Goal: Task Accomplishment & Management: Manage account settings

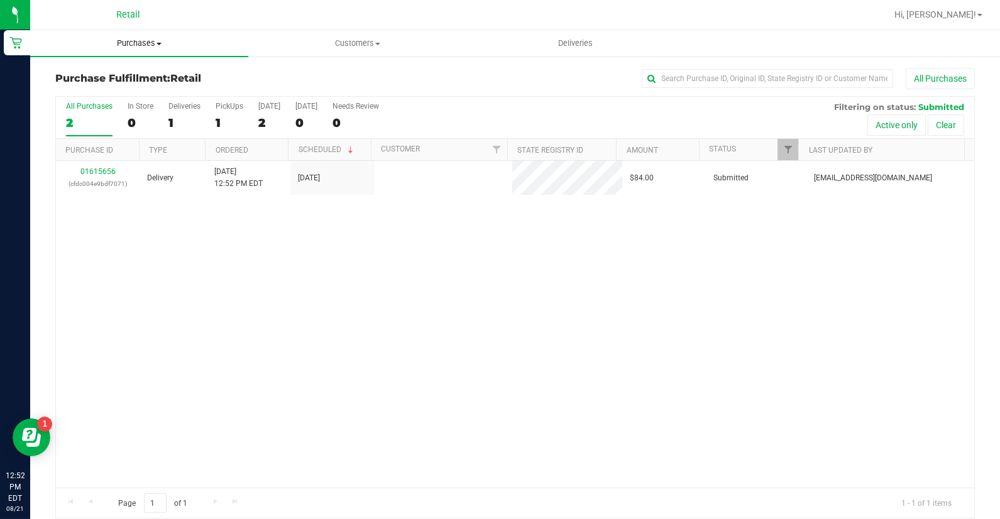
drag, startPoint x: 0, startPoint y: 0, endPoint x: 149, endPoint y: 40, distance: 154.3
click at [149, 40] on span "Purchases" at bounding box center [139, 43] width 218 height 11
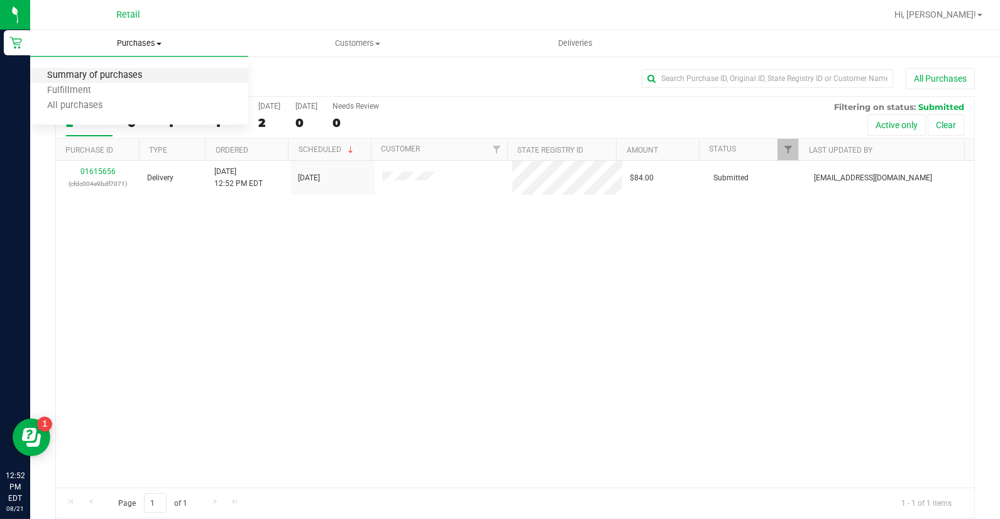
click at [150, 72] on span "Summary of purchases" at bounding box center [94, 75] width 129 height 11
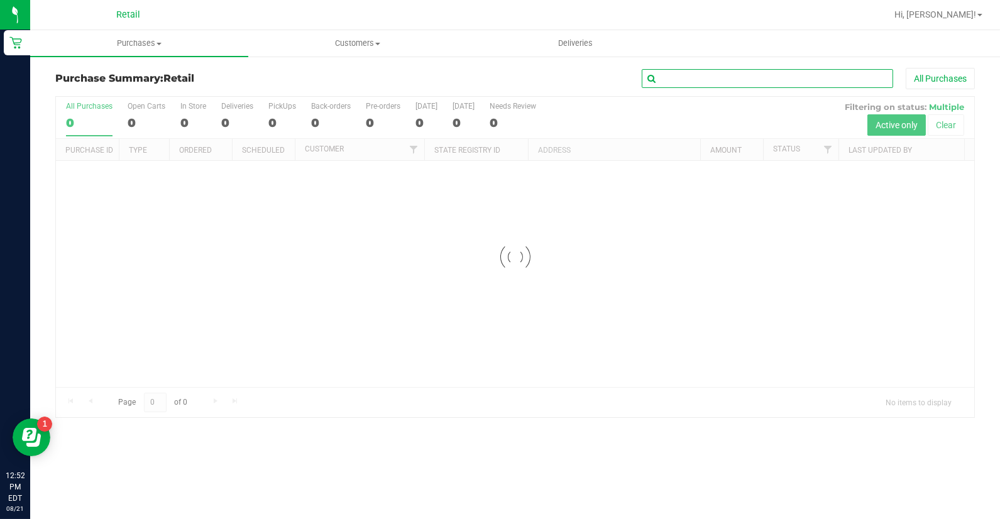
click at [837, 75] on input "text" at bounding box center [767, 78] width 251 height 19
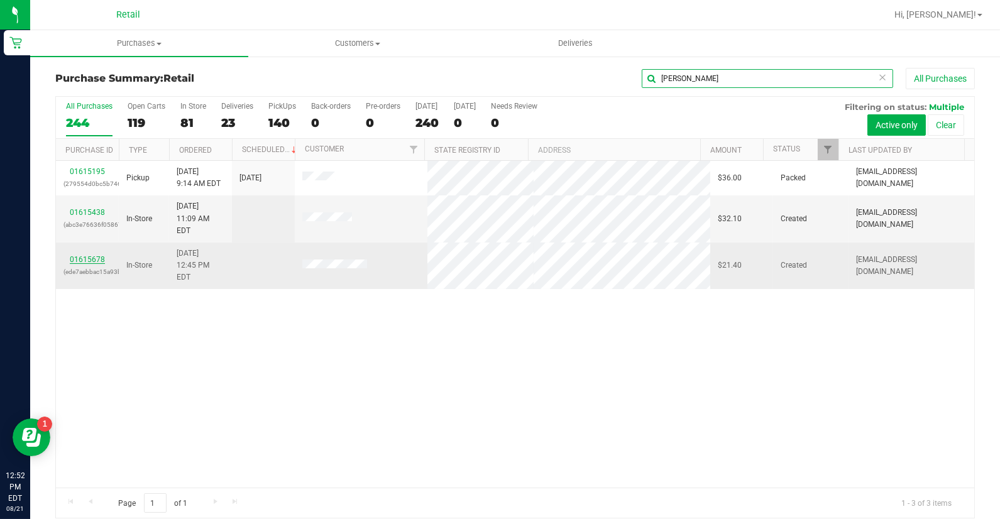
type input "[PERSON_NAME]"
click at [93, 255] on link "01615678" at bounding box center [87, 259] width 35 height 9
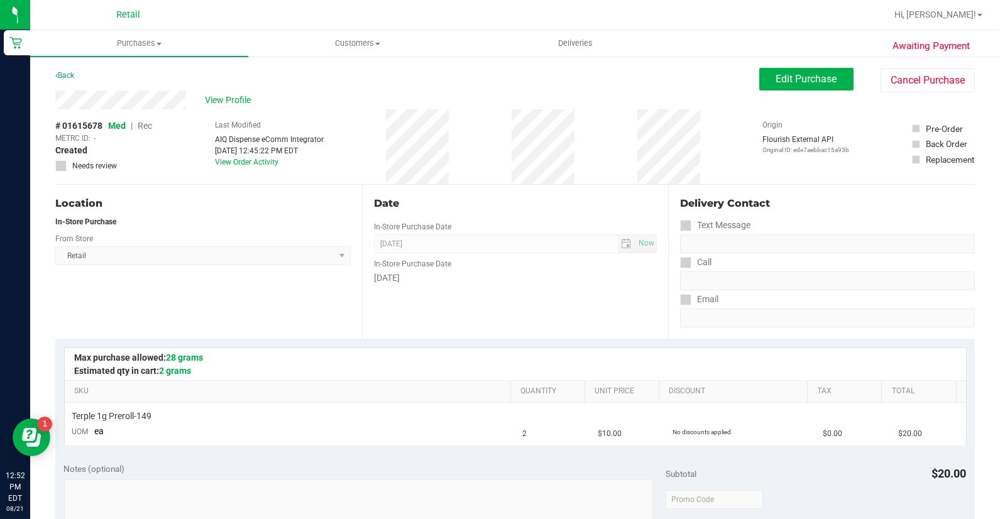
click at [783, 63] on div "Awaiting Payment Back Edit Purchase Cancel Purchase View Profile # 01615678 Med…" at bounding box center [515, 526] width 970 height 943
drag, startPoint x: 788, startPoint y: 71, endPoint x: 796, endPoint y: 84, distance: 15.5
click at [788, 72] on button "Edit Purchase" at bounding box center [806, 79] width 94 height 23
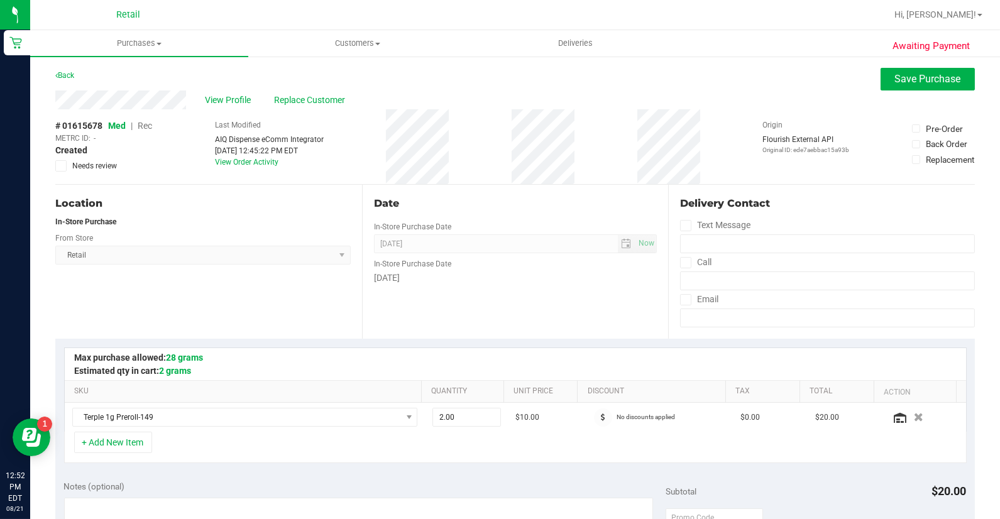
click at [152, 126] on span "Rec" at bounding box center [145, 126] width 14 height 10
click at [313, 101] on span "Replace Customer" at bounding box center [311, 100] width 75 height 13
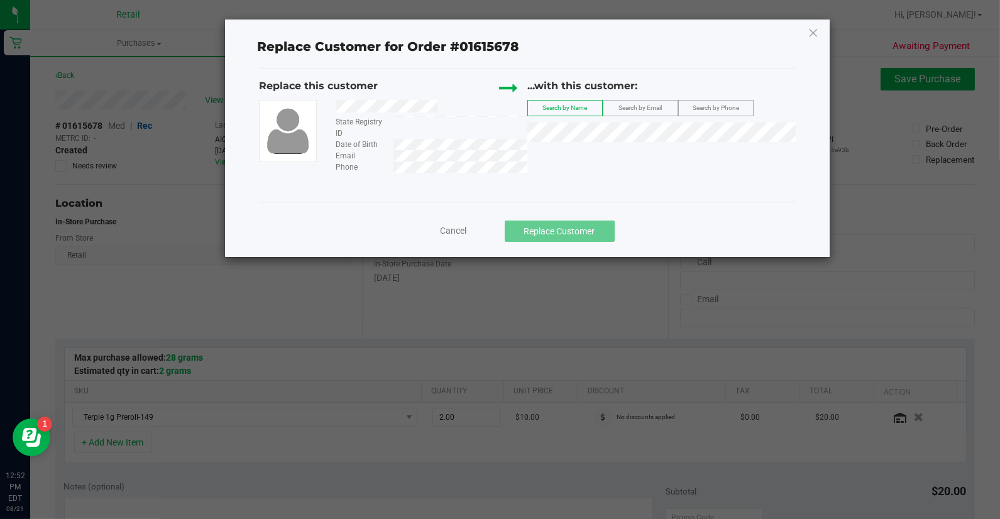
click at [665, 121] on div "...with this customer: Search by Name Search by Email Search by Phone" at bounding box center [661, 113] width 268 height 69
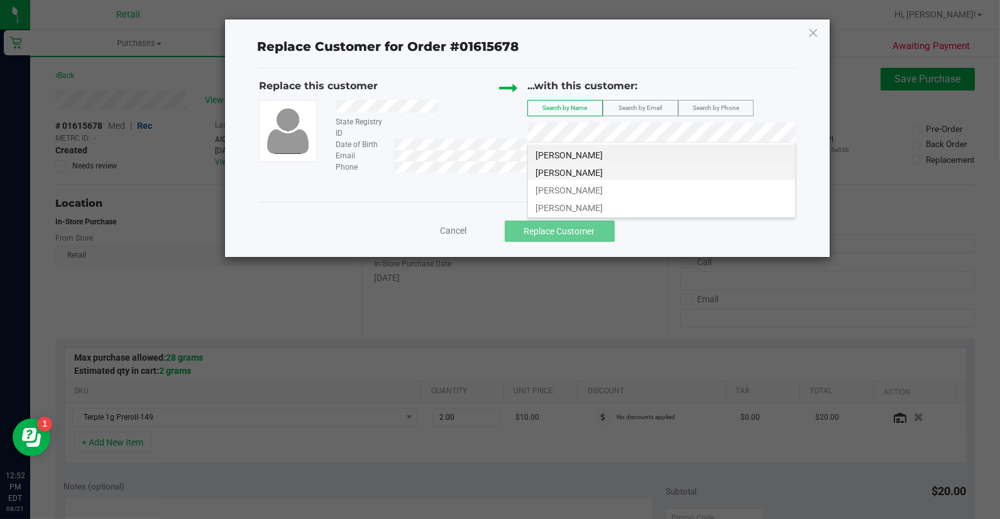
click at [671, 174] on li "[PERSON_NAME]" at bounding box center [661, 171] width 267 height 18
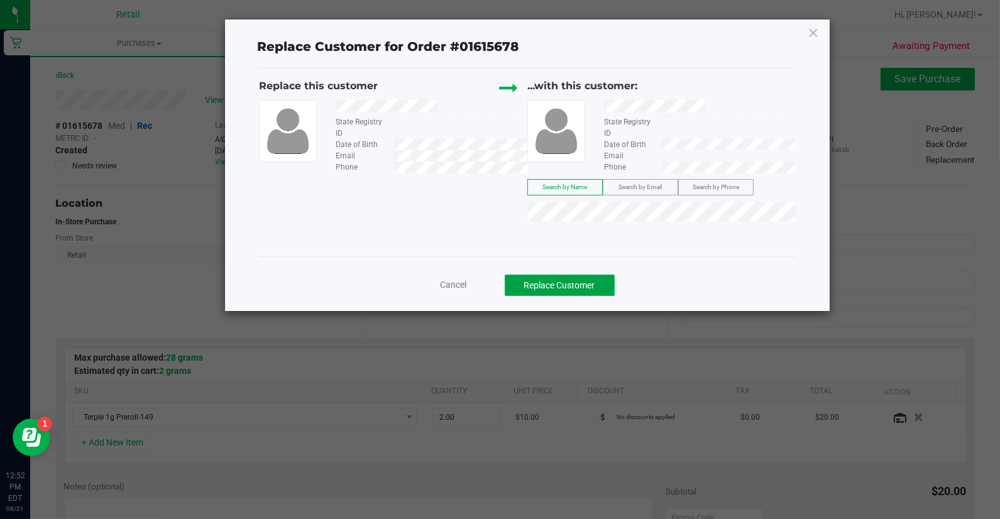
click at [599, 277] on button "Replace Customer" at bounding box center [560, 285] width 110 height 21
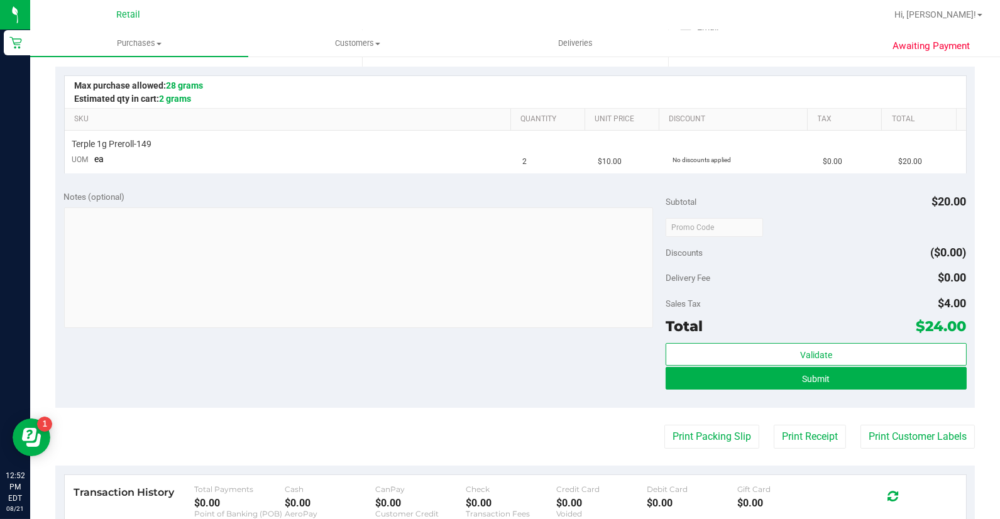
scroll to position [279, 0]
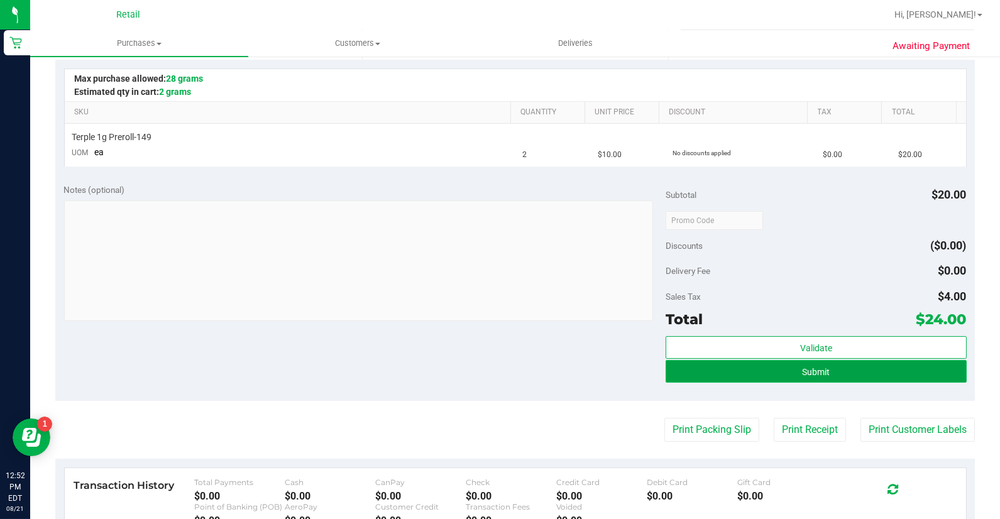
click at [791, 365] on button "Submit" at bounding box center [816, 371] width 301 height 23
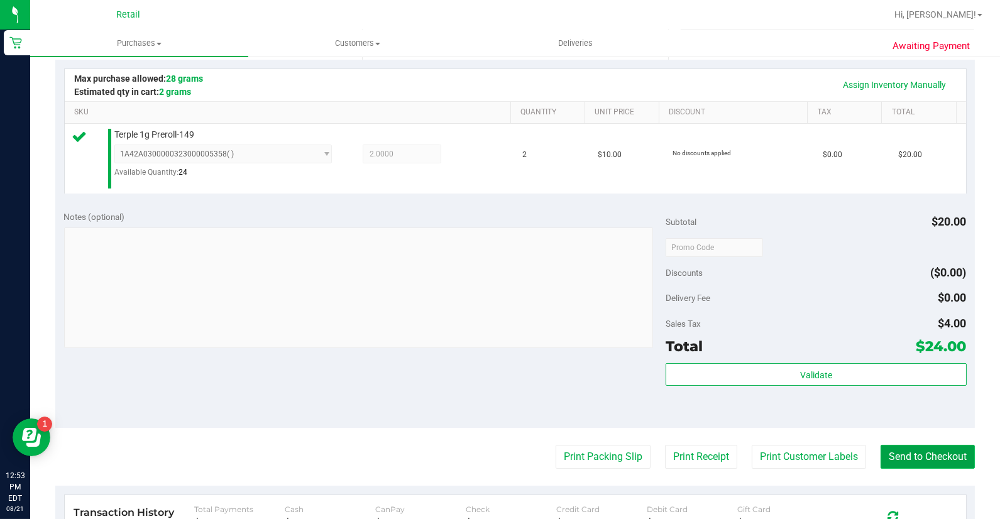
click at [926, 454] on button "Send to Checkout" at bounding box center [928, 457] width 94 height 24
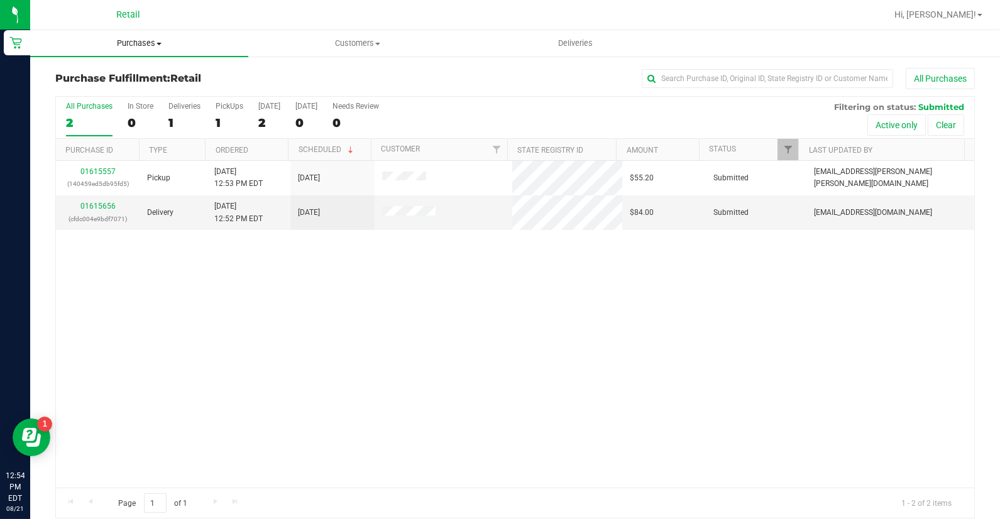
click at [145, 43] on span "Purchases" at bounding box center [139, 43] width 218 height 11
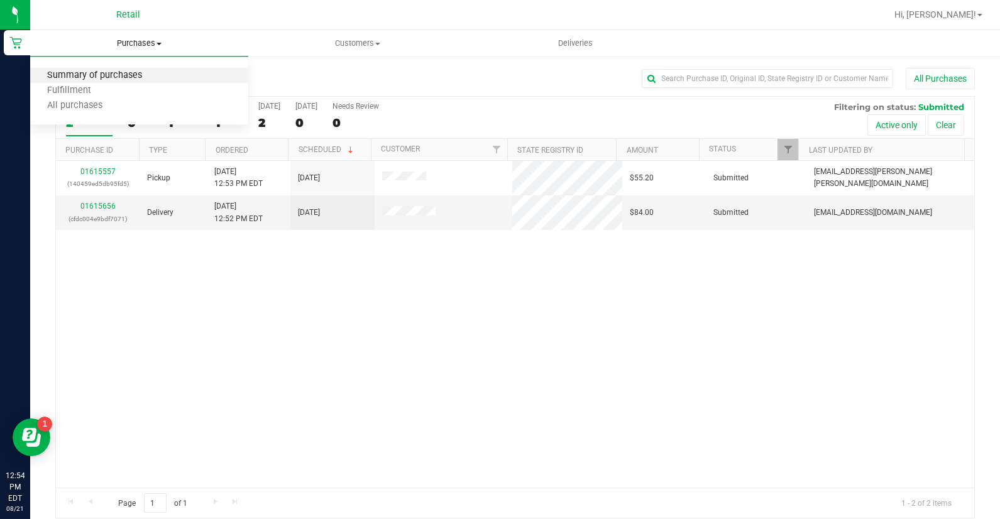
click at [152, 75] on span "Summary of purchases" at bounding box center [94, 75] width 129 height 11
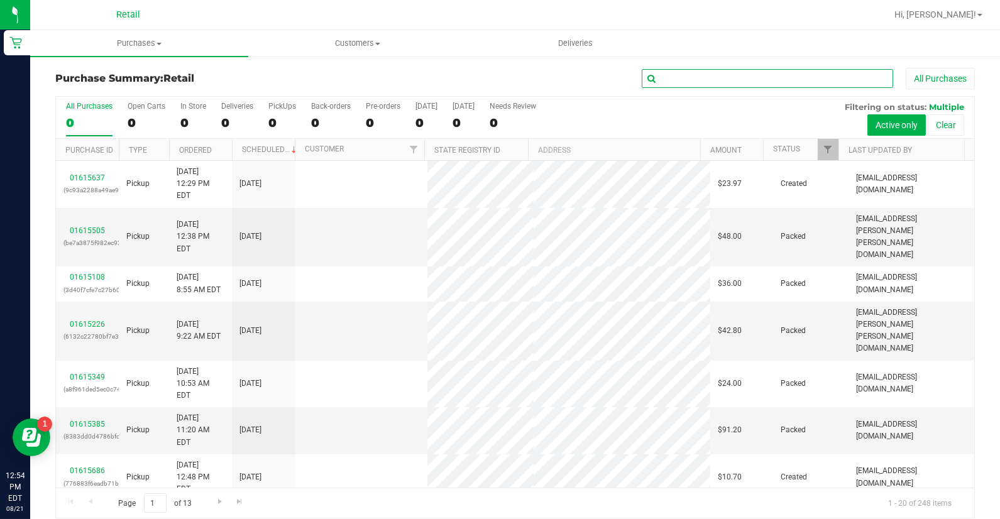
click at [693, 74] on input "text" at bounding box center [767, 78] width 251 height 19
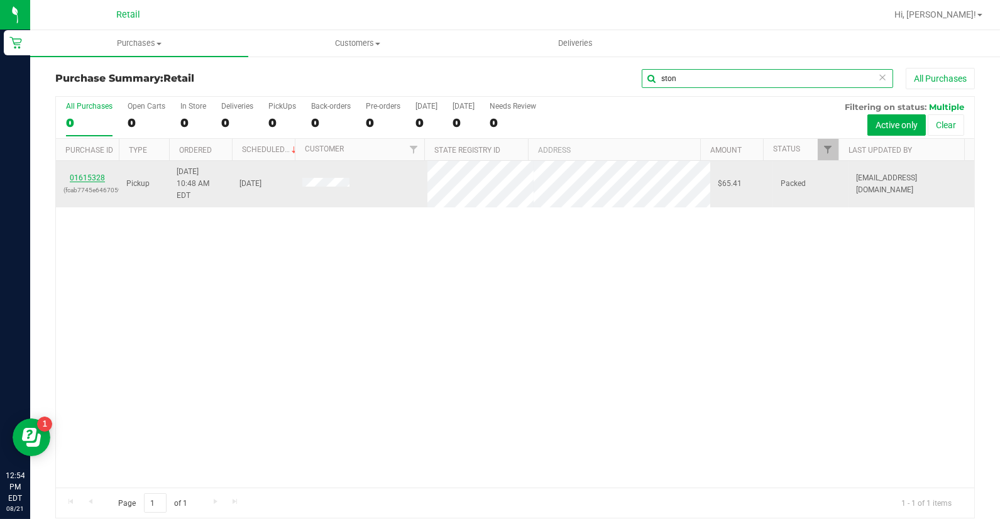
type input "ston"
click at [91, 174] on link "01615328" at bounding box center [87, 178] width 35 height 9
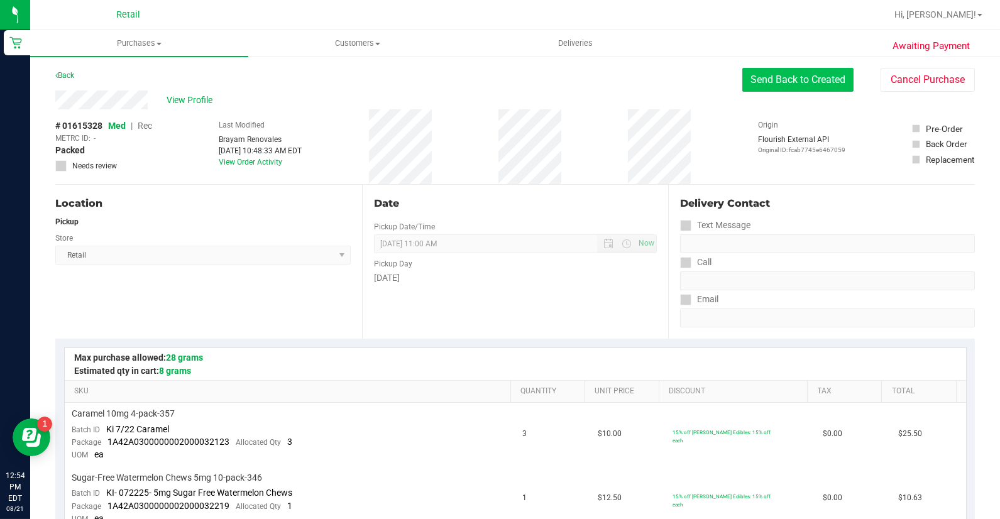
click at [784, 74] on button "Send Back to Created" at bounding box center [798, 80] width 111 height 24
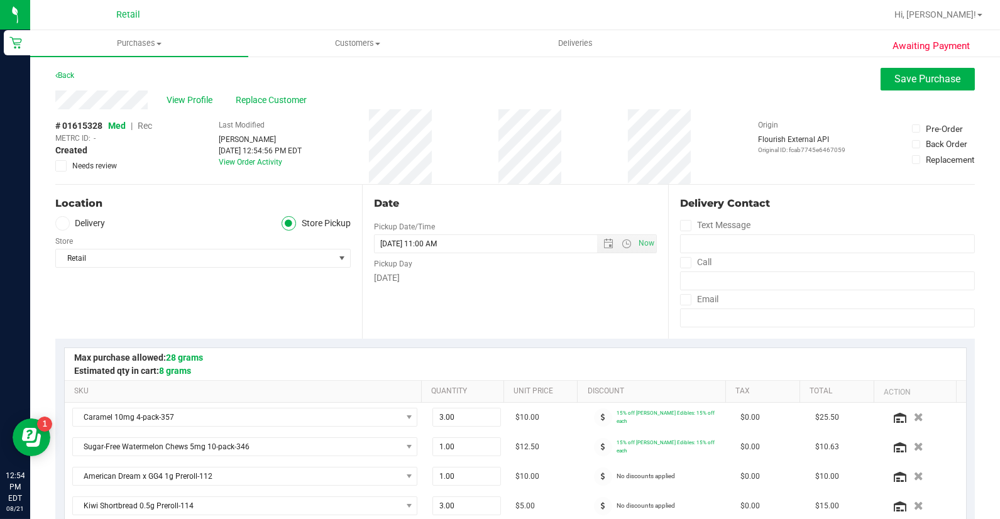
click at [259, 92] on div "View Profile Replace Customer" at bounding box center [515, 100] width 920 height 19
click at [265, 95] on span "Replace Customer" at bounding box center [273, 100] width 75 height 13
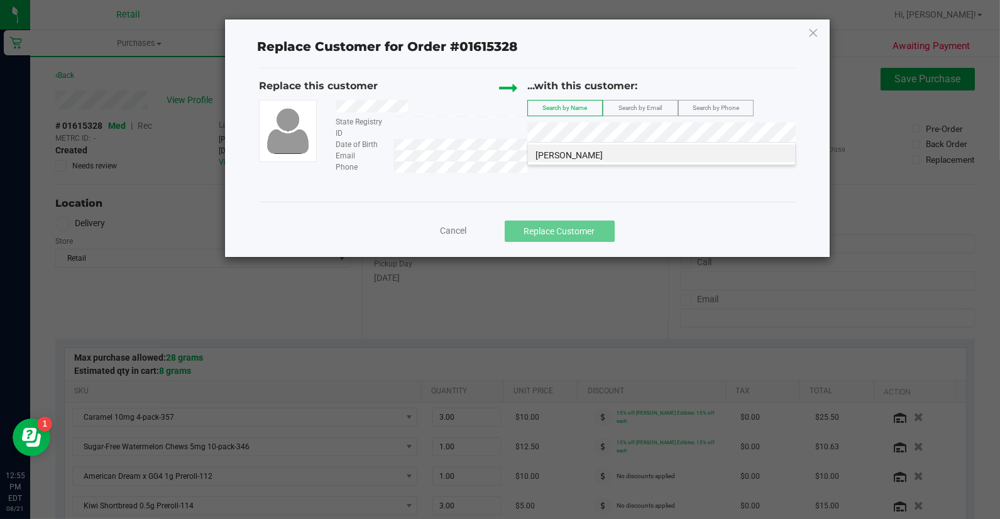
click at [654, 158] on li "[PERSON_NAME]" at bounding box center [661, 154] width 267 height 18
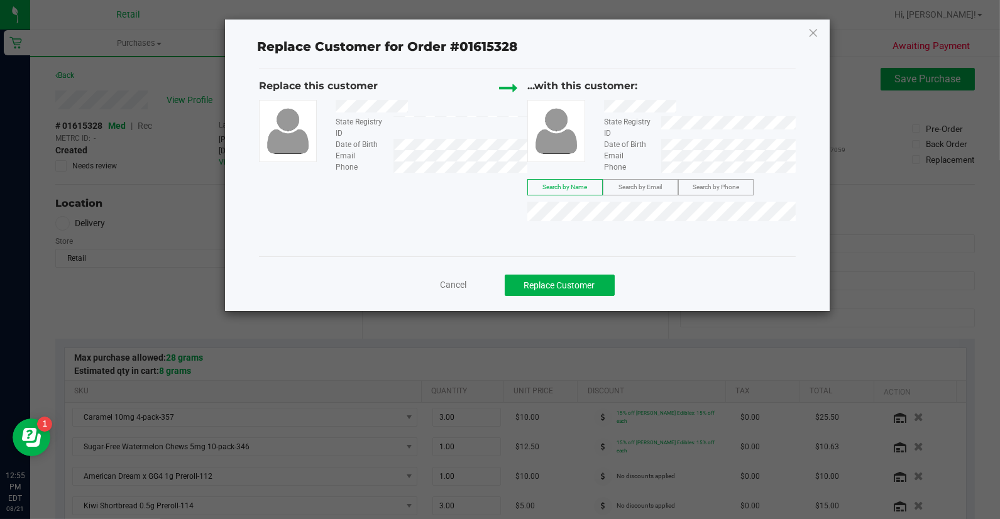
click at [607, 271] on div "Cancel Replace Customer" at bounding box center [527, 282] width 537 height 50
click at [601, 292] on button "Replace Customer" at bounding box center [560, 285] width 110 height 21
click at [573, 289] on button "Replace Customer" at bounding box center [560, 285] width 110 height 21
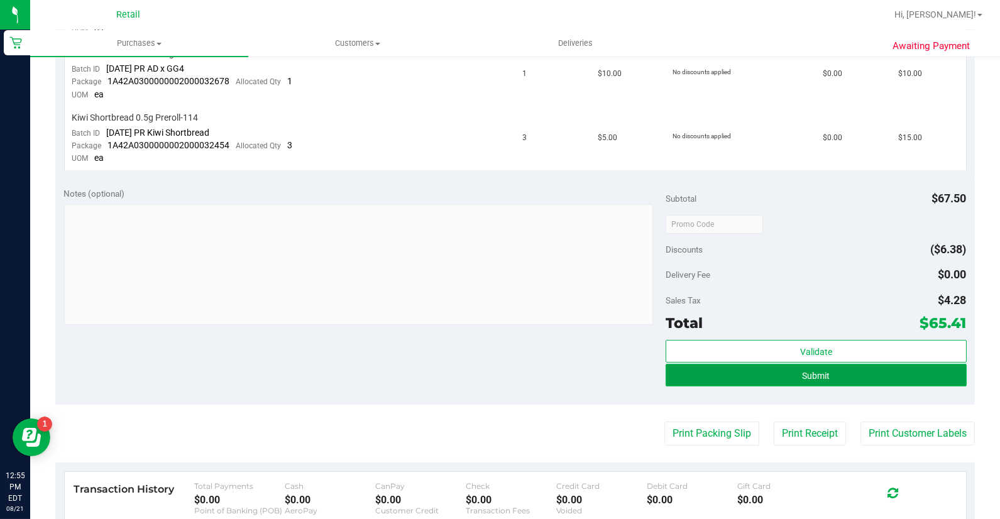
click at [859, 385] on button "Submit" at bounding box center [816, 375] width 301 height 23
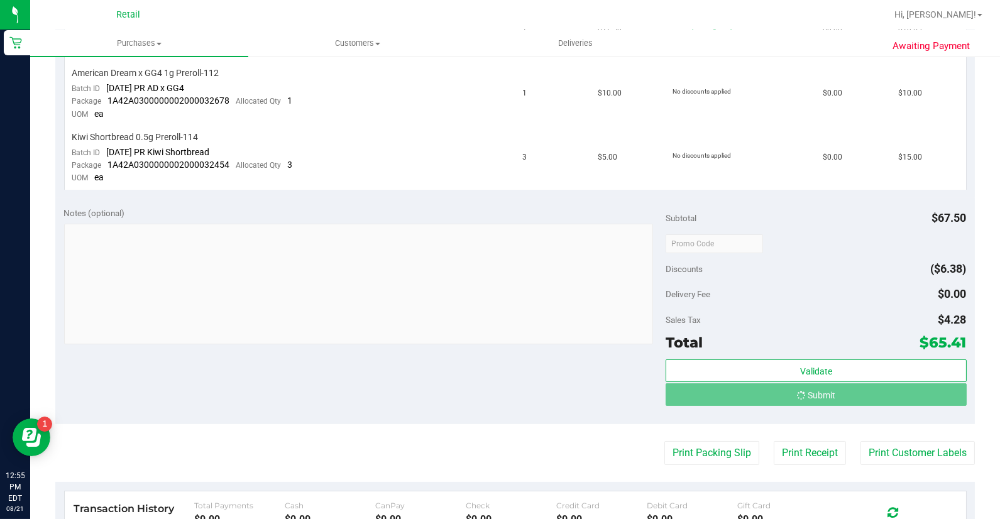
scroll to position [450, 0]
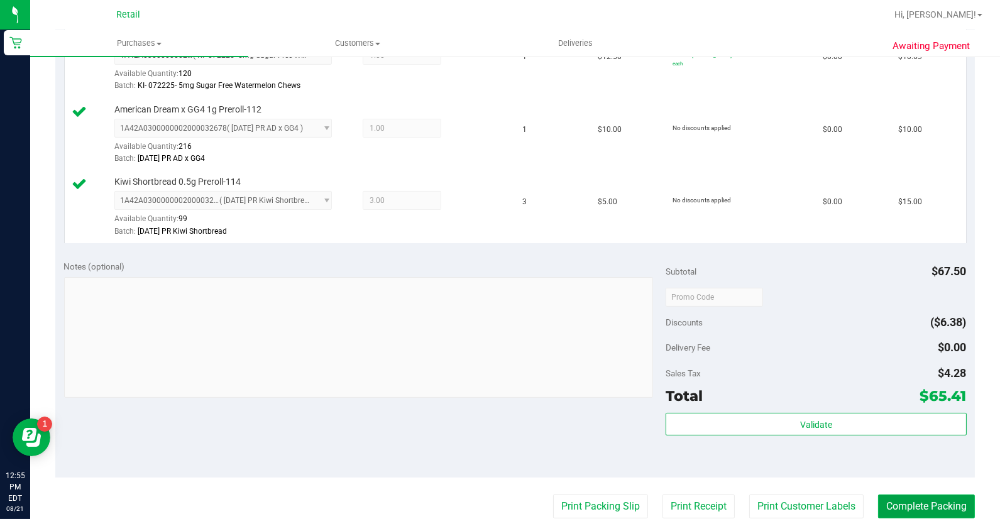
click at [899, 504] on button "Complete Packing" at bounding box center [926, 507] width 97 height 24
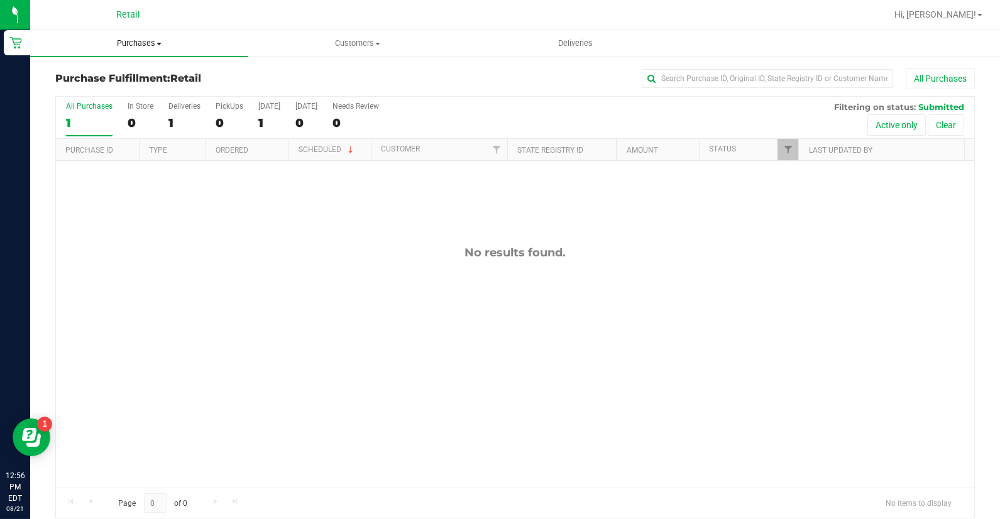
click at [141, 47] on span "Purchases" at bounding box center [139, 43] width 218 height 11
click at [140, 64] on ul "Summary of purchases Fulfillment All purchases" at bounding box center [139, 91] width 218 height 68
click at [139, 32] on uib-tab-heading "Purchases Summary of purchases Fulfillment All purchases" at bounding box center [139, 43] width 218 height 26
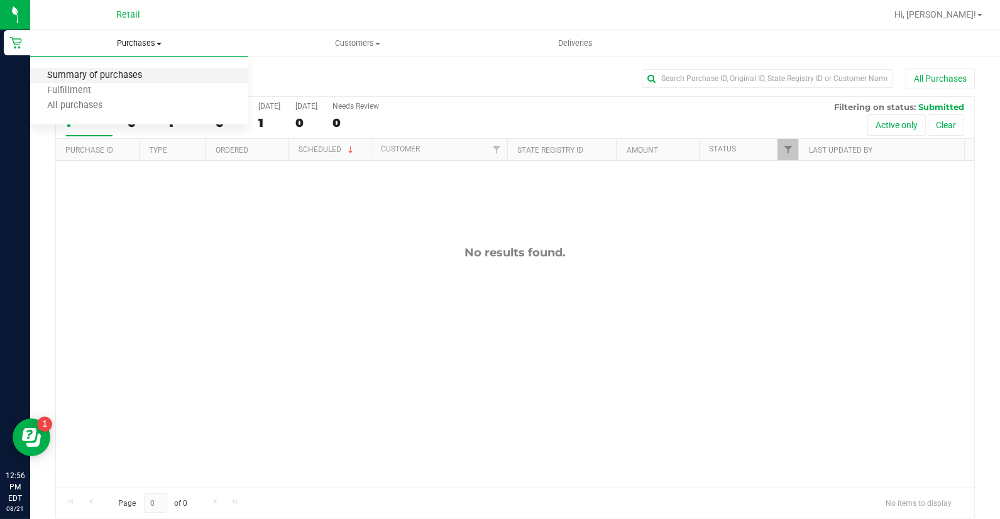
click at [140, 71] on span "Summary of purchases" at bounding box center [94, 75] width 129 height 11
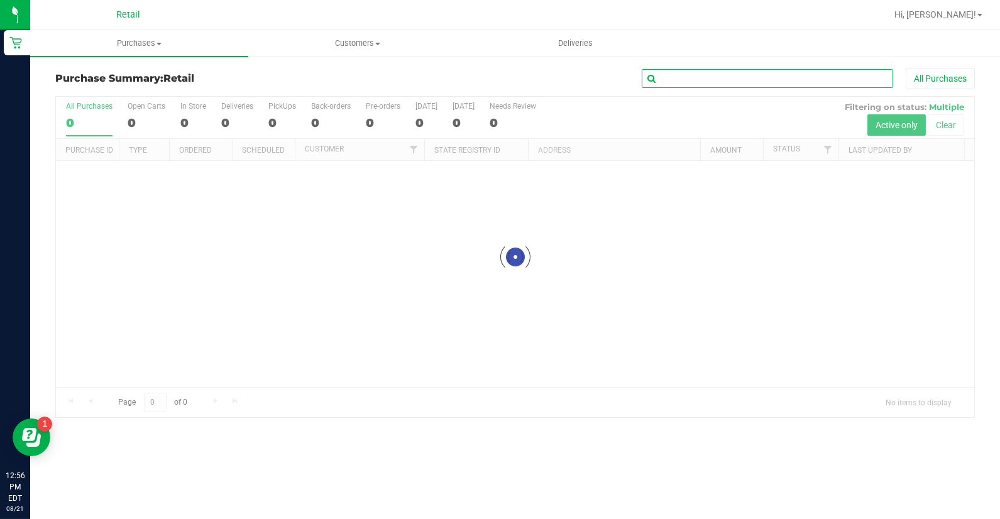
click at [721, 83] on input "text" at bounding box center [767, 78] width 251 height 19
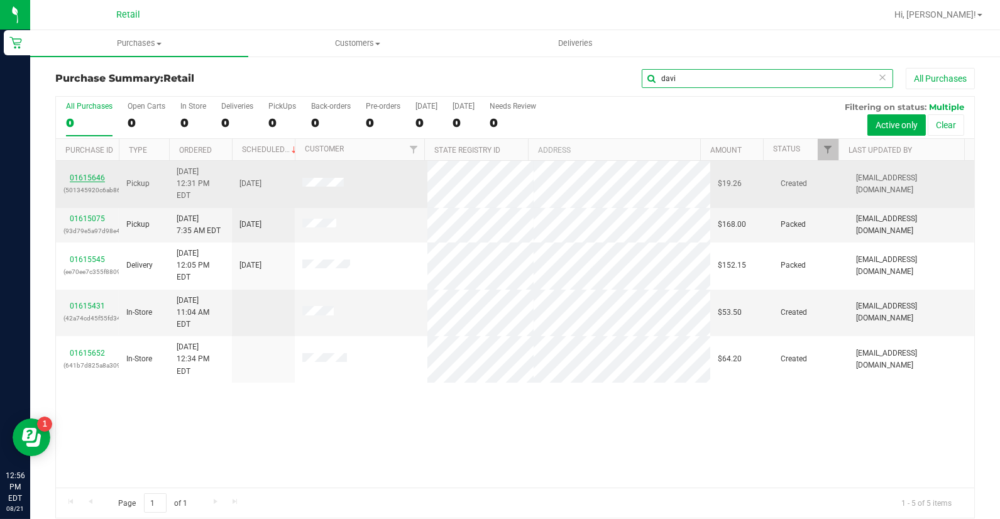
type input "davi"
click at [86, 174] on link "01615646" at bounding box center [87, 178] width 35 height 9
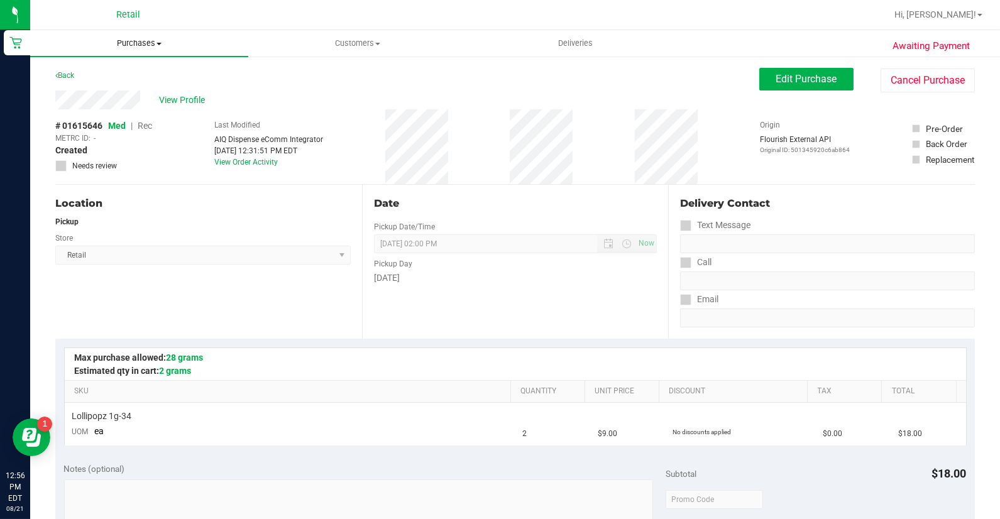
click at [122, 47] on span "Purchases" at bounding box center [139, 43] width 218 height 11
click at [378, 52] on uib-tab-heading "Customers All customers Add a new customer All physicians" at bounding box center [357, 43] width 217 height 25
click at [371, 74] on li "All customers" at bounding box center [357, 76] width 218 height 15
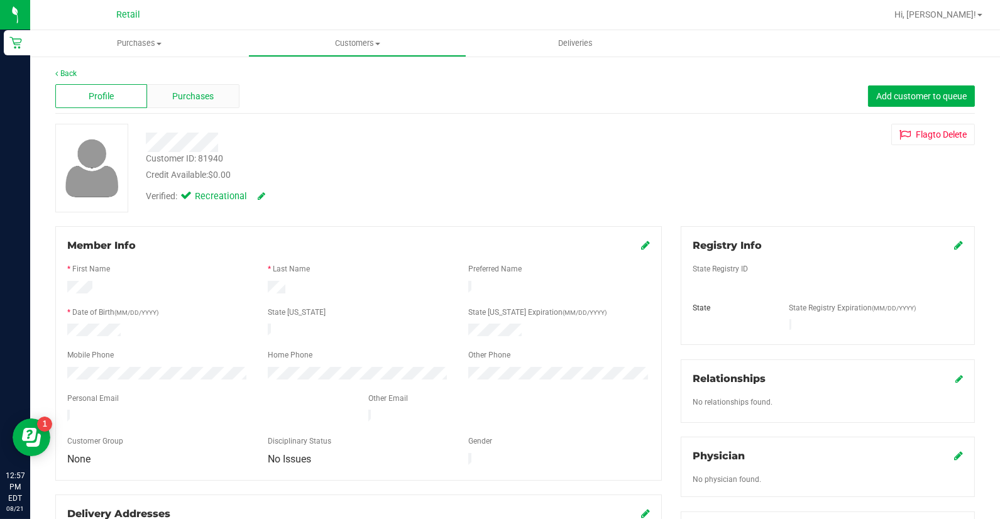
click at [174, 104] on div "Purchases" at bounding box center [193, 96] width 92 height 24
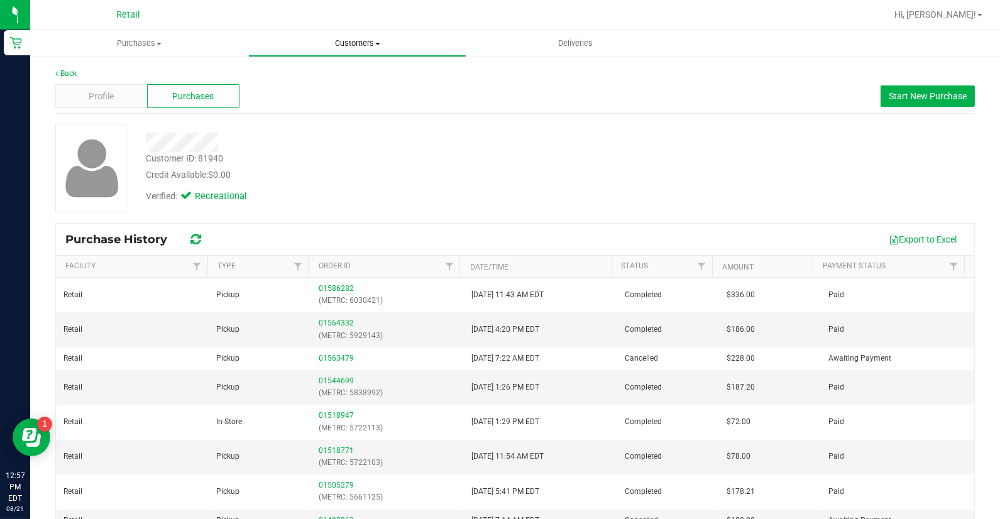
click at [375, 47] on span "Customers" at bounding box center [357, 43] width 217 height 11
click at [334, 74] on span "All customers" at bounding box center [293, 75] width 91 height 11
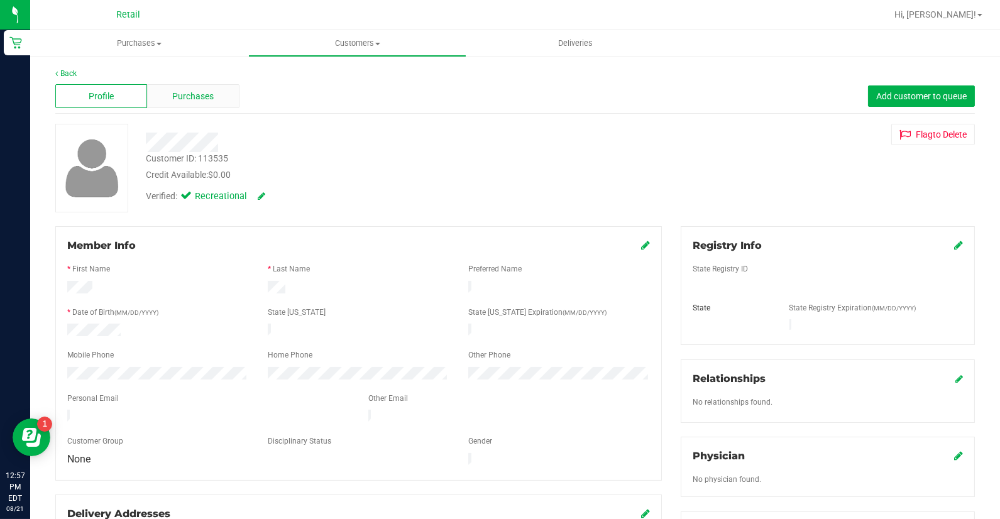
click at [192, 104] on div "Purchases" at bounding box center [193, 96] width 92 height 24
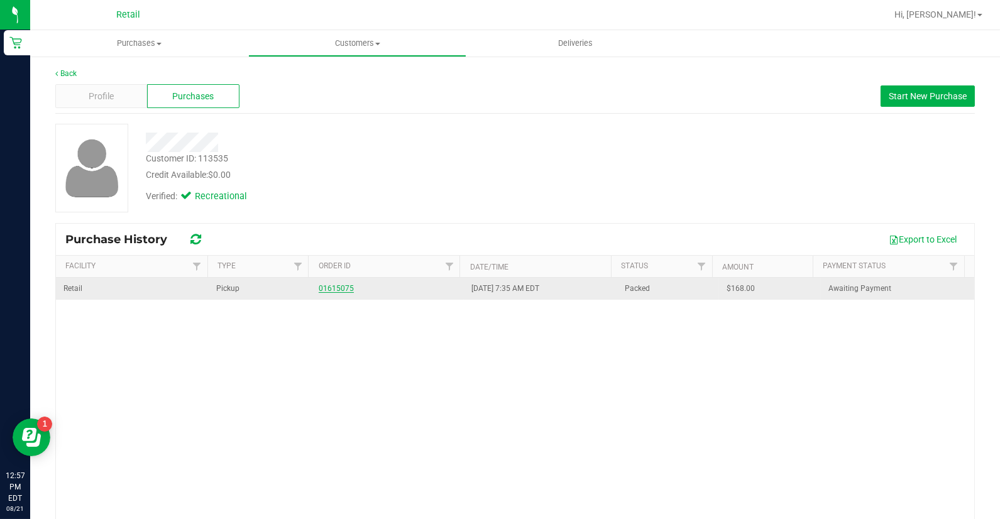
click at [331, 285] on link "01615075" at bounding box center [336, 288] width 35 height 9
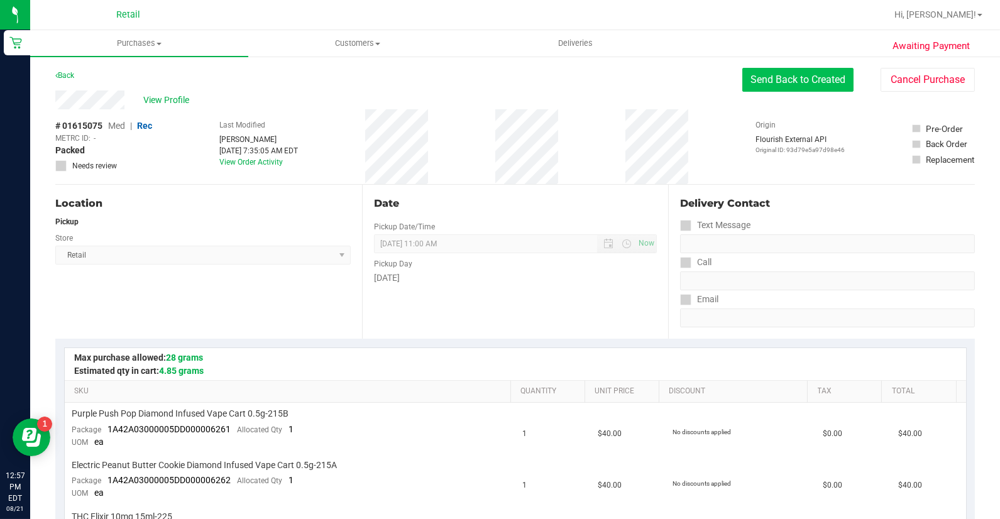
click at [825, 83] on button "Send Back to Created" at bounding box center [798, 80] width 111 height 24
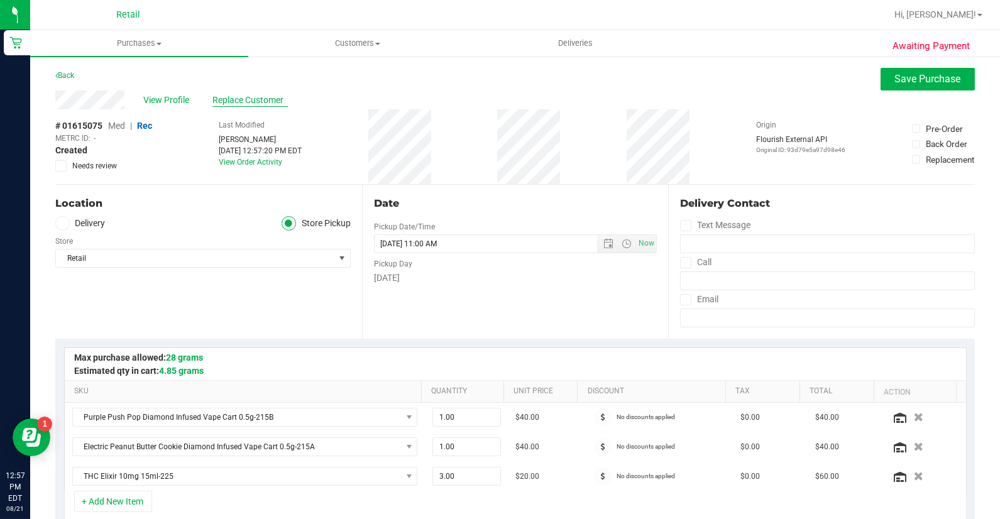
click at [230, 94] on span "Replace Customer" at bounding box center [250, 100] width 75 height 13
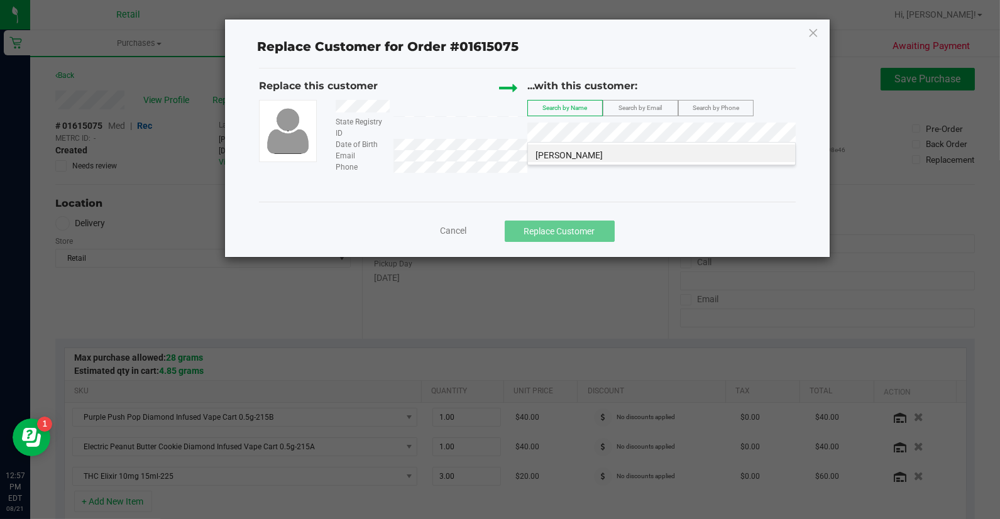
click at [600, 155] on li "[PERSON_NAME]" at bounding box center [661, 154] width 267 height 18
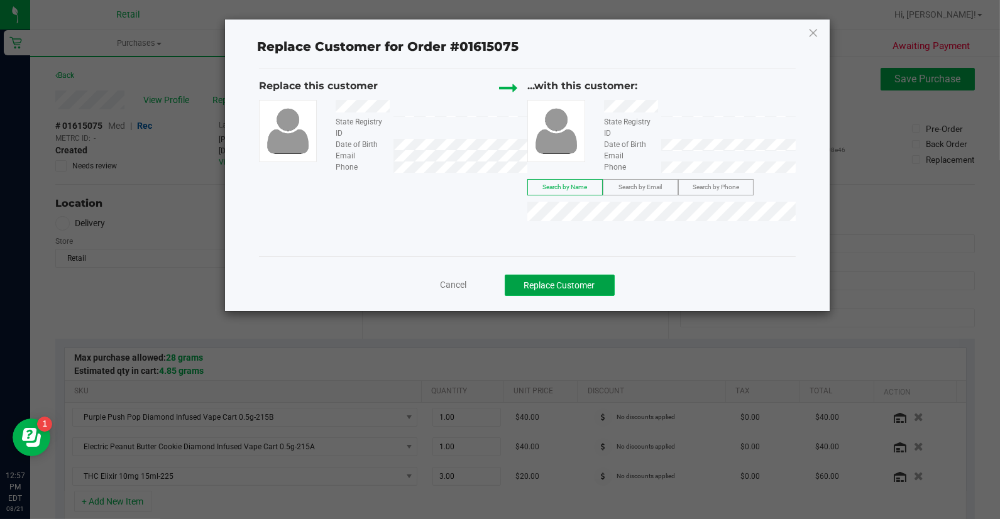
click at [587, 278] on button "Replace Customer" at bounding box center [560, 285] width 110 height 21
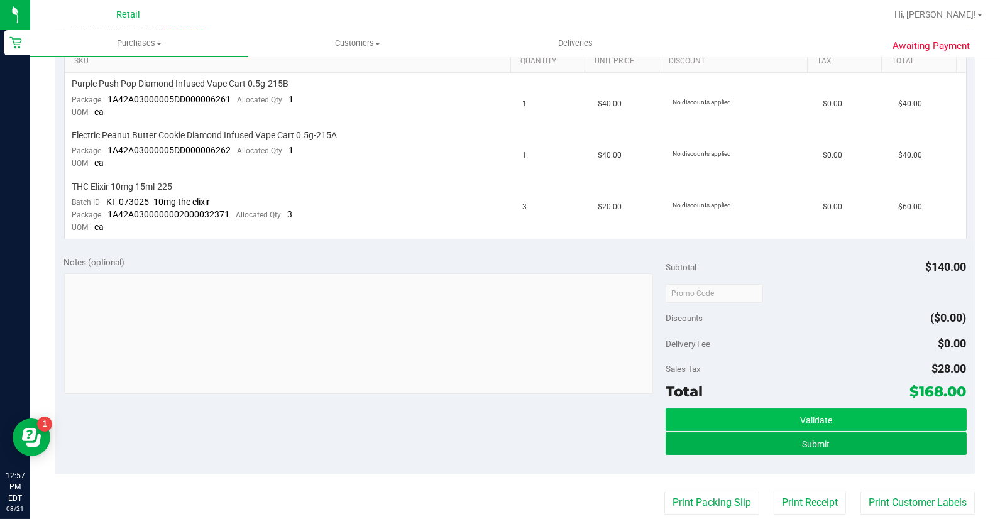
scroll to position [349, 0]
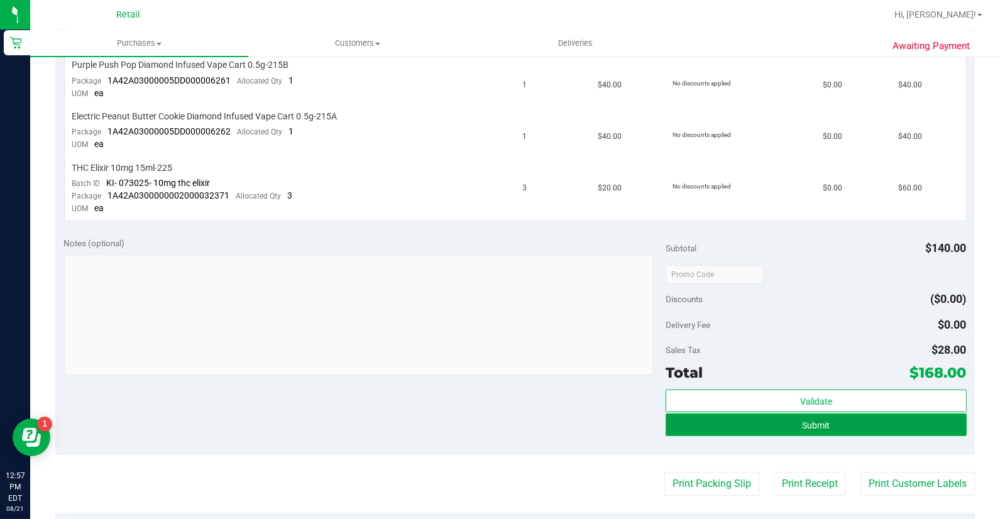
click at [788, 423] on button "Submit" at bounding box center [816, 425] width 301 height 23
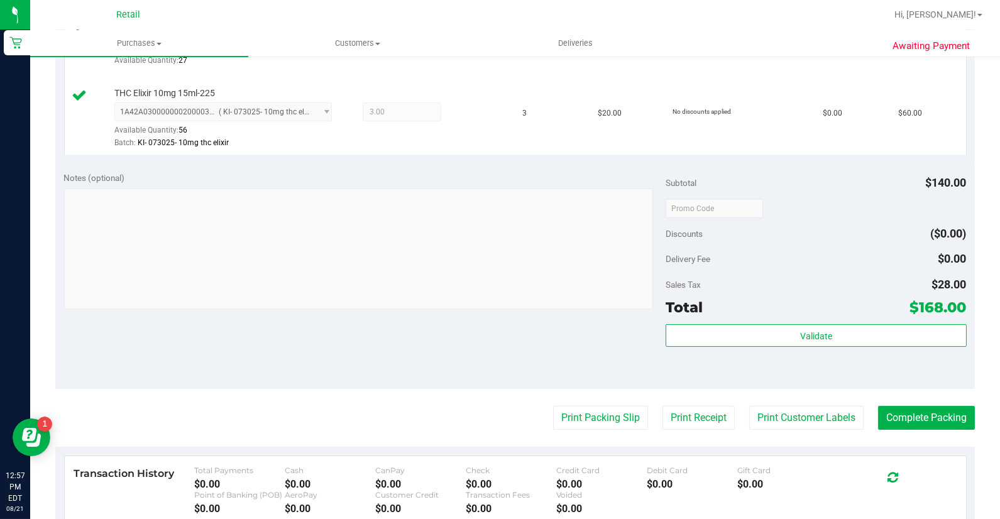
scroll to position [489, 0]
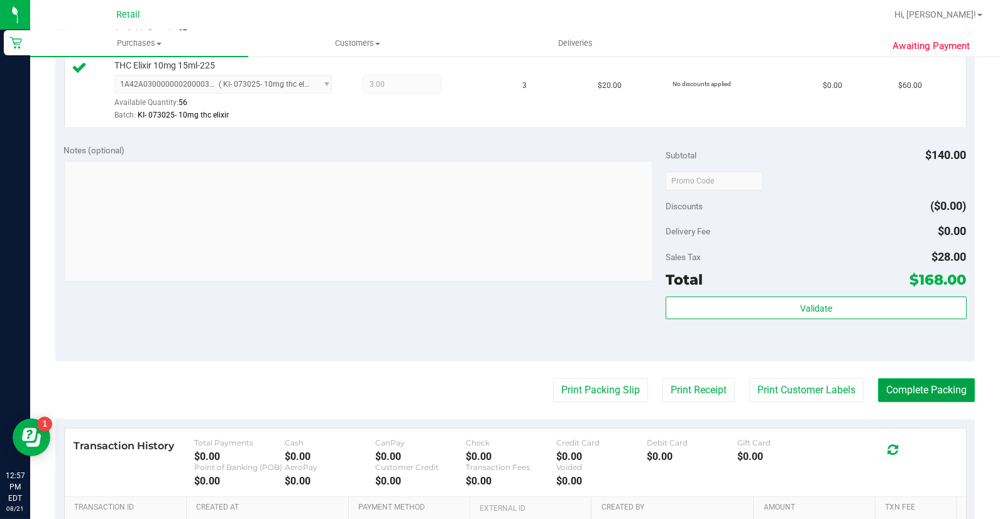
click at [921, 381] on button "Complete Packing" at bounding box center [926, 390] width 97 height 24
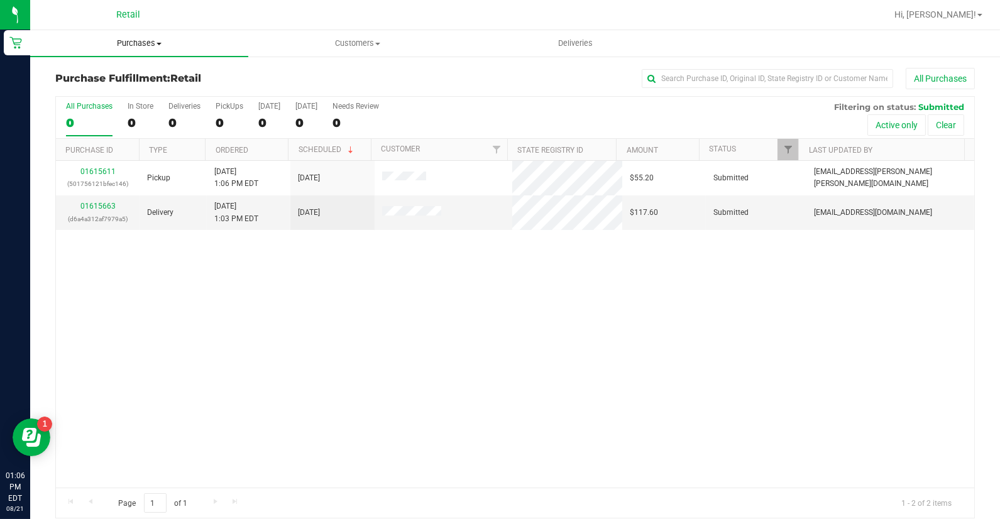
click at [136, 43] on span "Purchases" at bounding box center [139, 43] width 218 height 11
click at [159, 73] on li "Summary of purchases" at bounding box center [139, 76] width 218 height 15
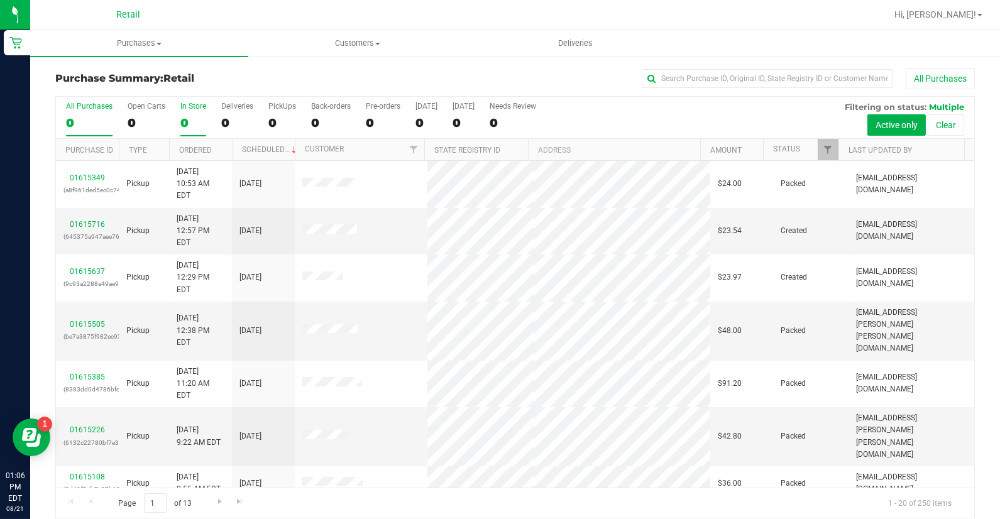
click at [189, 124] on div "0" at bounding box center [193, 123] width 26 height 14
click at [0, 0] on input "In Store 0" at bounding box center [0, 0] width 0 height 0
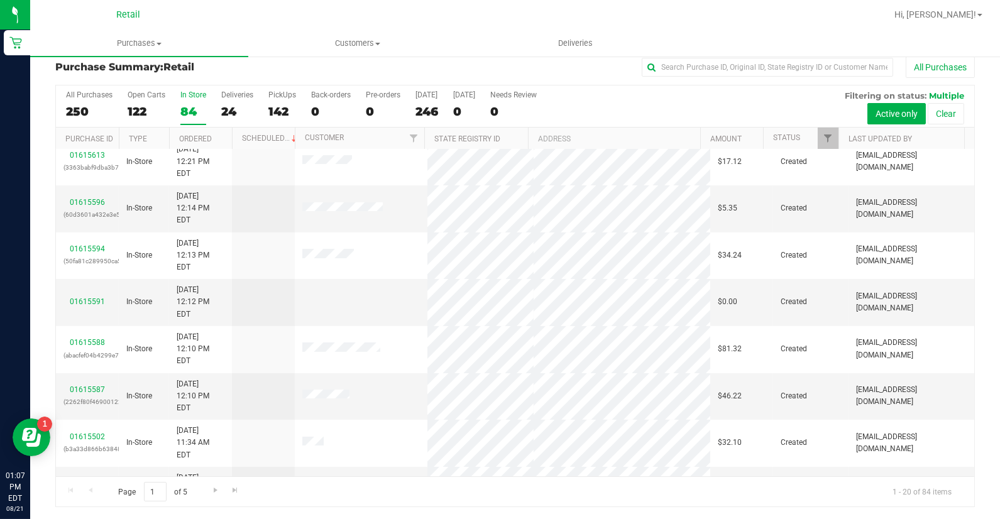
scroll to position [20, 0]
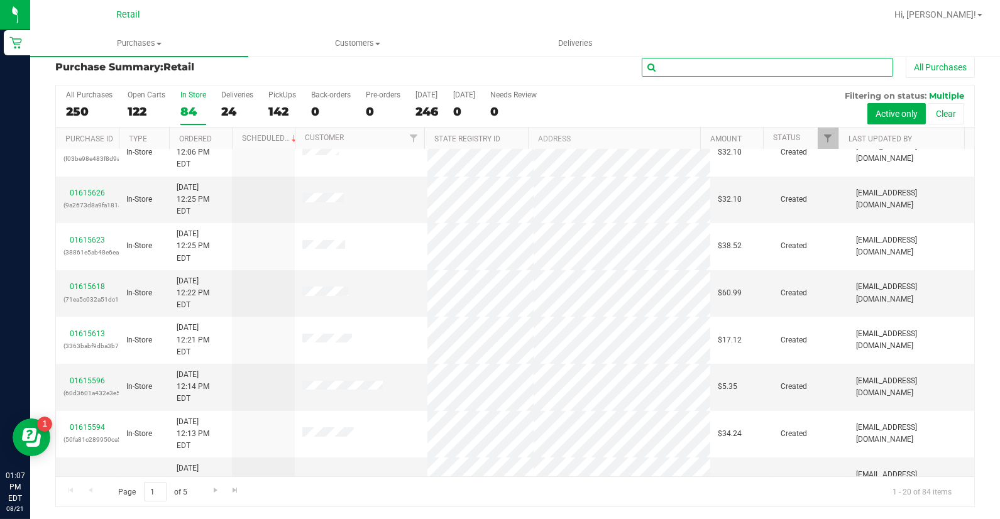
click at [731, 59] on input "text" at bounding box center [767, 67] width 251 height 19
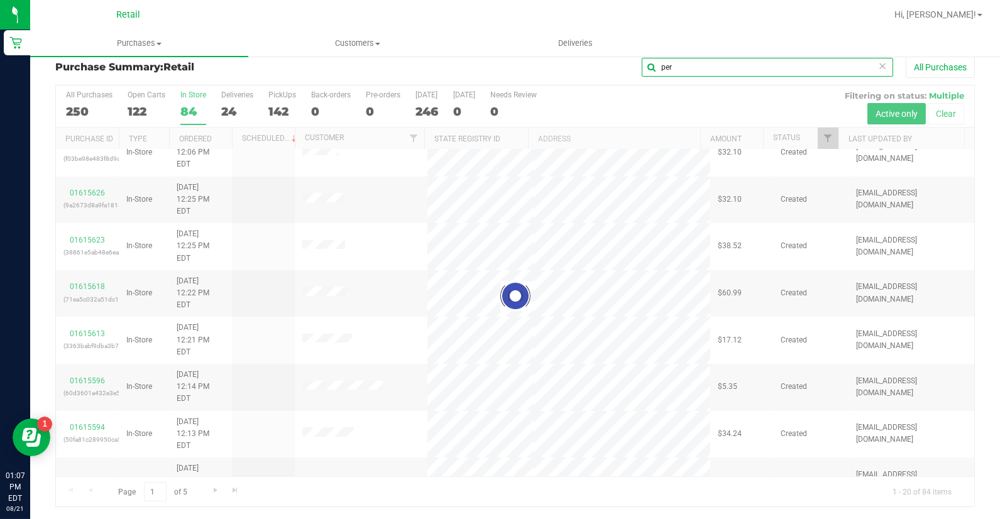
scroll to position [0, 0]
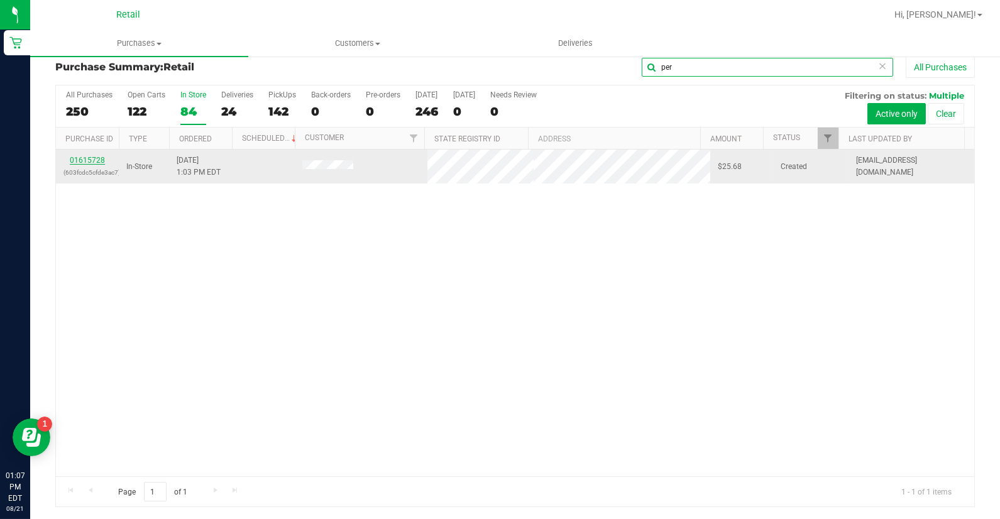
type input "per"
click at [94, 158] on link "01615728" at bounding box center [87, 160] width 35 height 9
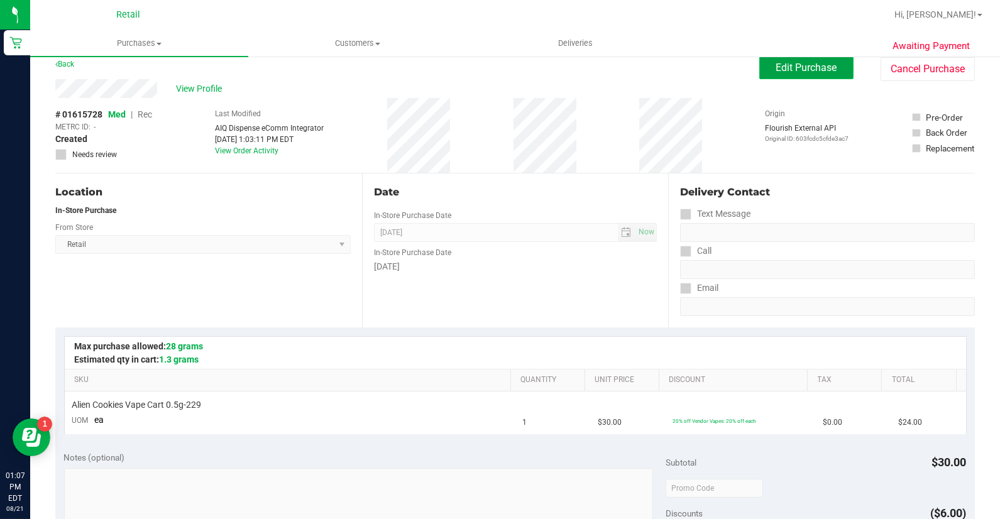
click at [790, 74] on button "Edit Purchase" at bounding box center [806, 68] width 94 height 23
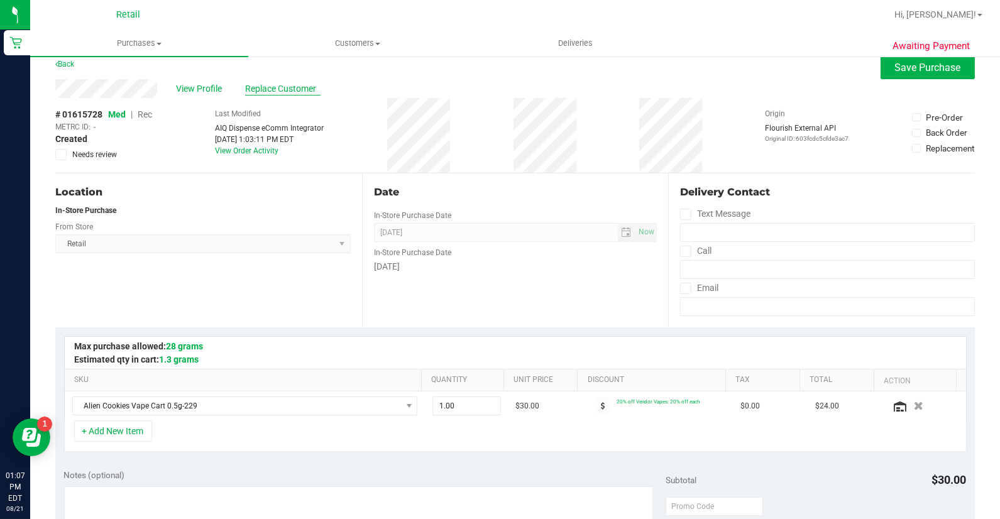
click at [271, 87] on span "Replace Customer" at bounding box center [282, 88] width 75 height 13
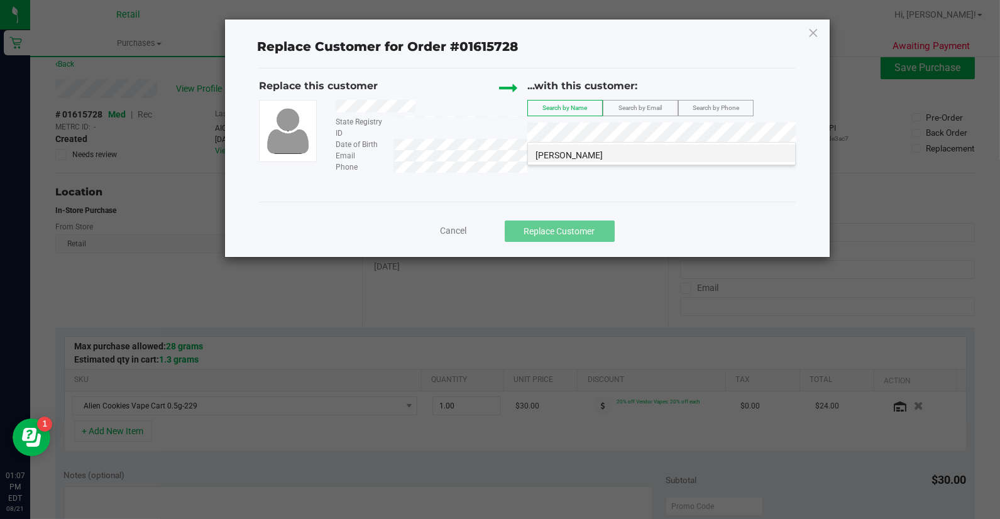
click at [596, 156] on li "[PERSON_NAME]" at bounding box center [661, 154] width 267 height 18
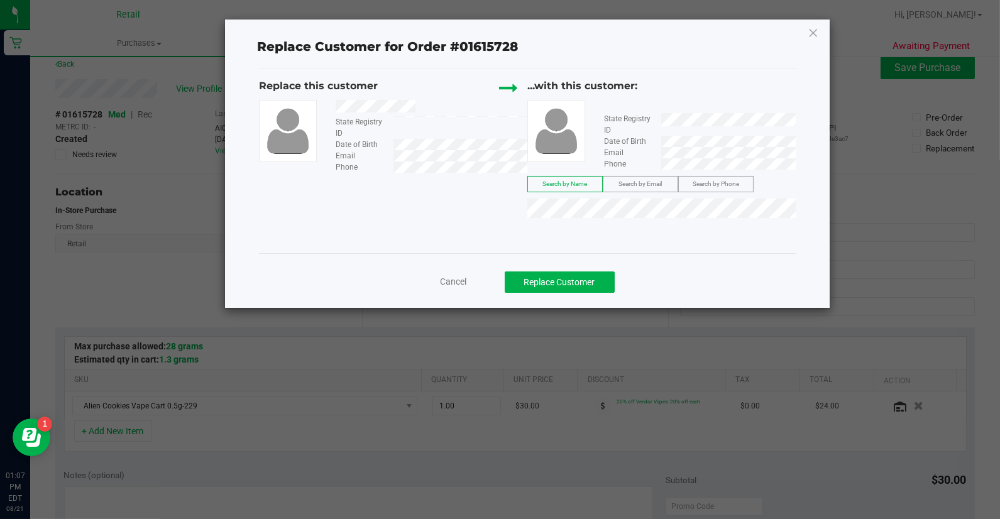
click at [562, 301] on div "Cancel Replace Customer" at bounding box center [527, 278] width 537 height 50
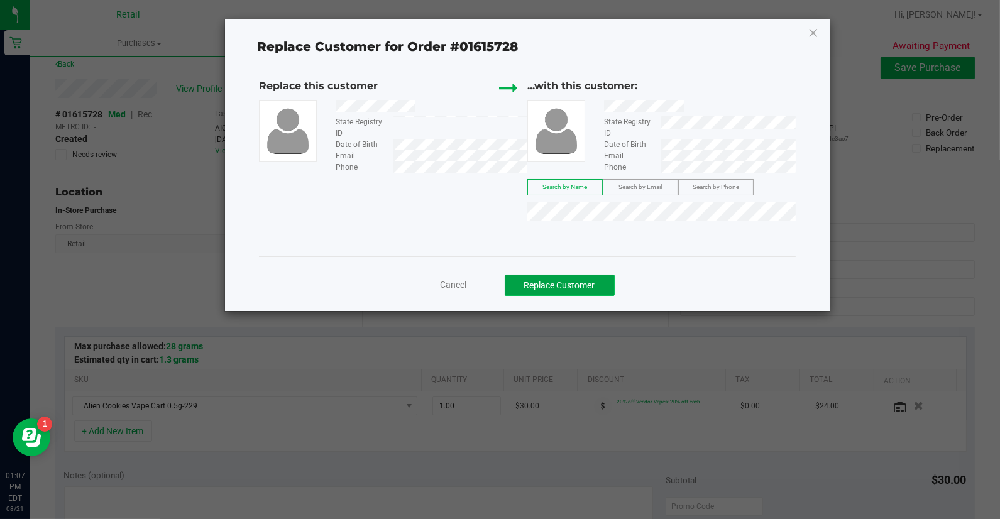
click at [565, 286] on button "Replace Customer" at bounding box center [560, 285] width 110 height 21
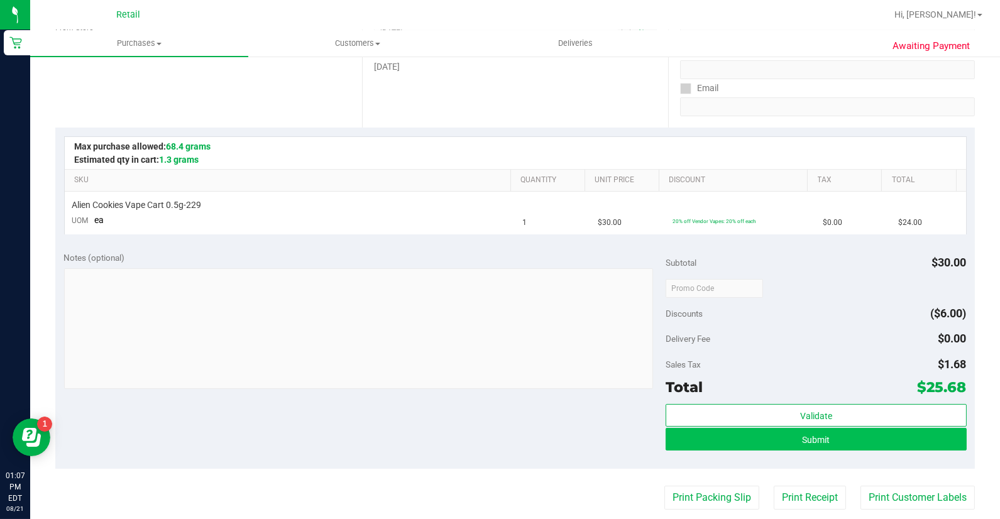
scroll to position [221, 0]
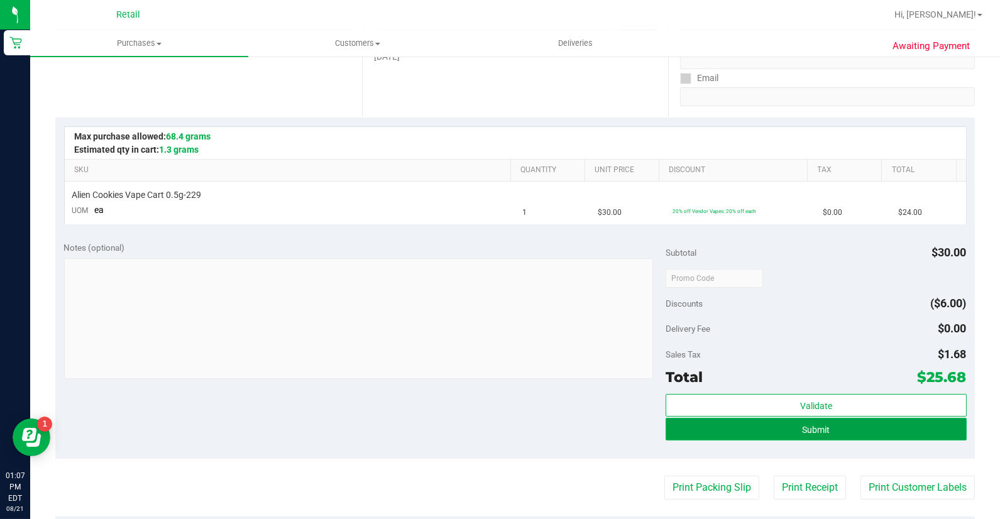
drag, startPoint x: 814, startPoint y: 430, endPoint x: 822, endPoint y: 434, distance: 8.7
click at [814, 430] on span "Submit" at bounding box center [816, 430] width 28 height 10
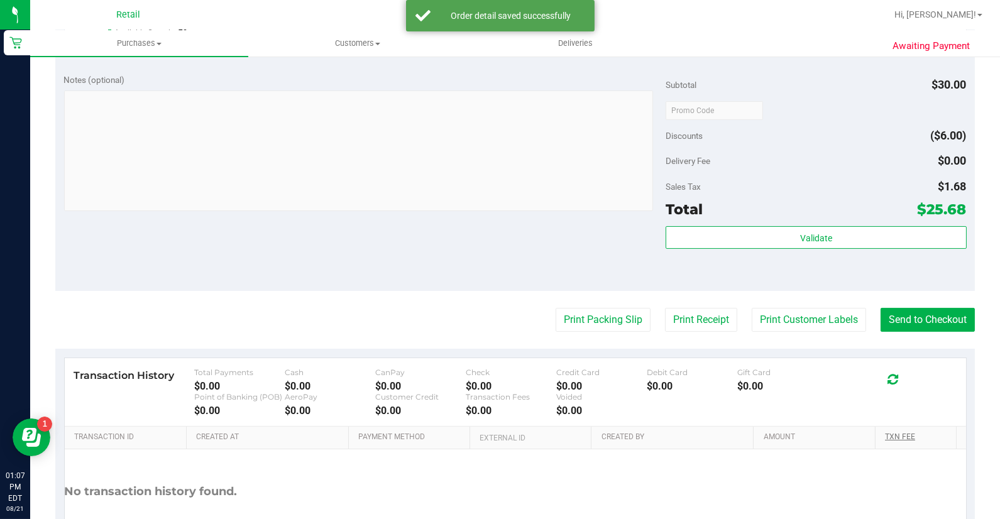
scroll to position [431, 0]
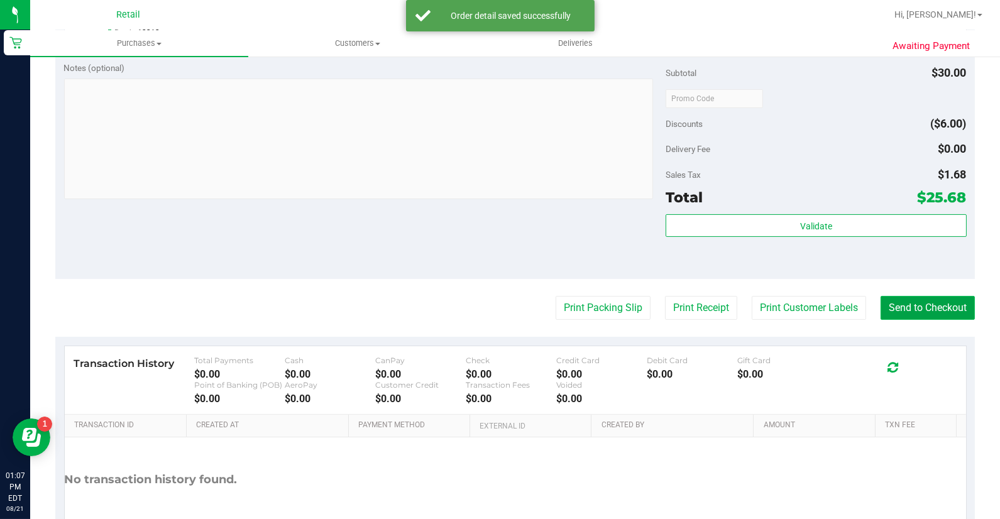
click at [939, 313] on button "Send to Checkout" at bounding box center [928, 308] width 94 height 24
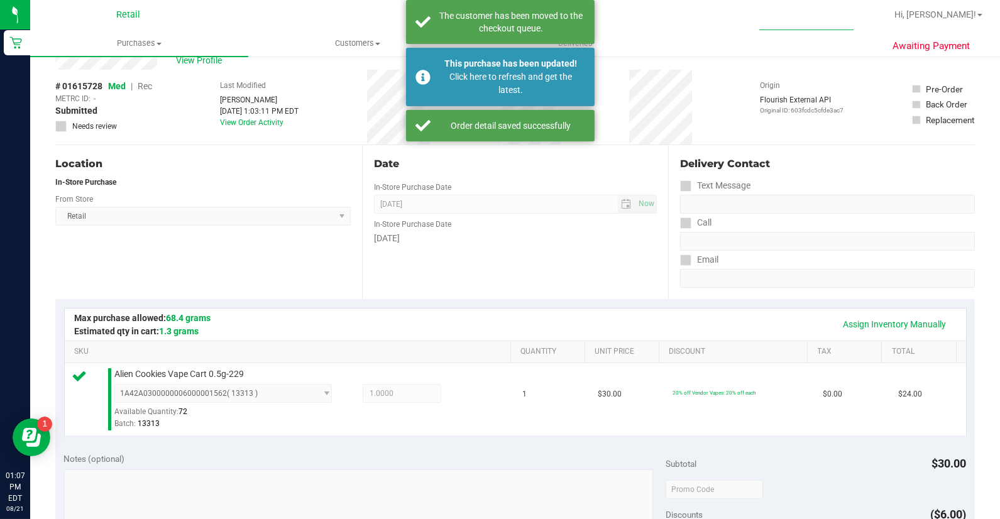
scroll to position [0, 0]
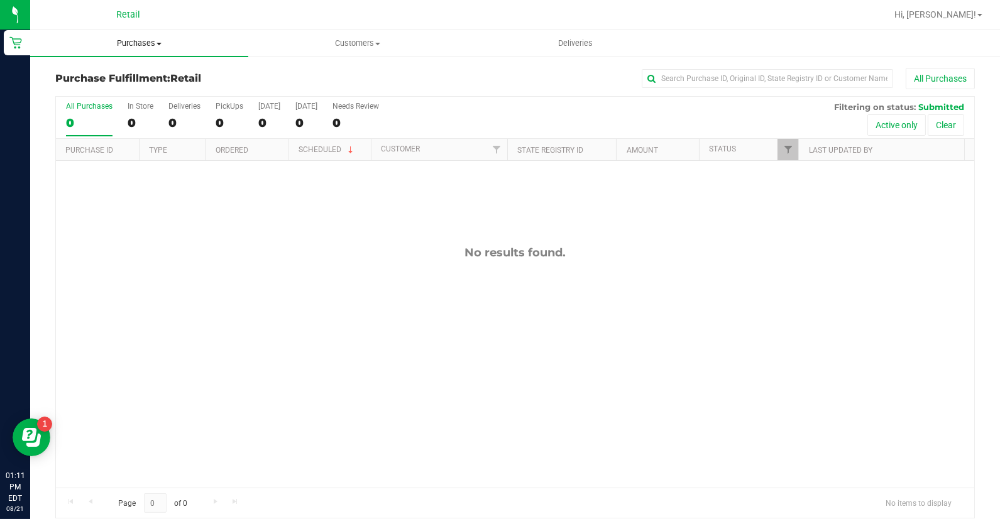
click at [146, 42] on span "Purchases" at bounding box center [139, 43] width 218 height 11
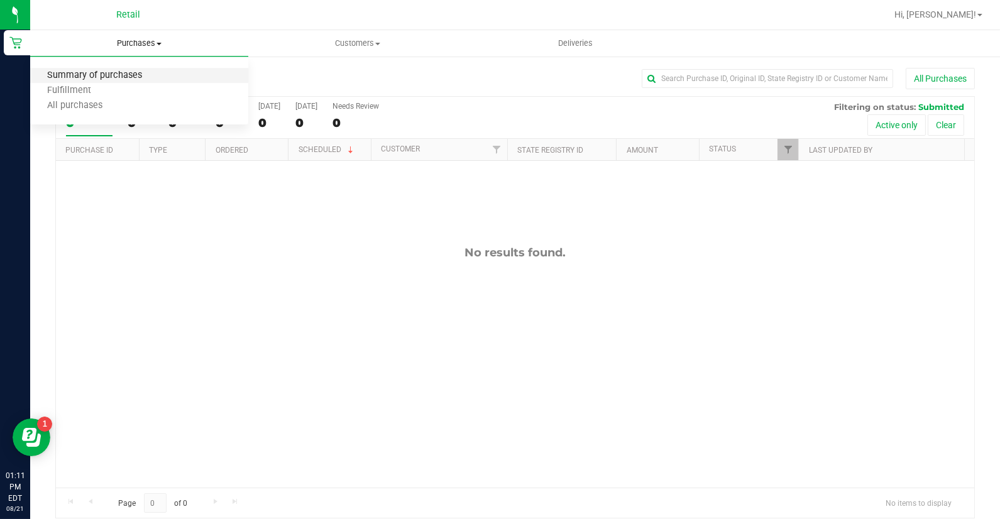
click at [148, 76] on span "Summary of purchases" at bounding box center [94, 75] width 129 height 11
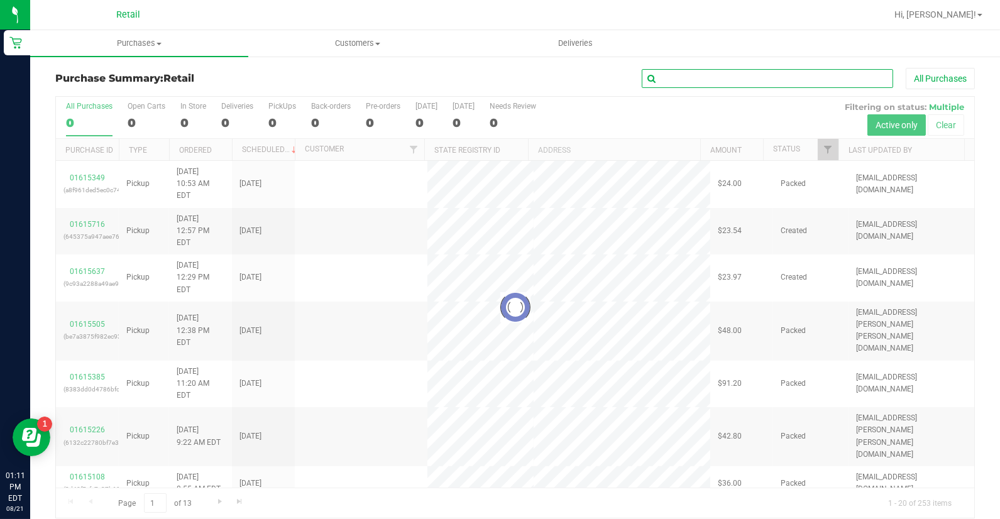
click at [686, 76] on input "text" at bounding box center [767, 78] width 251 height 19
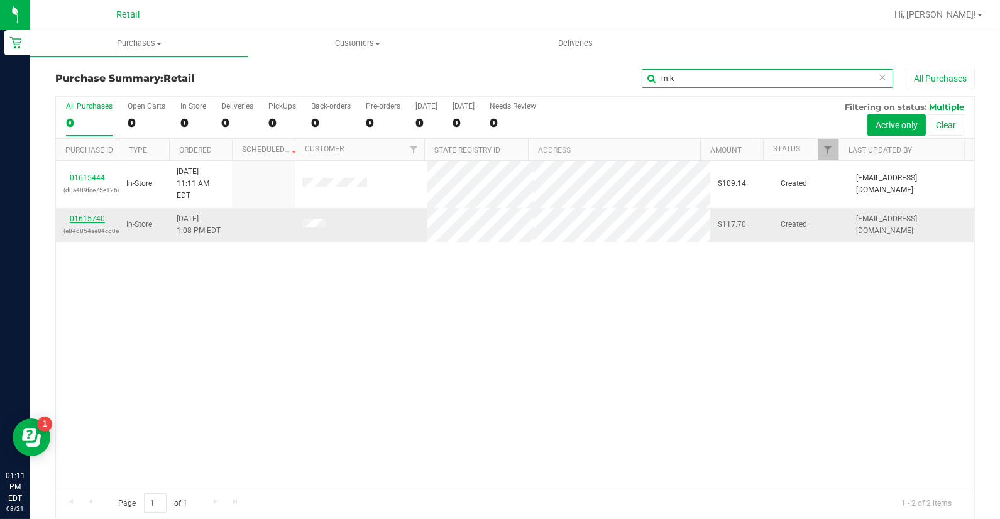
type input "mik"
click at [92, 214] on link "01615740" at bounding box center [87, 218] width 35 height 9
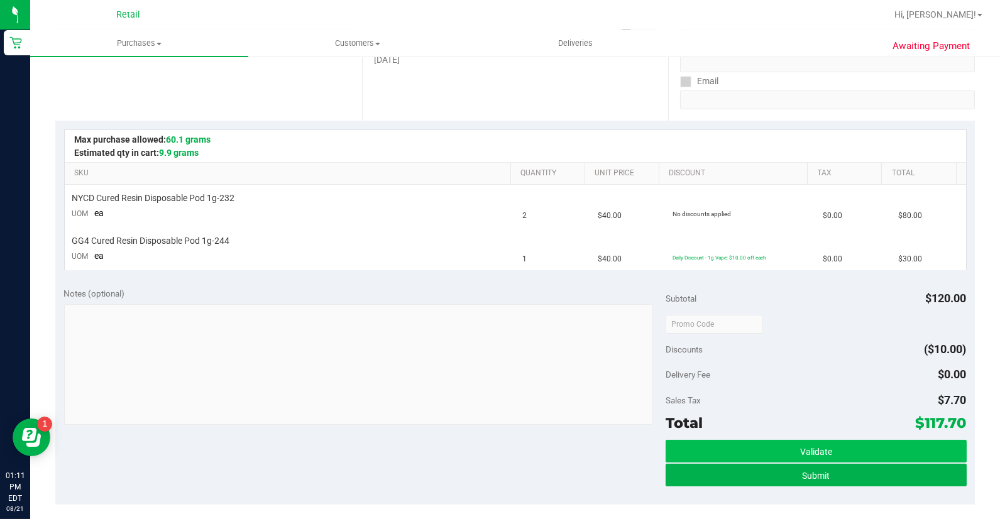
scroll to position [279, 0]
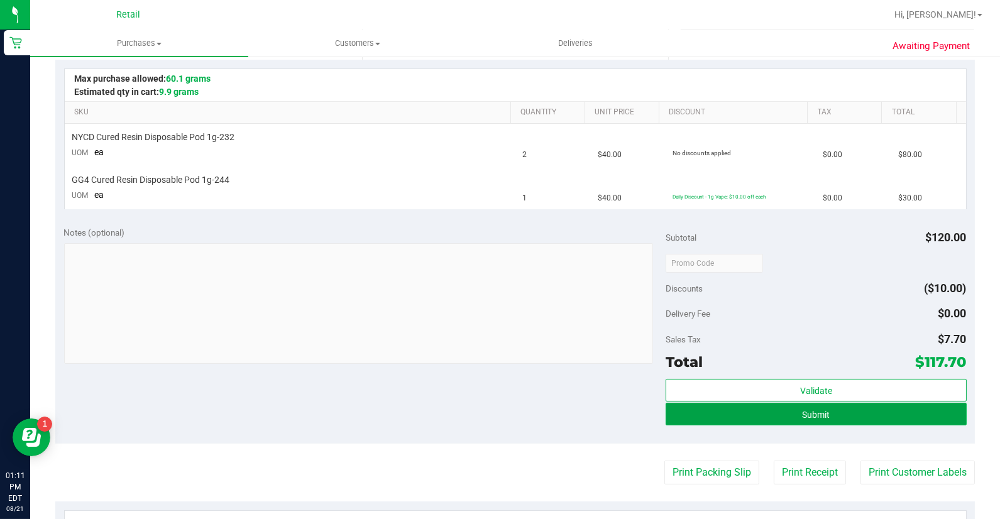
click at [807, 422] on button "Submit" at bounding box center [816, 414] width 301 height 23
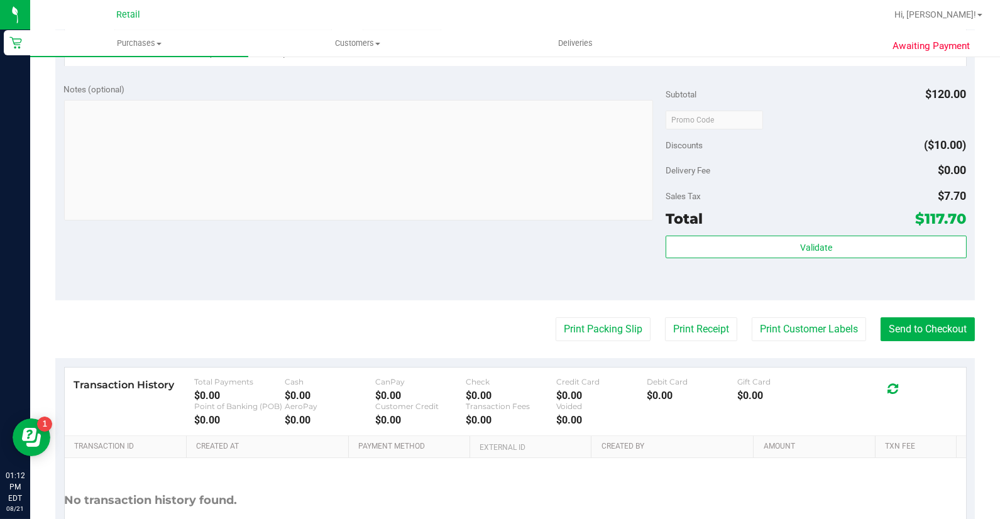
scroll to position [489, 0]
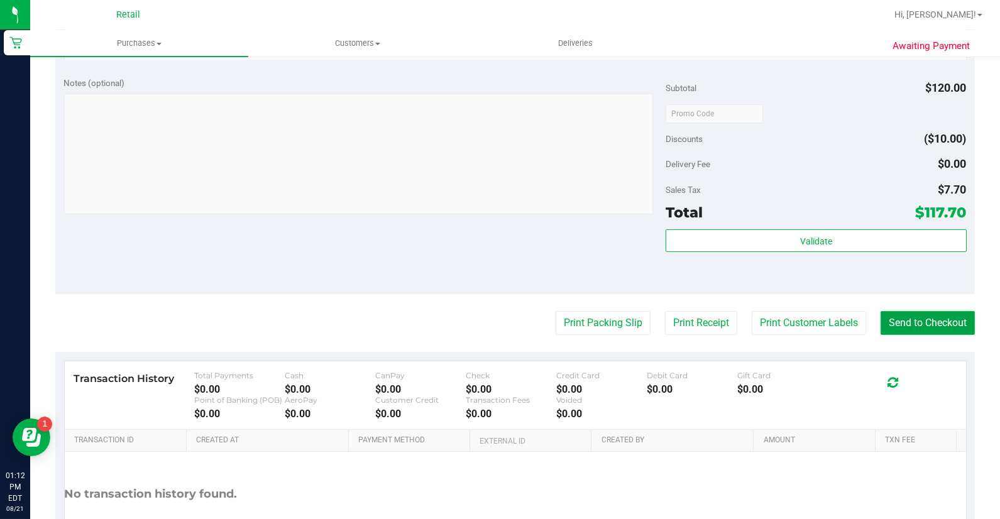
click at [936, 321] on button "Send to Checkout" at bounding box center [928, 323] width 94 height 24
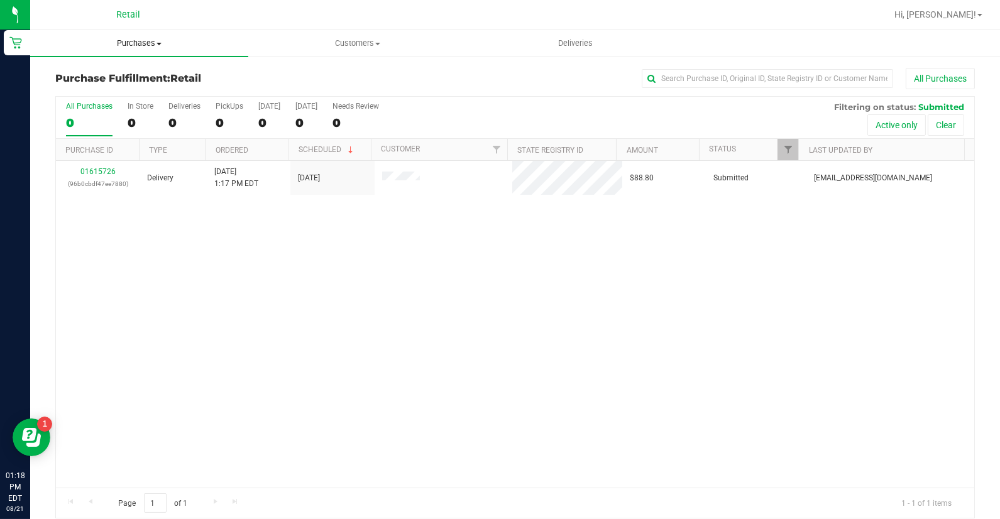
click at [143, 45] on span "Purchases" at bounding box center [139, 43] width 218 height 11
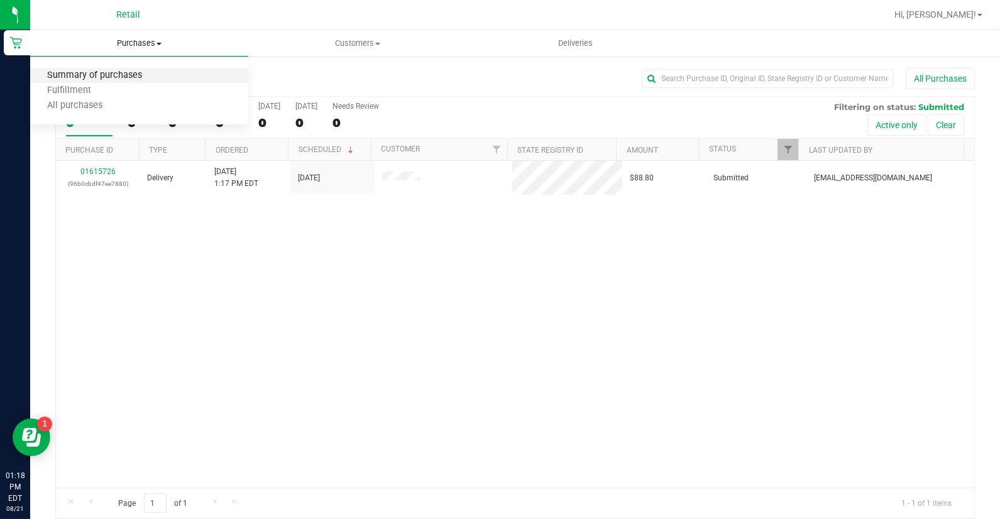
click at [153, 77] on span "Summary of purchases" at bounding box center [94, 75] width 129 height 11
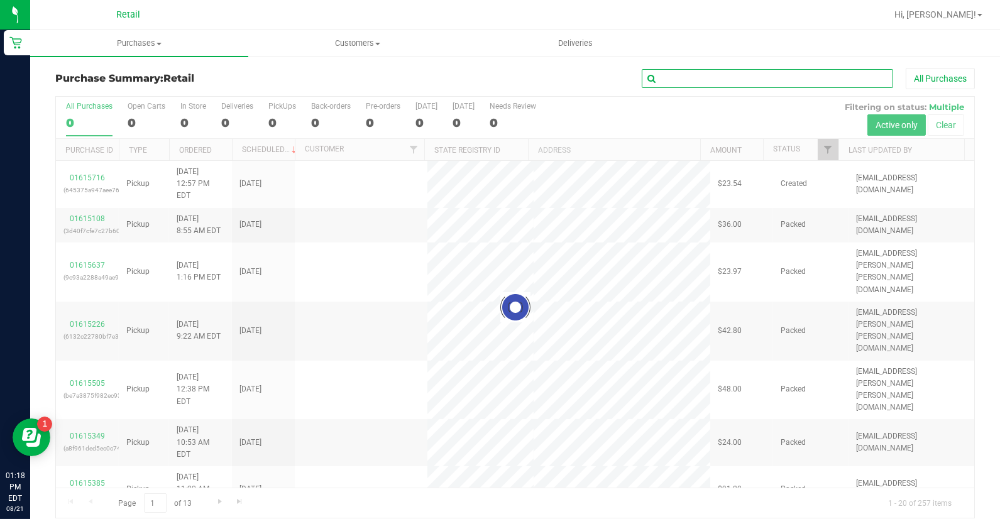
click at [747, 77] on input "text" at bounding box center [767, 78] width 251 height 19
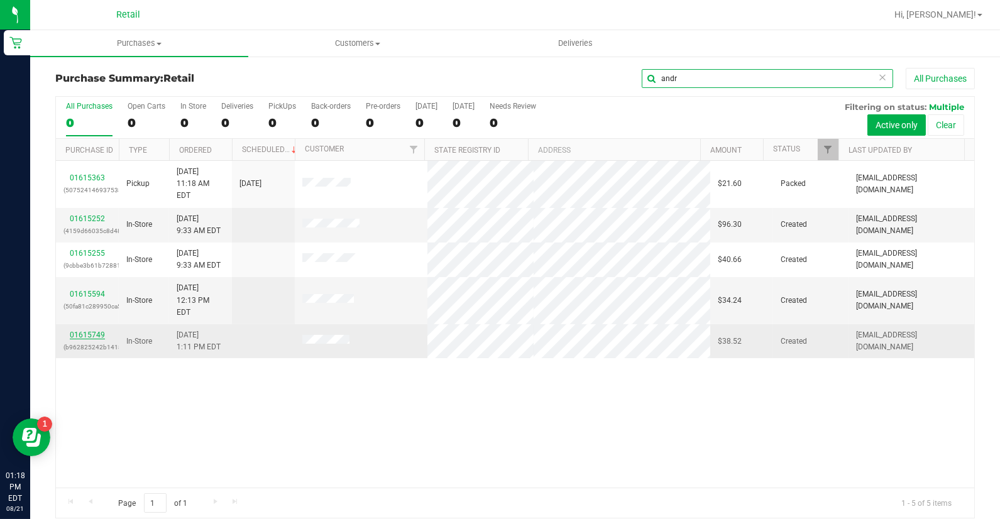
type input "andr"
click at [85, 331] on link "01615749" at bounding box center [87, 335] width 35 height 9
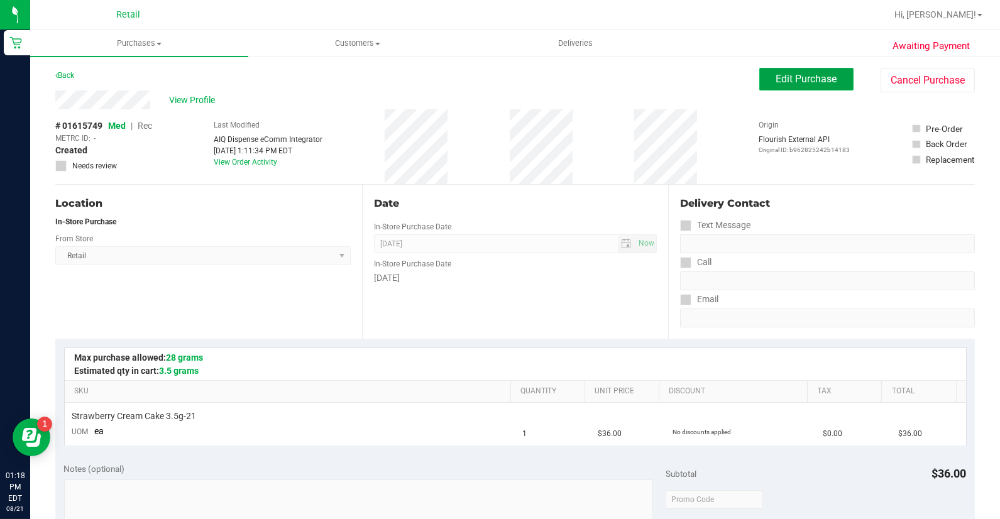
click at [776, 73] on span "Edit Purchase" at bounding box center [806, 79] width 61 height 12
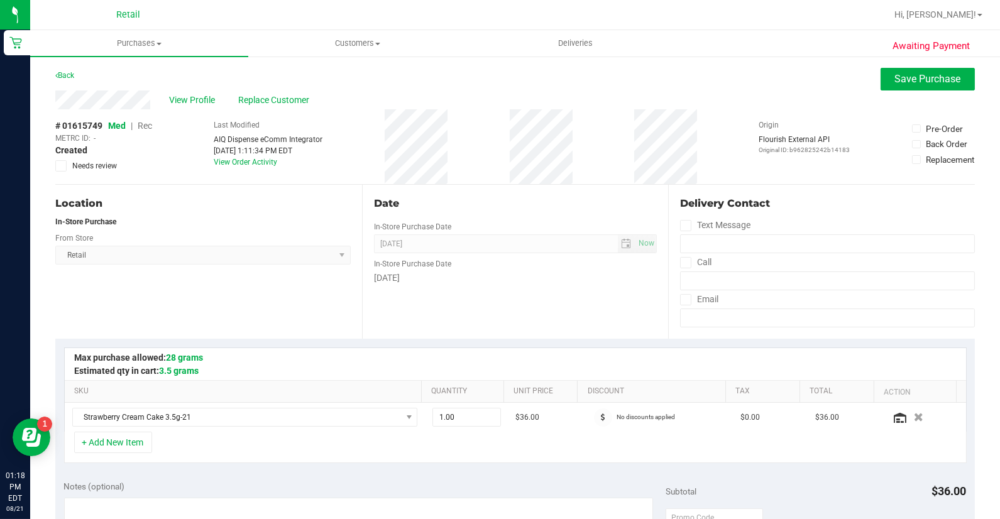
click at [151, 123] on span "Rec" at bounding box center [145, 126] width 14 height 10
click at [237, 105] on div "View Profile Replace Customer" at bounding box center [515, 100] width 920 height 19
click at [258, 99] on span "Replace Customer" at bounding box center [275, 100] width 75 height 13
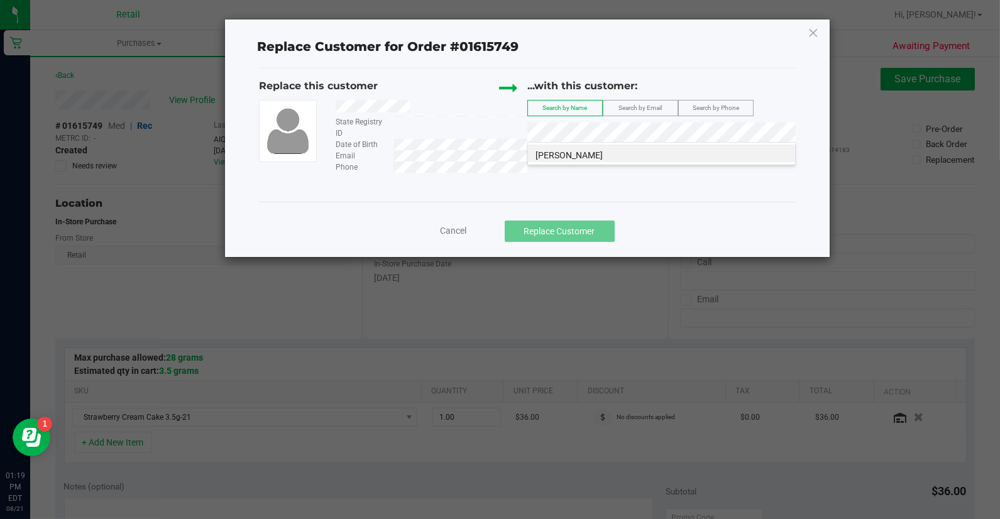
click at [442, 235] on div "Cancel Replace Customer" at bounding box center [527, 231] width 518 height 21
click at [459, 223] on div "Cancel Replace Customer" at bounding box center [527, 231] width 518 height 21
click at [454, 227] on span "Cancel" at bounding box center [454, 231] width 26 height 10
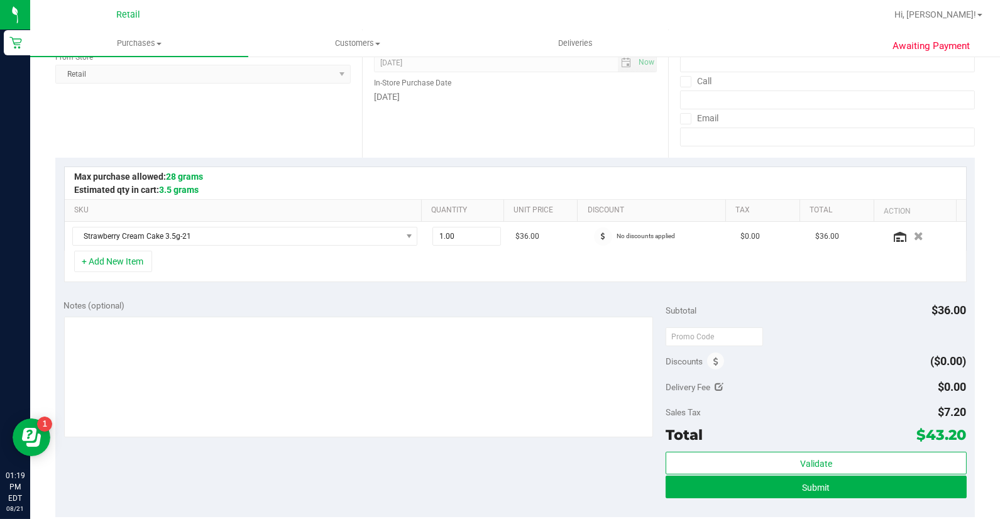
scroll to position [279, 0]
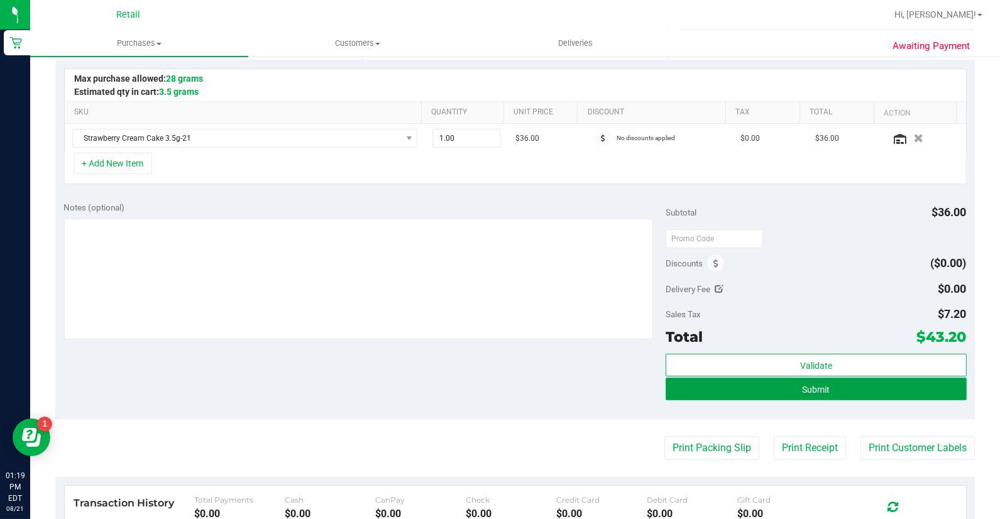
click at [837, 384] on button "Submit" at bounding box center [816, 389] width 301 height 23
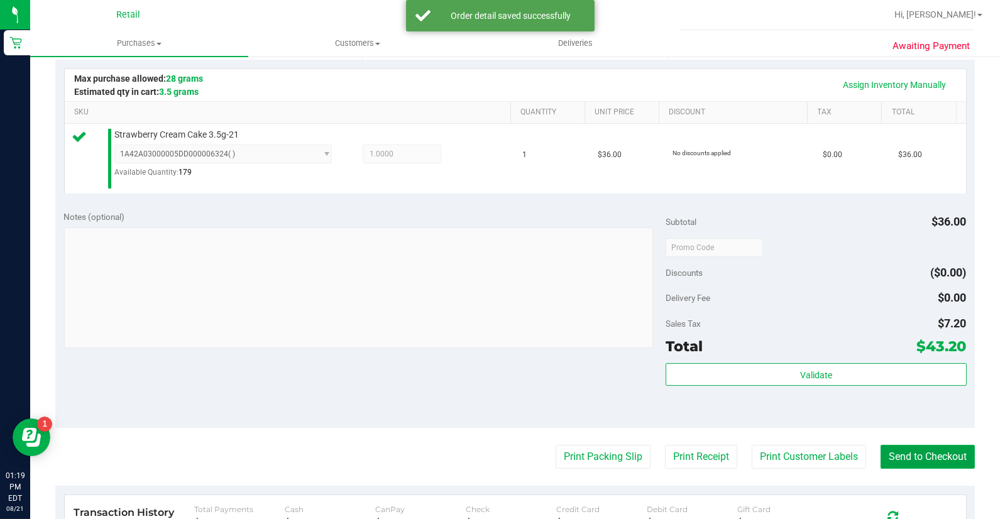
drag, startPoint x: 937, startPoint y: 455, endPoint x: 728, endPoint y: 416, distance: 212.8
click at [937, 455] on button "Send to Checkout" at bounding box center [928, 457] width 94 height 24
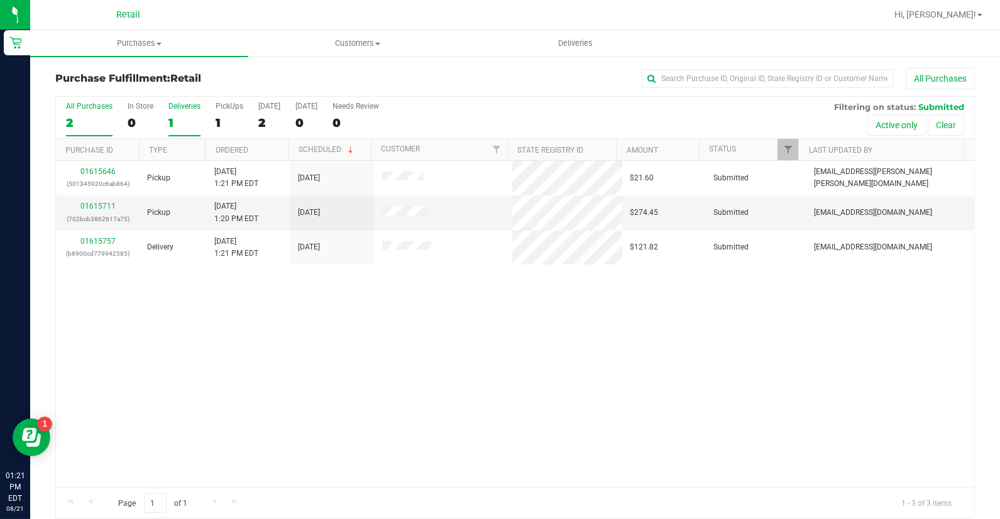
click at [178, 116] on div "1" at bounding box center [184, 123] width 32 height 14
click at [0, 0] on input "Deliveries 1" at bounding box center [0, 0] width 0 height 0
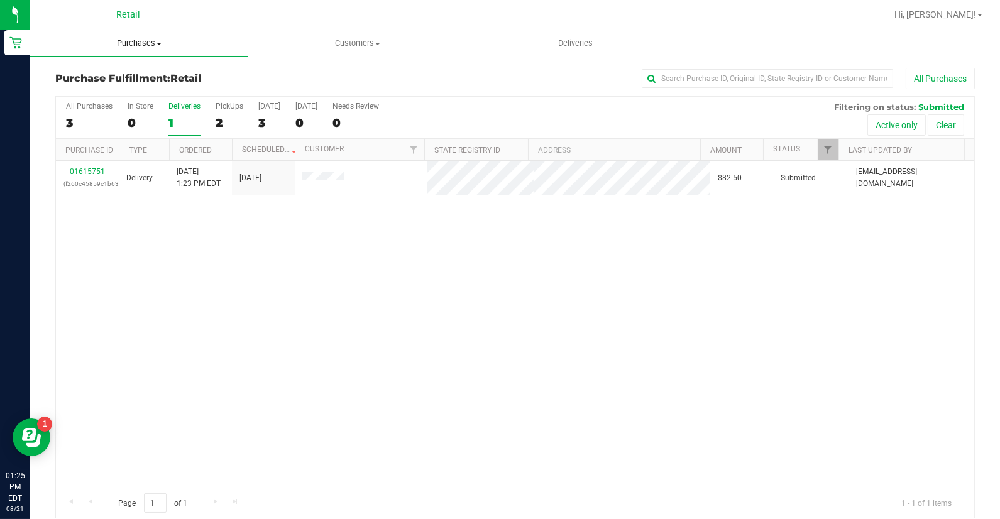
click at [148, 45] on span "Purchases" at bounding box center [139, 43] width 218 height 11
click at [146, 71] on span "Summary of purchases" at bounding box center [94, 75] width 129 height 11
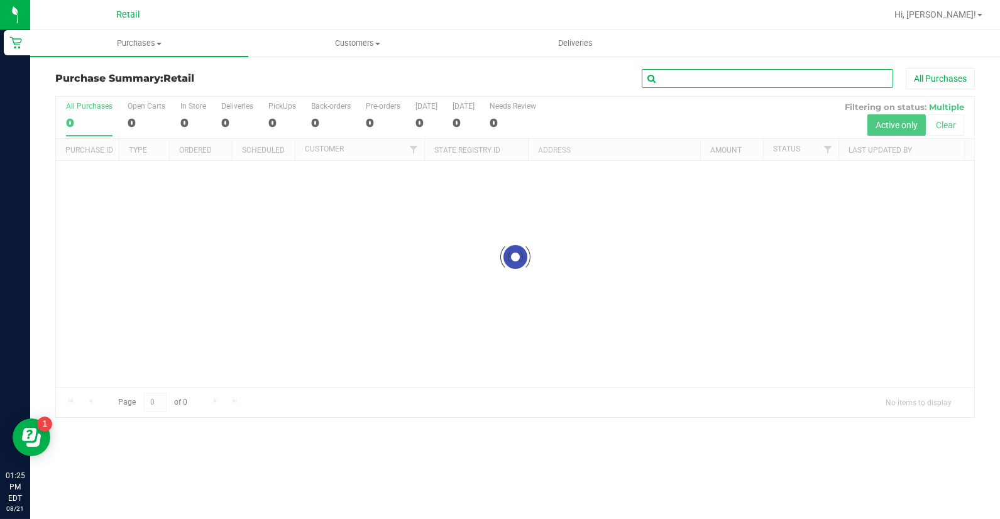
click at [674, 74] on input "text" at bounding box center [767, 78] width 251 height 19
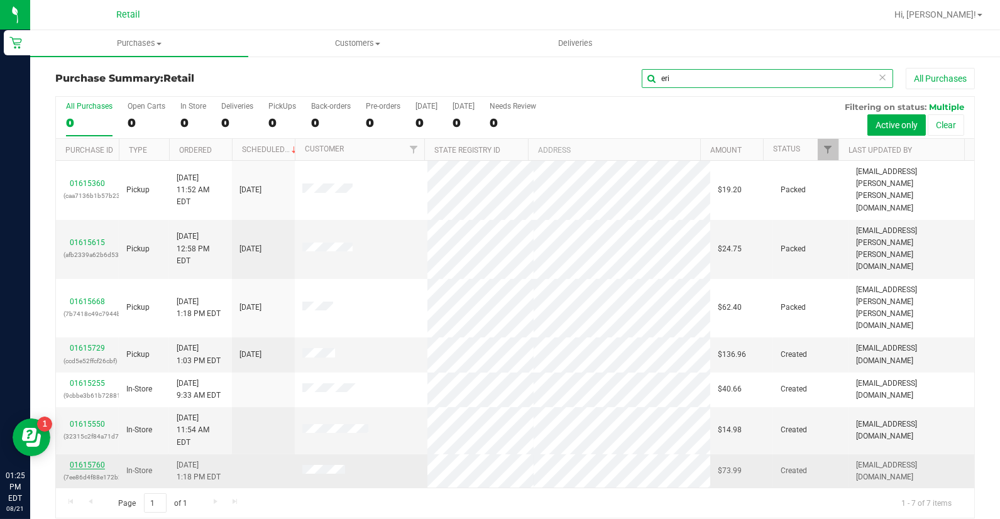
type input "eri"
click at [92, 461] on link "01615760" at bounding box center [87, 465] width 35 height 9
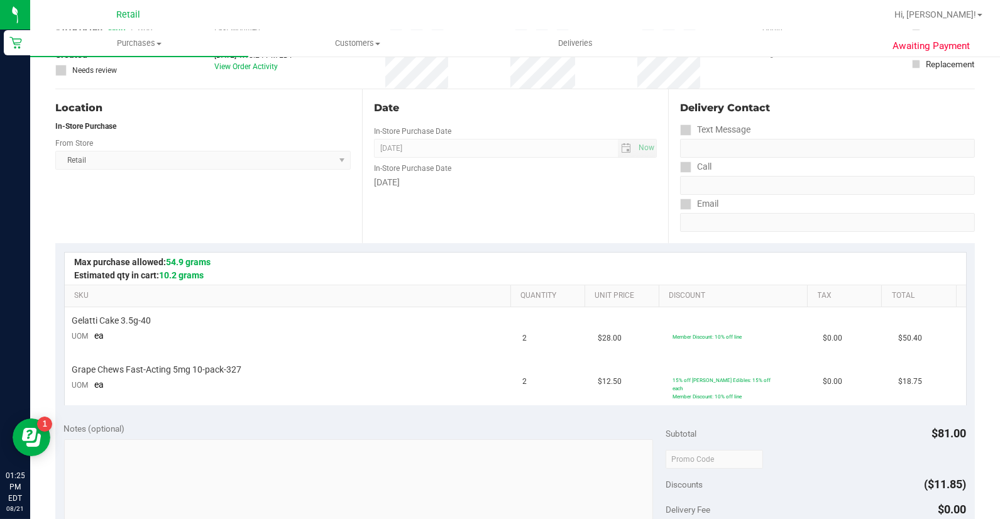
scroll to position [279, 0]
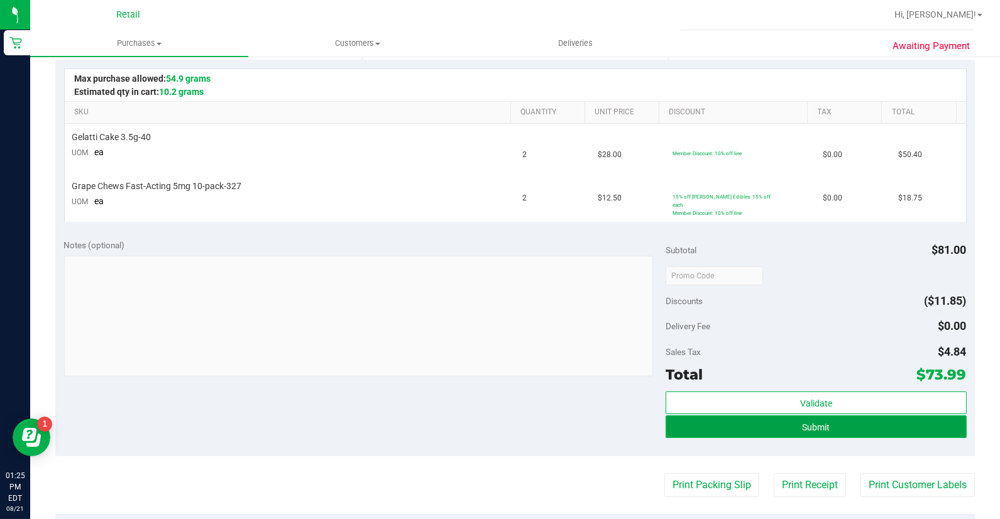
click at [816, 422] on span "Submit" at bounding box center [816, 427] width 28 height 10
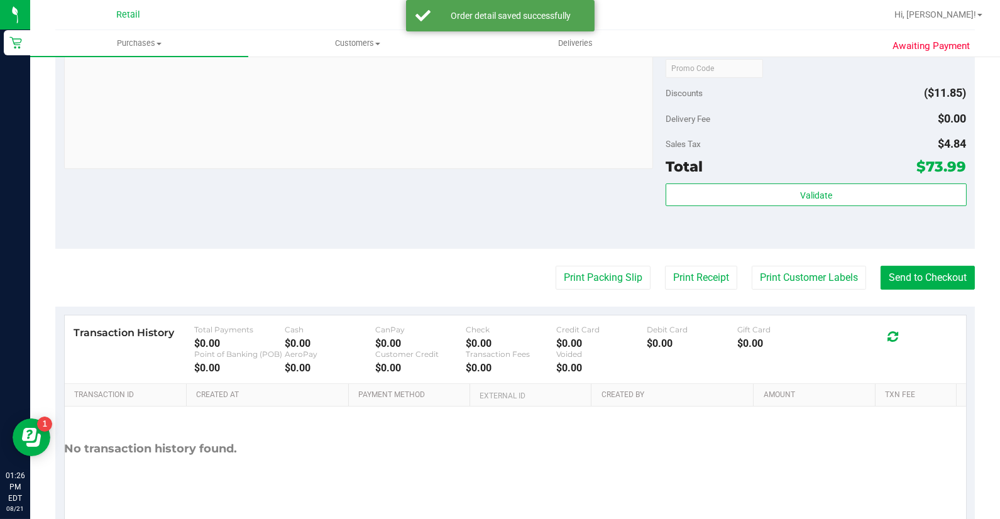
scroll to position [558, 0]
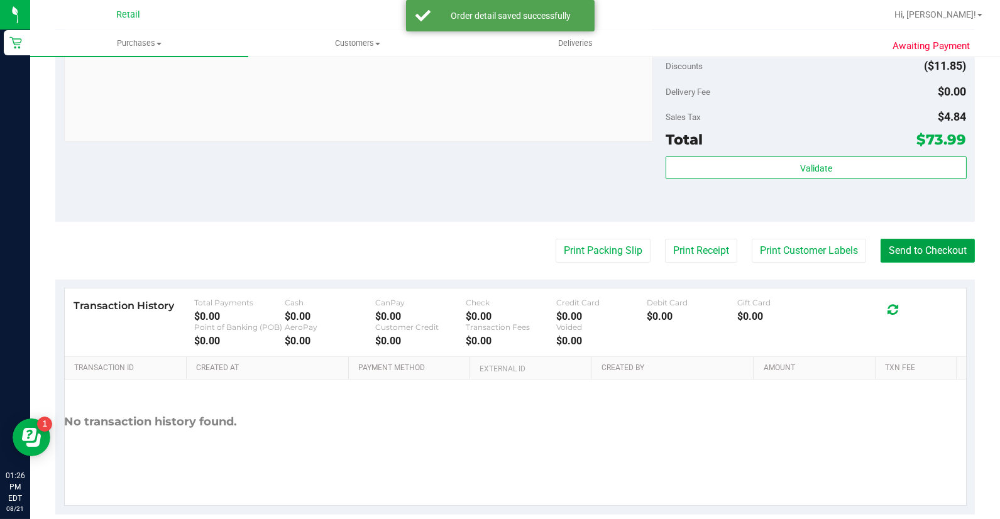
drag, startPoint x: 907, startPoint y: 249, endPoint x: 869, endPoint y: 225, distance: 44.7
click at [907, 249] on button "Send to Checkout" at bounding box center [928, 251] width 94 height 24
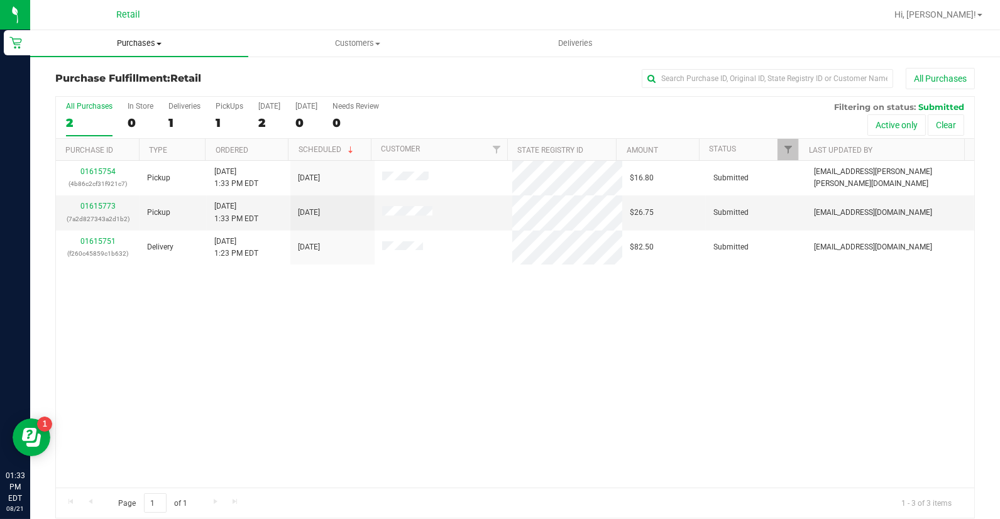
click at [141, 48] on span "Purchases" at bounding box center [139, 43] width 218 height 11
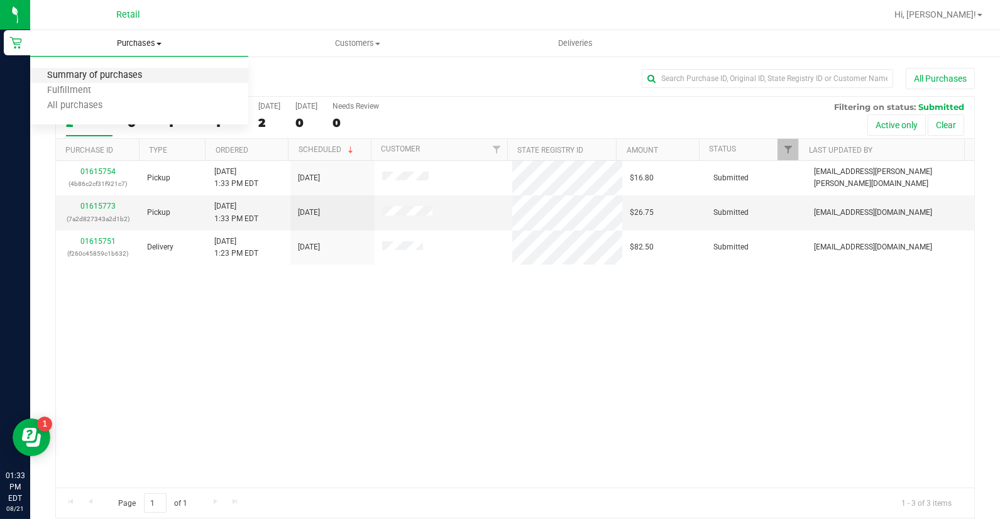
click at [147, 77] on span "Summary of purchases" at bounding box center [94, 75] width 129 height 11
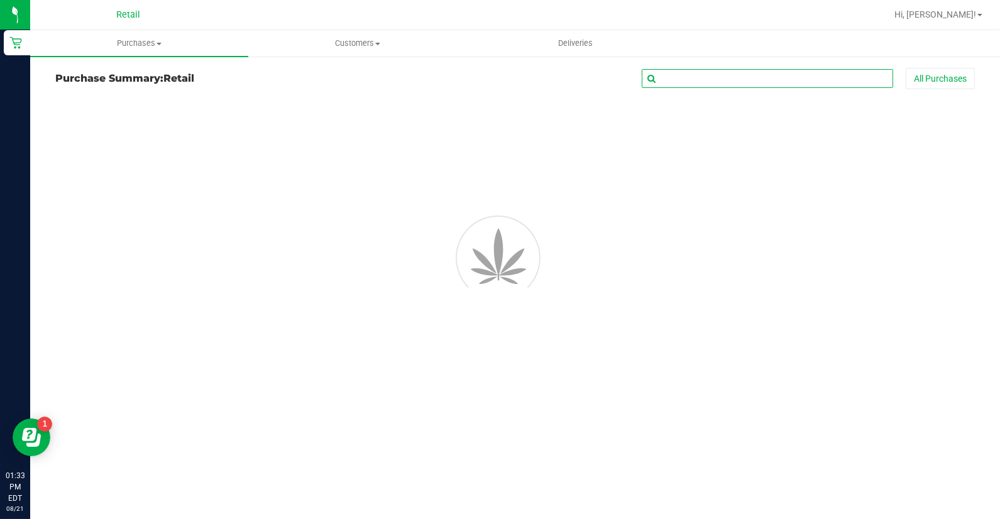
click at [800, 80] on input "text" at bounding box center [767, 78] width 251 height 19
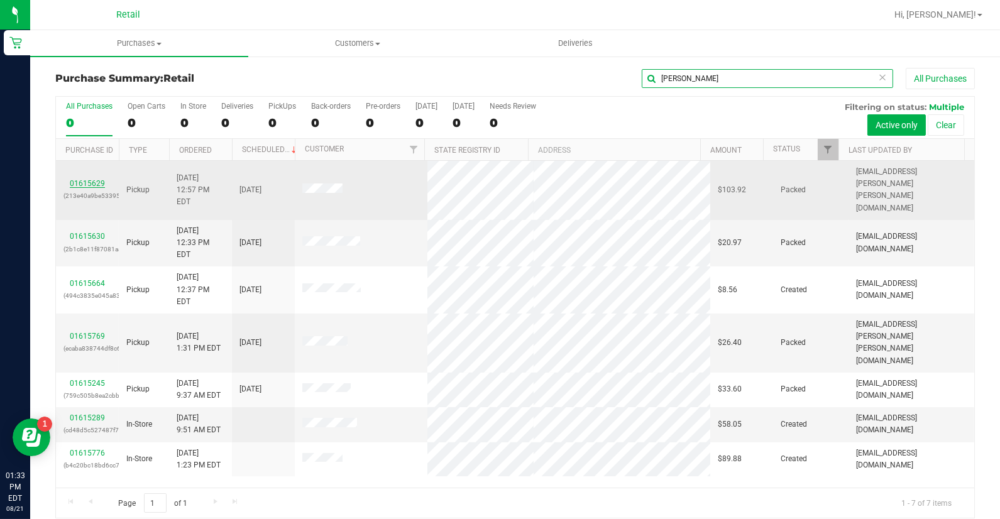
type input "[PERSON_NAME]"
click at [77, 179] on link "01615629" at bounding box center [87, 183] width 35 height 9
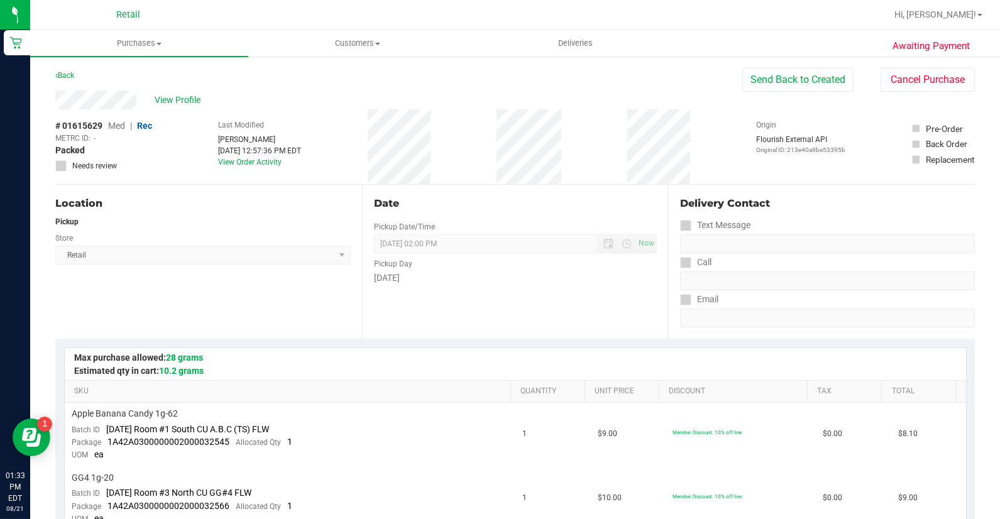
click at [119, 126] on span "Med" at bounding box center [116, 126] width 17 height 10
click at [775, 87] on button "Send Back to Created" at bounding box center [798, 80] width 111 height 24
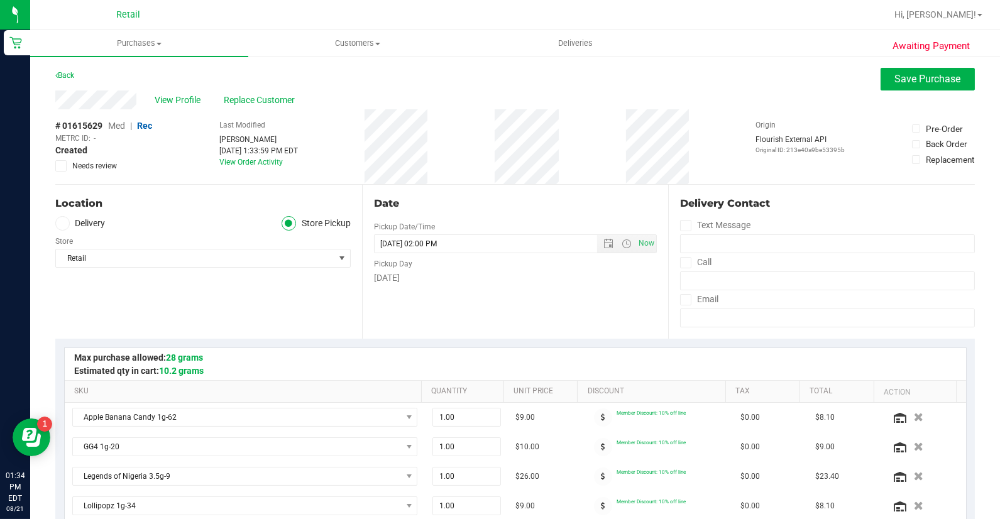
click at [122, 126] on span "Med" at bounding box center [116, 126] width 17 height 10
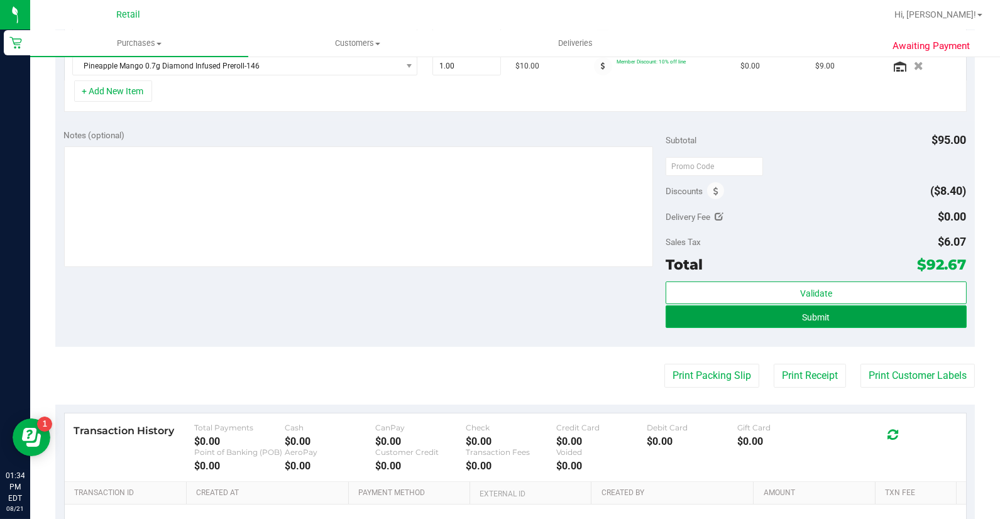
click at [812, 319] on span "Submit" at bounding box center [816, 317] width 28 height 10
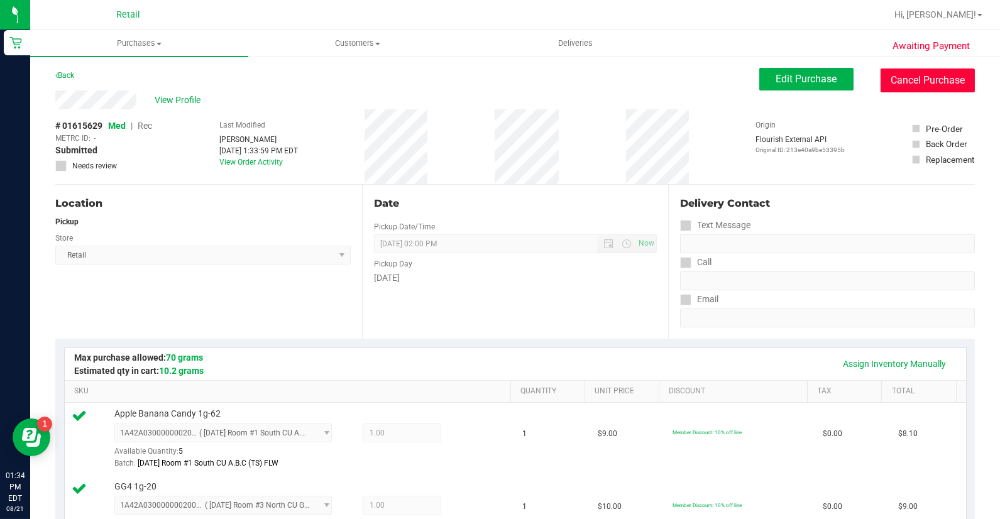
drag, startPoint x: 940, startPoint y: 83, endPoint x: 573, endPoint y: 70, distance: 367.4
click at [940, 83] on button "Cancel Purchase" at bounding box center [928, 81] width 94 height 24
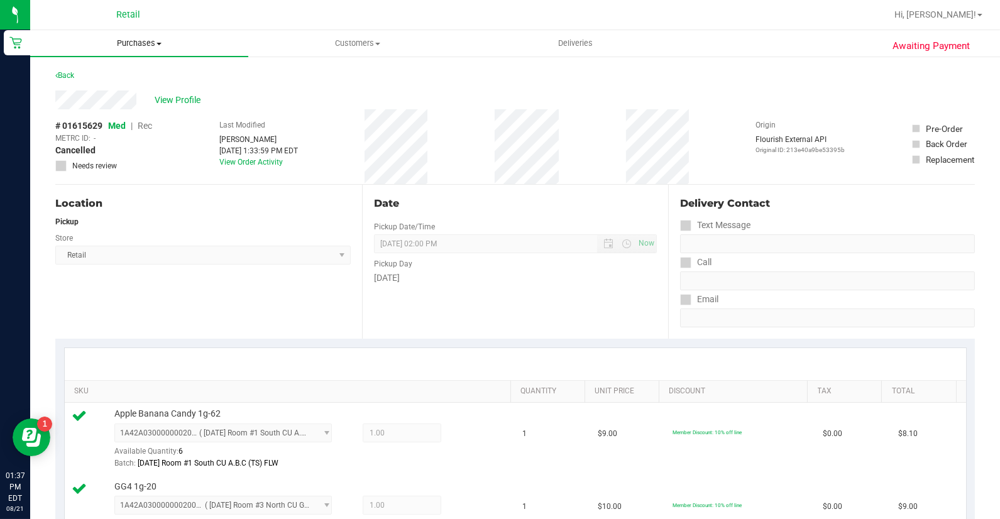
click at [142, 53] on uib-tab-heading "Purchases Summary of purchases Fulfillment All purchases" at bounding box center [139, 43] width 218 height 26
click at [153, 77] on span "Summary of purchases" at bounding box center [94, 75] width 129 height 11
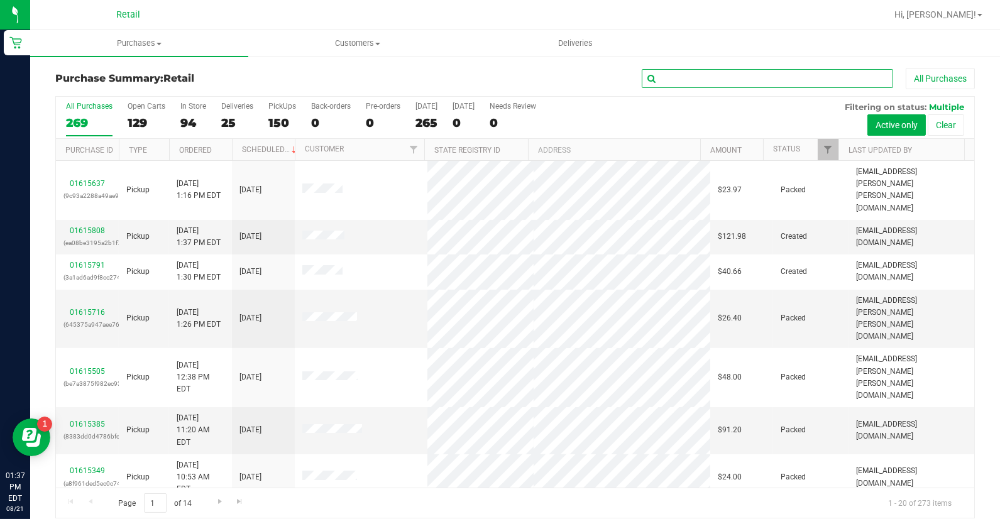
click at [688, 84] on input "text" at bounding box center [767, 78] width 251 height 19
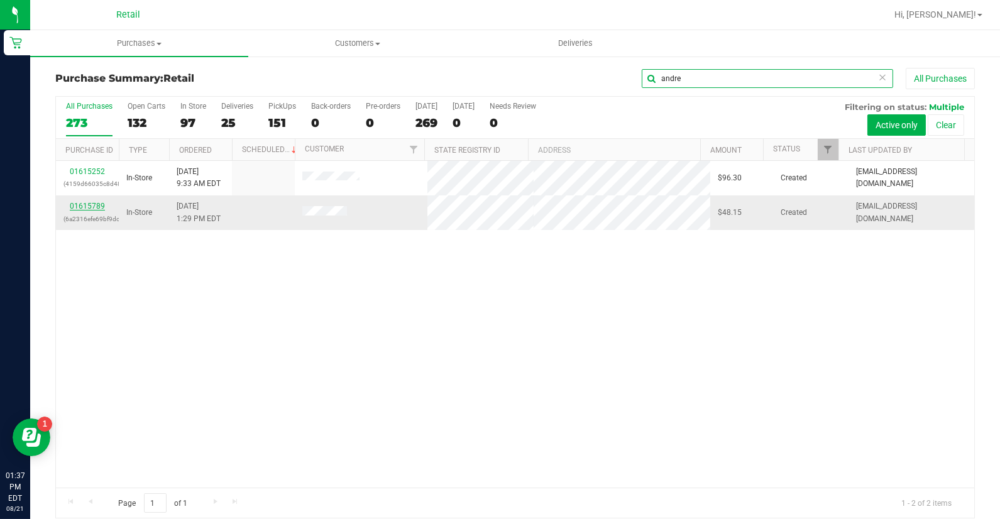
type input "andre"
click at [89, 206] on link "01615789" at bounding box center [87, 206] width 35 height 9
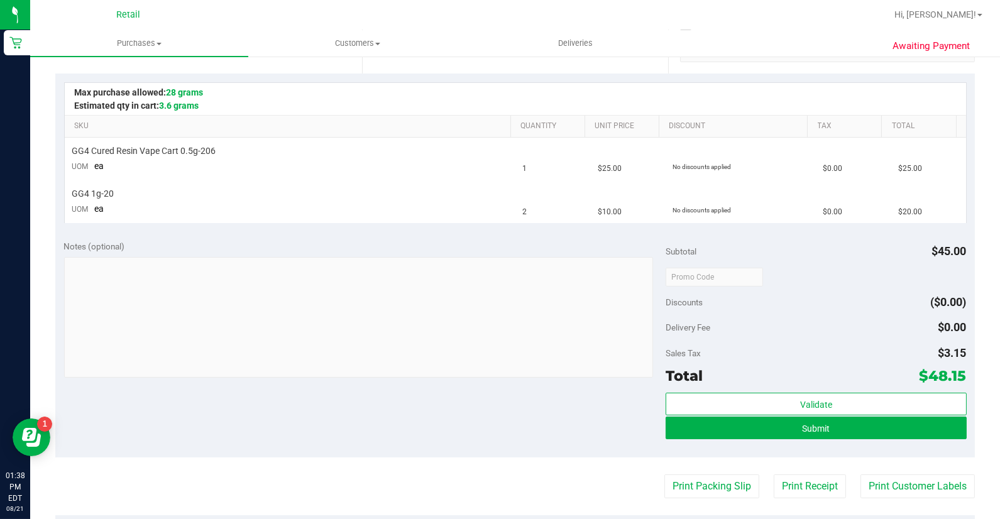
scroll to position [349, 0]
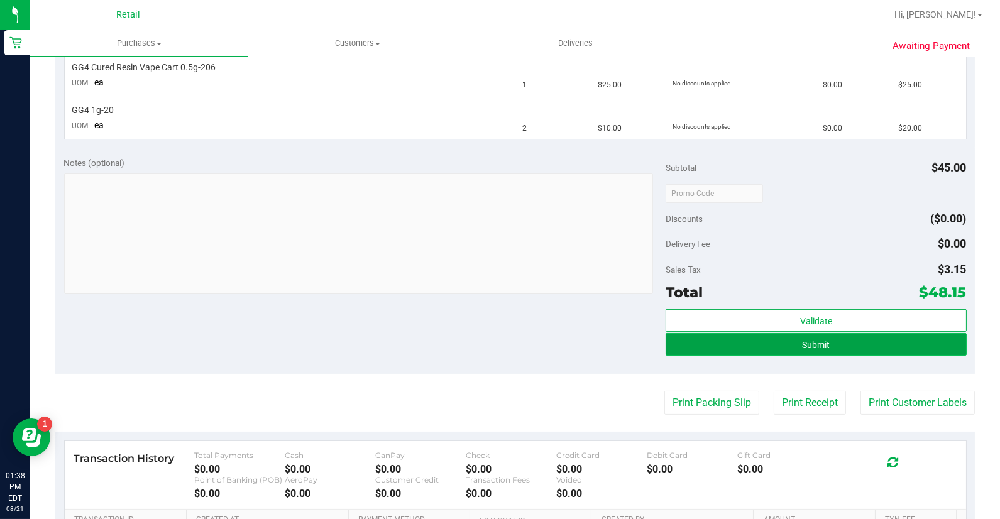
click at [802, 345] on span "Submit" at bounding box center [816, 345] width 28 height 10
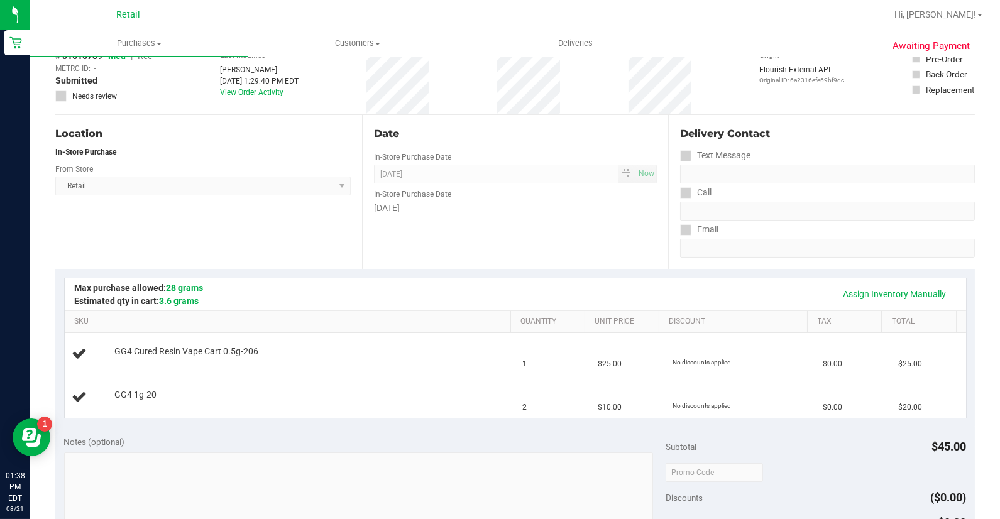
scroll to position [0, 0]
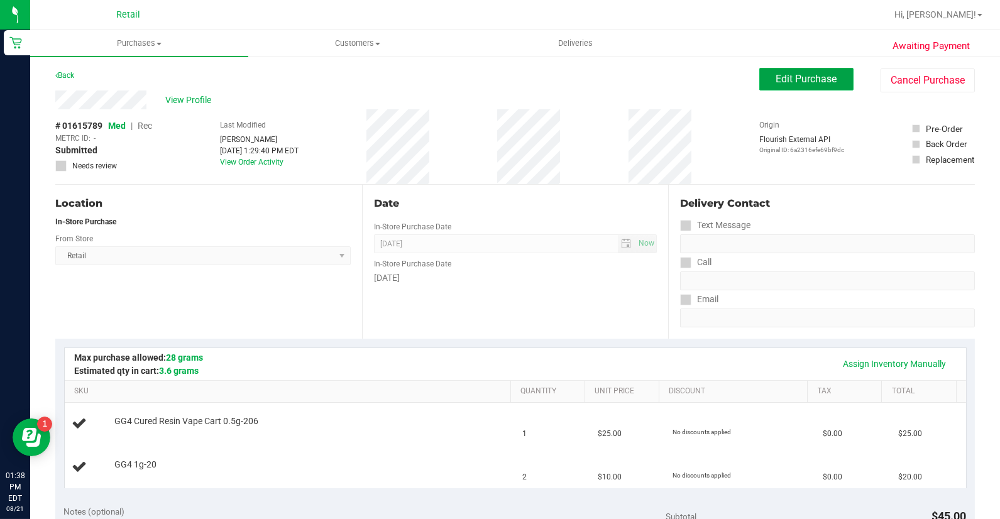
click at [820, 74] on span "Edit Purchase" at bounding box center [806, 79] width 61 height 12
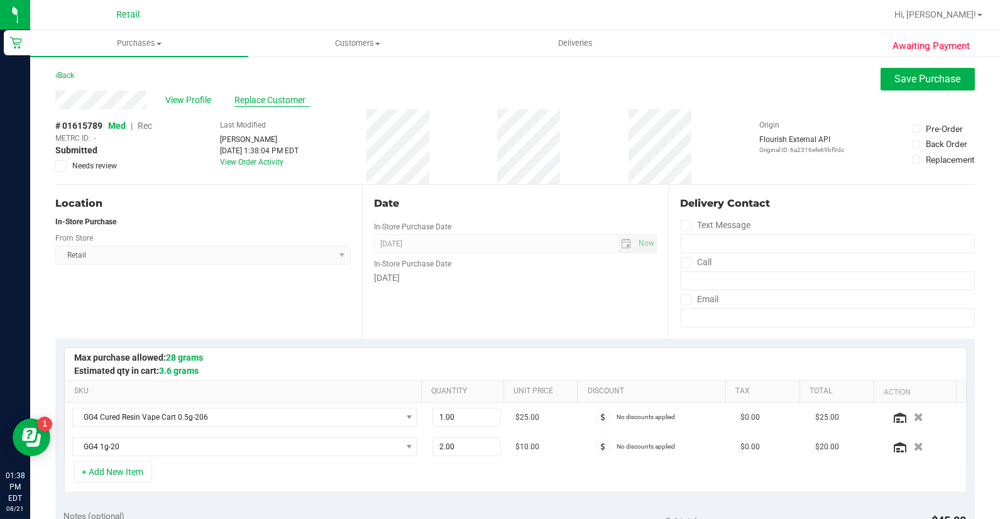
click at [248, 94] on span "Replace Customer" at bounding box center [272, 100] width 75 height 13
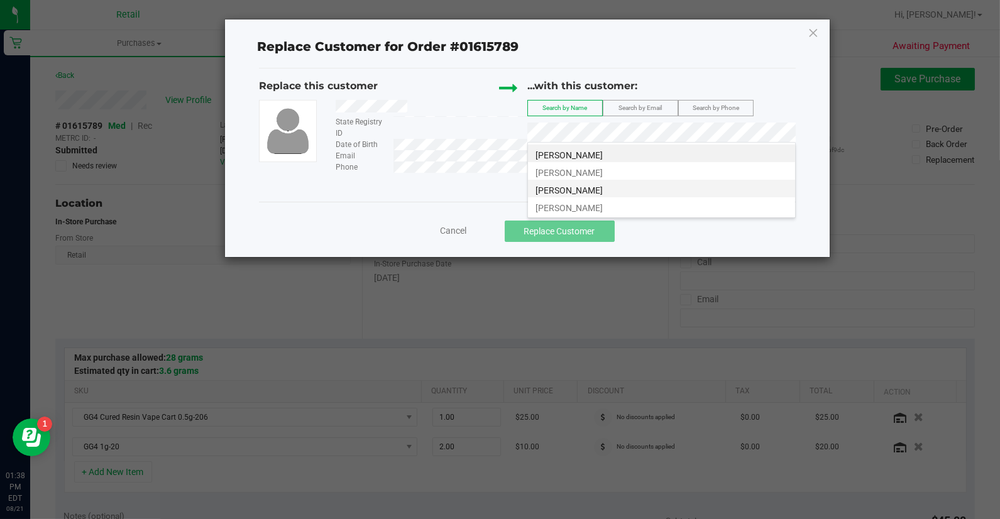
click at [622, 187] on li "[PERSON_NAME]" at bounding box center [661, 189] width 267 height 18
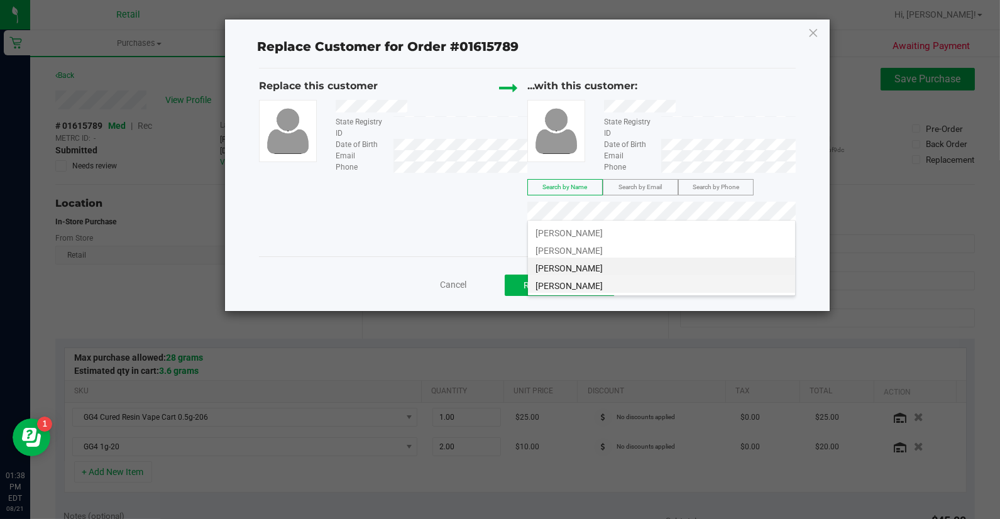
click at [707, 284] on li "[PERSON_NAME]" at bounding box center [661, 284] width 267 height 18
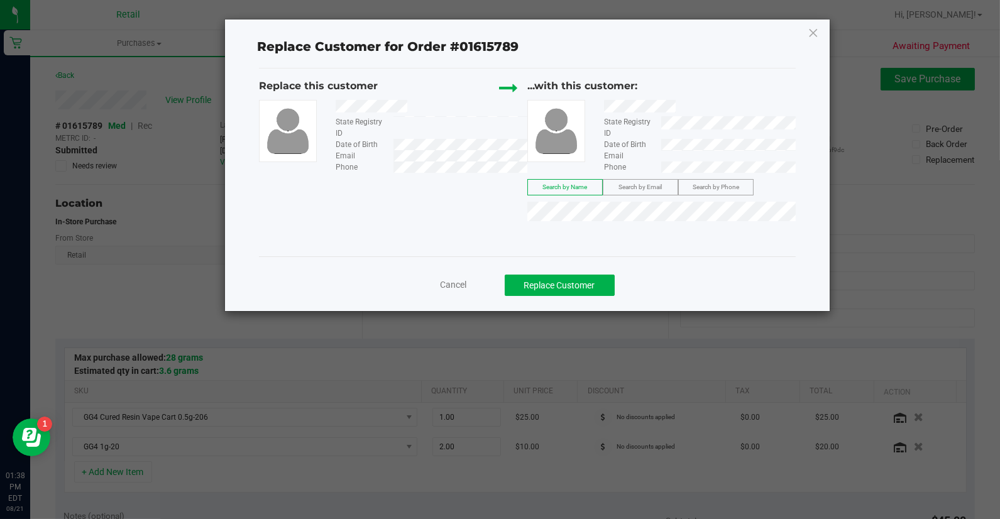
click at [588, 272] on div "Cancel Replace Customer" at bounding box center [527, 282] width 537 height 50
click at [588, 277] on button "Replace Customer" at bounding box center [560, 285] width 110 height 21
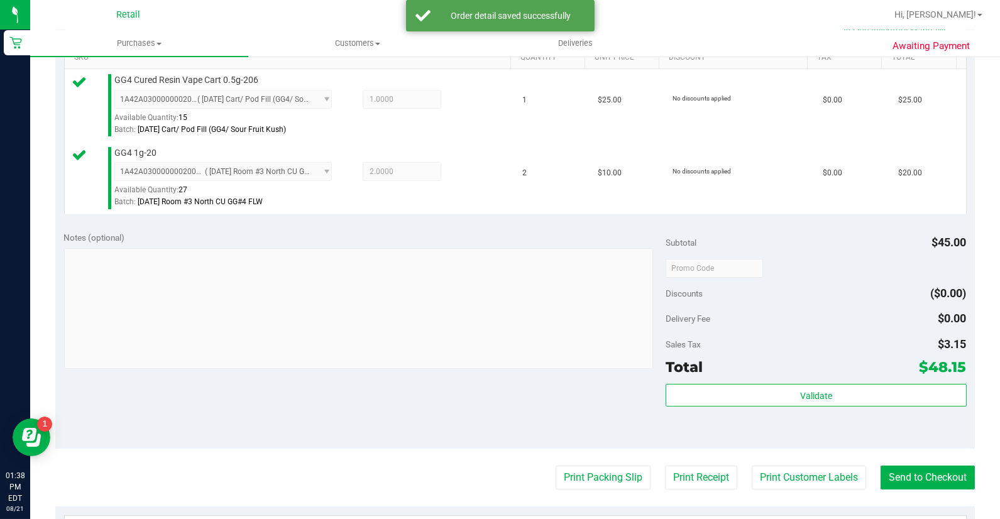
scroll to position [349, 0]
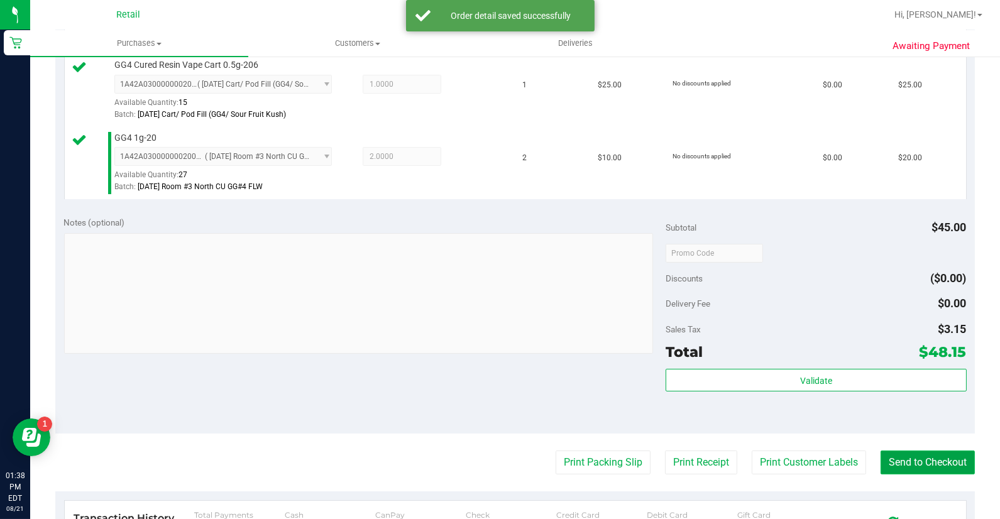
click at [902, 458] on button "Send to Checkout" at bounding box center [928, 463] width 94 height 24
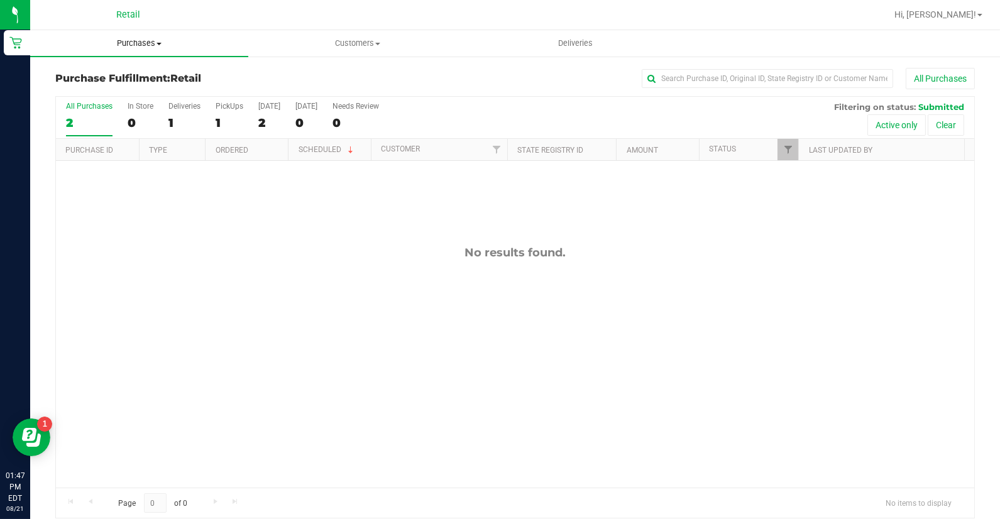
click at [149, 52] on uib-tab-heading "Purchases Summary of purchases Fulfillment All purchases" at bounding box center [139, 43] width 218 height 26
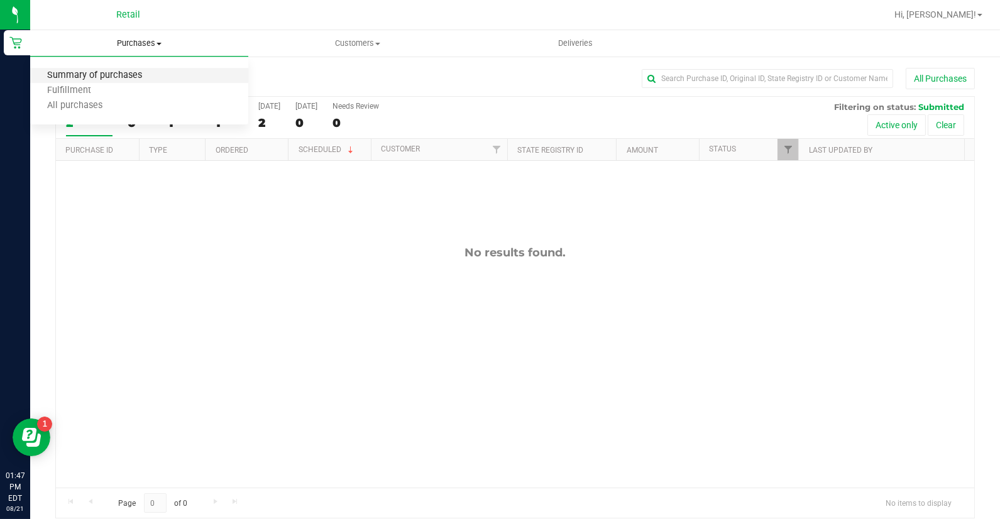
click at [147, 79] on span "Summary of purchases" at bounding box center [94, 75] width 129 height 11
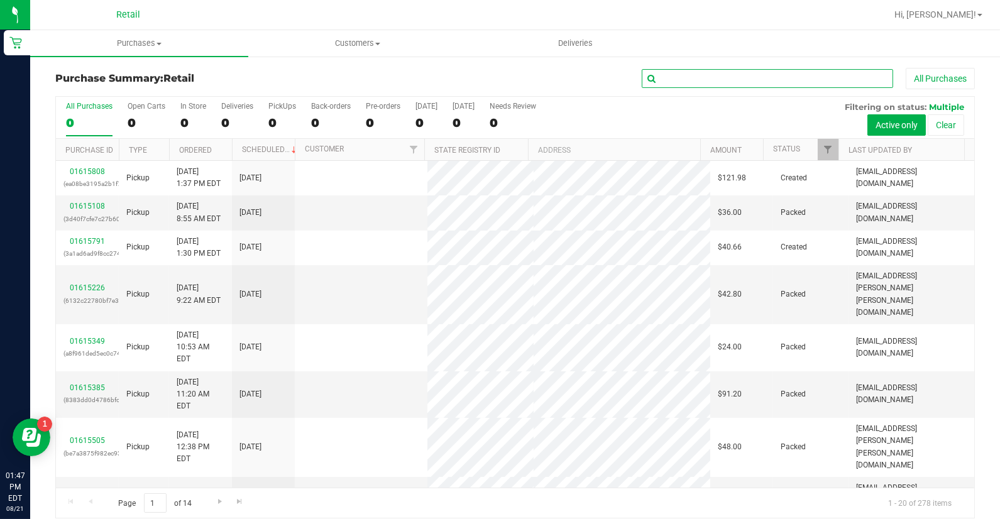
click at [846, 70] on input "text" at bounding box center [767, 78] width 251 height 19
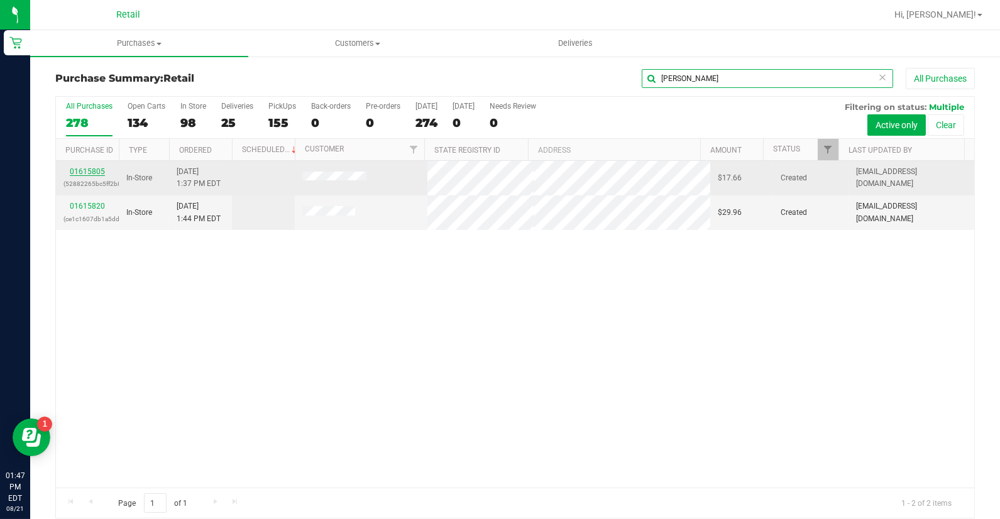
type input "[PERSON_NAME]"
click at [94, 171] on link "01615805" at bounding box center [87, 171] width 35 height 9
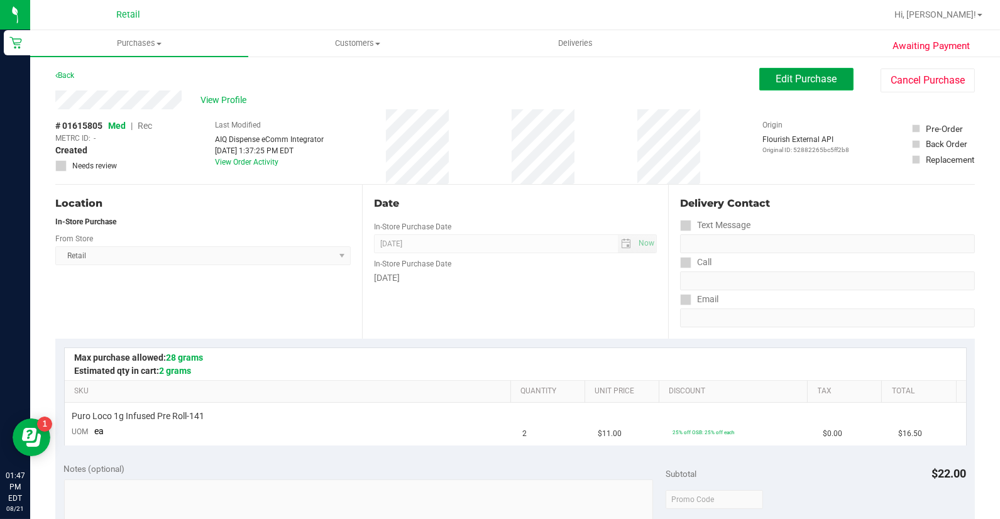
click at [814, 82] on span "Edit Purchase" at bounding box center [806, 79] width 61 height 12
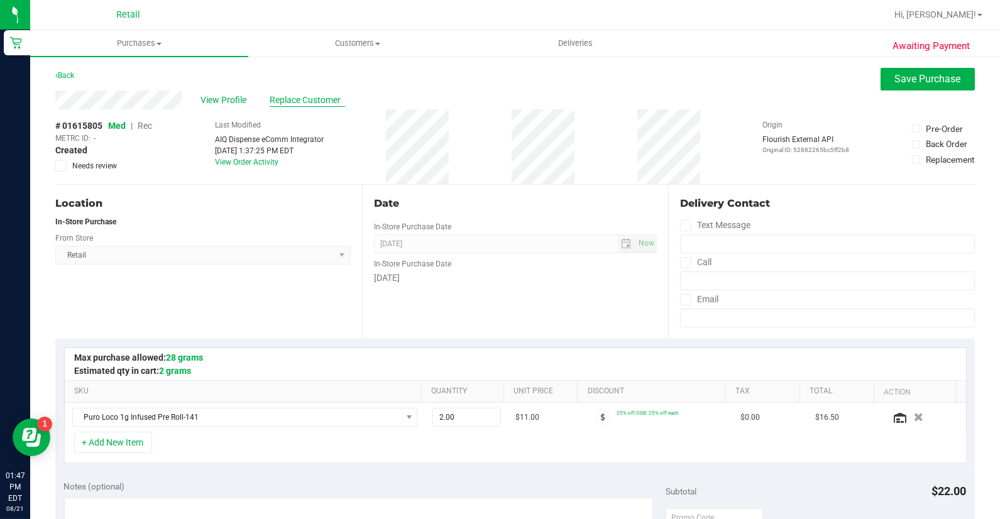
click at [311, 102] on span "Replace Customer" at bounding box center [307, 100] width 75 height 13
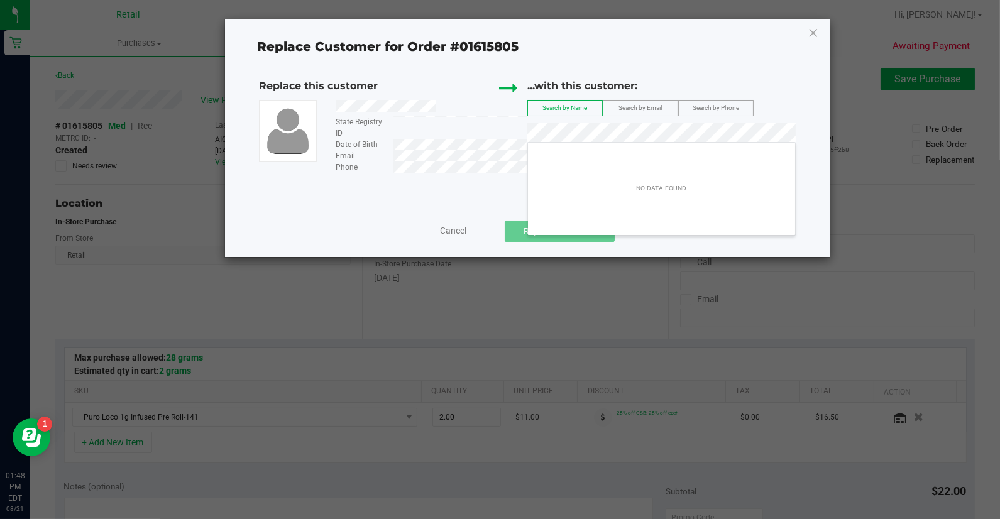
click at [450, 233] on span "Cancel" at bounding box center [454, 231] width 26 height 10
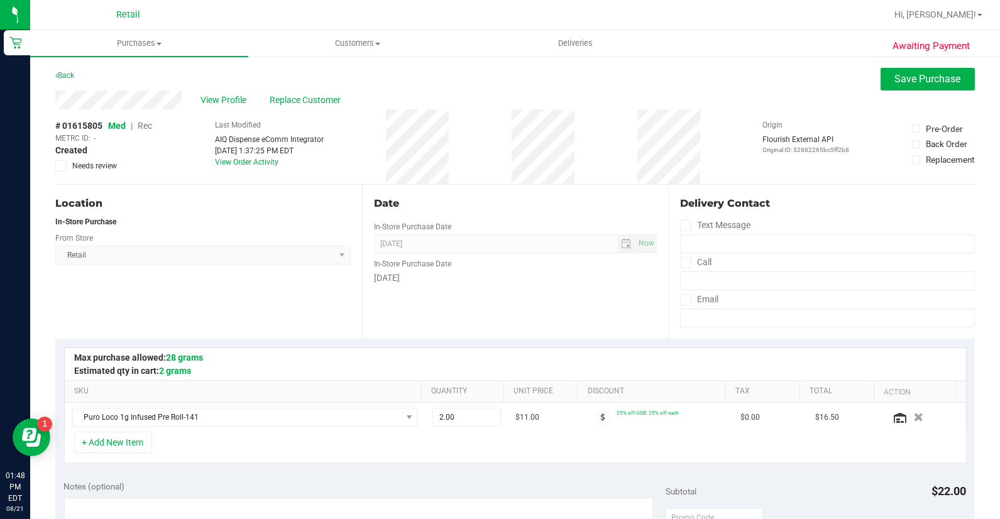
click at [148, 124] on span "Rec" at bounding box center [145, 126] width 14 height 10
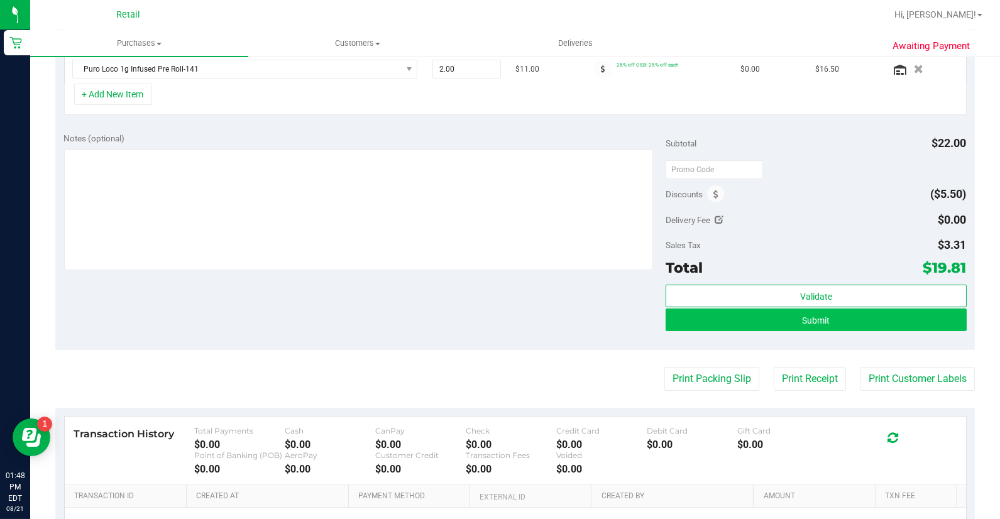
scroll to position [349, 0]
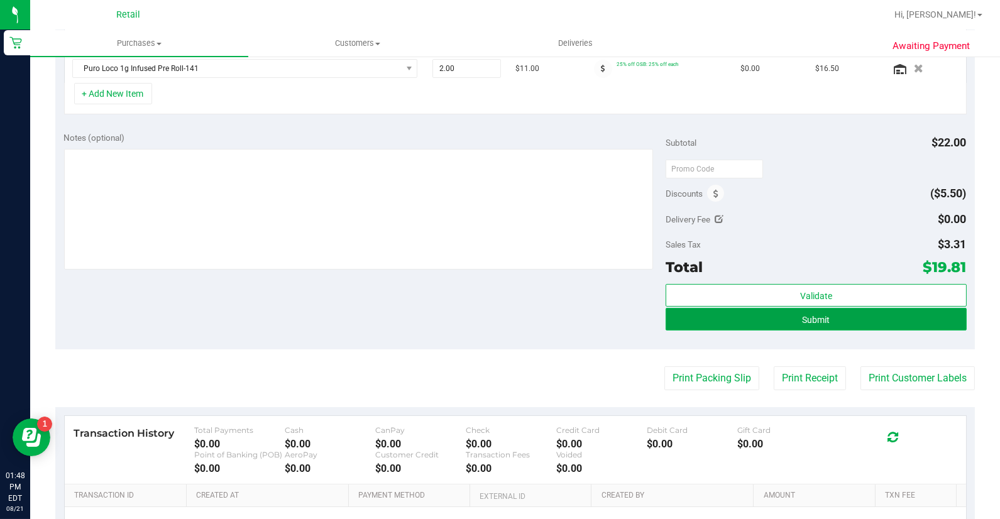
click at [858, 324] on button "Submit" at bounding box center [816, 319] width 301 height 23
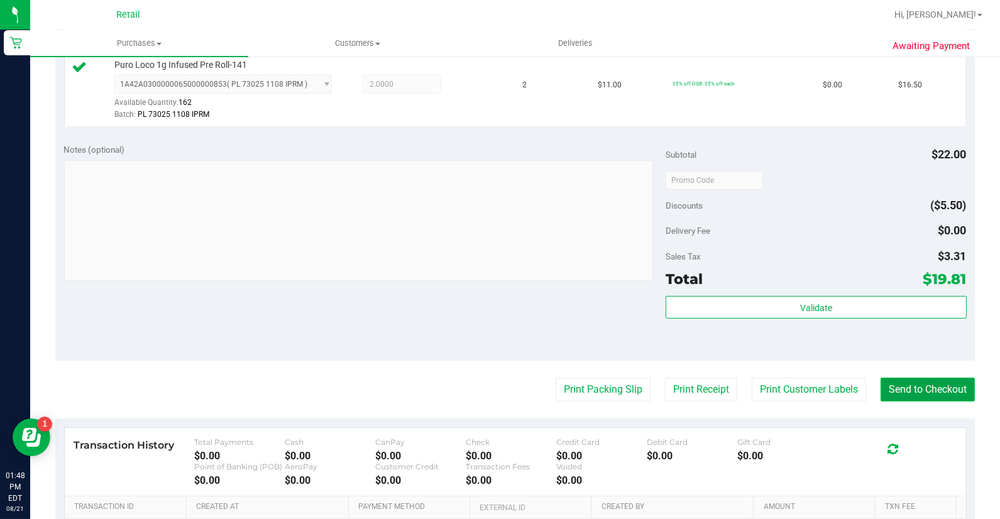
click at [907, 387] on button "Send to Checkout" at bounding box center [928, 390] width 94 height 24
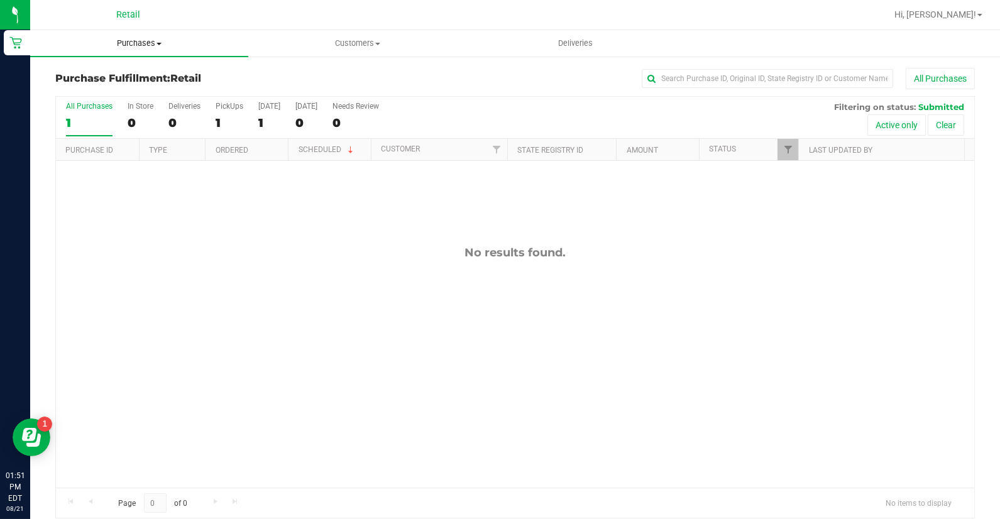
click at [158, 45] on span at bounding box center [159, 44] width 5 height 3
click at [183, 69] on li "Summary of purchases" at bounding box center [139, 76] width 218 height 15
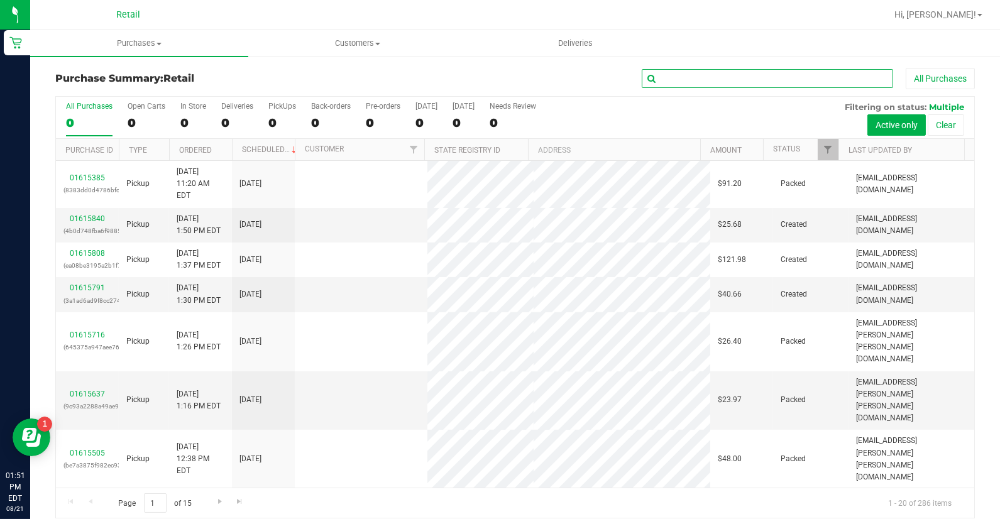
click at [674, 70] on input "text" at bounding box center [767, 78] width 251 height 19
click at [687, 77] on input "text" at bounding box center [767, 78] width 251 height 19
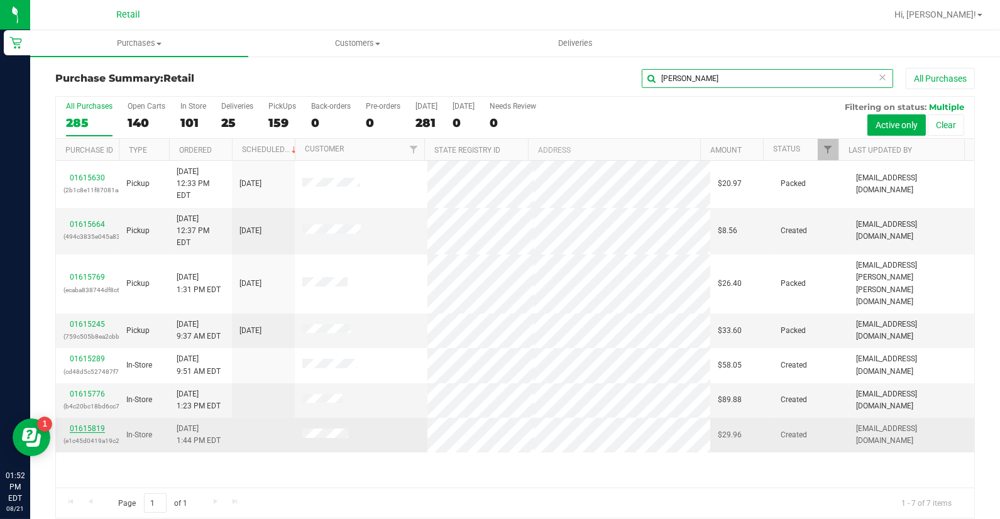
type input "[PERSON_NAME]"
click at [97, 424] on link "01615819" at bounding box center [87, 428] width 35 height 9
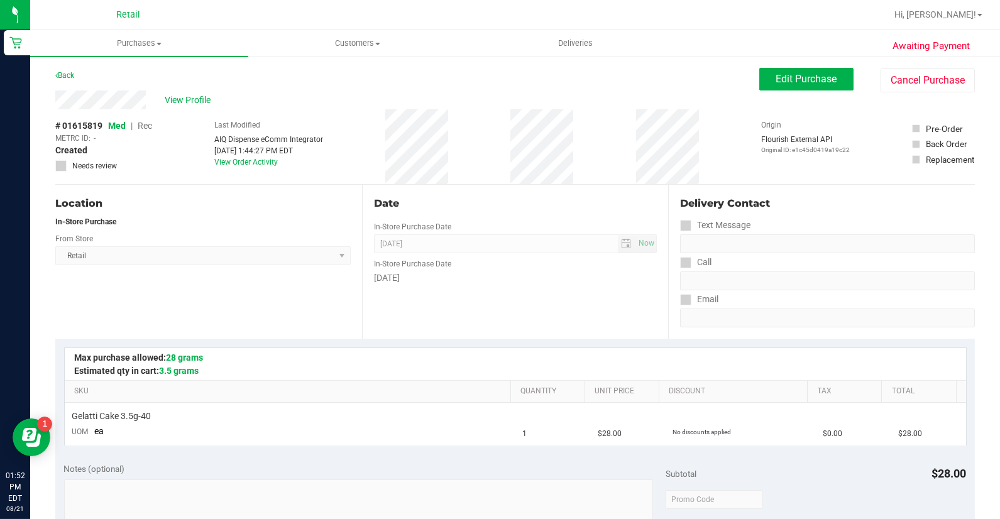
click at [150, 126] on span "Rec" at bounding box center [145, 126] width 14 height 10
click at [803, 84] on span "Edit Purchase" at bounding box center [806, 79] width 61 height 12
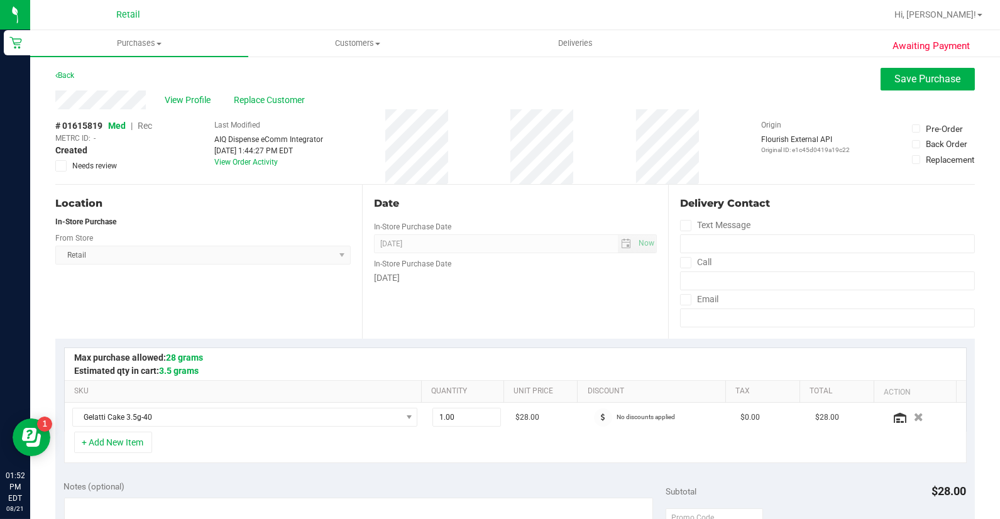
click at [147, 124] on span "Rec" at bounding box center [145, 126] width 14 height 10
click at [250, 94] on span "Replace Customer" at bounding box center [271, 100] width 75 height 13
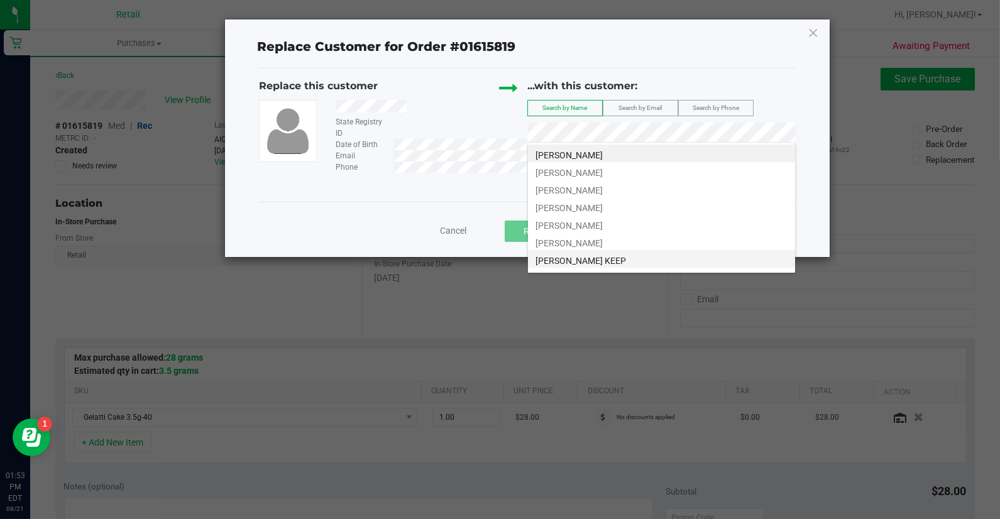
click at [639, 263] on li "[PERSON_NAME] KEEP" at bounding box center [661, 259] width 267 height 18
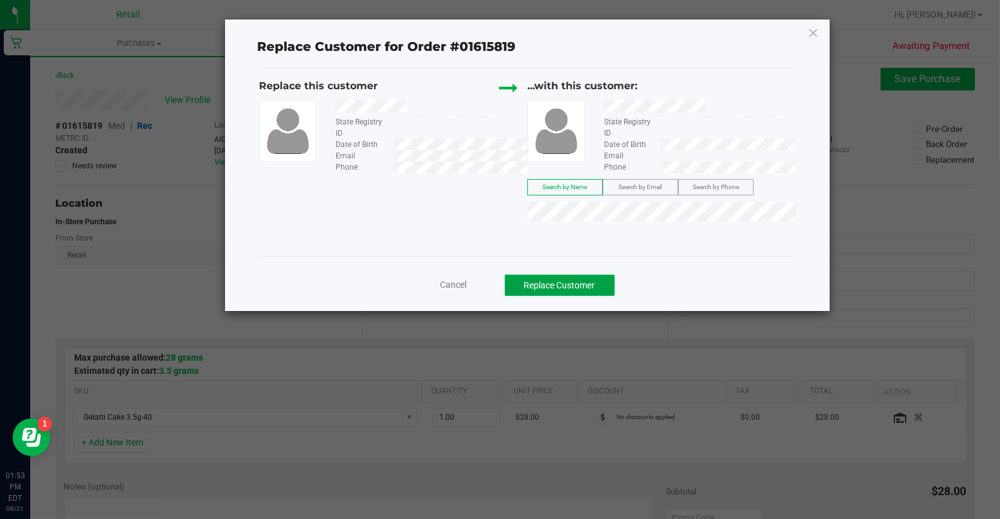
click at [605, 290] on button "Replace Customer" at bounding box center [560, 285] width 110 height 21
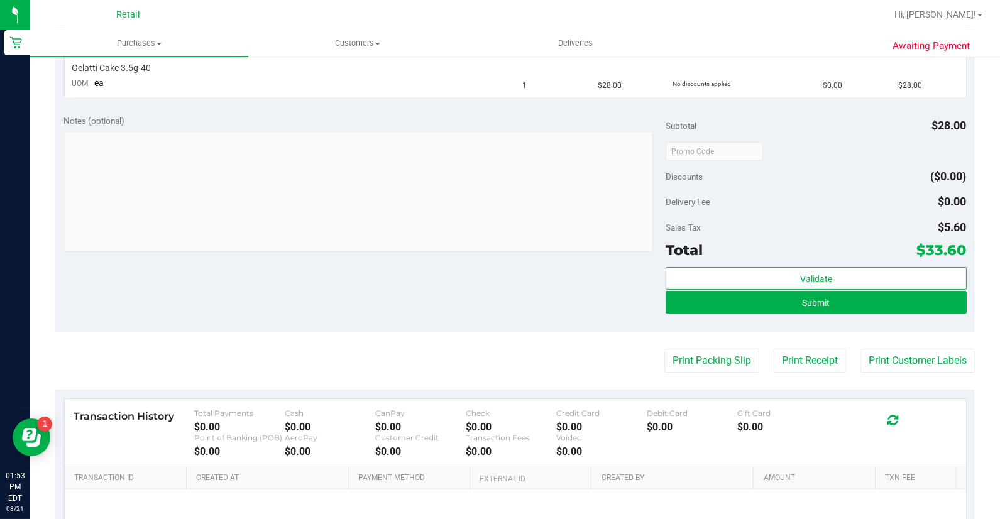
scroll to position [349, 0]
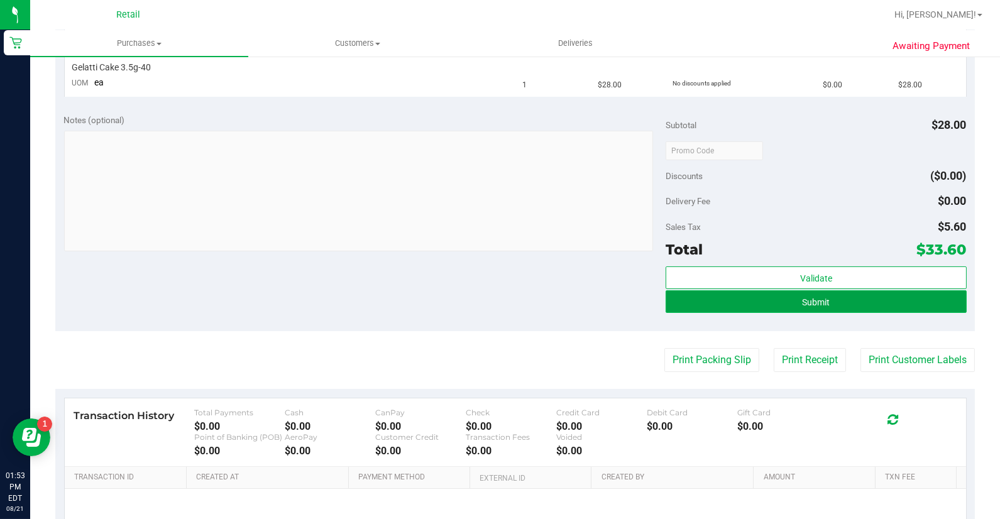
click at [771, 294] on button "Submit" at bounding box center [816, 301] width 301 height 23
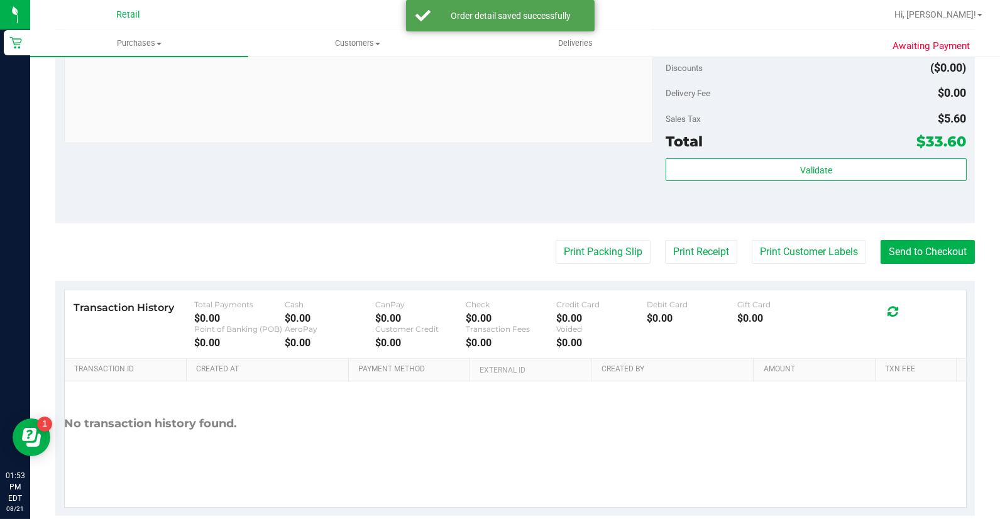
scroll to position [507, 0]
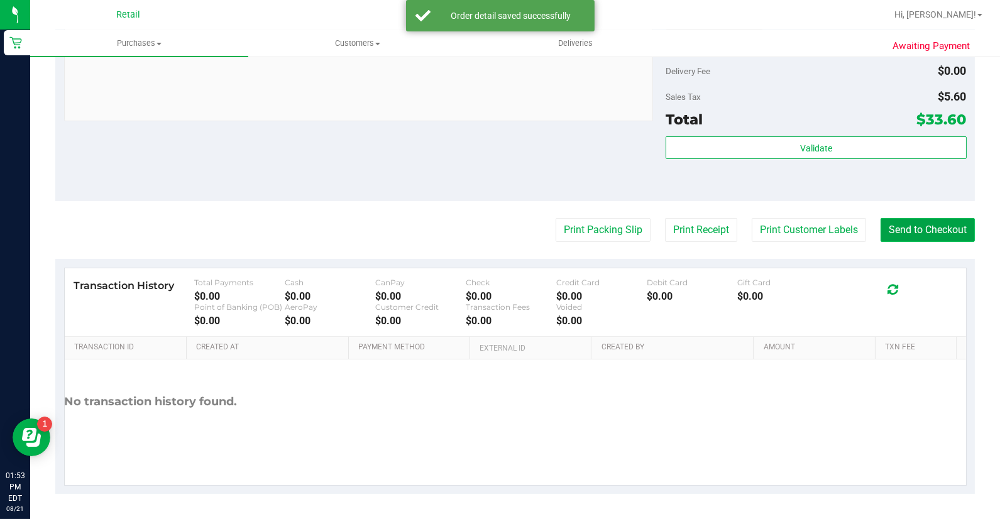
click at [897, 235] on button "Send to Checkout" at bounding box center [928, 230] width 94 height 24
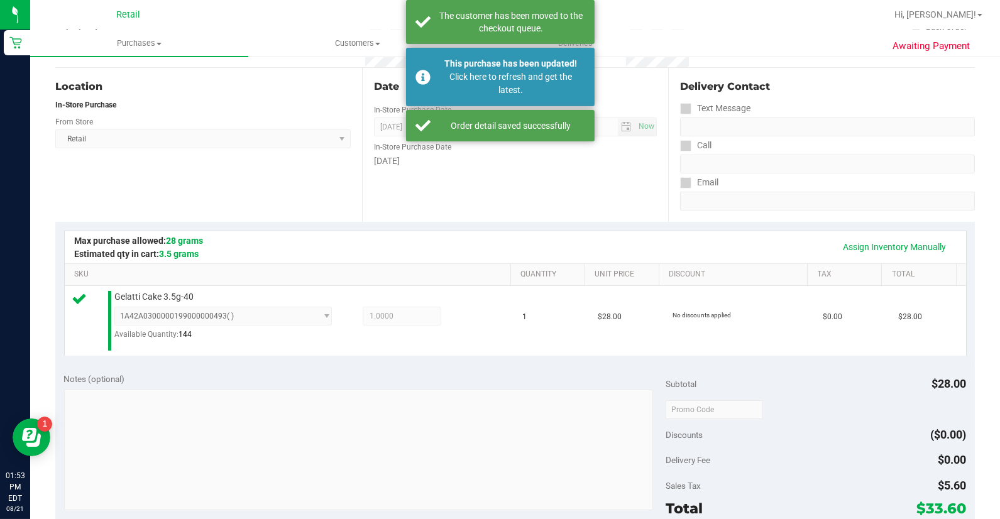
scroll to position [0, 0]
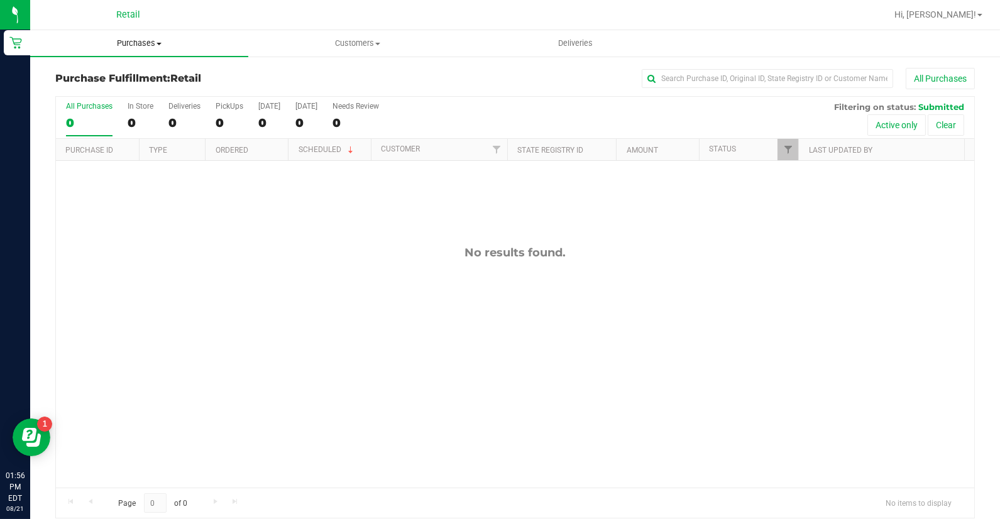
click at [143, 38] on span "Purchases" at bounding box center [139, 43] width 218 height 11
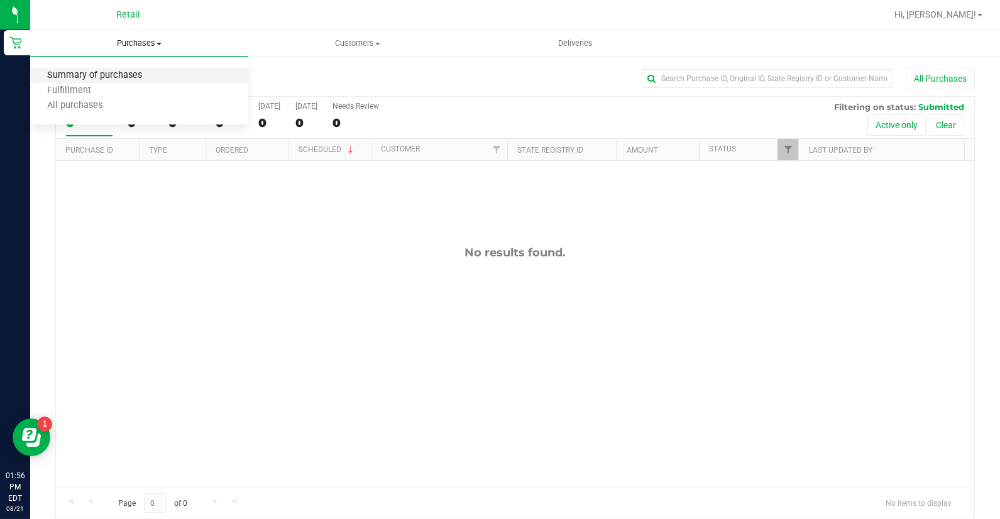
click at [143, 71] on span "Summary of purchases" at bounding box center [94, 75] width 129 height 11
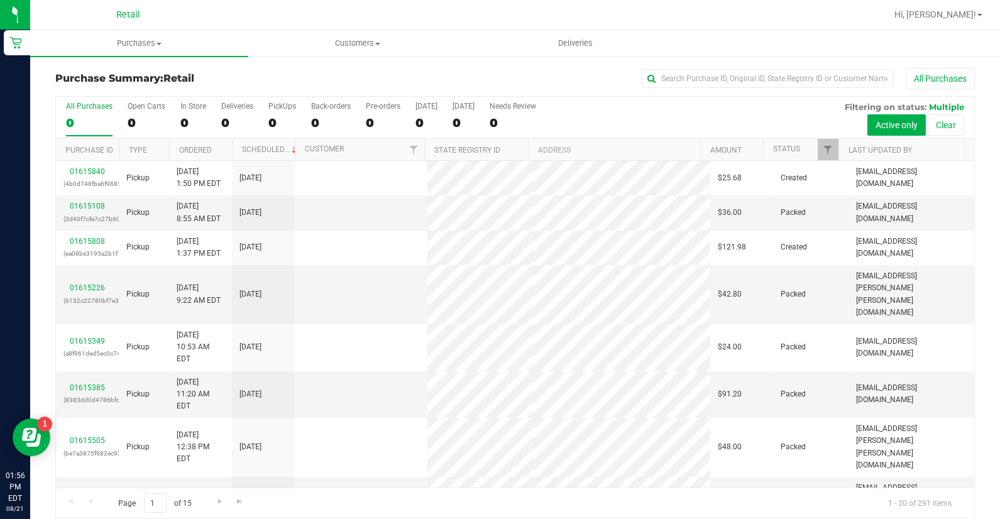
click at [754, 92] on div "Purchase Summary: Retail All Purchases" at bounding box center [515, 82] width 920 height 28
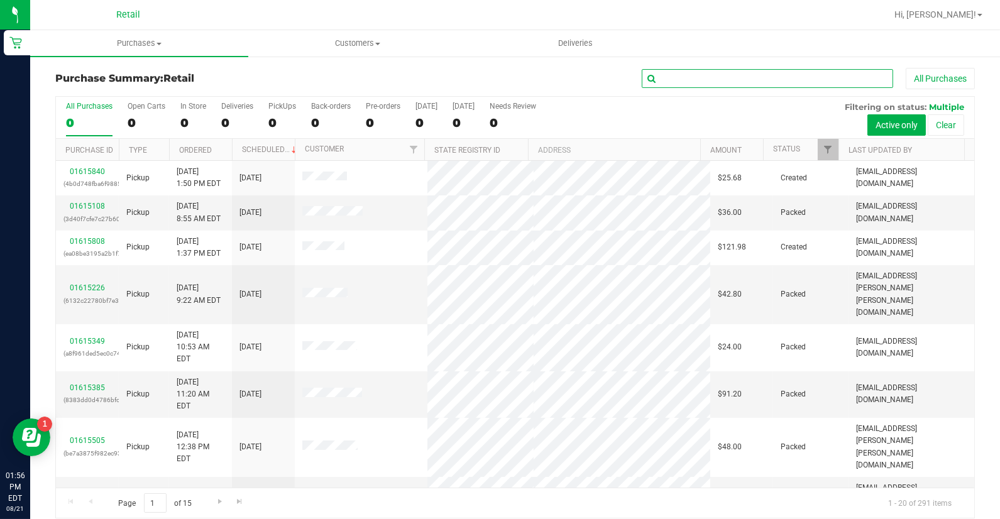
click at [753, 83] on input "text" at bounding box center [767, 78] width 251 height 19
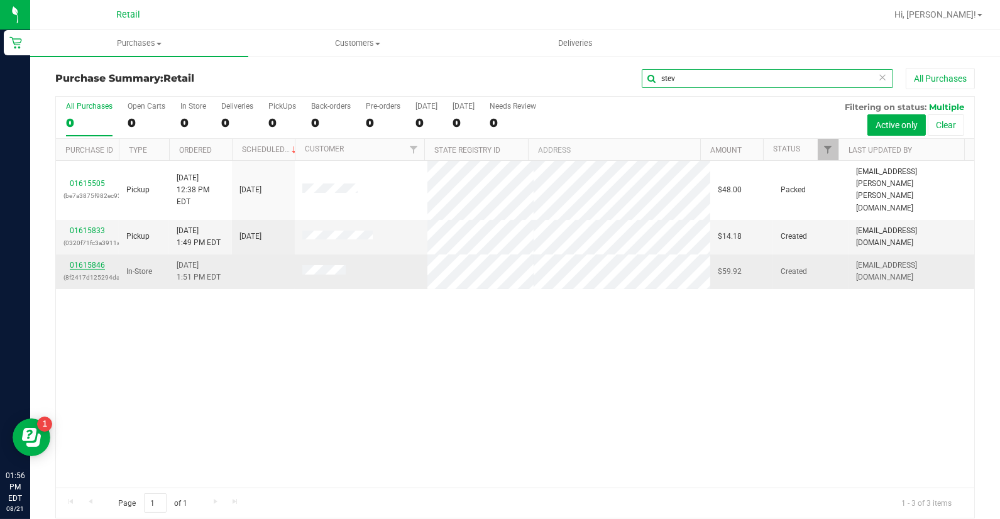
type input "stev"
click at [84, 261] on link "01615846" at bounding box center [87, 265] width 35 height 9
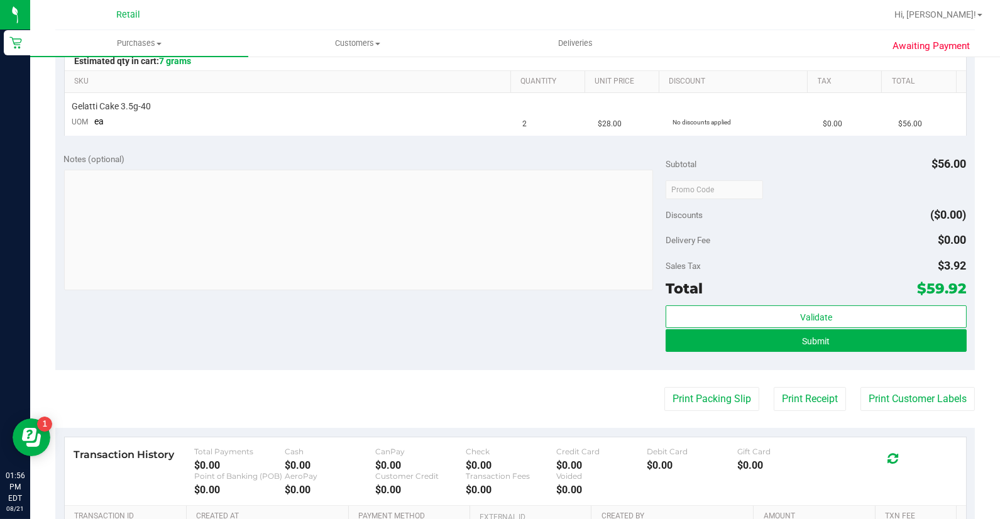
scroll to position [349, 0]
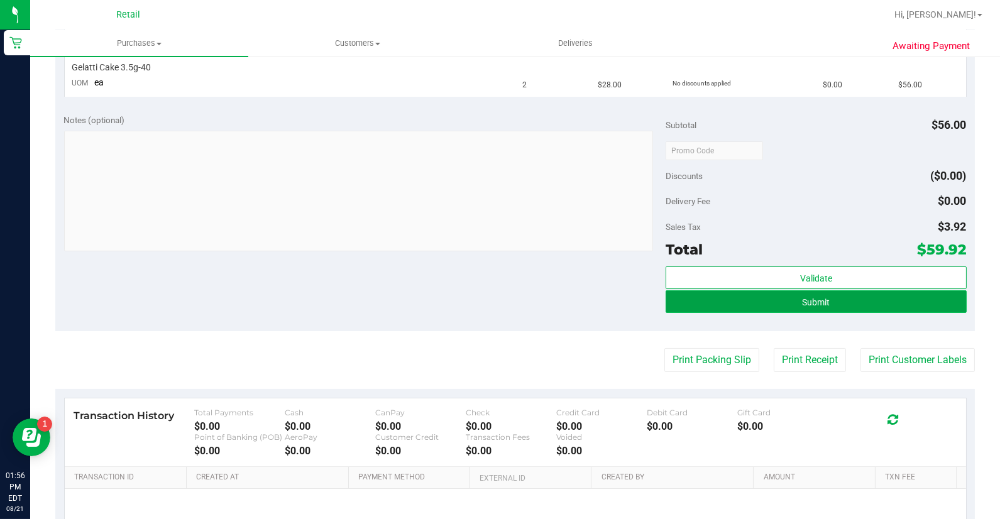
click at [734, 310] on button "Submit" at bounding box center [816, 301] width 301 height 23
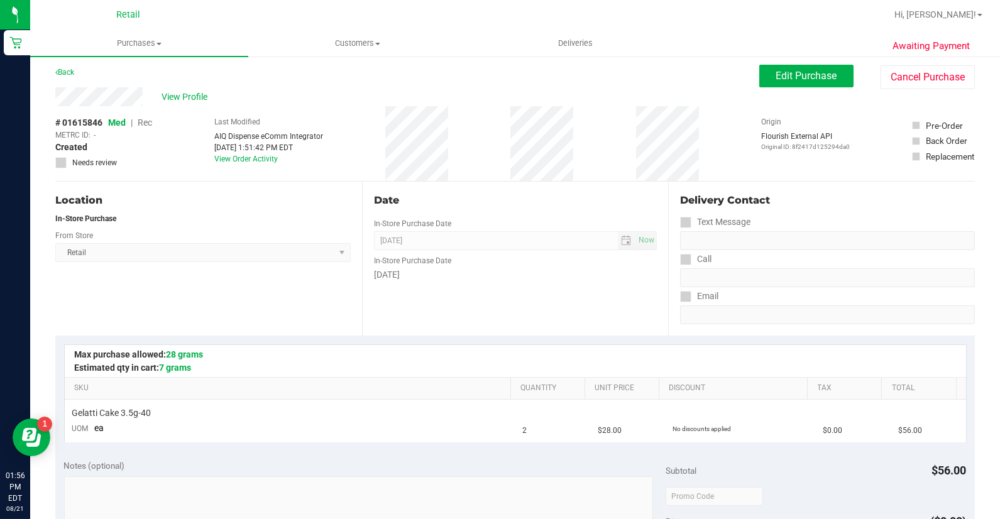
scroll to position [0, 0]
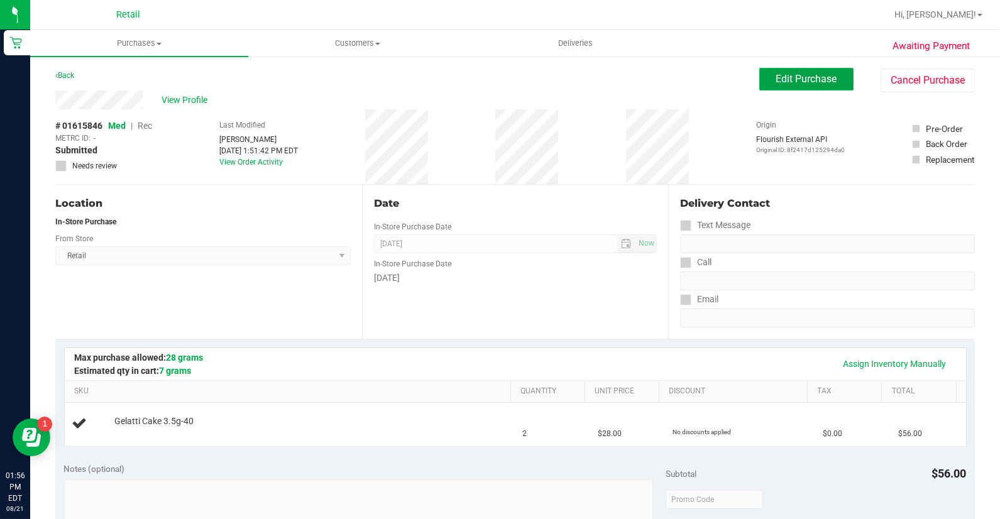
click at [814, 84] on span "Edit Purchase" at bounding box center [806, 79] width 61 height 12
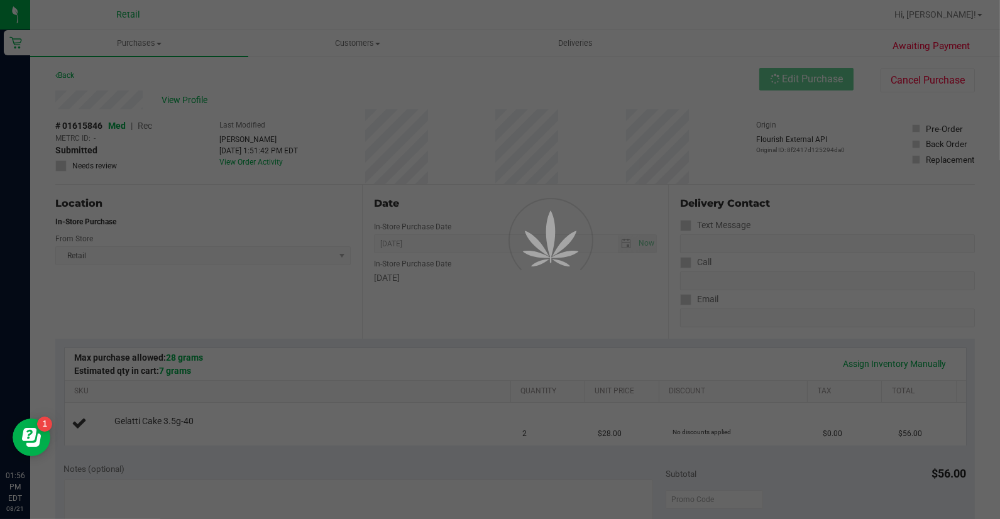
click at [141, 124] on div at bounding box center [500, 259] width 1000 height 519
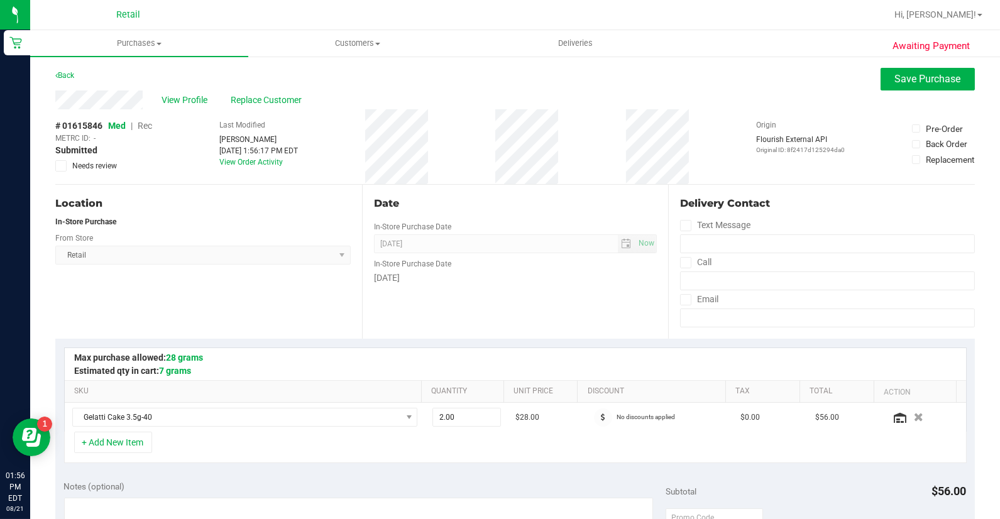
click at [141, 124] on span "Rec" at bounding box center [145, 126] width 14 height 10
click at [894, 88] on button "Save Purchase" at bounding box center [928, 79] width 94 height 23
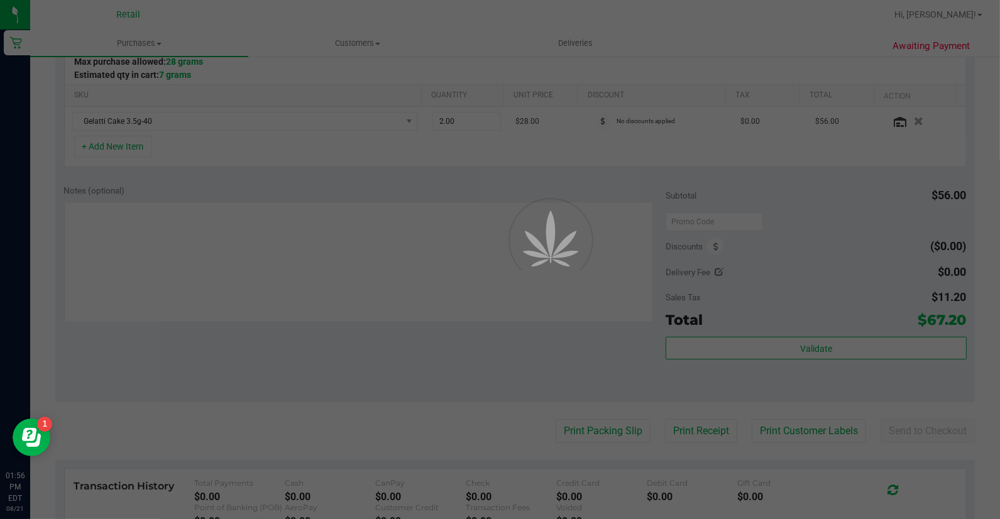
scroll to position [419, 0]
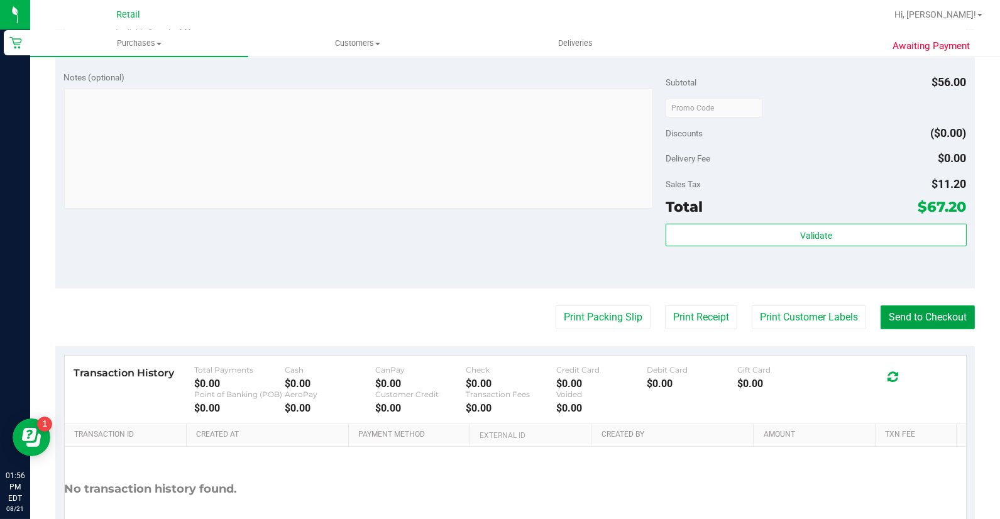
click at [894, 313] on button "Send to Checkout" at bounding box center [928, 318] width 94 height 24
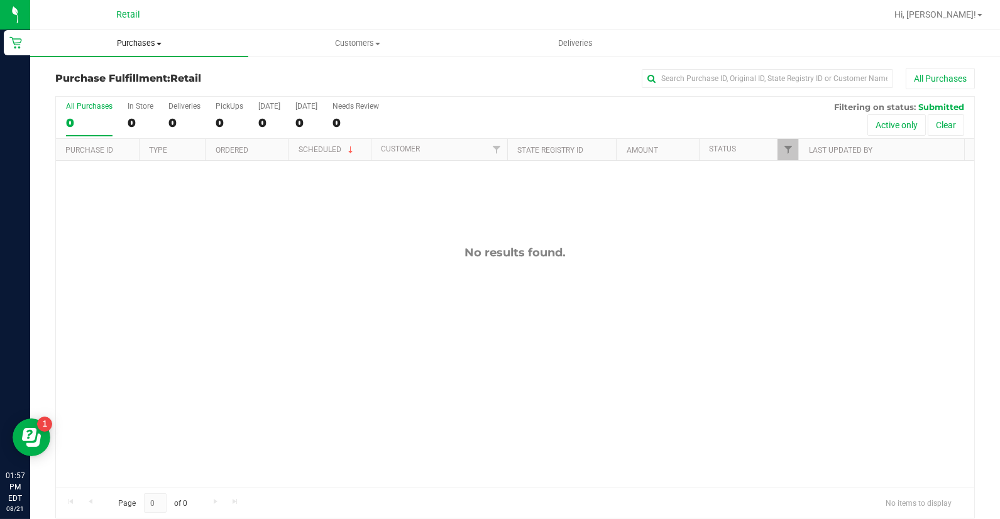
drag, startPoint x: 150, startPoint y: 46, endPoint x: 136, endPoint y: 72, distance: 29.8
click at [150, 46] on span "Purchases" at bounding box center [139, 43] width 218 height 11
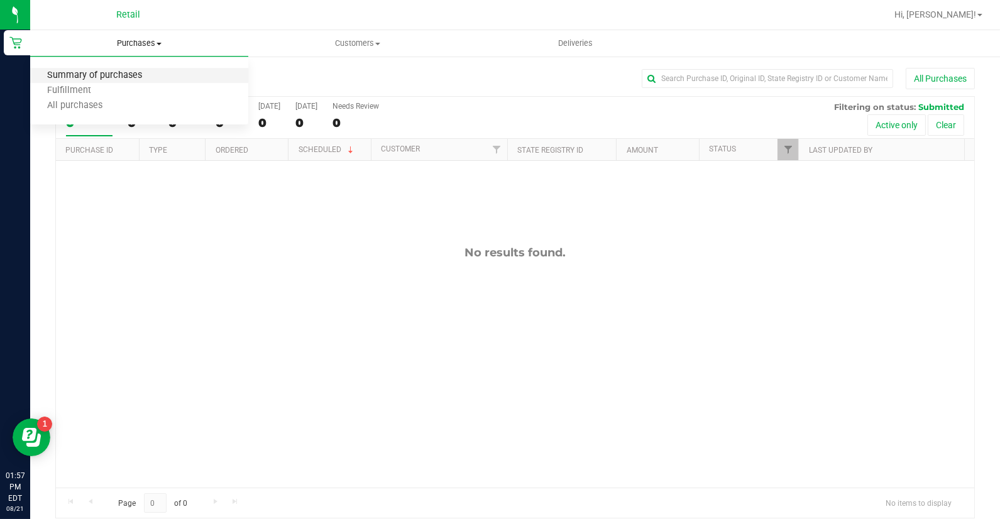
click at [132, 72] on span "Summary of purchases" at bounding box center [94, 75] width 129 height 11
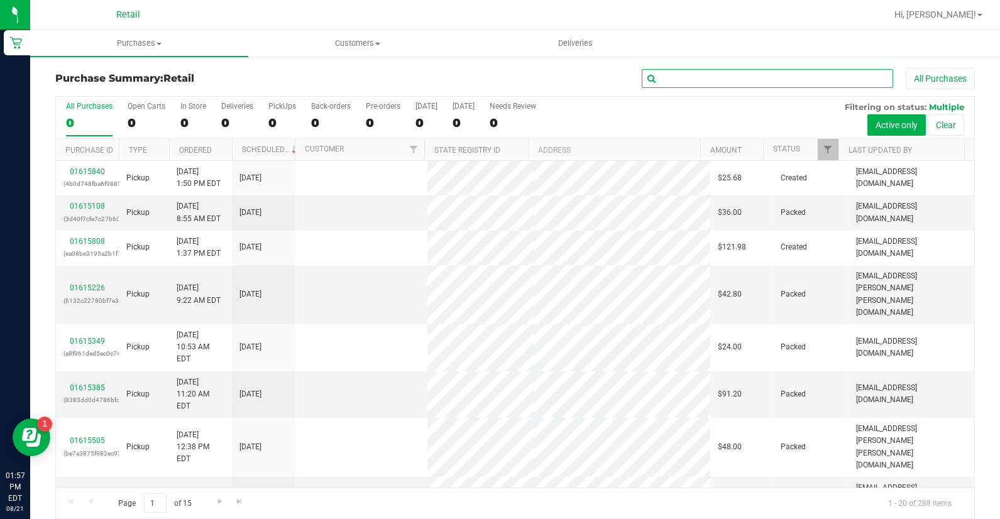
click at [758, 82] on input "text" at bounding box center [767, 78] width 251 height 19
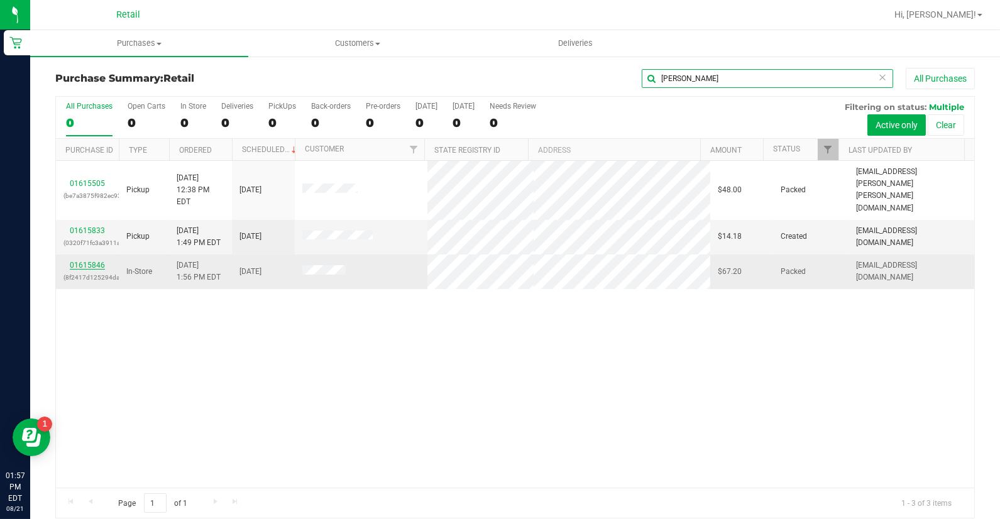
type input "[PERSON_NAME]"
click at [92, 261] on link "01615846" at bounding box center [87, 265] width 35 height 9
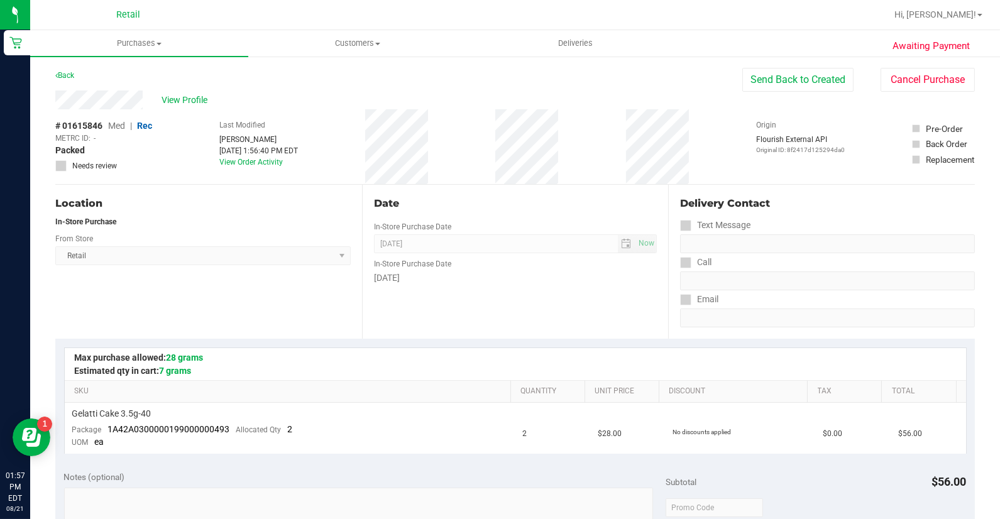
click at [807, 88] on button "Send Back to Created" at bounding box center [798, 80] width 111 height 24
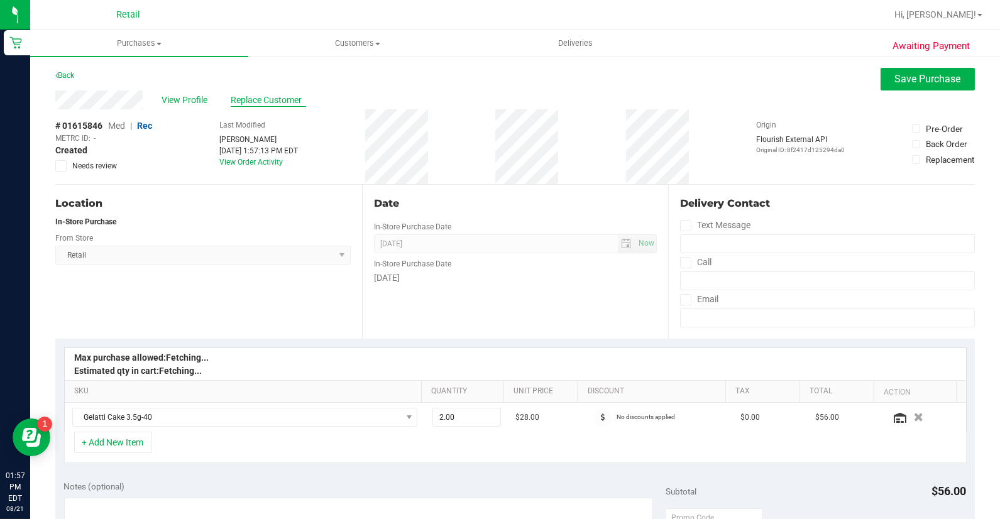
click at [242, 104] on span "Replace Customer" at bounding box center [268, 100] width 75 height 13
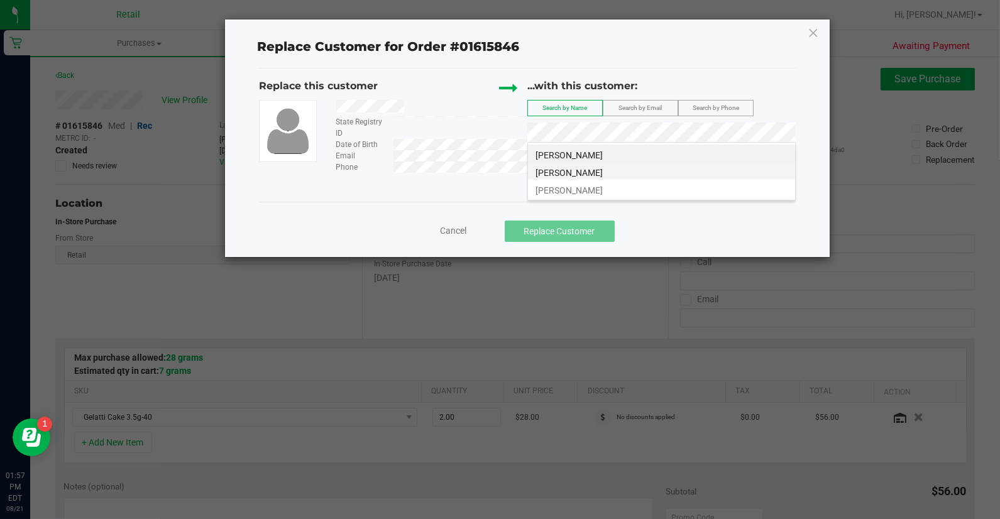
click at [620, 173] on li "[PERSON_NAME]" at bounding box center [661, 171] width 267 height 18
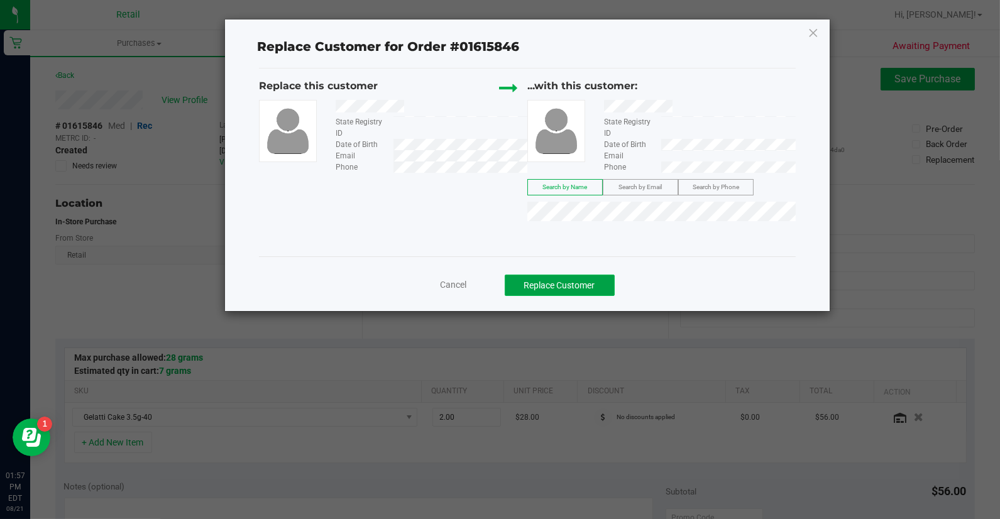
click at [593, 284] on button "Replace Customer" at bounding box center [560, 285] width 110 height 21
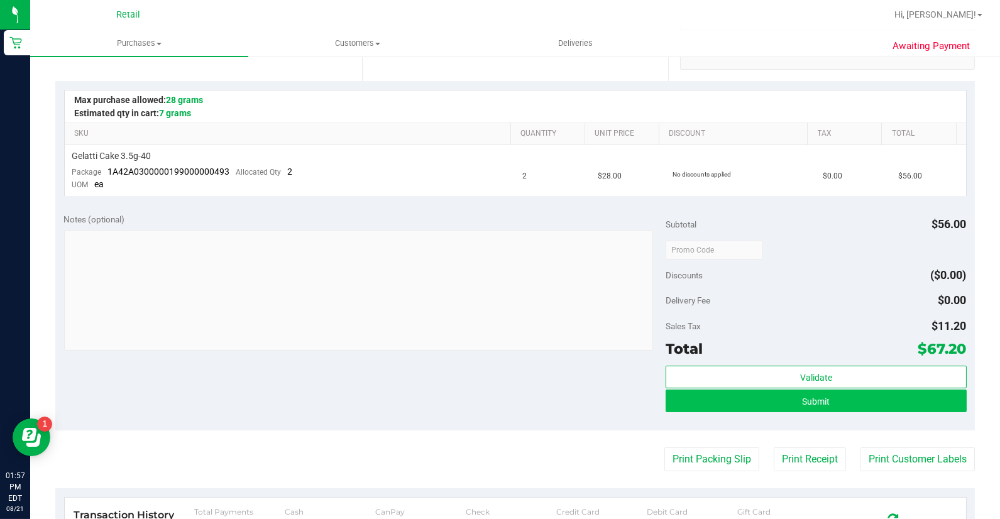
scroll to position [279, 0]
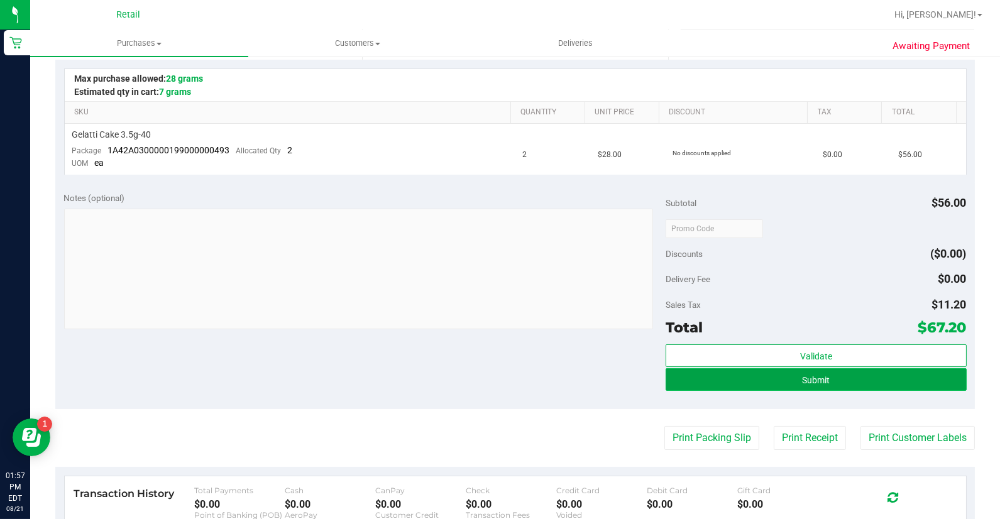
click at [803, 384] on span "Submit" at bounding box center [816, 380] width 28 height 10
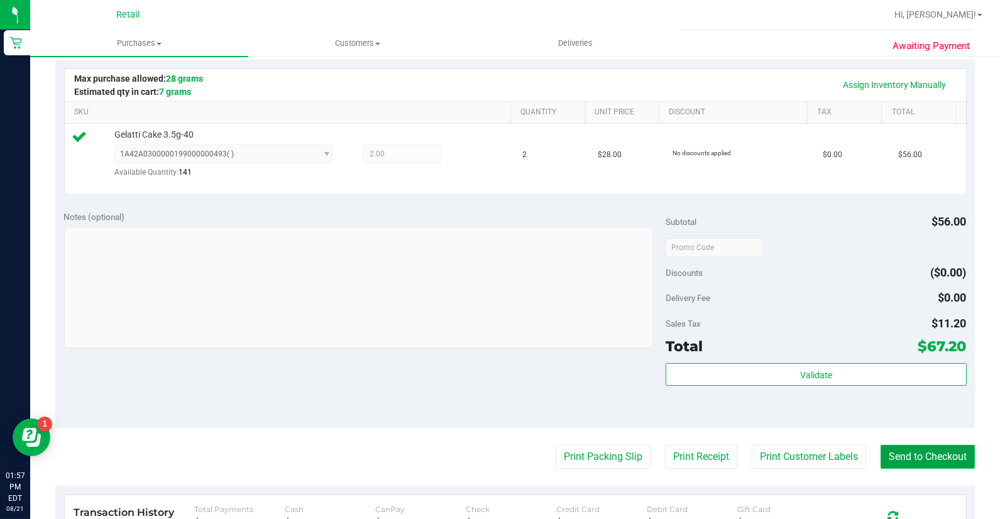
click at [913, 463] on button "Send to Checkout" at bounding box center [928, 457] width 94 height 24
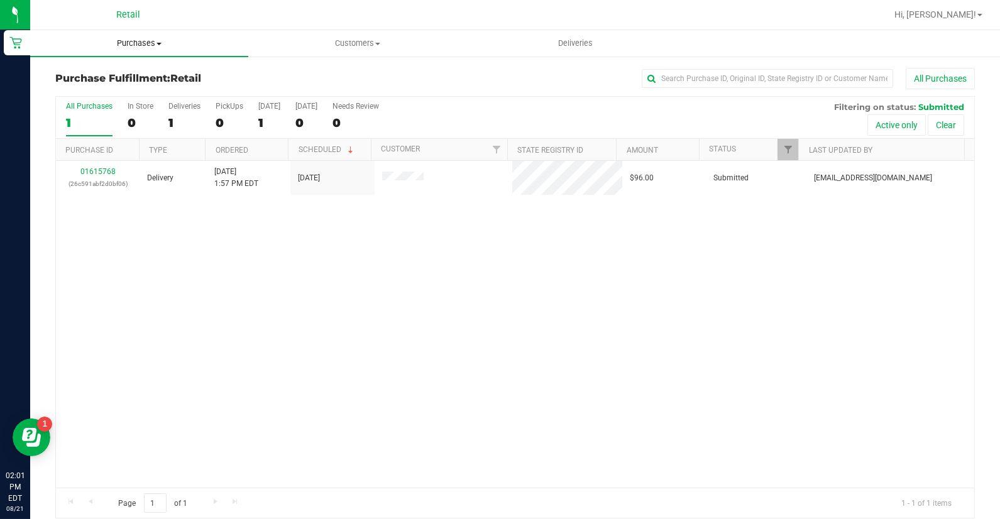
click at [149, 47] on span "Purchases" at bounding box center [139, 43] width 218 height 11
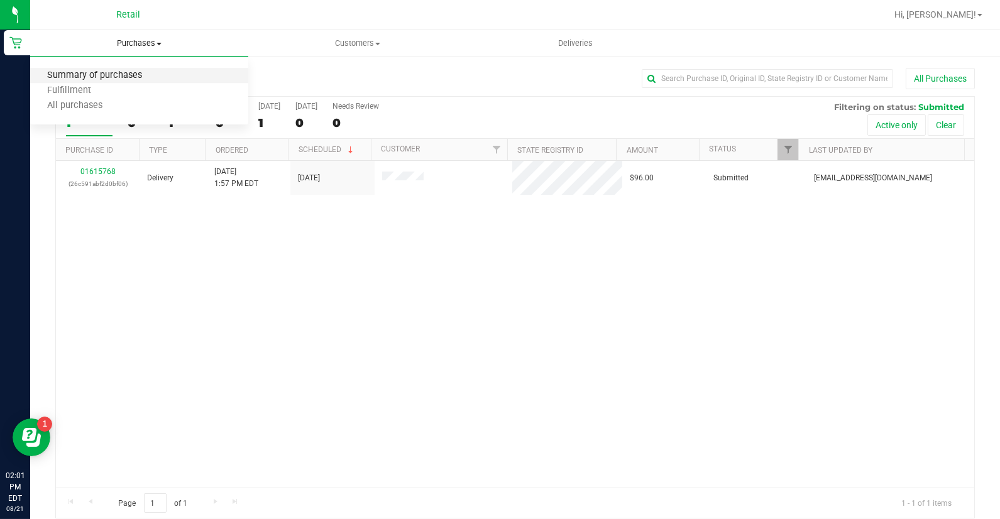
click at [154, 72] on span "Summary of purchases" at bounding box center [94, 75] width 129 height 11
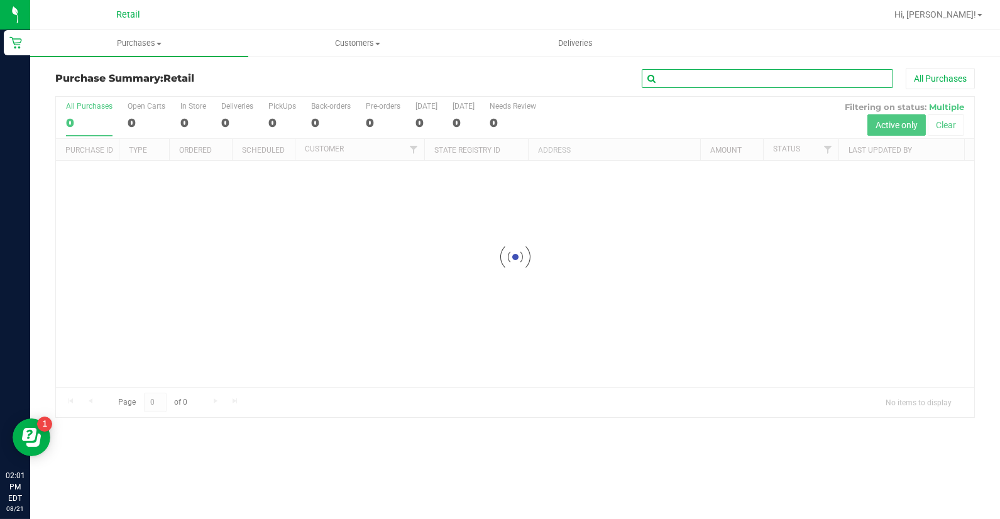
click at [704, 79] on input "text" at bounding box center [767, 78] width 251 height 19
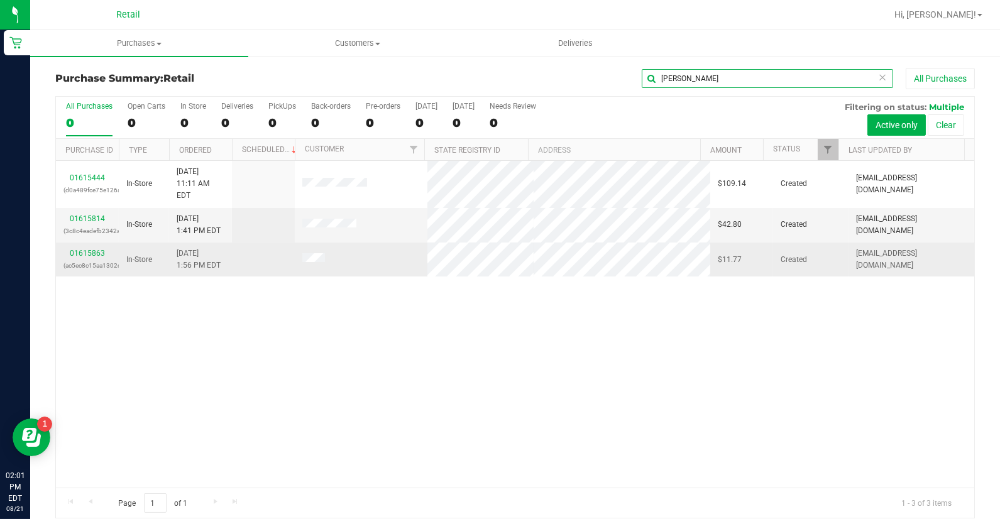
type input "[PERSON_NAME]"
click at [98, 248] on div "01615863 (ac5ec8c15aa1302c)" at bounding box center [87, 260] width 48 height 24
click at [95, 248] on div "01615863 (ac5ec8c15aa1302c)" at bounding box center [87, 260] width 48 height 24
click at [92, 249] on link "01615863" at bounding box center [87, 253] width 35 height 9
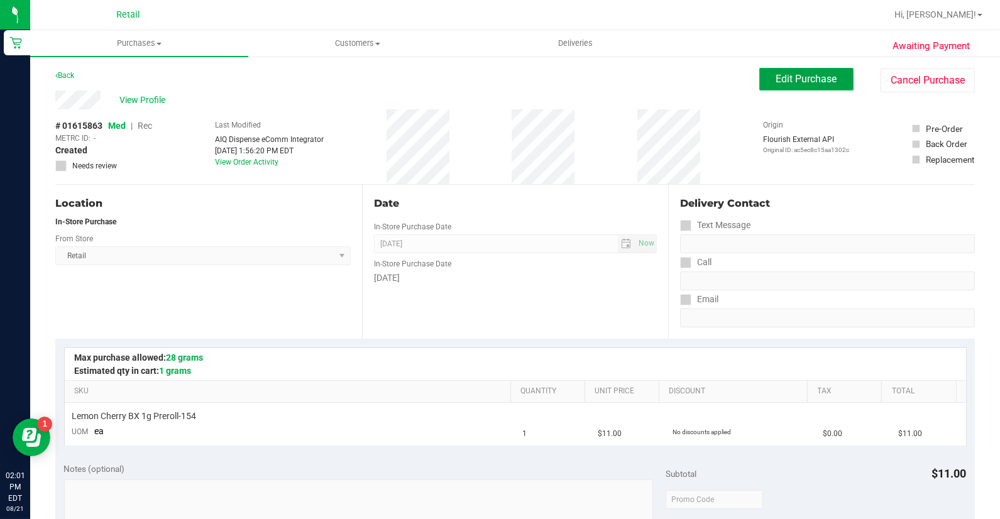
click at [794, 79] on span "Edit Purchase" at bounding box center [806, 79] width 61 height 12
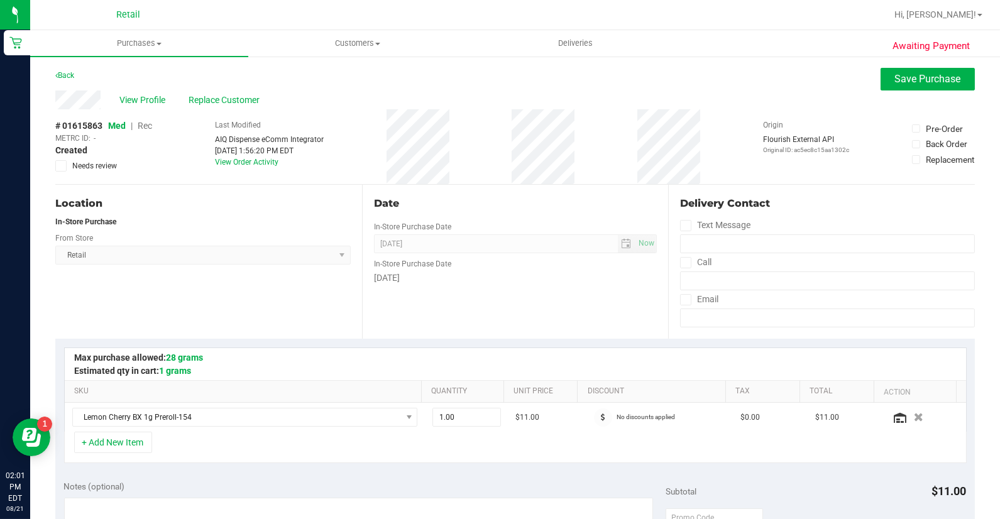
click at [151, 124] on span "Rec" at bounding box center [145, 126] width 14 height 10
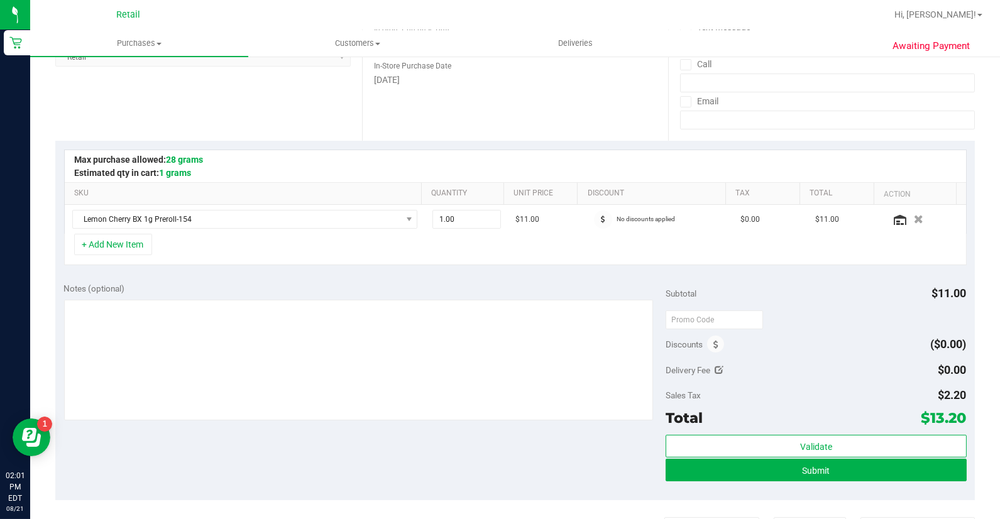
scroll to position [279, 0]
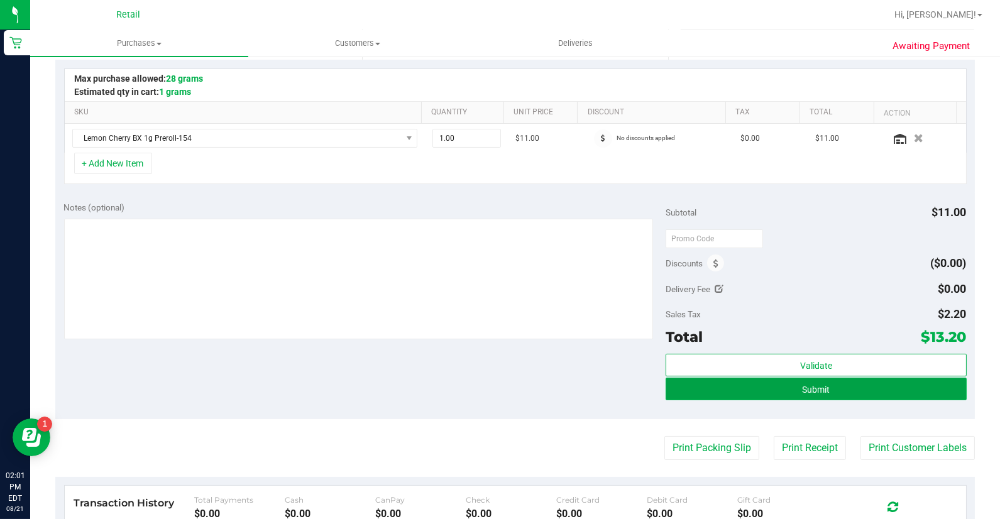
click at [860, 394] on button "Submit" at bounding box center [816, 389] width 301 height 23
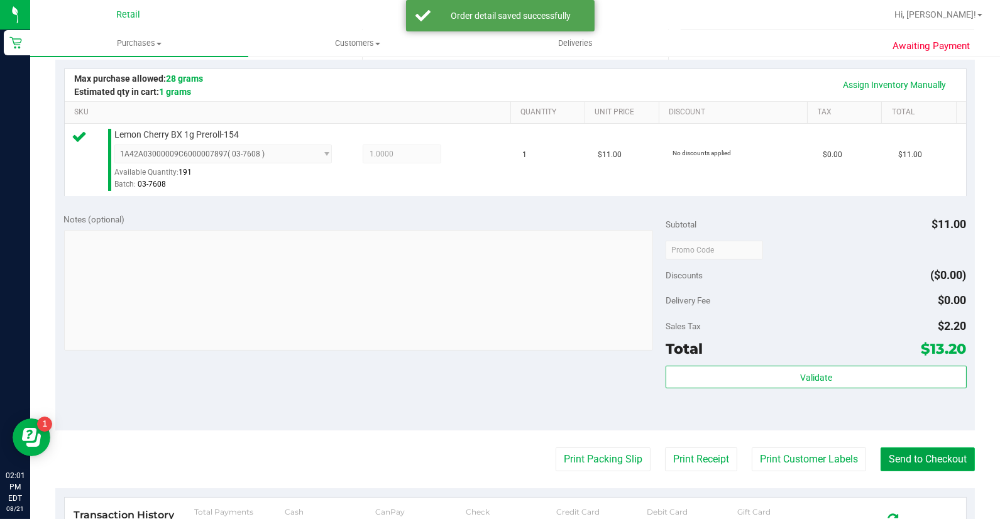
click at [912, 458] on button "Send to Checkout" at bounding box center [928, 460] width 94 height 24
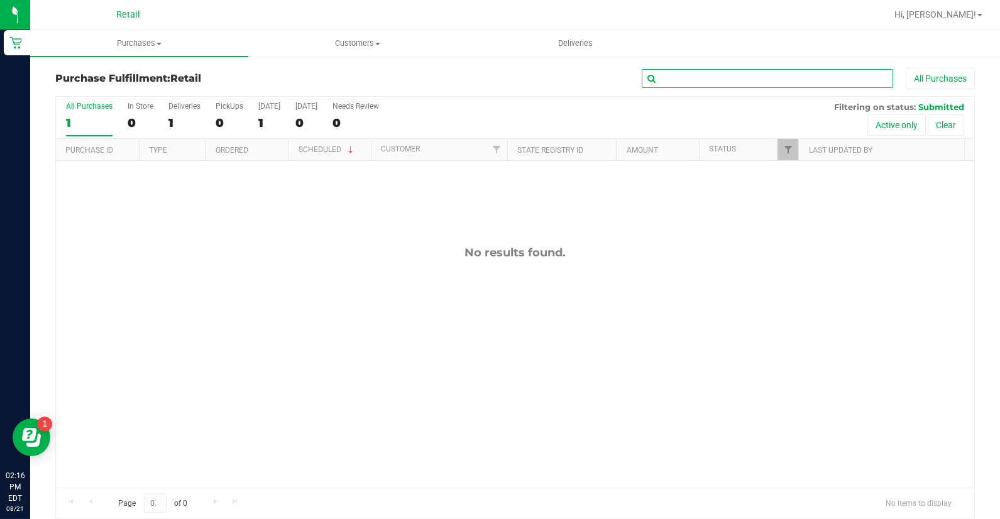
click at [715, 84] on input "text" at bounding box center [767, 78] width 251 height 19
type input "[PERSON_NAME]"
click at [172, 32] on uib-tab-heading "Purchases Summary of purchases Fulfillment All purchases" at bounding box center [139, 43] width 218 height 26
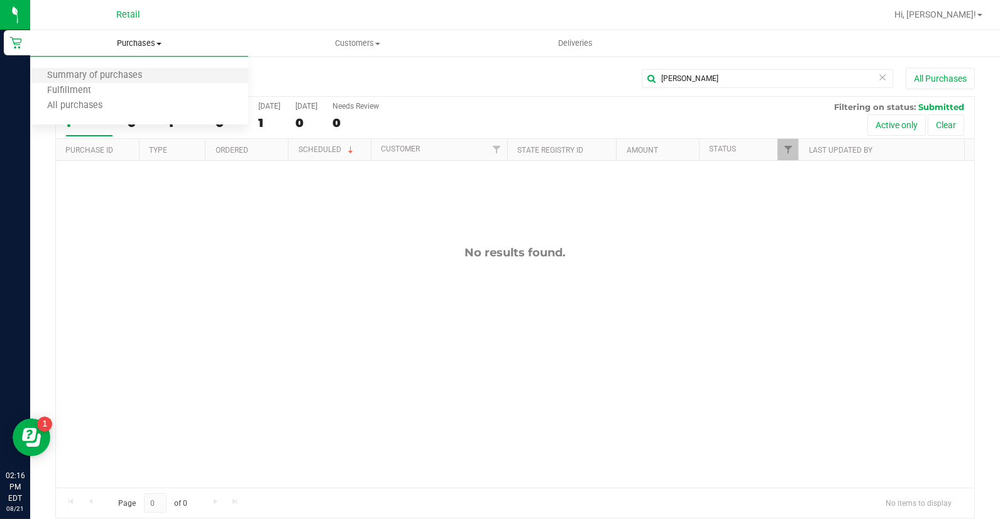
click at [170, 78] on li "Summary of purchases" at bounding box center [139, 76] width 218 height 15
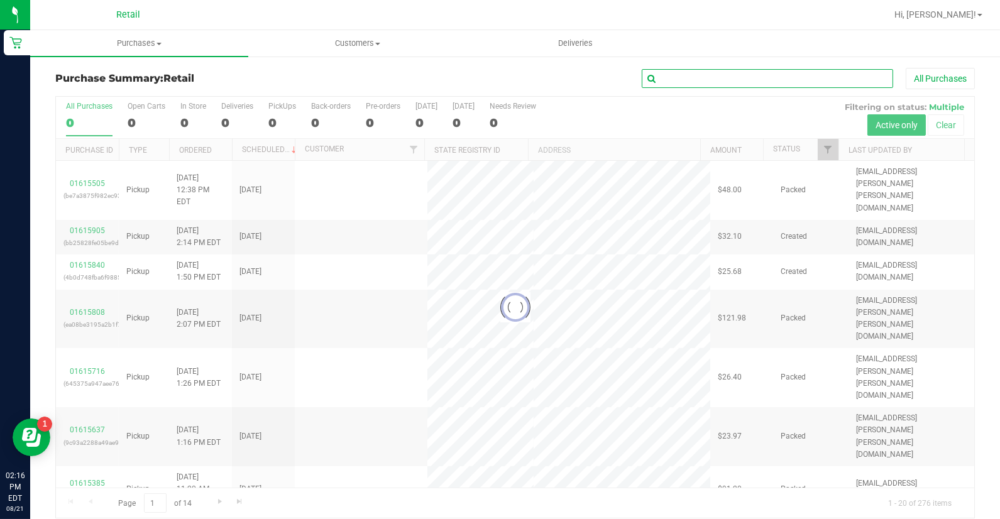
click at [668, 75] on input "text" at bounding box center [767, 78] width 251 height 19
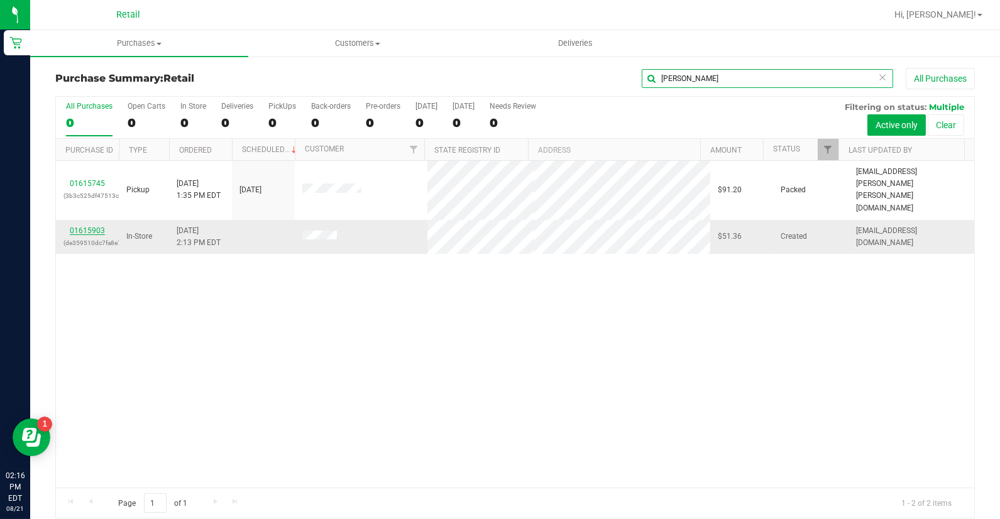
type input "[PERSON_NAME]"
click at [86, 226] on link "01615903" at bounding box center [87, 230] width 35 height 9
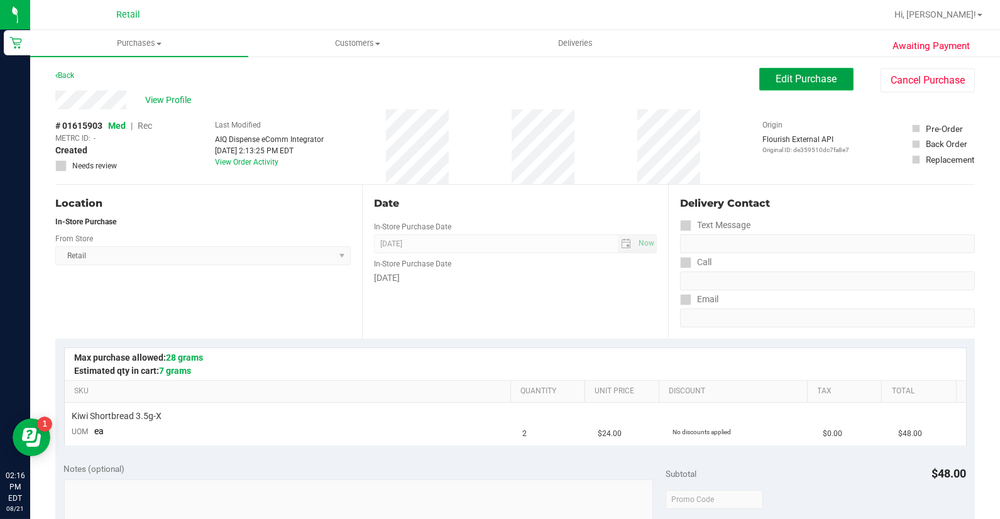
click at [807, 69] on button "Edit Purchase" at bounding box center [806, 79] width 94 height 23
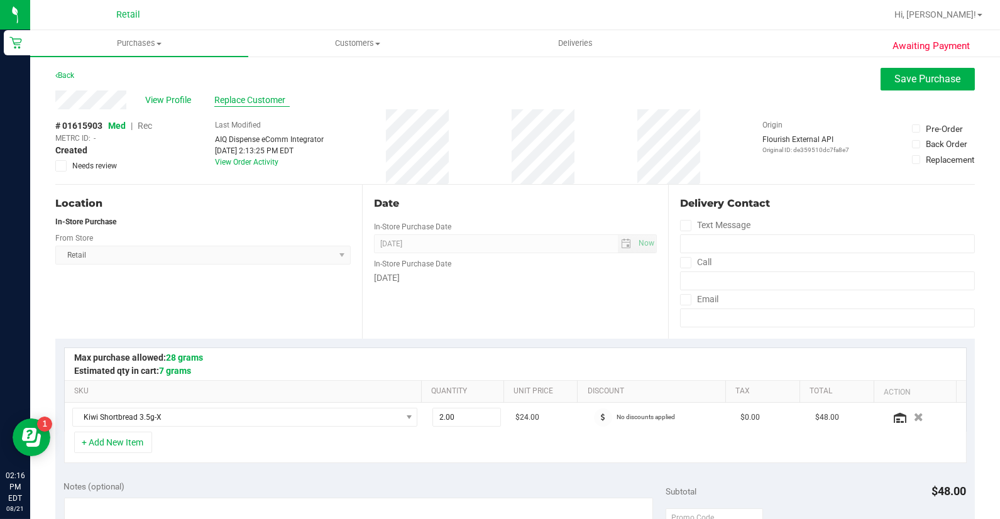
click at [223, 101] on span "Replace Customer" at bounding box center [251, 100] width 75 height 13
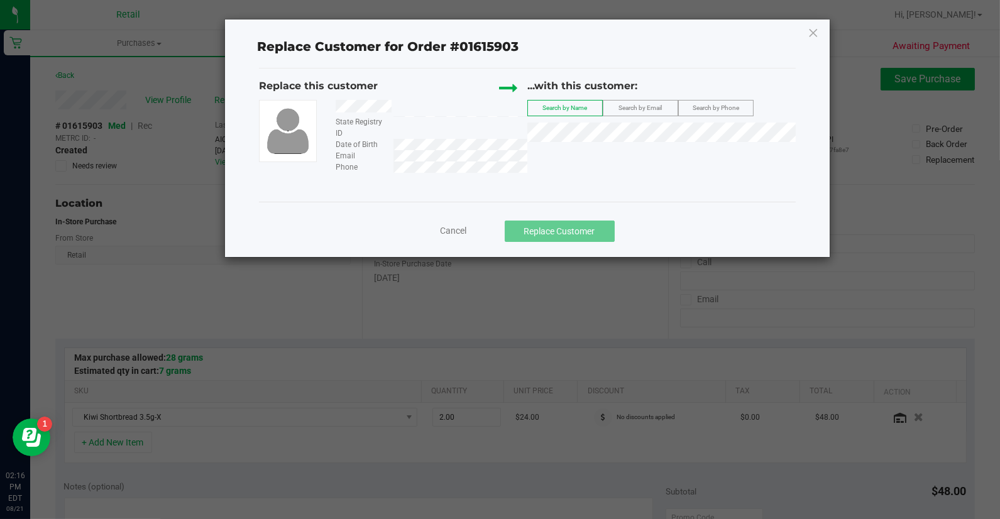
click at [453, 226] on span "Cancel" at bounding box center [454, 231] width 26 height 10
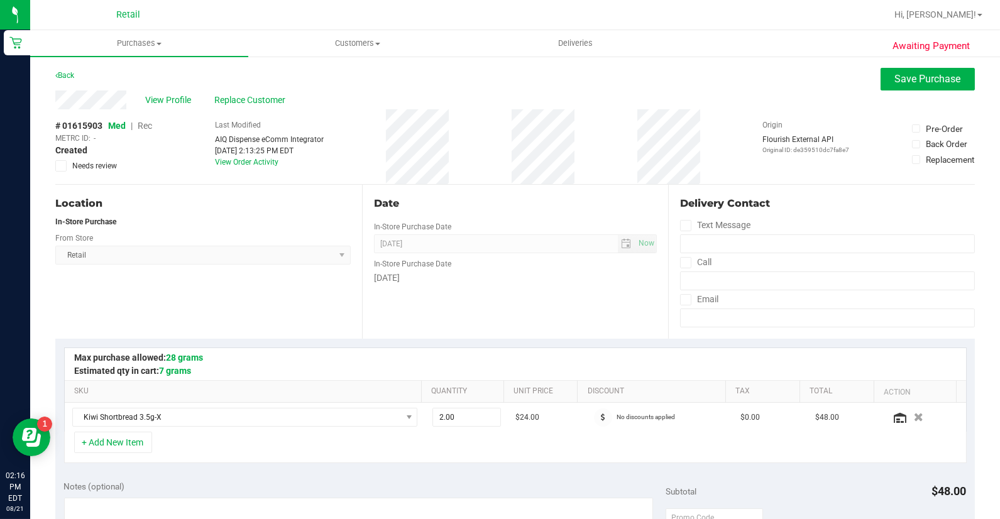
click at [145, 121] on span "Rec" at bounding box center [145, 126] width 14 height 10
click at [274, 96] on span "Replace Customer" at bounding box center [251, 100] width 75 height 13
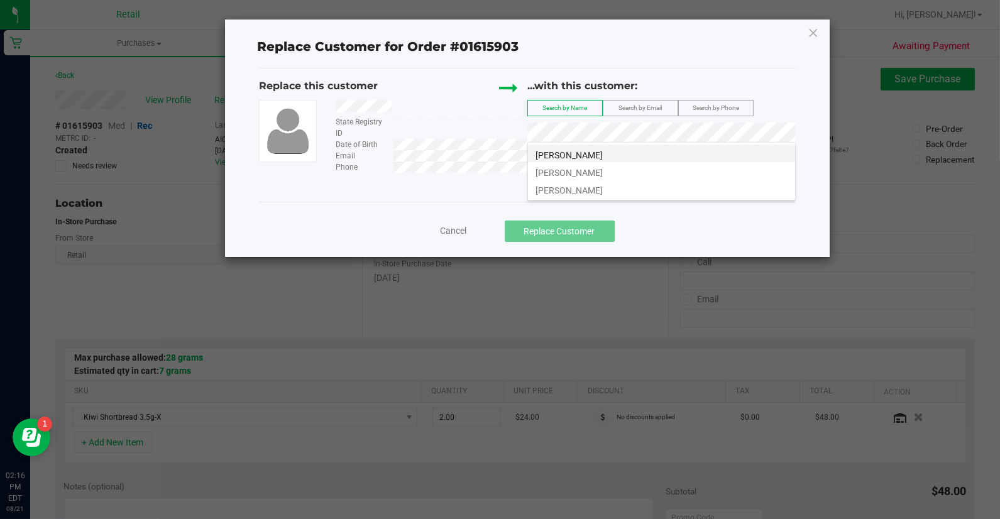
click at [666, 149] on li "[PERSON_NAME]" at bounding box center [661, 154] width 267 height 18
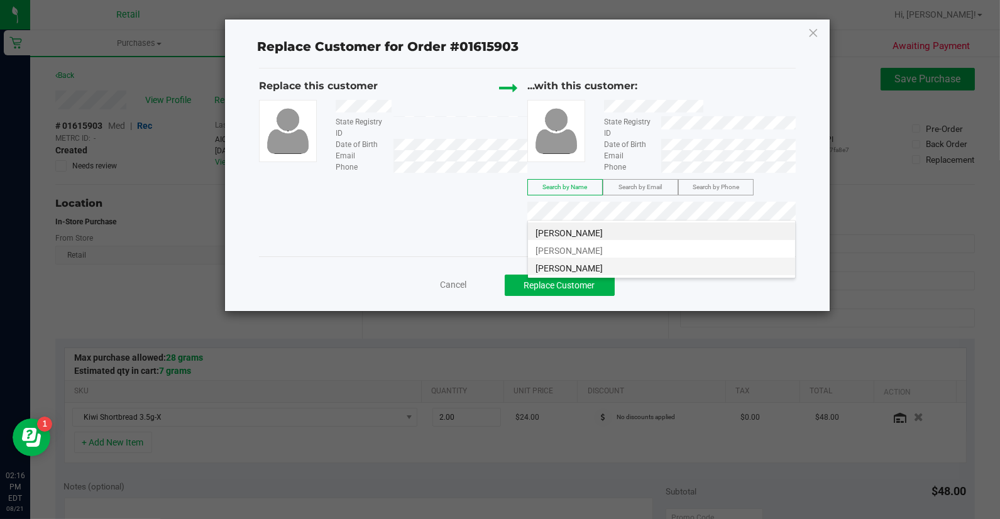
click at [675, 261] on li "[PERSON_NAME]" at bounding box center [661, 267] width 267 height 18
click at [586, 287] on button "Replace Customer" at bounding box center [560, 285] width 110 height 21
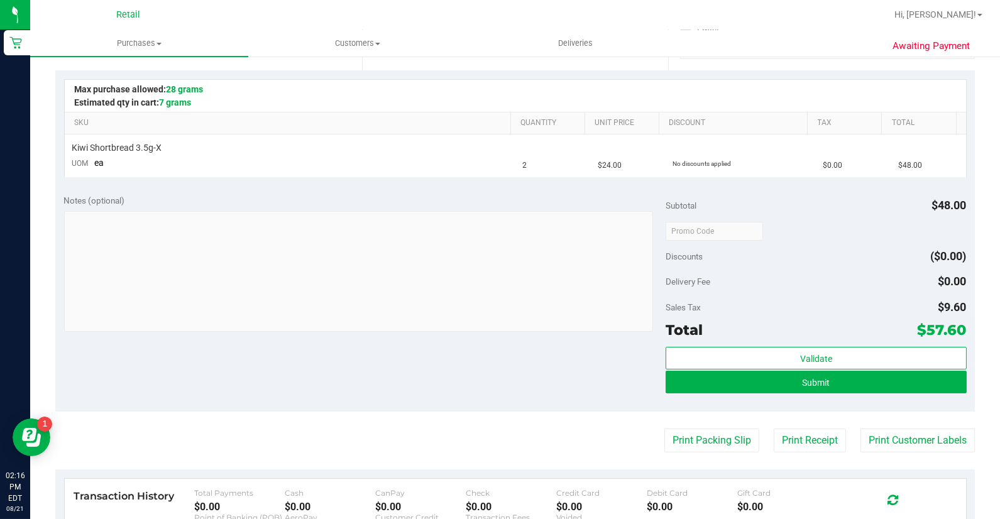
scroll to position [279, 0]
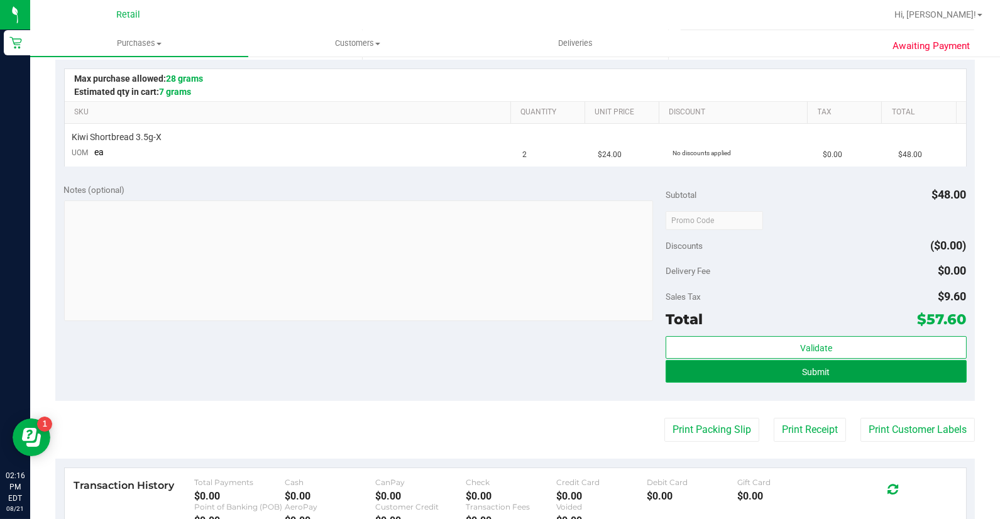
click at [848, 373] on button "Submit" at bounding box center [816, 371] width 301 height 23
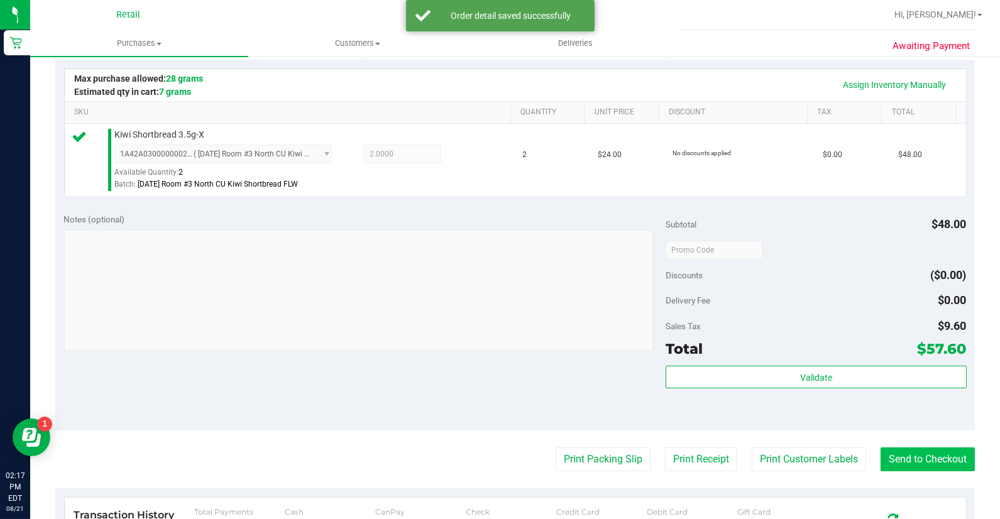
drag, startPoint x: 899, startPoint y: 473, endPoint x: 897, endPoint y: 457, distance: 15.9
click at [899, 470] on purchase-details "Back Edit Purchase Cancel Purchase View Profile # 01615903 Med | Rec METRC ID: …" at bounding box center [515, 256] width 920 height 935
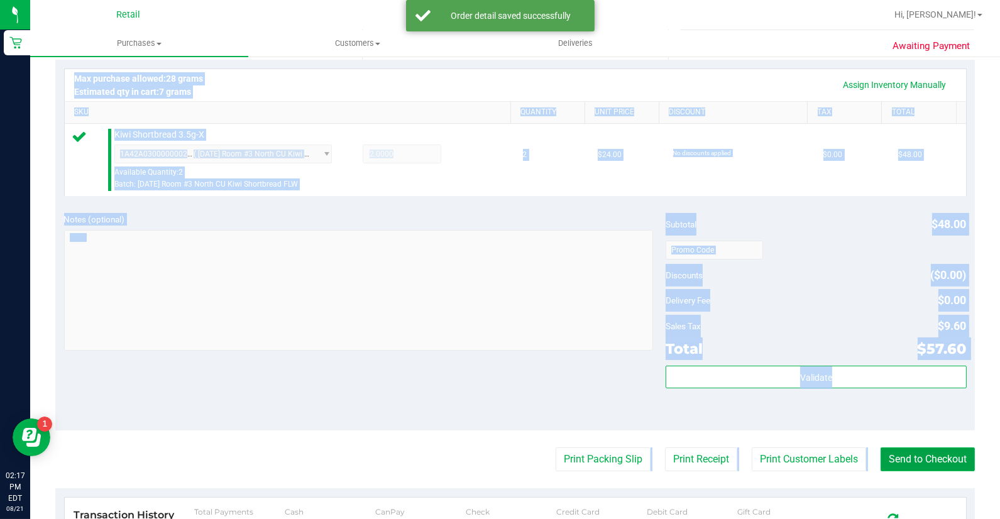
click at [895, 460] on button "Send to Checkout" at bounding box center [928, 460] width 94 height 24
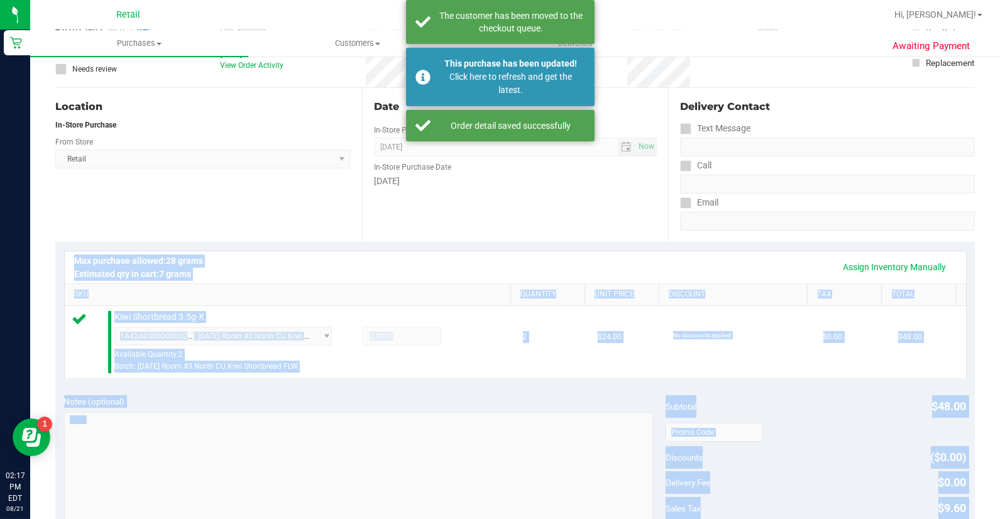
scroll to position [0, 0]
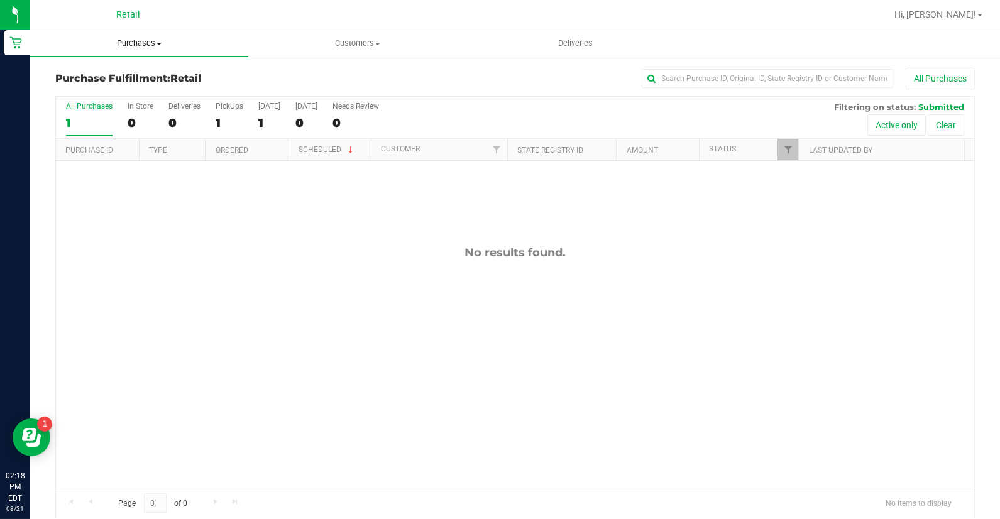
drag, startPoint x: 156, startPoint y: 48, endPoint x: 150, endPoint y: 70, distance: 22.9
click at [155, 48] on span "Purchases" at bounding box center [139, 43] width 218 height 11
click at [155, 83] on li "Summary of purchases" at bounding box center [139, 76] width 218 height 15
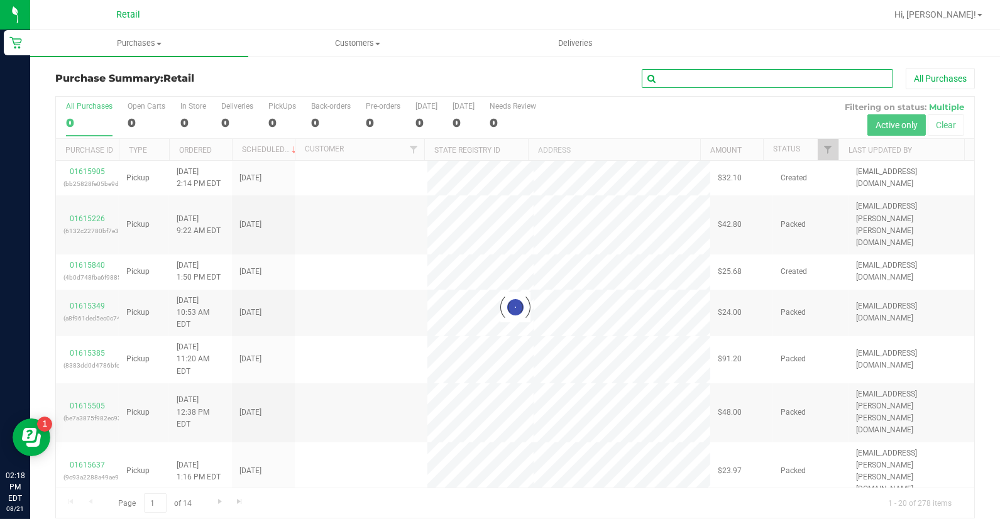
click at [680, 82] on input "text" at bounding box center [767, 78] width 251 height 19
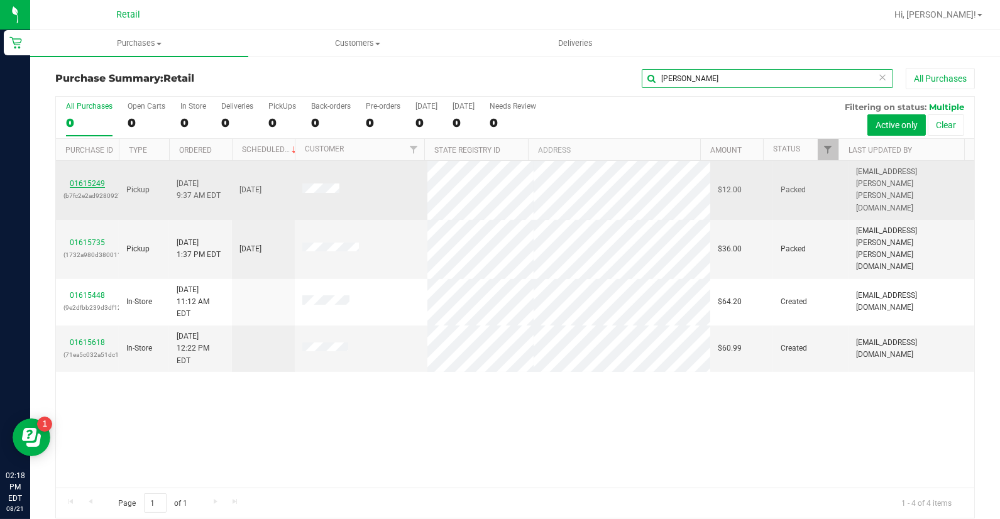
type input "[PERSON_NAME]"
click at [93, 179] on link "01615249" at bounding box center [87, 183] width 35 height 9
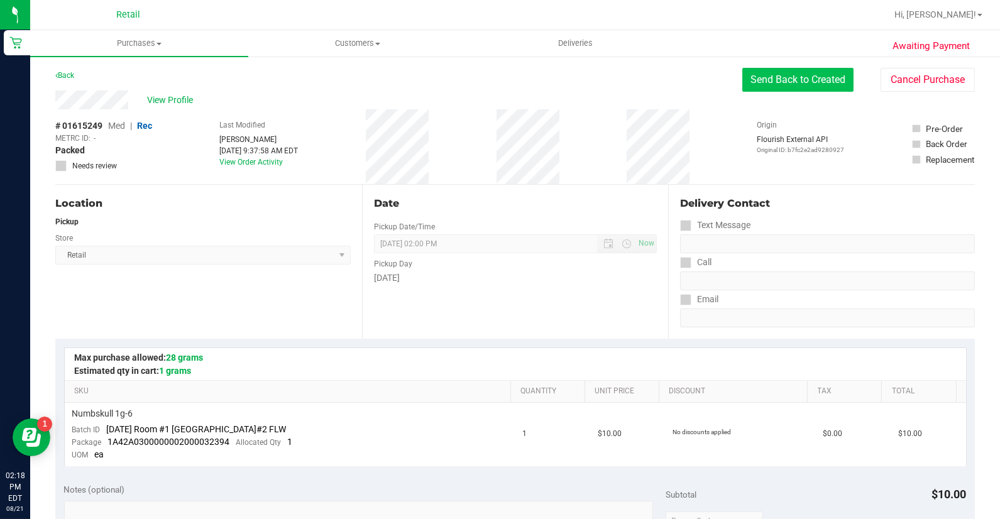
click at [782, 90] on button "Send Back to Created" at bounding box center [798, 80] width 111 height 24
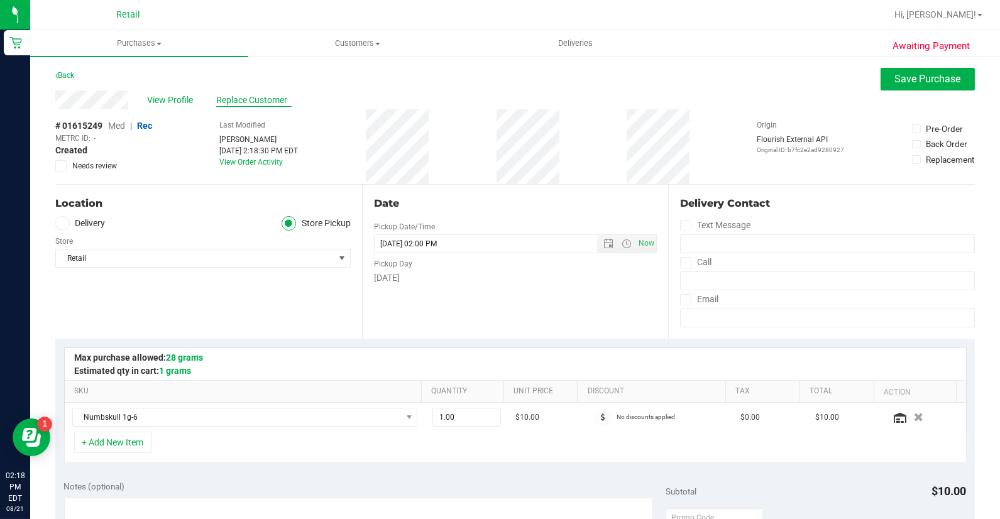
click at [216, 102] on span "Replace Customer" at bounding box center [253, 100] width 75 height 13
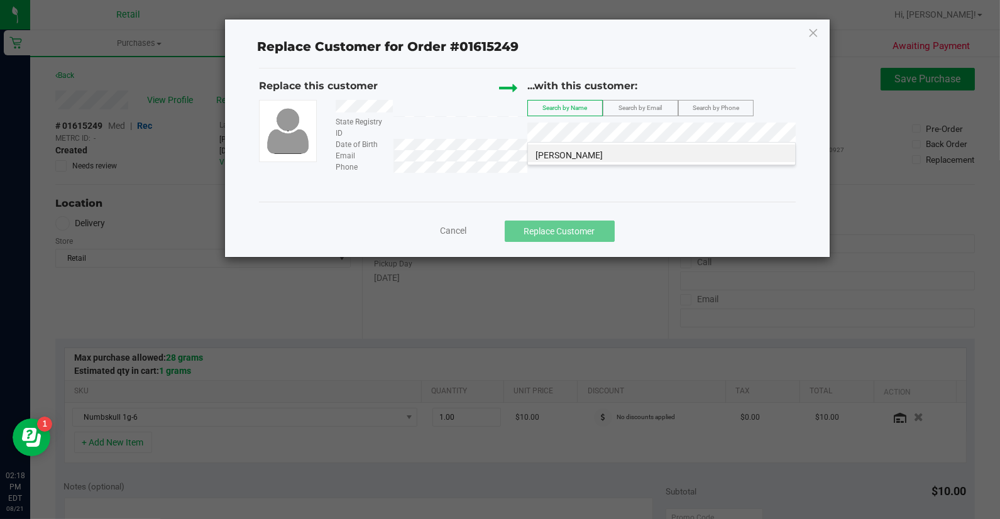
click at [693, 167] on div "Replace this customer State Registry ID Date of Birth Email Phone ...with this …" at bounding box center [527, 126] width 537 height 94
click at [629, 162] on li "[PERSON_NAME]" at bounding box center [661, 154] width 267 height 18
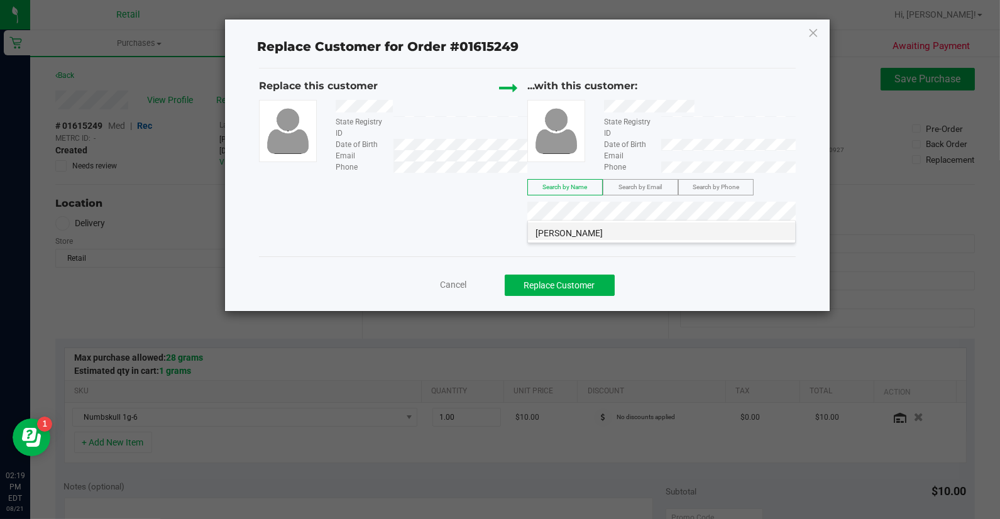
click at [617, 231] on li "[PERSON_NAME]" at bounding box center [661, 232] width 267 height 18
click at [592, 283] on button "Replace Customer" at bounding box center [560, 285] width 110 height 21
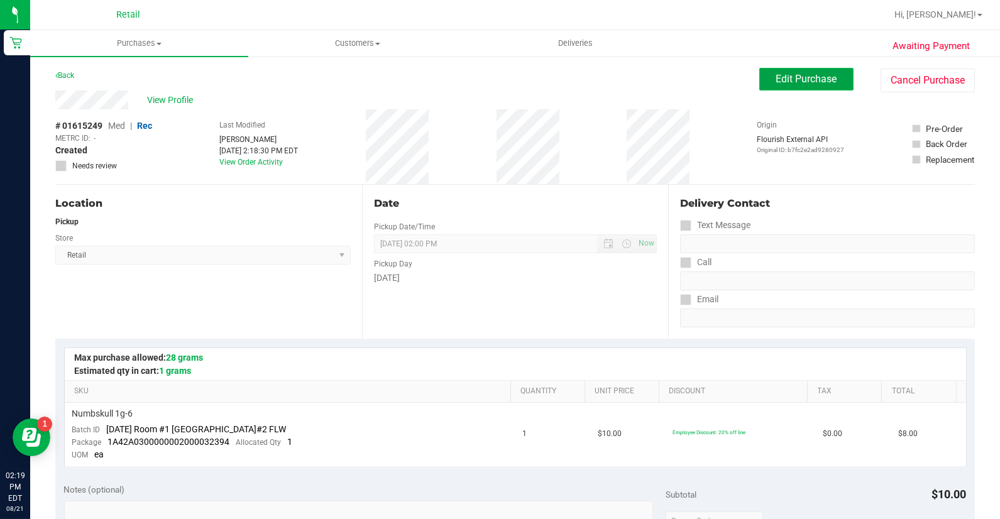
click at [759, 72] on button "Edit Purchase" at bounding box center [806, 79] width 94 height 23
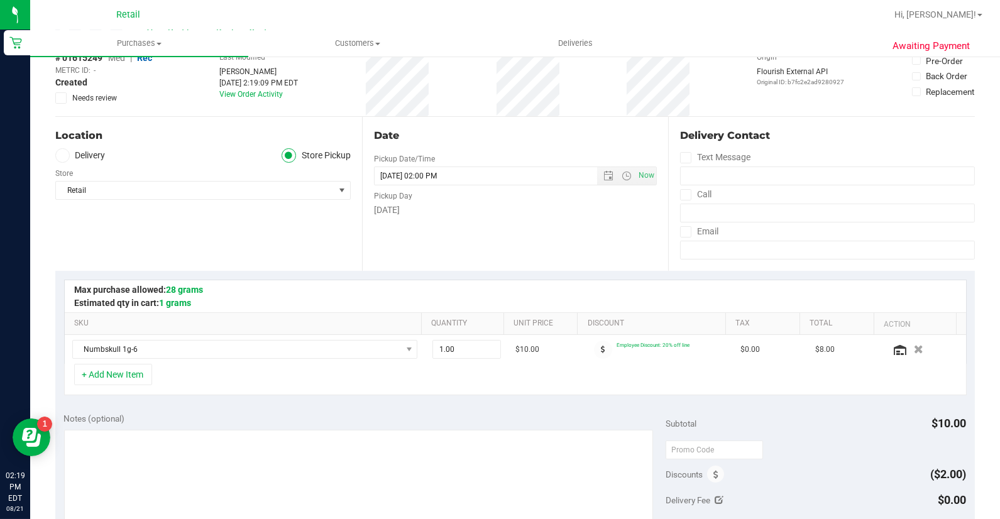
scroll to position [279, 0]
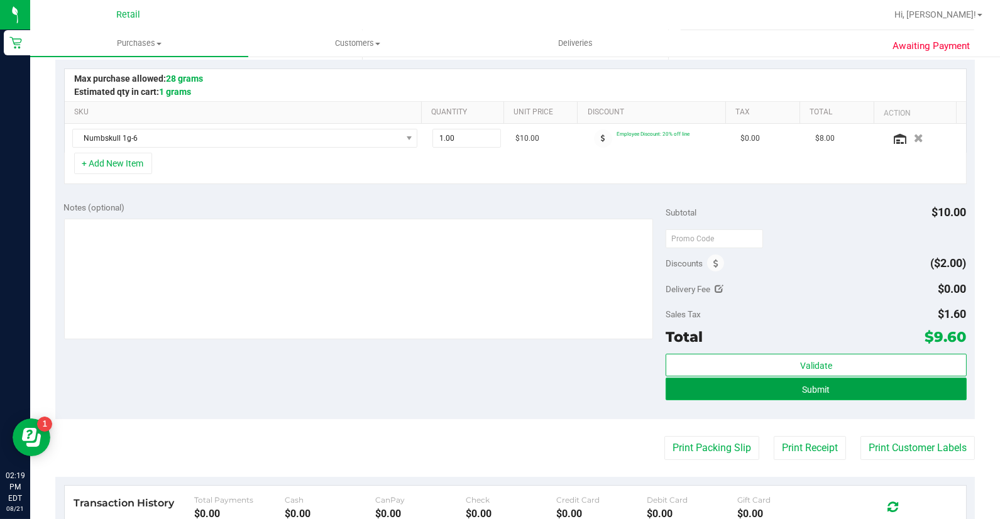
click at [878, 378] on button "Submit" at bounding box center [816, 389] width 301 height 23
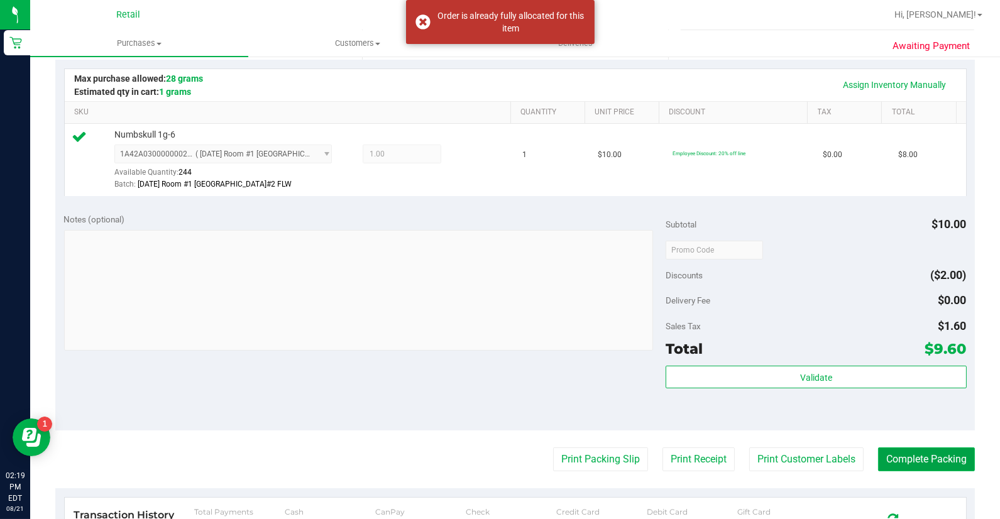
click at [902, 467] on button "Complete Packing" at bounding box center [926, 460] width 97 height 24
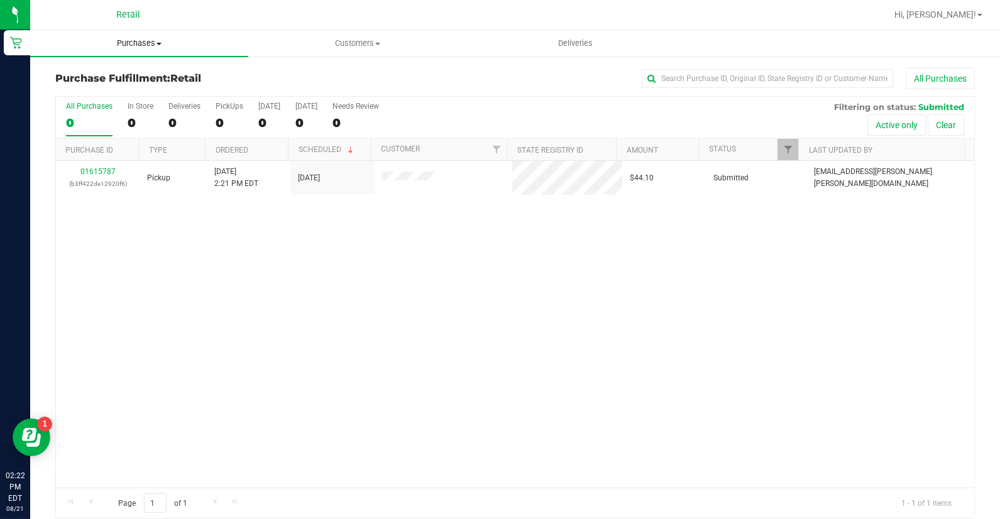
click at [133, 48] on span "Purchases" at bounding box center [139, 43] width 218 height 11
click at [130, 82] on li "Summary of purchases" at bounding box center [139, 76] width 218 height 15
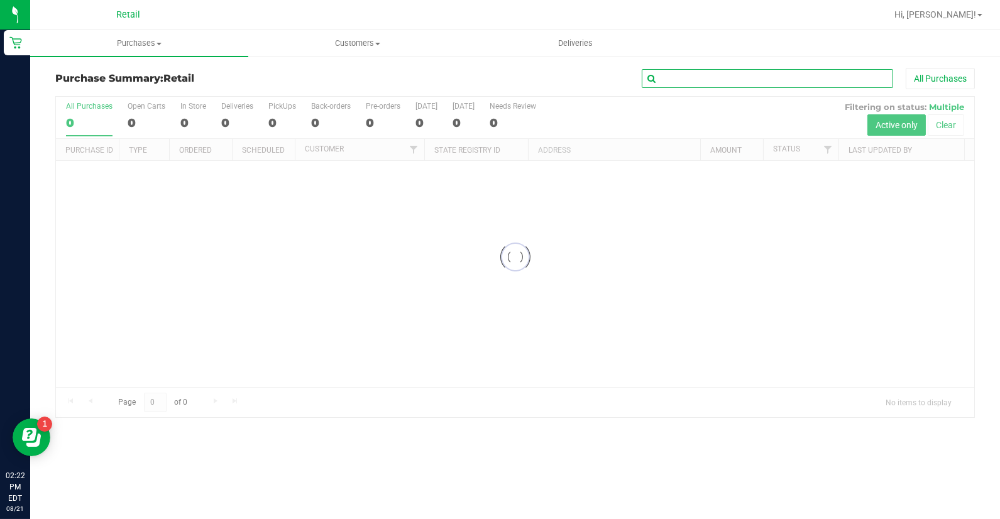
click at [749, 84] on input "text" at bounding box center [767, 78] width 251 height 19
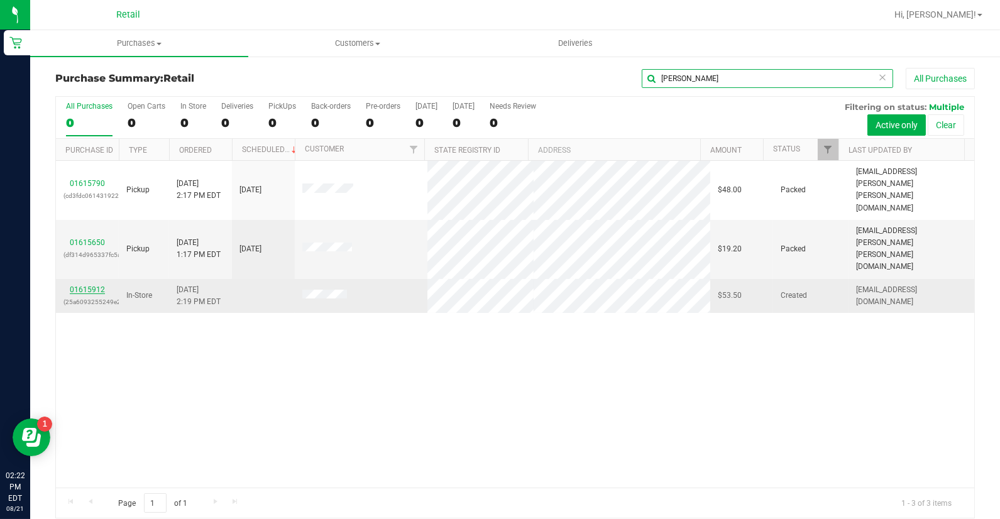
type input "[PERSON_NAME]"
click at [82, 285] on link "01615912" at bounding box center [87, 289] width 35 height 9
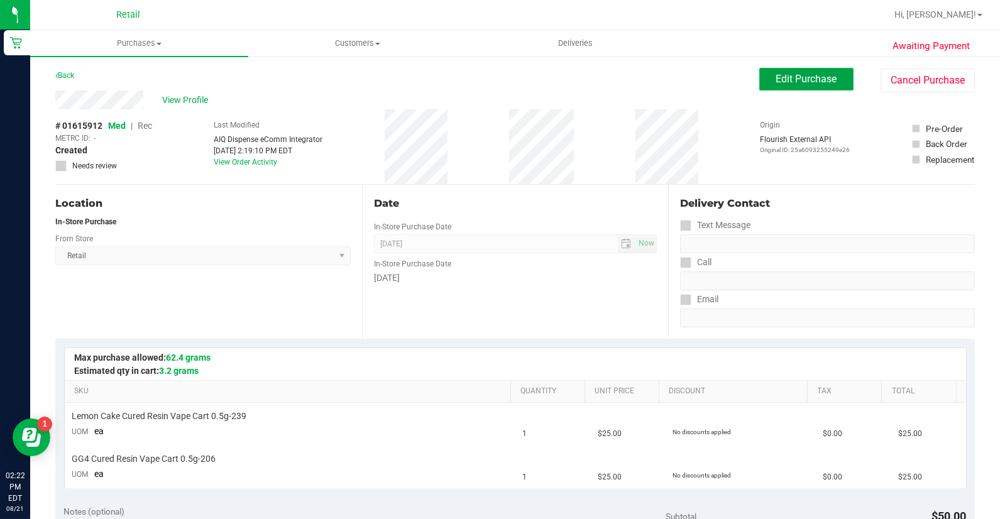
click at [792, 76] on span "Edit Purchase" at bounding box center [806, 79] width 61 height 12
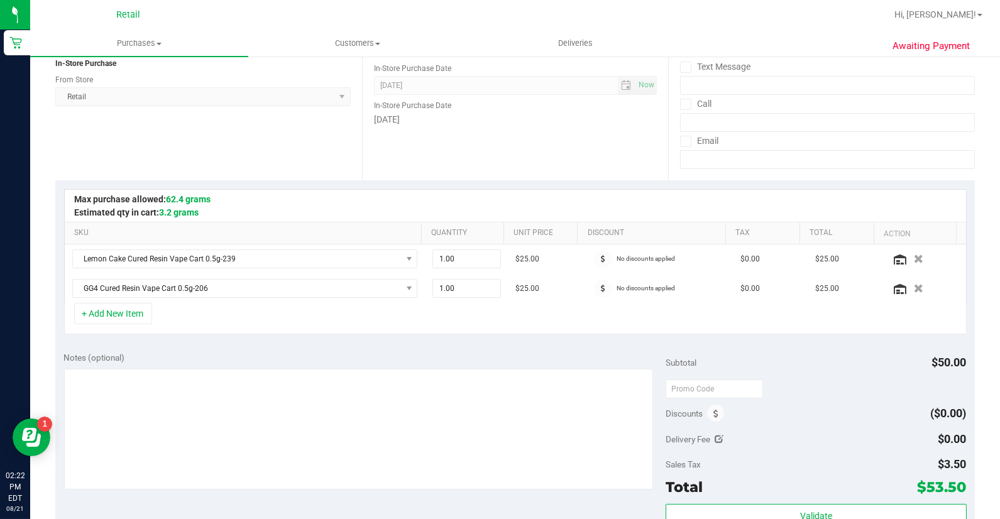
scroll to position [209, 0]
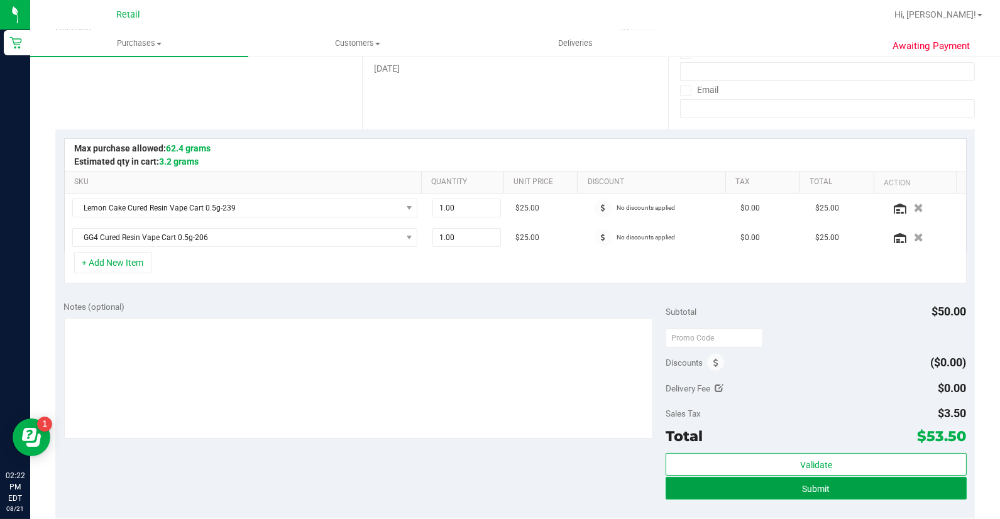
click at [855, 494] on button "Submit" at bounding box center [816, 488] width 301 height 23
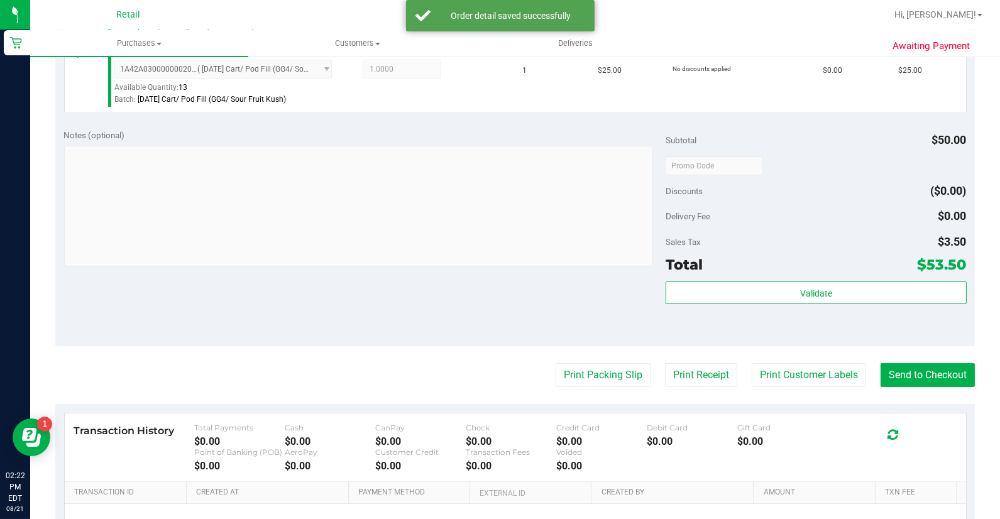
scroll to position [489, 0]
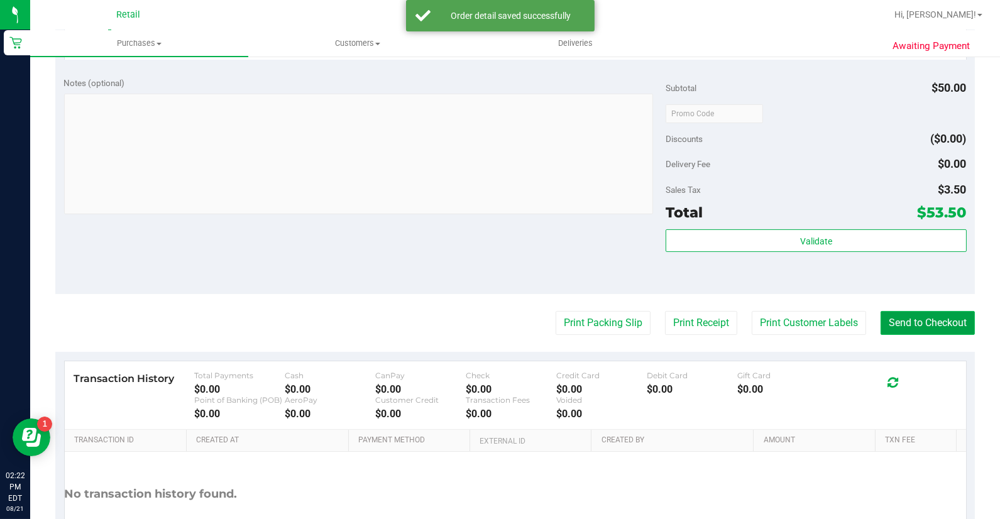
click at [897, 326] on button "Send to Checkout" at bounding box center [928, 323] width 94 height 24
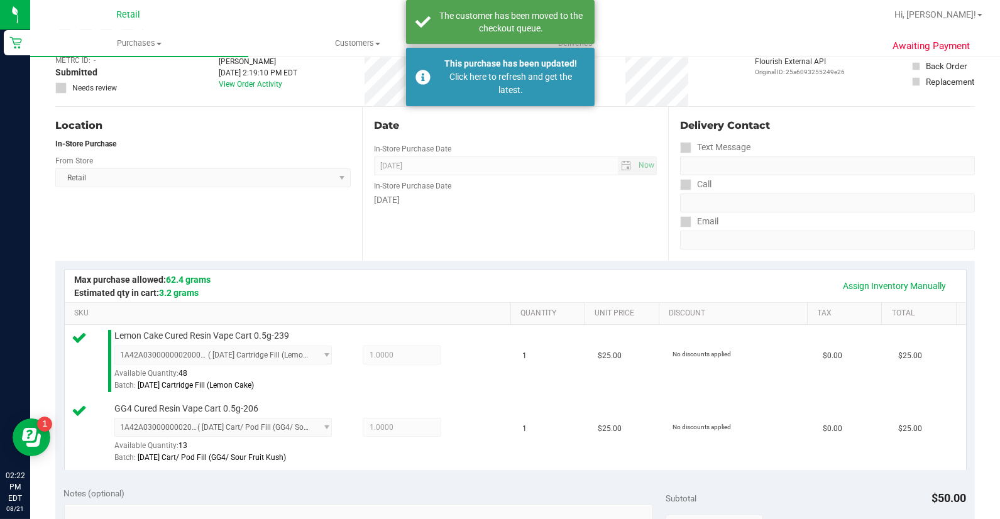
scroll to position [0, 0]
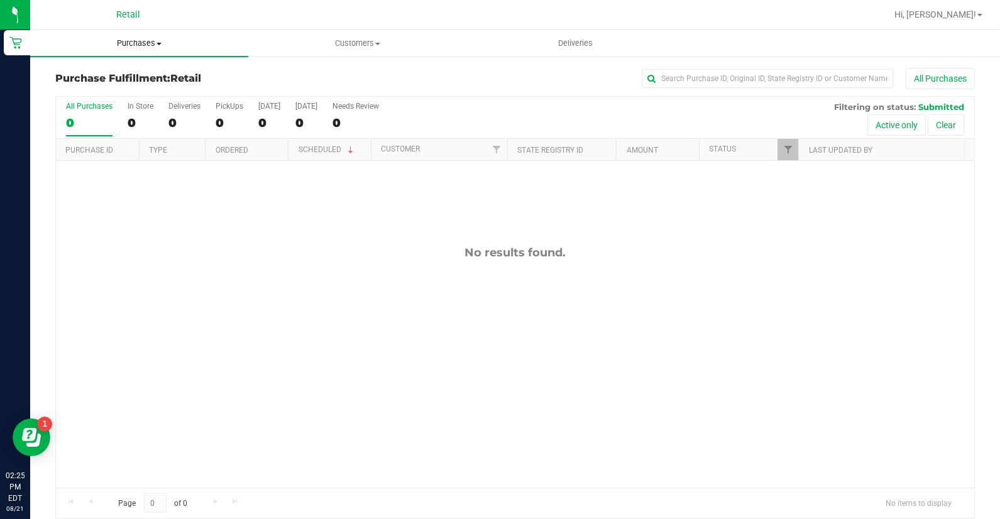
click at [158, 41] on span "Purchases" at bounding box center [139, 43] width 218 height 11
click at [162, 77] on li "Summary of purchases" at bounding box center [139, 76] width 218 height 15
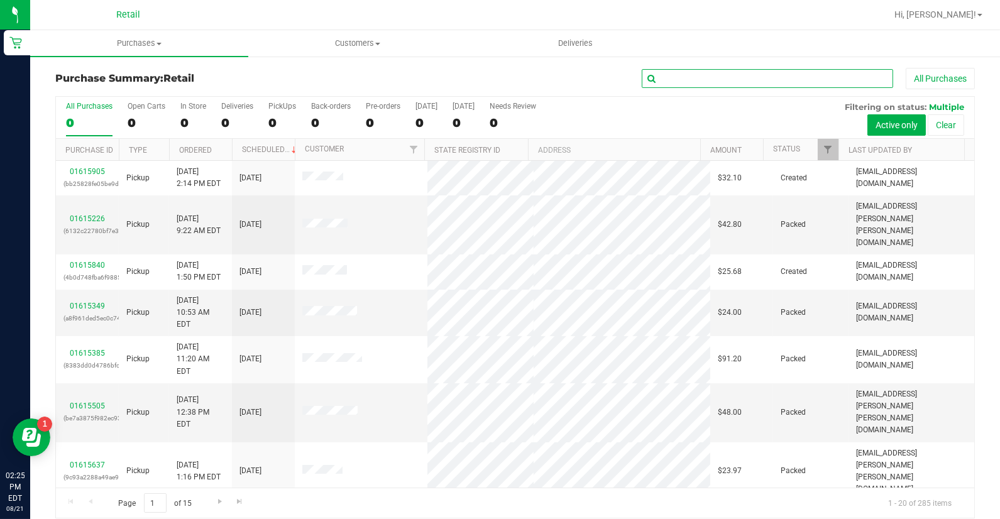
click at [744, 80] on input "text" at bounding box center [767, 78] width 251 height 19
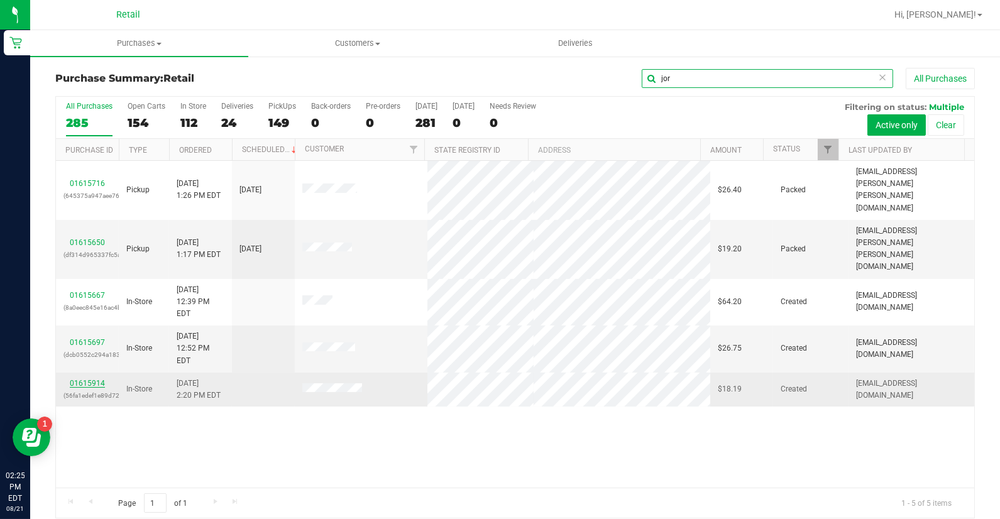
type input "jor"
click at [92, 379] on link "01615914" at bounding box center [87, 383] width 35 height 9
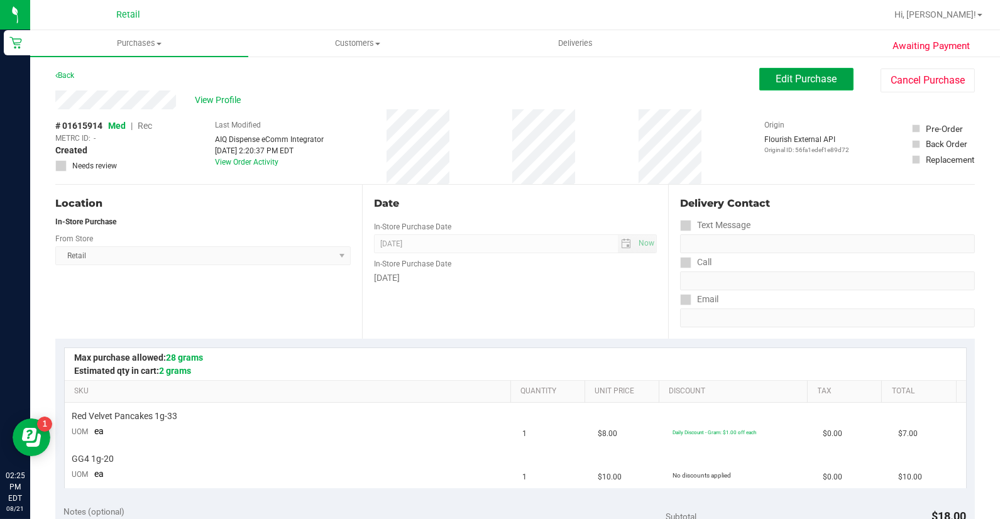
click at [780, 77] on span "Edit Purchase" at bounding box center [806, 79] width 61 height 12
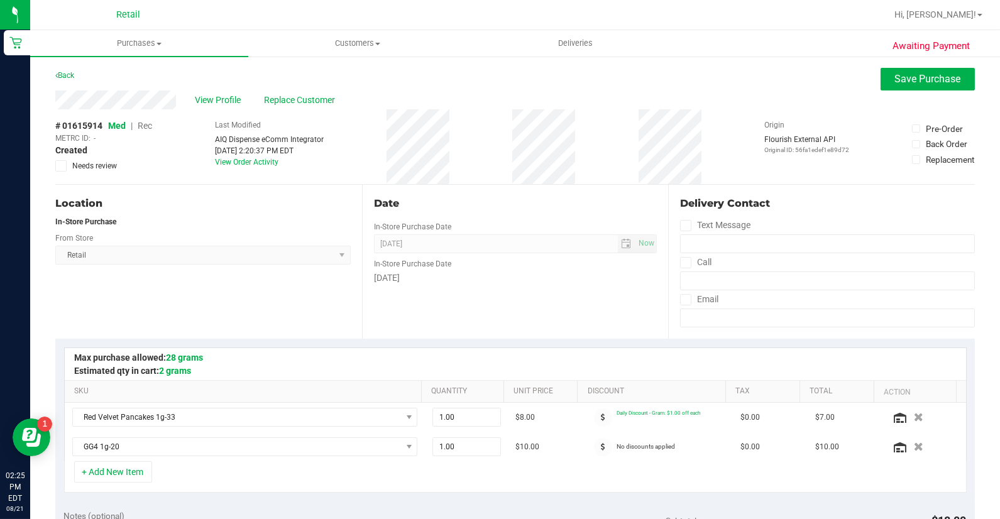
click at [139, 123] on span "Rec" at bounding box center [145, 126] width 14 height 10
click at [301, 99] on span "Replace Customer" at bounding box center [301, 100] width 75 height 13
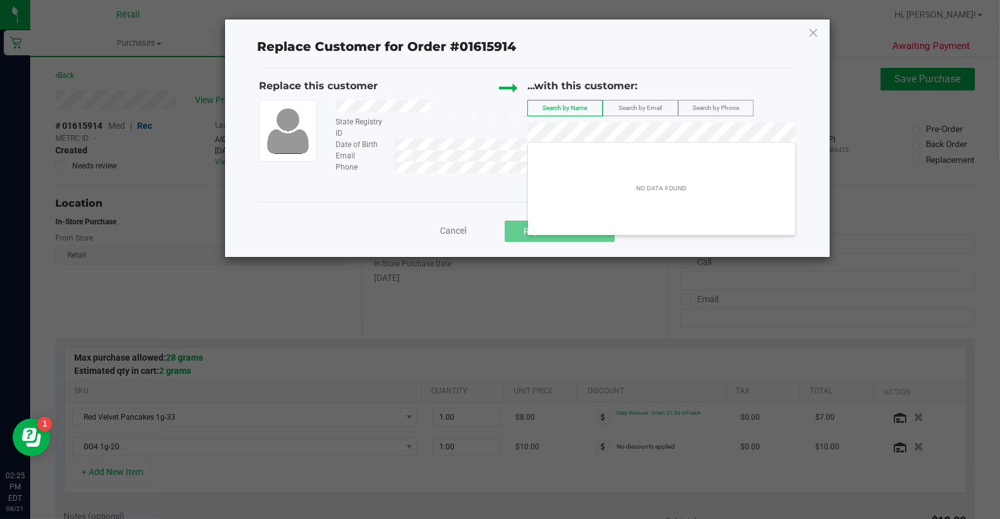
click at [450, 221] on div "Cancel Replace Customer" at bounding box center [527, 231] width 518 height 21
click at [462, 223] on div "Cancel Replace Customer" at bounding box center [527, 231] width 518 height 21
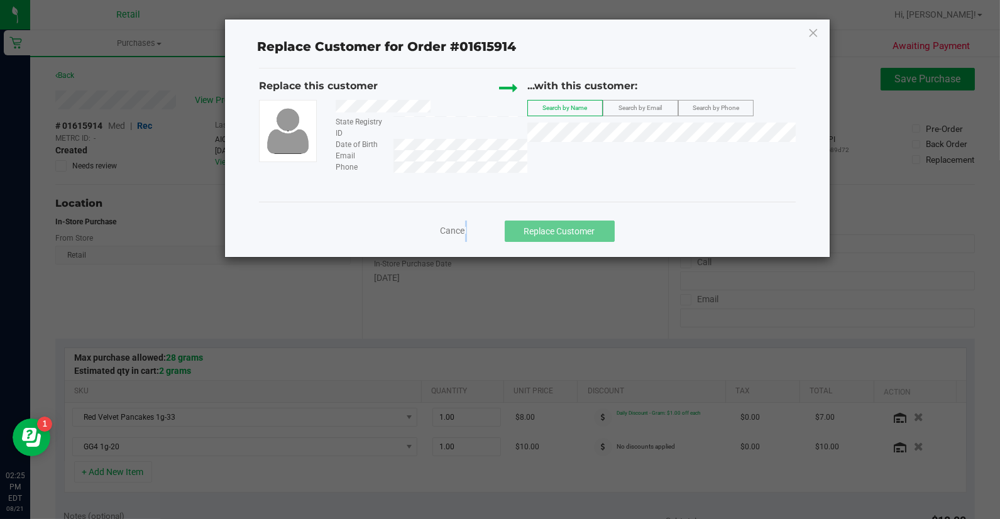
drag, startPoint x: 461, startPoint y: 223, endPoint x: 453, endPoint y: 229, distance: 10.3
click at [453, 229] on div "Cancel Replace Customer" at bounding box center [527, 231] width 518 height 21
click at [453, 229] on span "Cancel" at bounding box center [454, 231] width 26 height 10
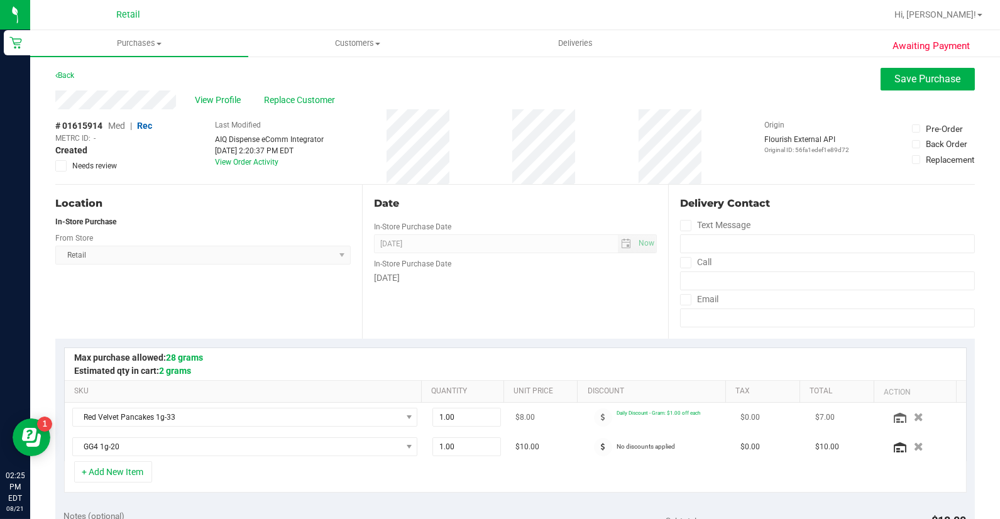
scroll to position [279, 0]
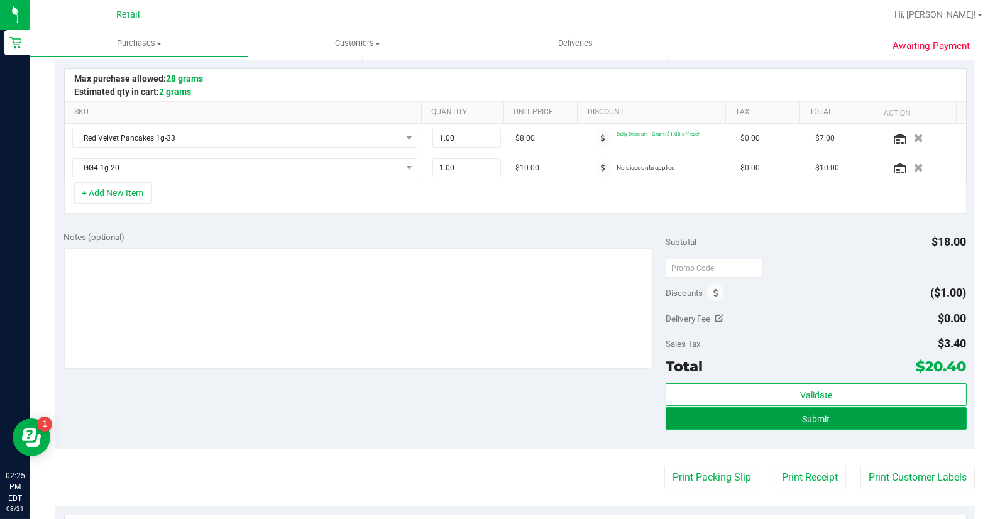
click at [855, 422] on button "Submit" at bounding box center [816, 418] width 301 height 23
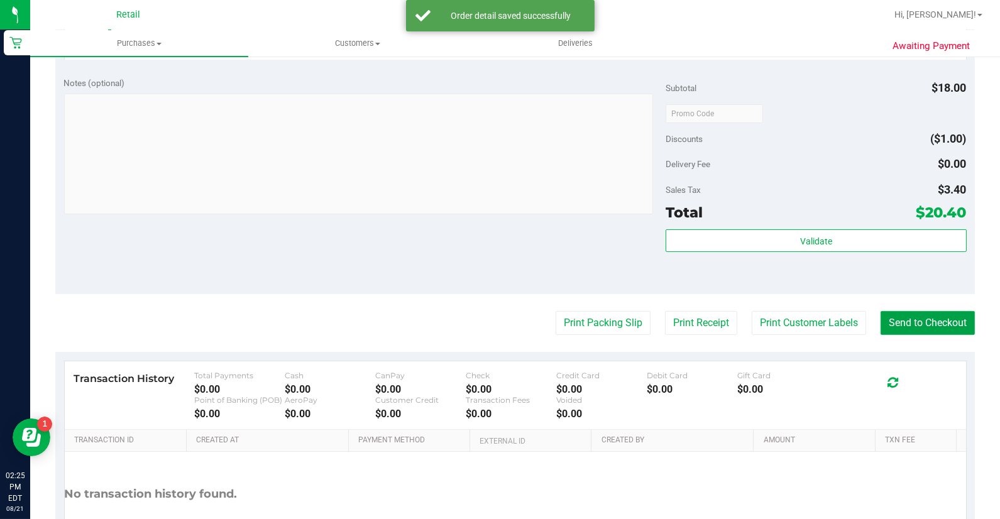
click at [946, 324] on button "Send to Checkout" at bounding box center [928, 323] width 94 height 24
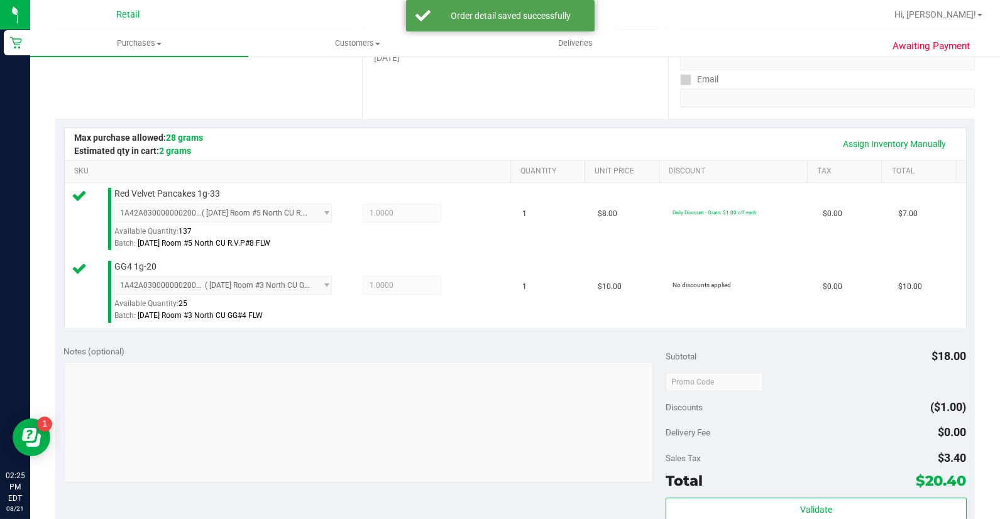
scroll to position [140, 0]
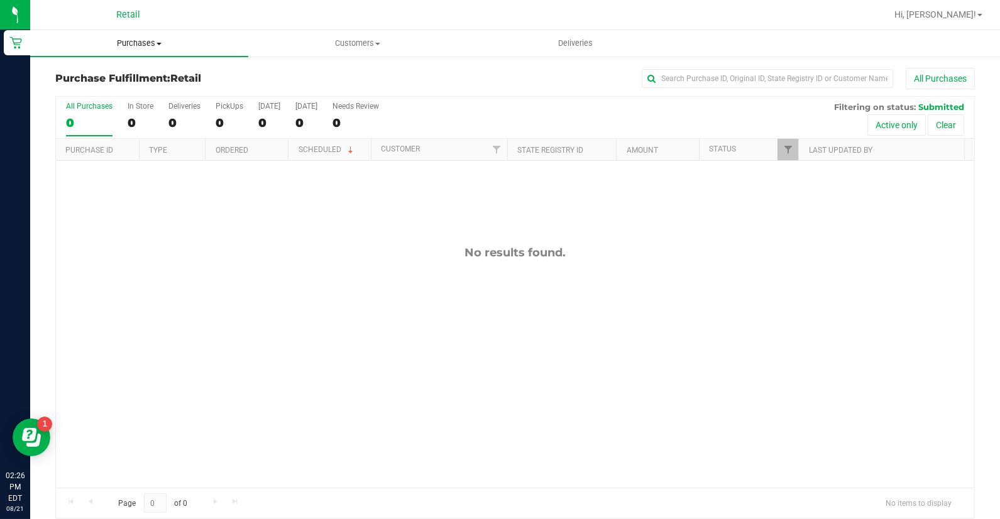
click at [157, 41] on span "Purchases" at bounding box center [139, 43] width 218 height 11
click at [170, 71] on li "Summary of purchases" at bounding box center [139, 76] width 218 height 15
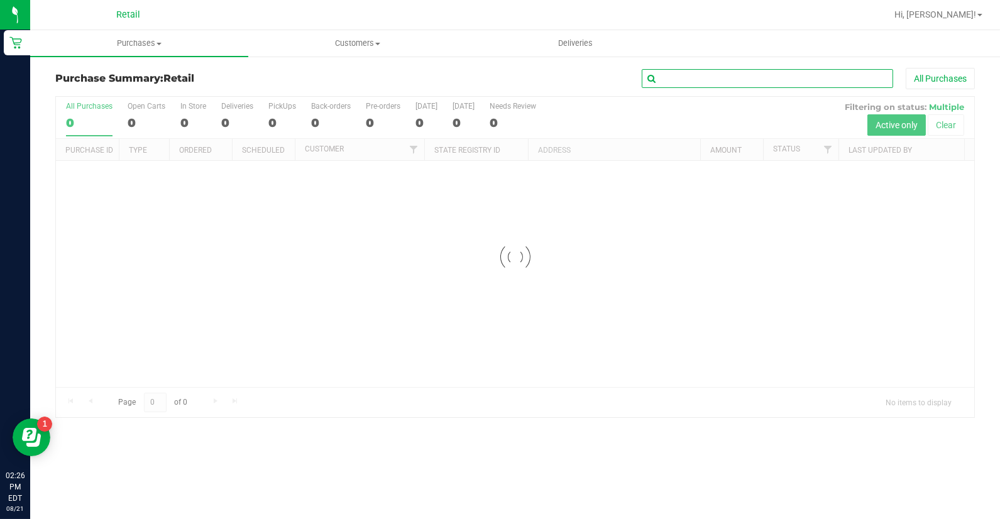
click at [673, 79] on input "text" at bounding box center [767, 78] width 251 height 19
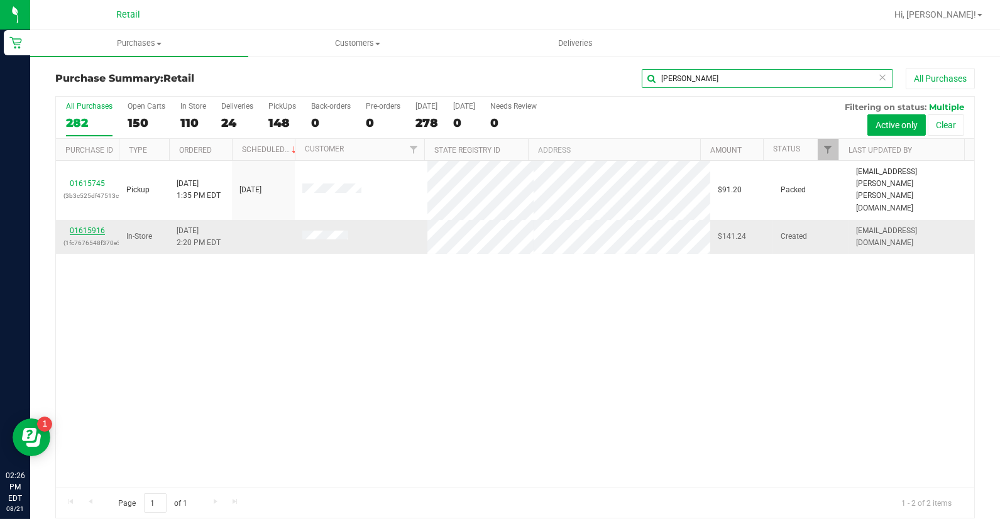
type input "[PERSON_NAME]"
click at [84, 226] on link "01615916" at bounding box center [87, 230] width 35 height 9
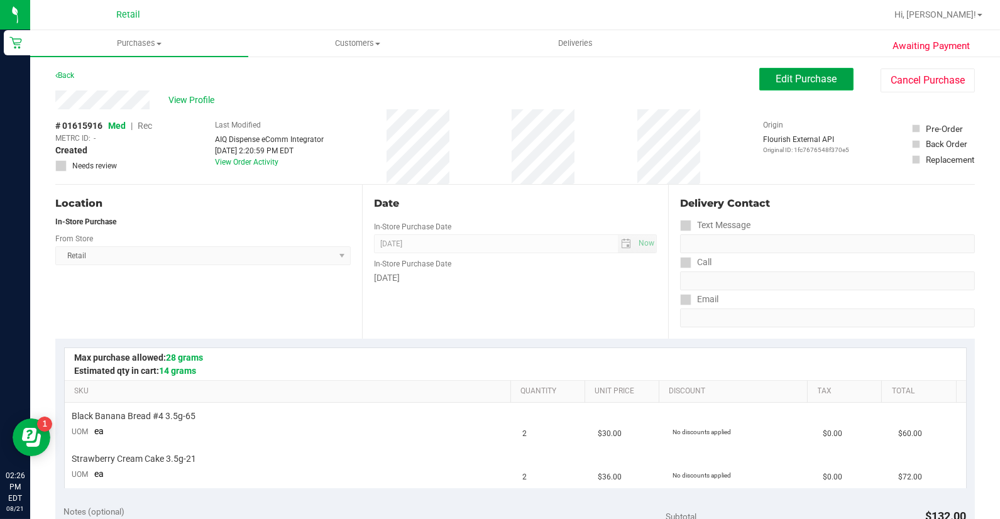
click at [759, 86] on button "Edit Purchase" at bounding box center [806, 79] width 94 height 23
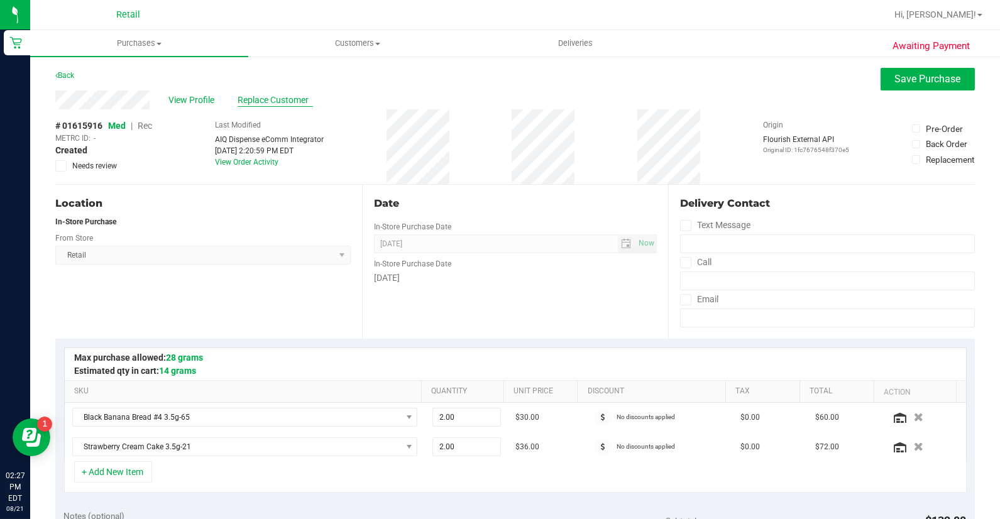
click at [295, 96] on span "Replace Customer" at bounding box center [275, 100] width 75 height 13
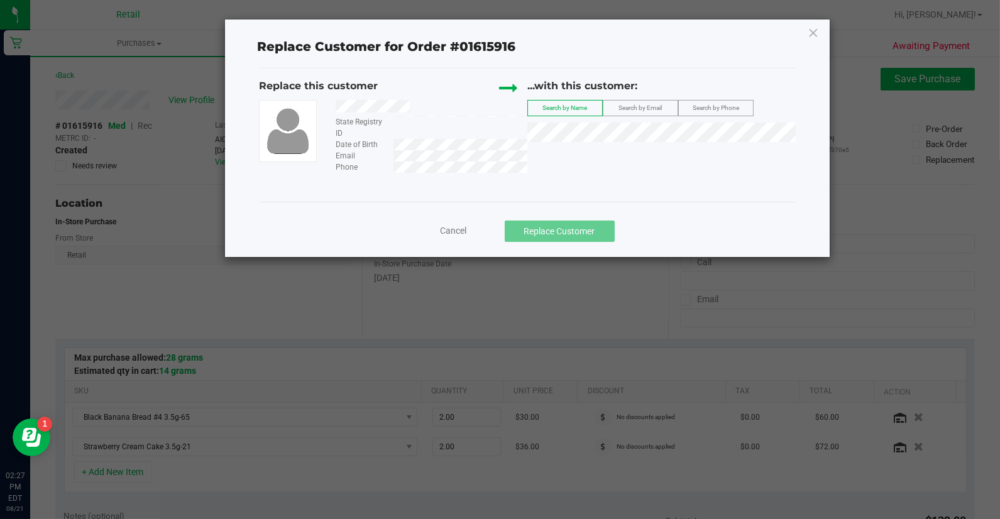
click at [436, 224] on div "Cancel Replace Customer" at bounding box center [527, 231] width 518 height 21
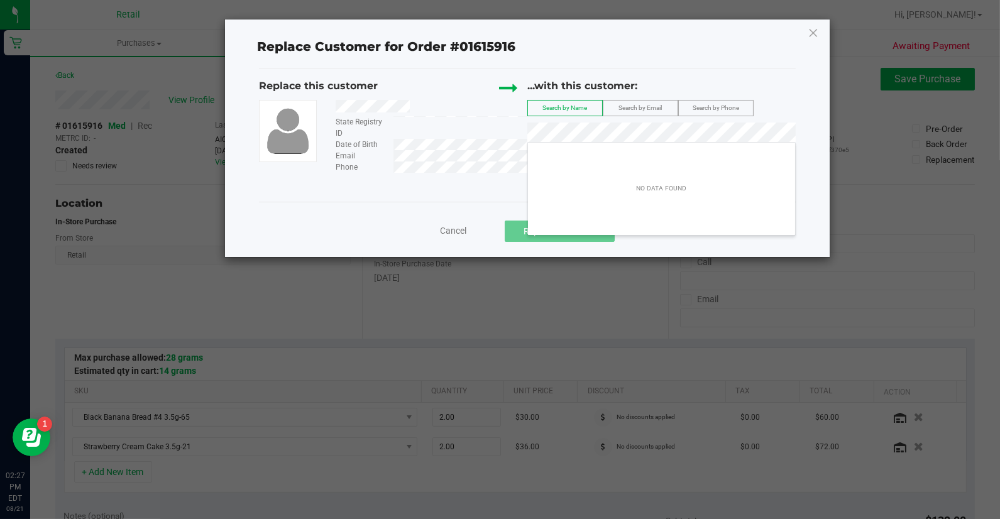
drag, startPoint x: 440, startPoint y: 233, endPoint x: 511, endPoint y: 247, distance: 72.5
click at [441, 231] on span "Cancel" at bounding box center [454, 231] width 26 height 10
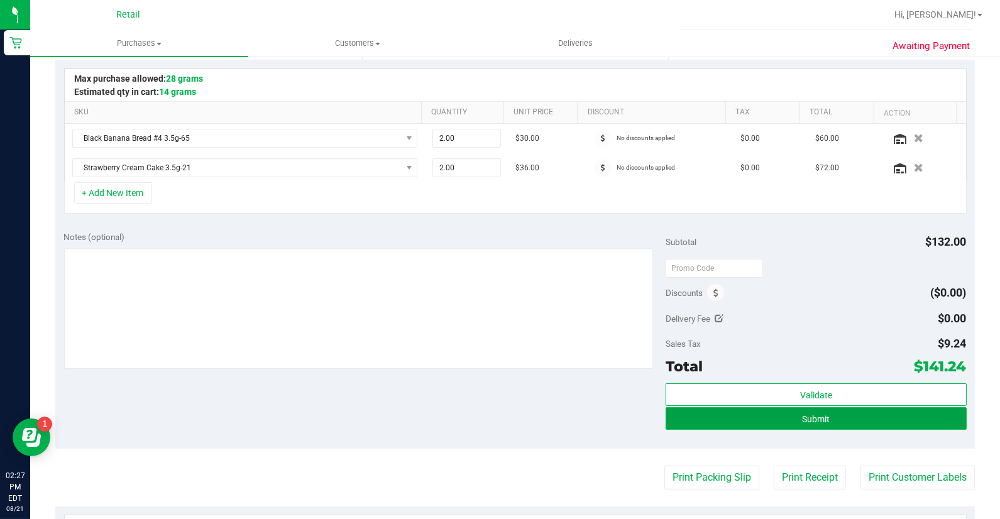
click at [856, 412] on button "Submit" at bounding box center [816, 418] width 301 height 23
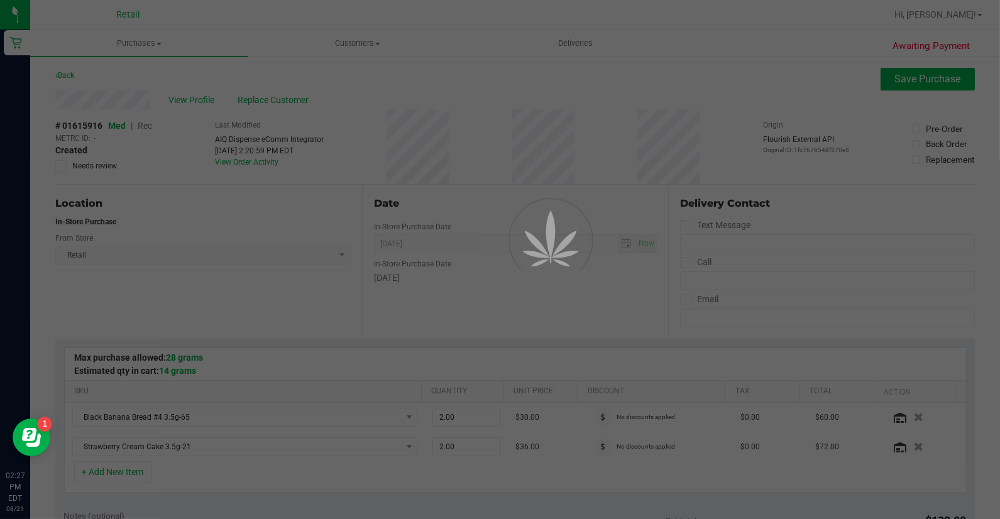
click at [148, 127] on div at bounding box center [500, 259] width 1000 height 519
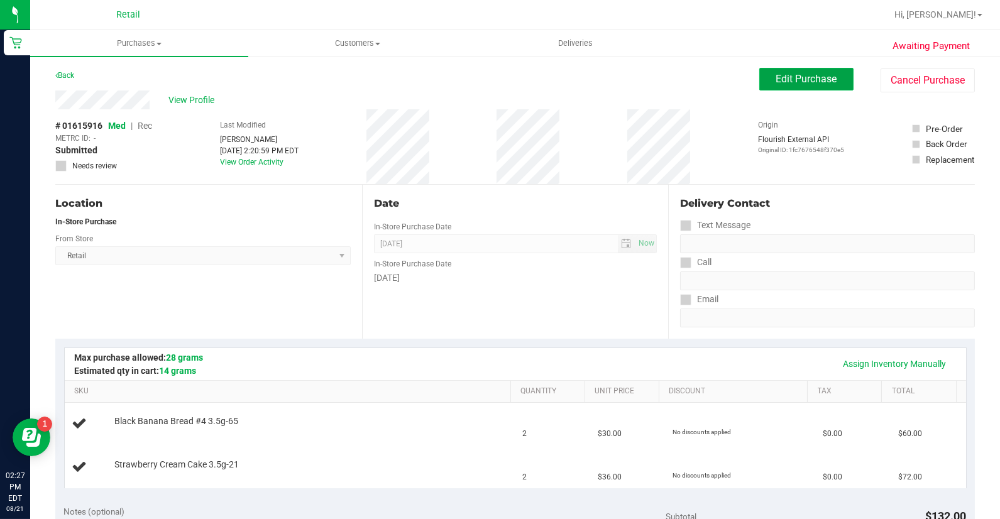
click at [789, 77] on span "Edit Purchase" at bounding box center [806, 79] width 61 height 12
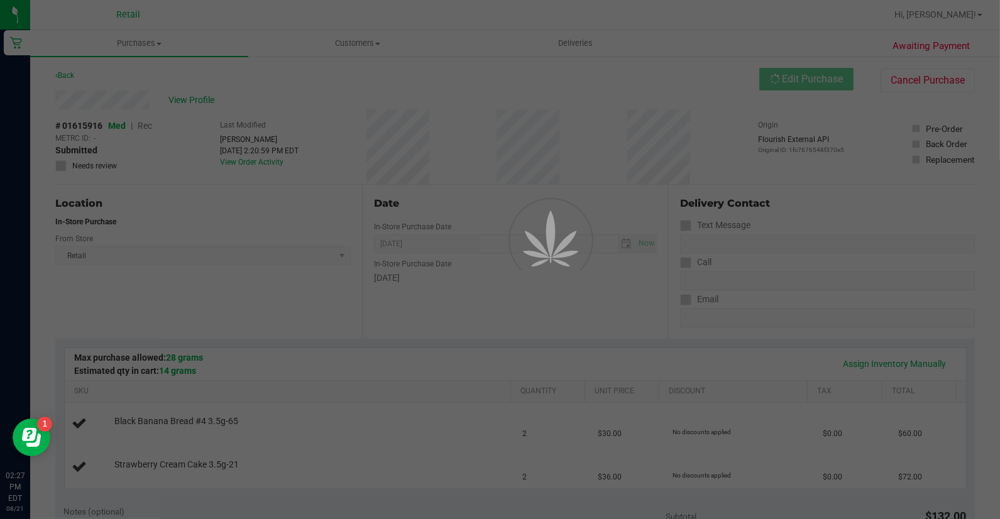
click at [148, 124] on div at bounding box center [500, 259] width 1000 height 519
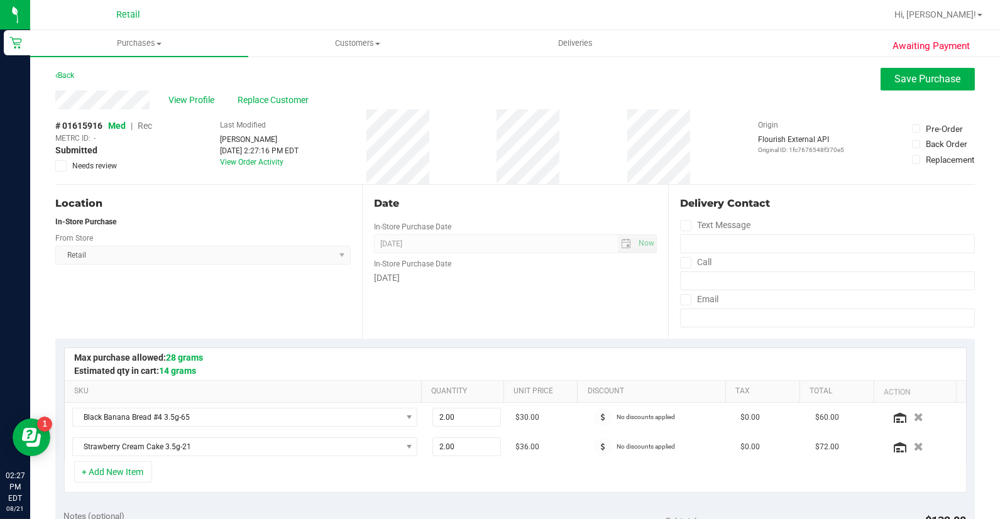
click at [148, 124] on span "Rec" at bounding box center [145, 126] width 14 height 10
click at [896, 77] on span "Save Purchase" at bounding box center [928, 79] width 66 height 12
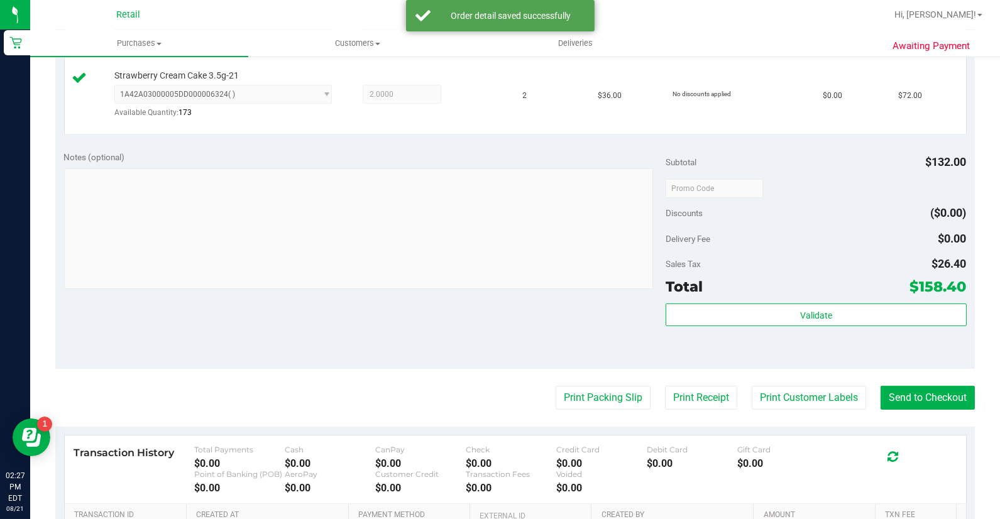
scroll to position [419, 0]
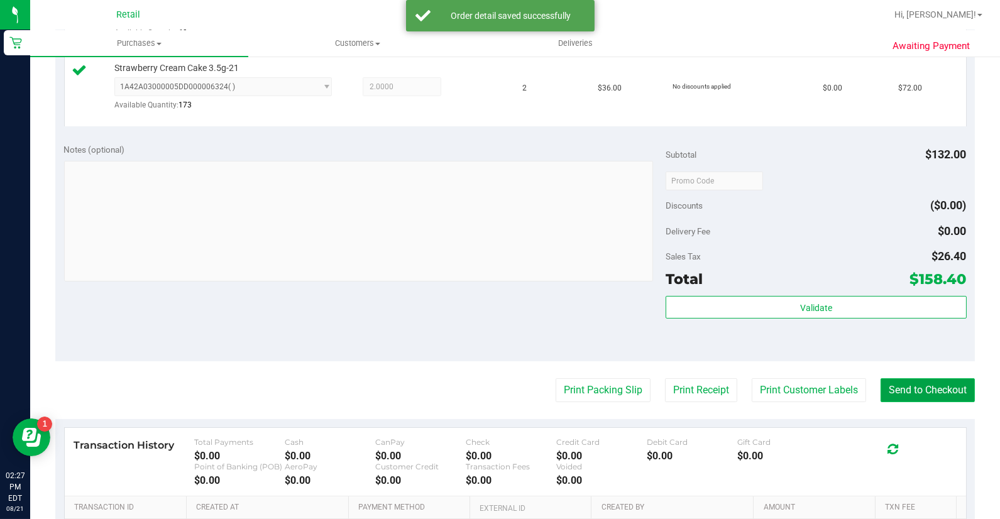
click at [906, 390] on button "Send to Checkout" at bounding box center [928, 390] width 94 height 24
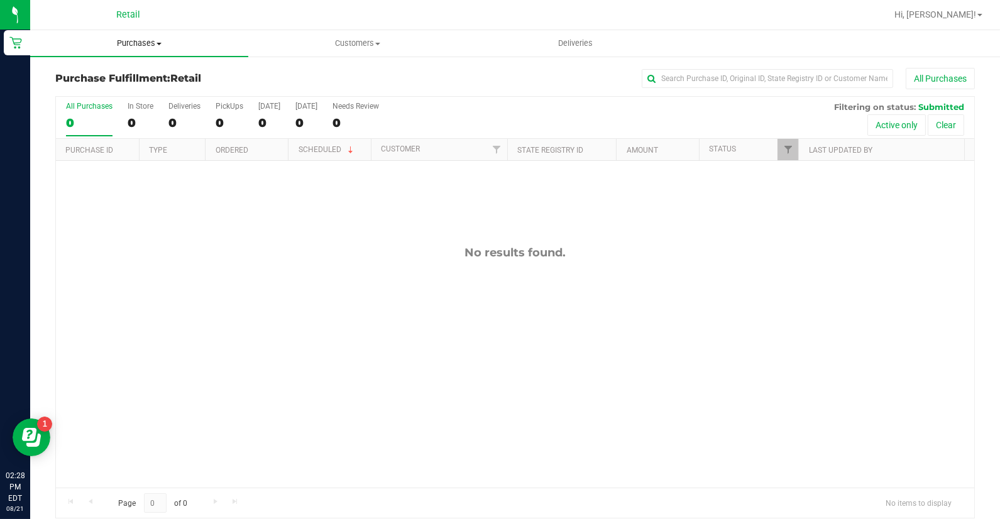
click at [141, 47] on span "Purchases" at bounding box center [139, 43] width 218 height 11
click at [145, 69] on li "Summary of purchases" at bounding box center [139, 76] width 218 height 15
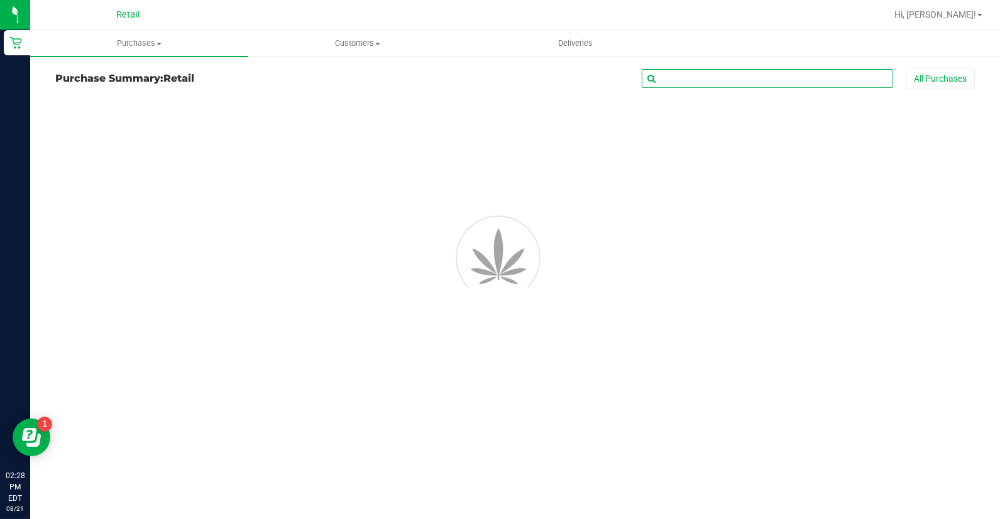
click at [677, 72] on input "text" at bounding box center [767, 78] width 251 height 19
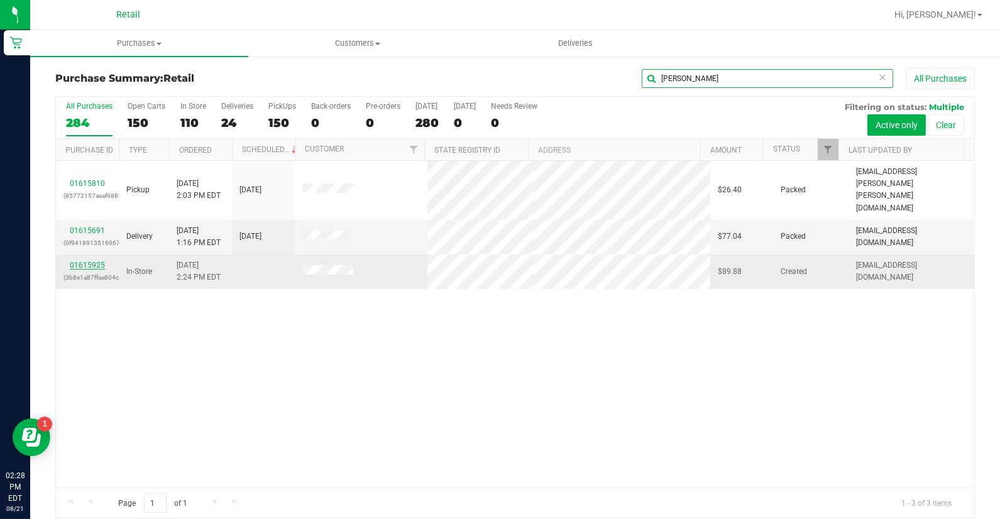
type input "[PERSON_NAME]"
click at [91, 261] on link "01615925" at bounding box center [87, 265] width 35 height 9
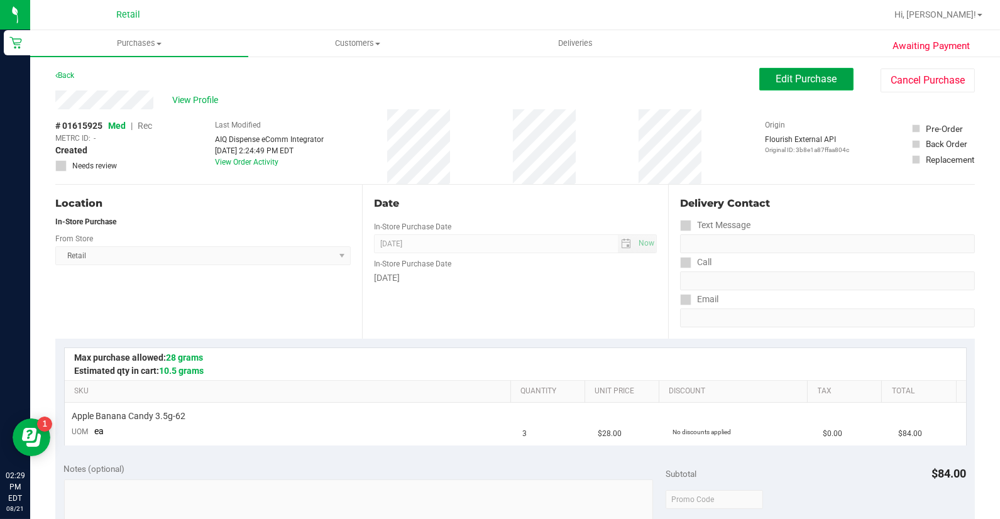
click at [781, 73] on span "Edit Purchase" at bounding box center [806, 79] width 61 height 12
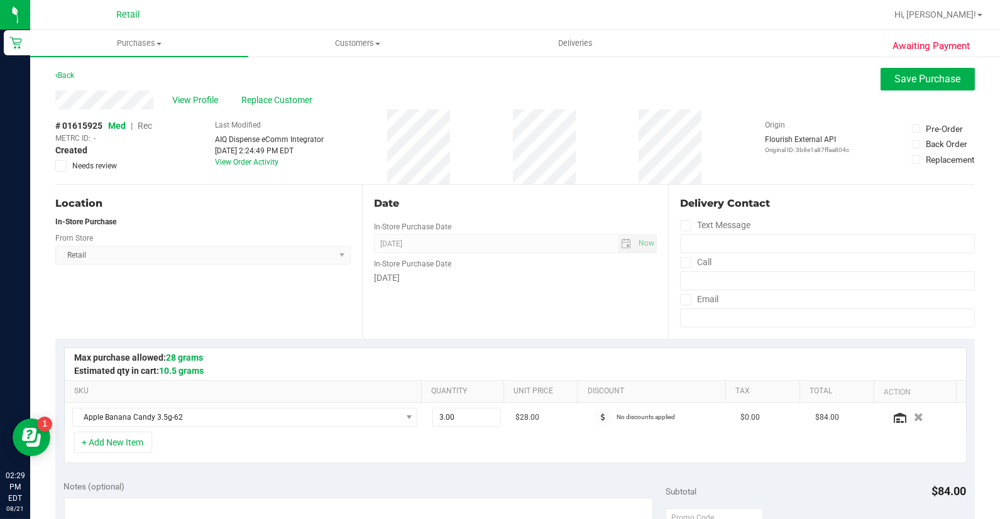
click at [146, 123] on span "Rec" at bounding box center [145, 126] width 14 height 10
click at [268, 101] on span "Replace Customer" at bounding box center [278, 100] width 75 height 13
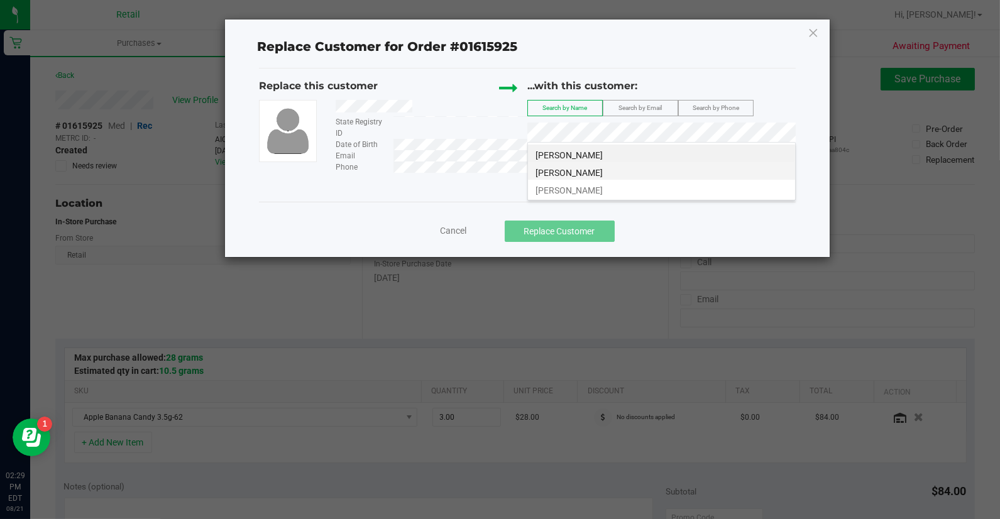
click at [644, 168] on li "[PERSON_NAME]" at bounding box center [661, 171] width 267 height 18
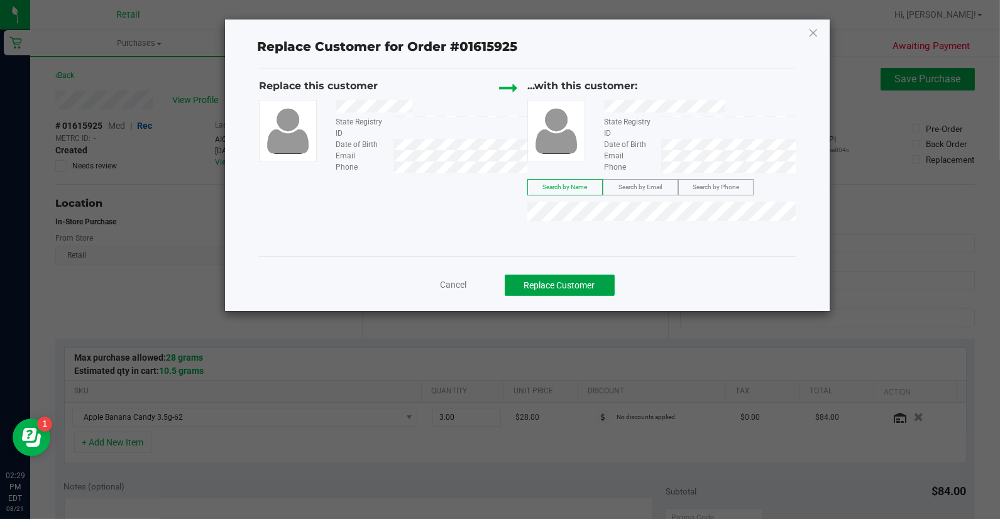
click at [587, 284] on button "Replace Customer" at bounding box center [560, 285] width 110 height 21
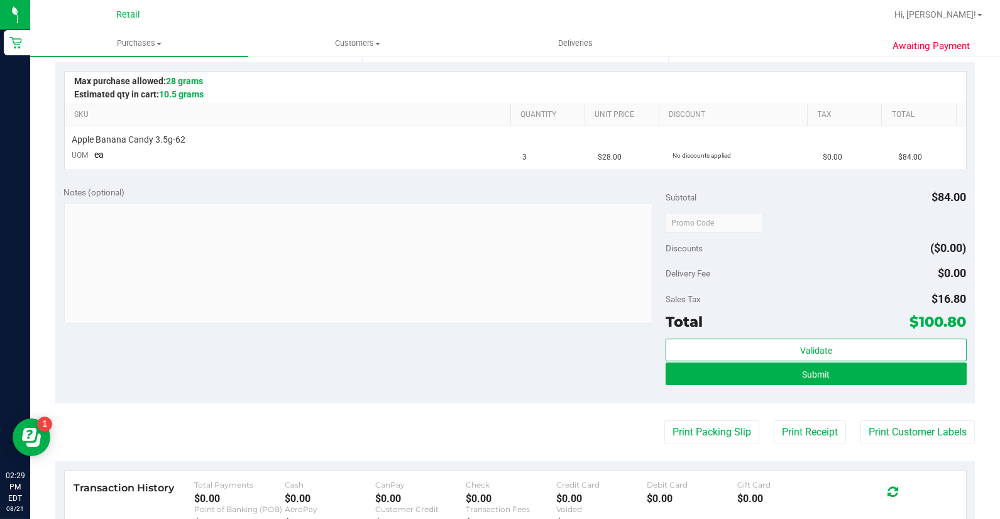
scroll to position [279, 0]
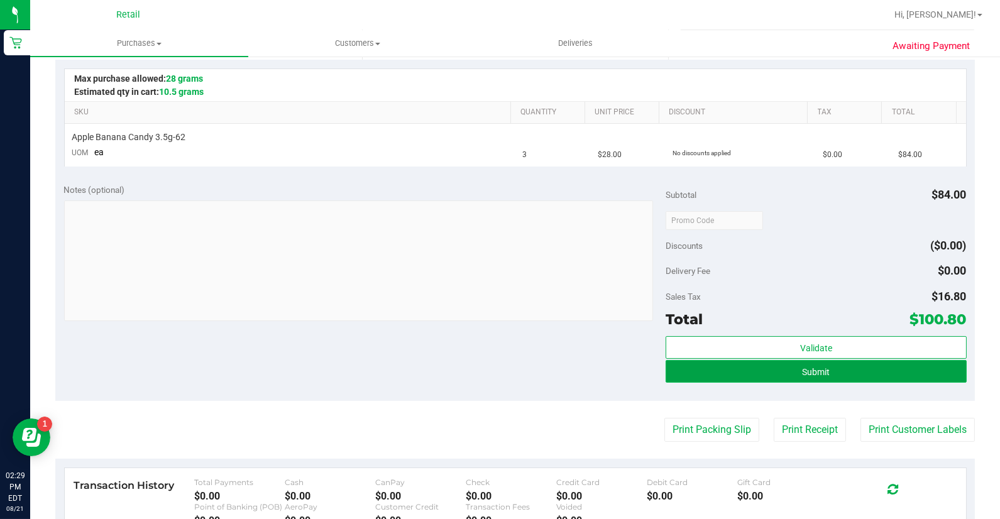
click at [800, 379] on button "Submit" at bounding box center [816, 371] width 301 height 23
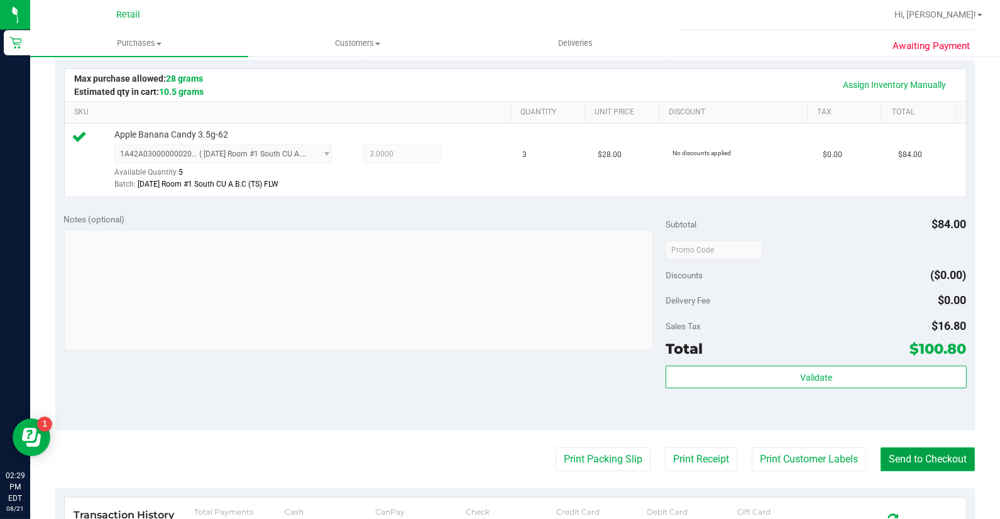
click at [956, 457] on button "Send to Checkout" at bounding box center [928, 460] width 94 height 24
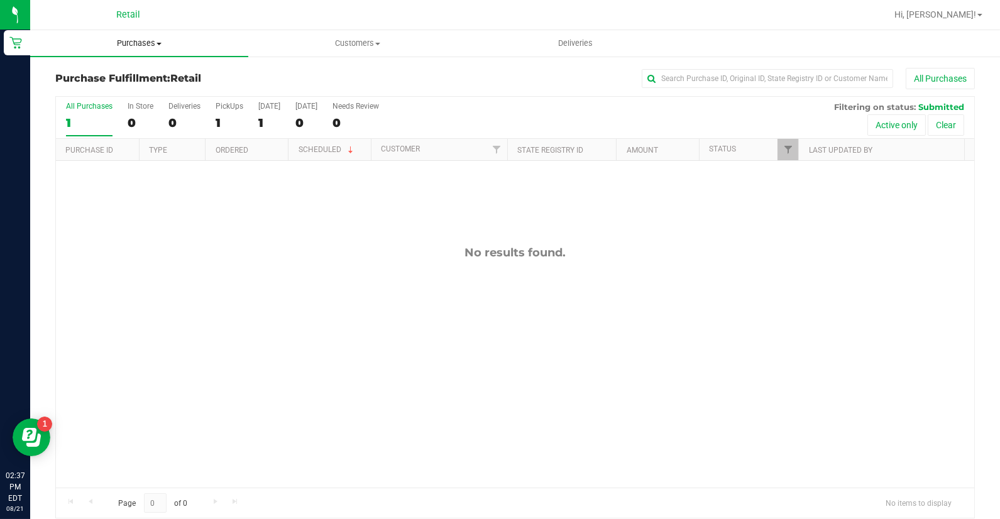
click at [133, 38] on span "Purchases" at bounding box center [139, 43] width 218 height 11
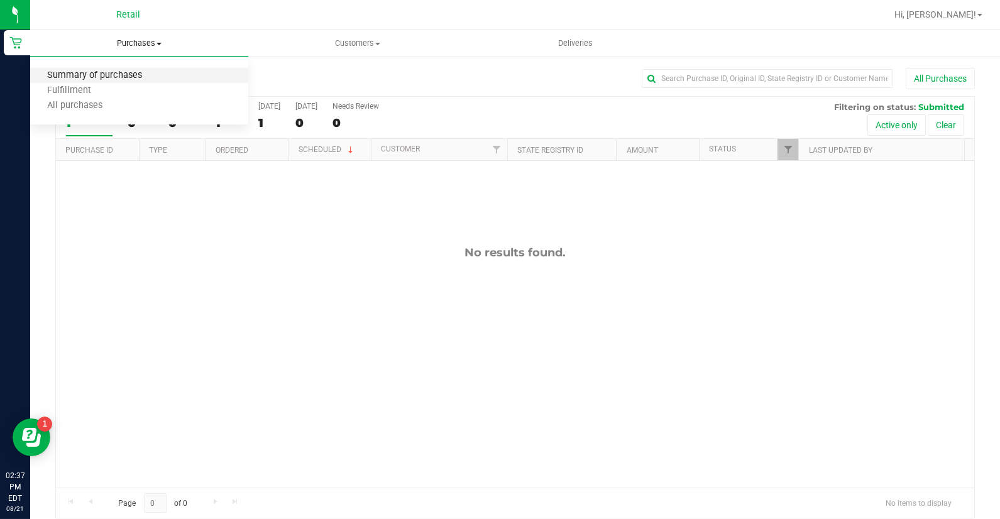
click at [139, 75] on span "Summary of purchases" at bounding box center [94, 75] width 129 height 11
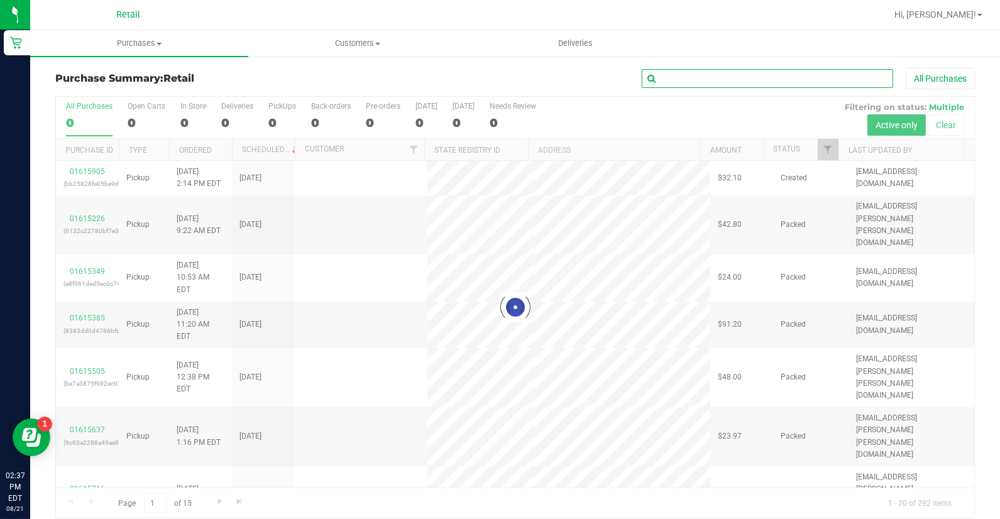
click at [693, 82] on input "text" at bounding box center [767, 78] width 251 height 19
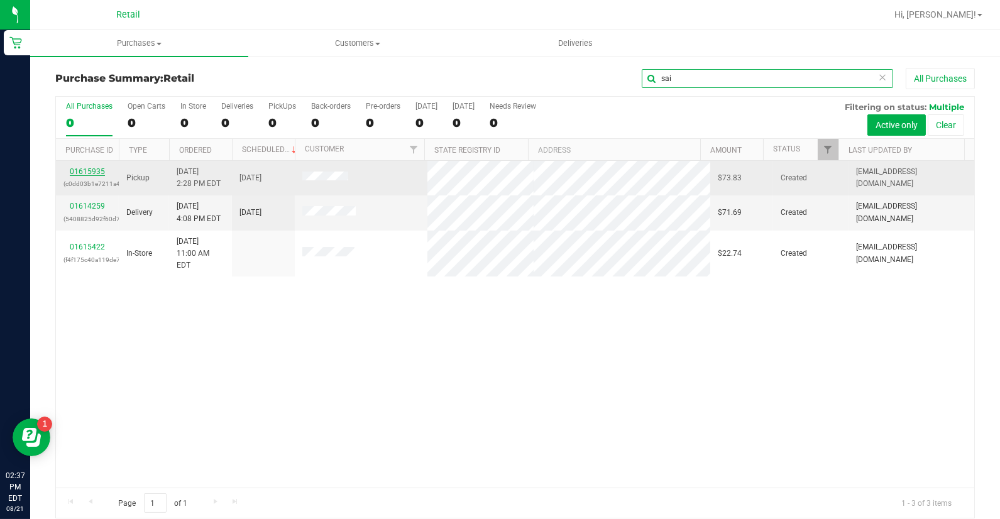
type input "sai"
click at [96, 173] on link "01615935" at bounding box center [87, 171] width 35 height 9
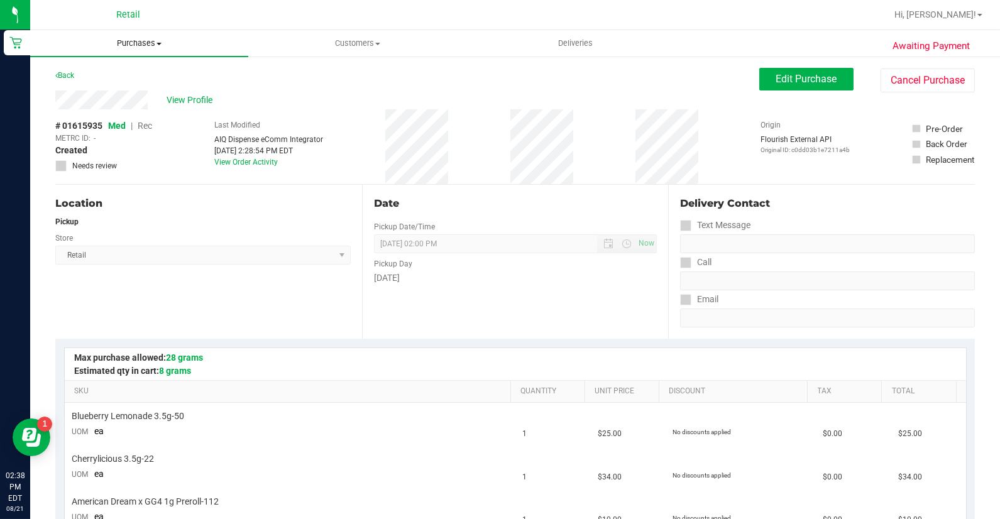
click at [137, 48] on span "Purchases" at bounding box center [139, 43] width 218 height 11
click at [143, 73] on span "Summary of purchases" at bounding box center [94, 75] width 129 height 11
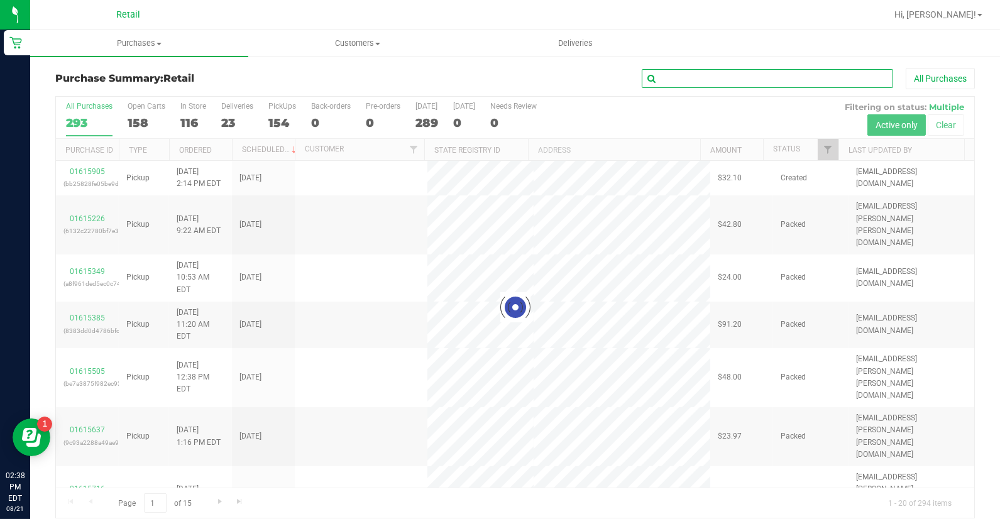
click at [738, 77] on input "text" at bounding box center [767, 78] width 251 height 19
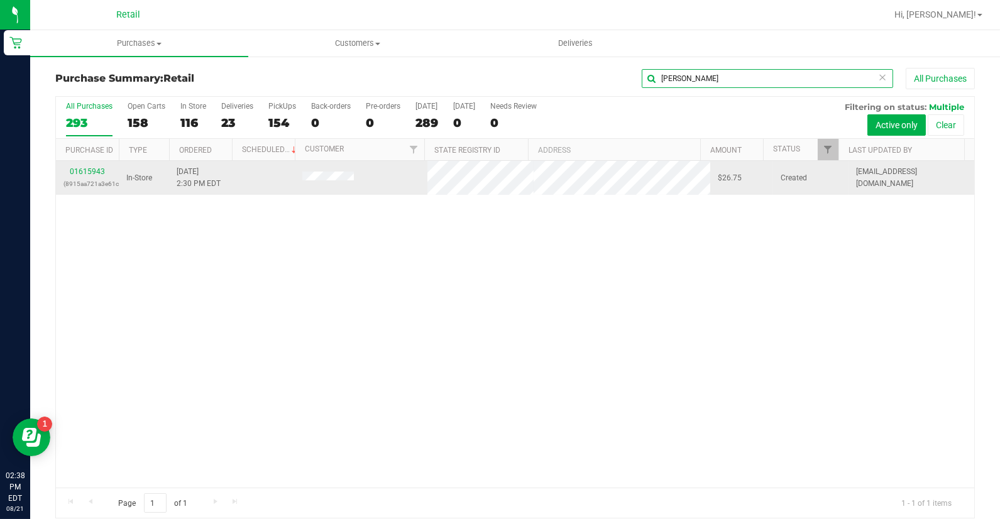
type input "[PERSON_NAME]"
click at [68, 175] on div "01615943 (8915aa721a3e61c9)" at bounding box center [87, 178] width 48 height 24
click at [72, 172] on link "01615943" at bounding box center [87, 171] width 35 height 9
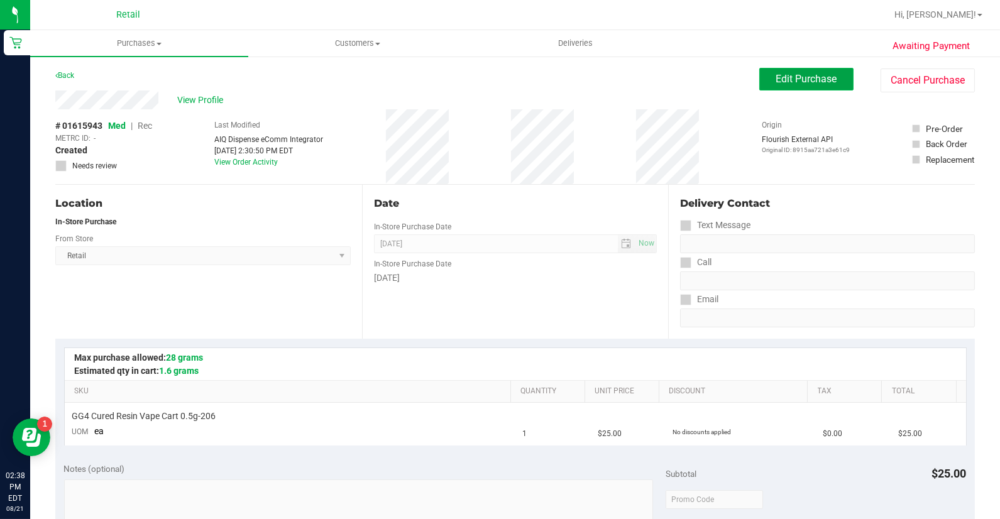
click at [776, 77] on span "Edit Purchase" at bounding box center [806, 79] width 61 height 12
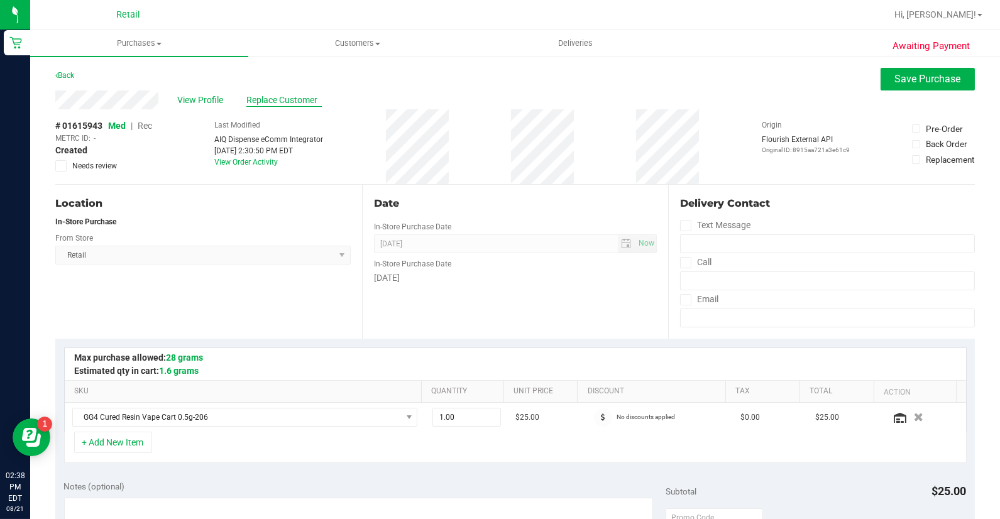
click at [255, 99] on span "Replace Customer" at bounding box center [283, 100] width 75 height 13
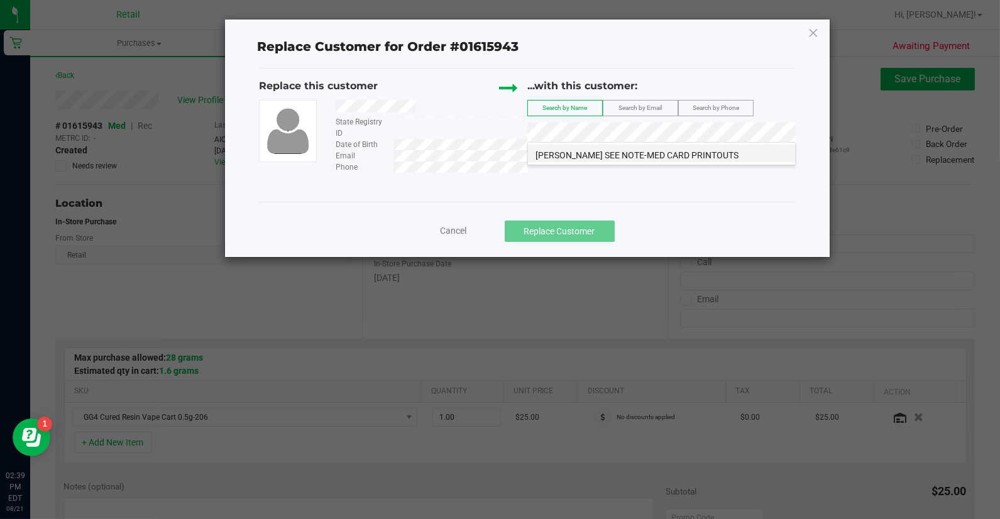
click at [577, 160] on span "[PERSON_NAME] SEE NOTE-MED CARD PRINTOUTS" at bounding box center [637, 155] width 203 height 10
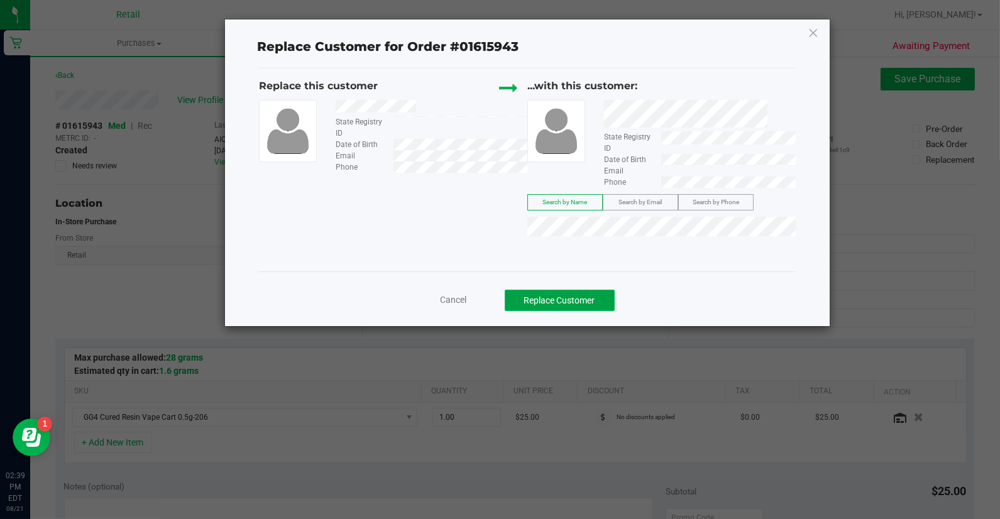
click at [589, 295] on button "Replace Customer" at bounding box center [560, 300] width 110 height 21
click at [531, 305] on button "Replace Customer" at bounding box center [560, 300] width 110 height 21
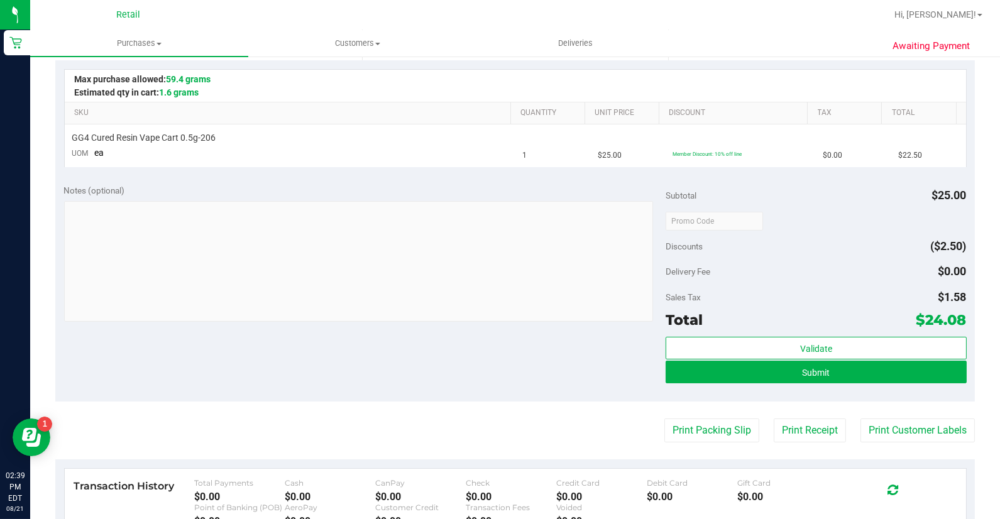
scroll to position [279, 0]
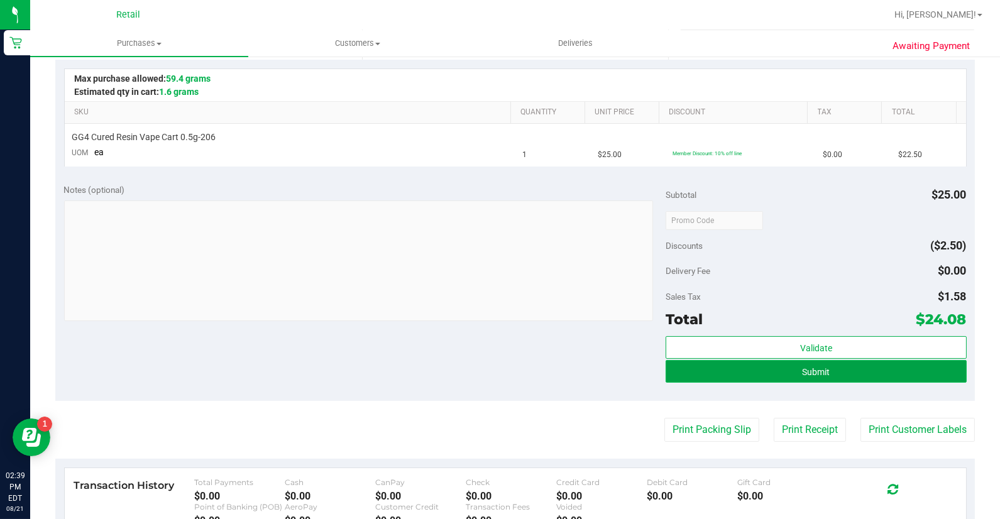
click at [802, 372] on span "Submit" at bounding box center [816, 372] width 28 height 10
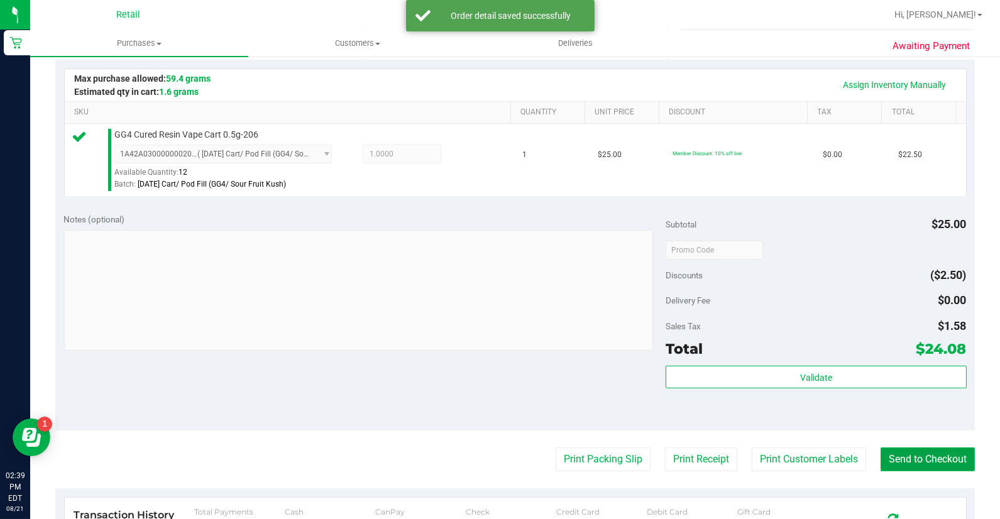
click at [929, 460] on button "Send to Checkout" at bounding box center [928, 460] width 94 height 24
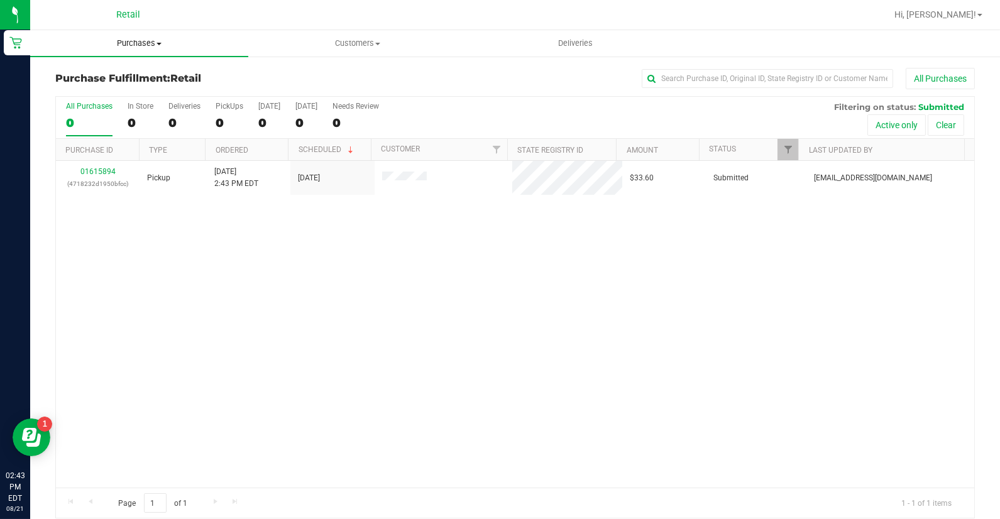
click at [148, 49] on uib-tab-heading "Purchases Summary of purchases Fulfillment All purchases" at bounding box center [139, 43] width 218 height 26
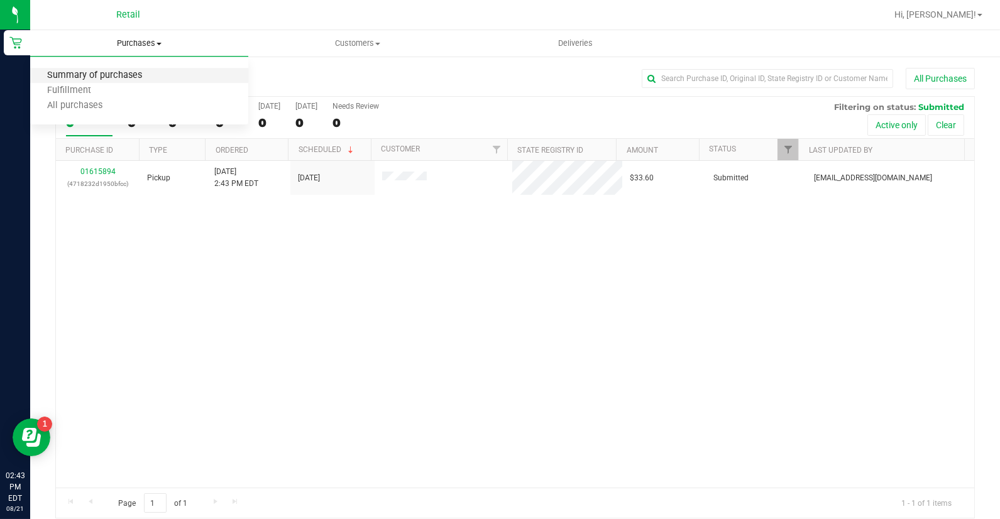
click at [151, 74] on span "Summary of purchases" at bounding box center [94, 75] width 129 height 11
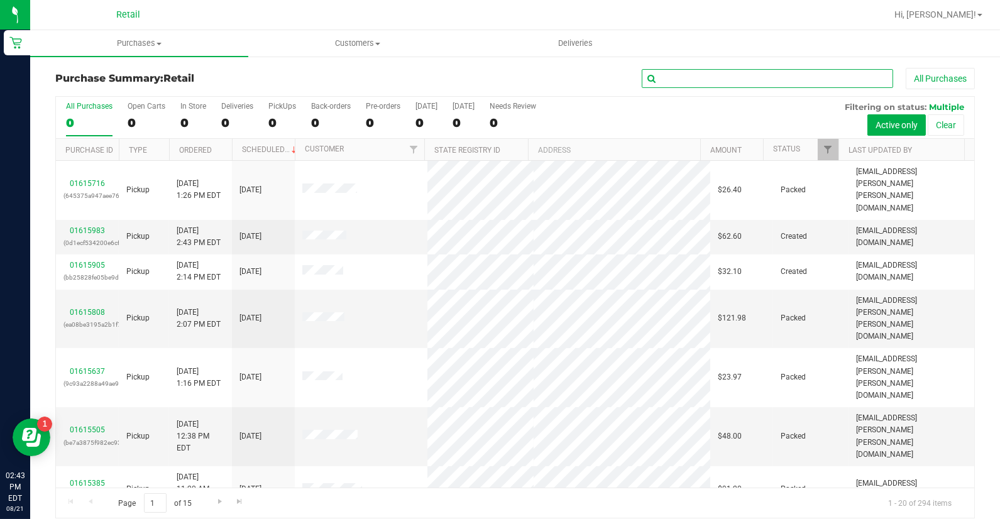
click at [819, 76] on input "text" at bounding box center [767, 78] width 251 height 19
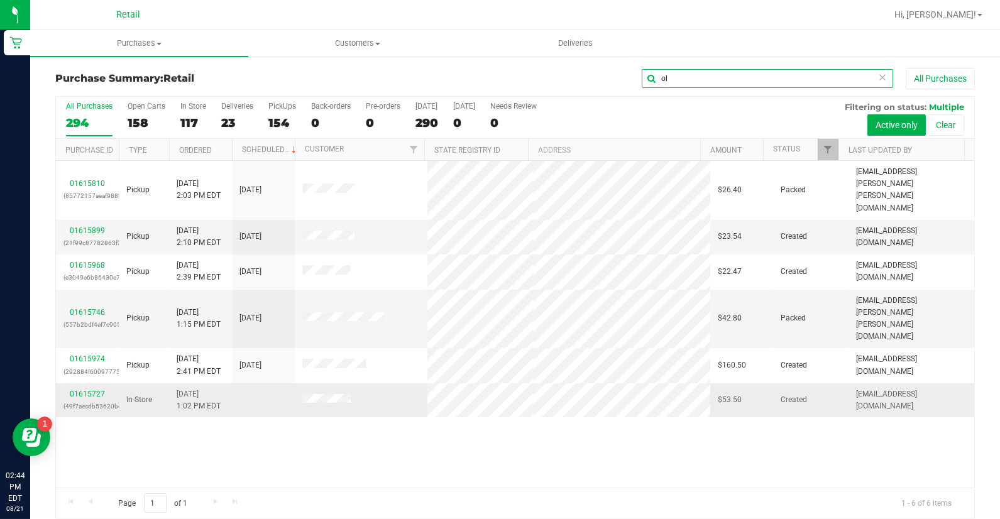
type input "o"
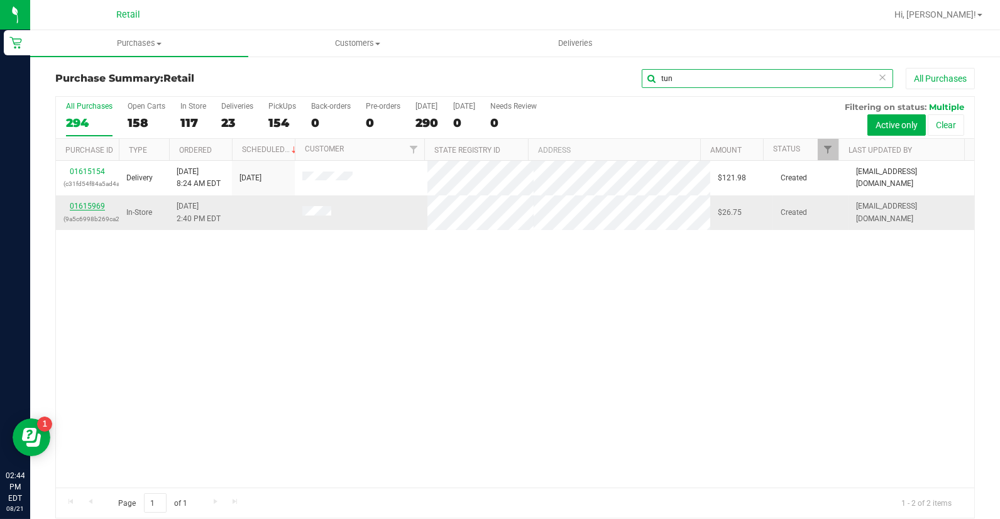
type input "tun"
click at [86, 205] on link "01615969" at bounding box center [87, 206] width 35 height 9
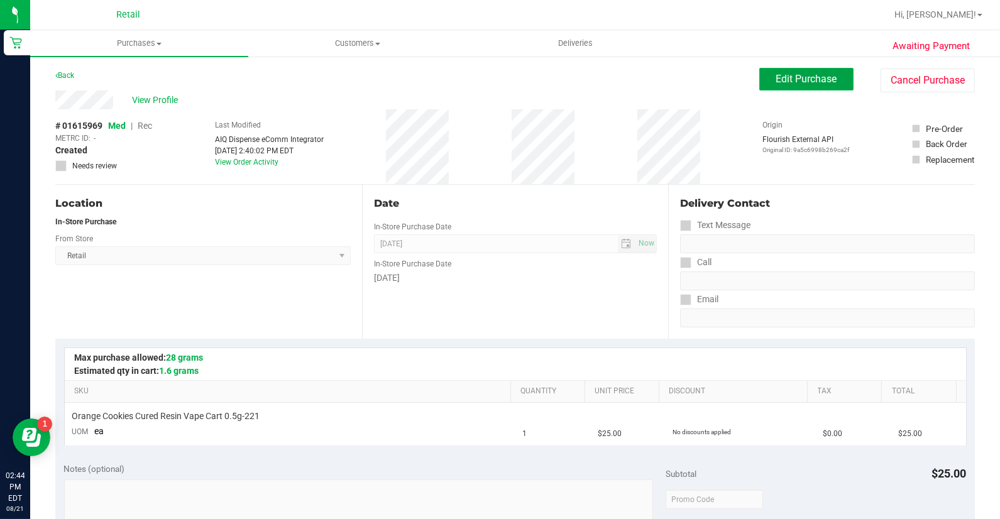
click at [778, 77] on span "Edit Purchase" at bounding box center [806, 79] width 61 height 12
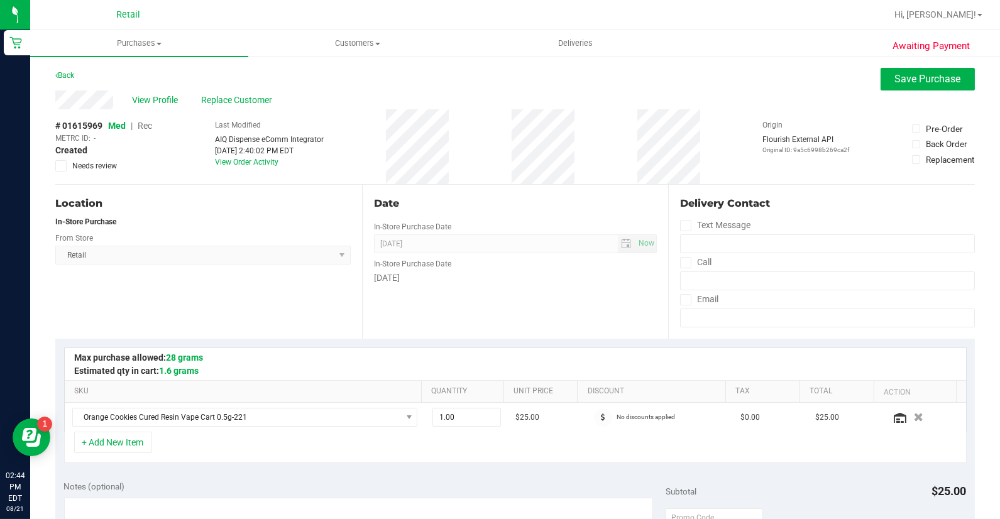
click at [150, 123] on span "Rec" at bounding box center [145, 126] width 14 height 10
click at [239, 96] on span "Replace Customer" at bounding box center [238, 100] width 75 height 13
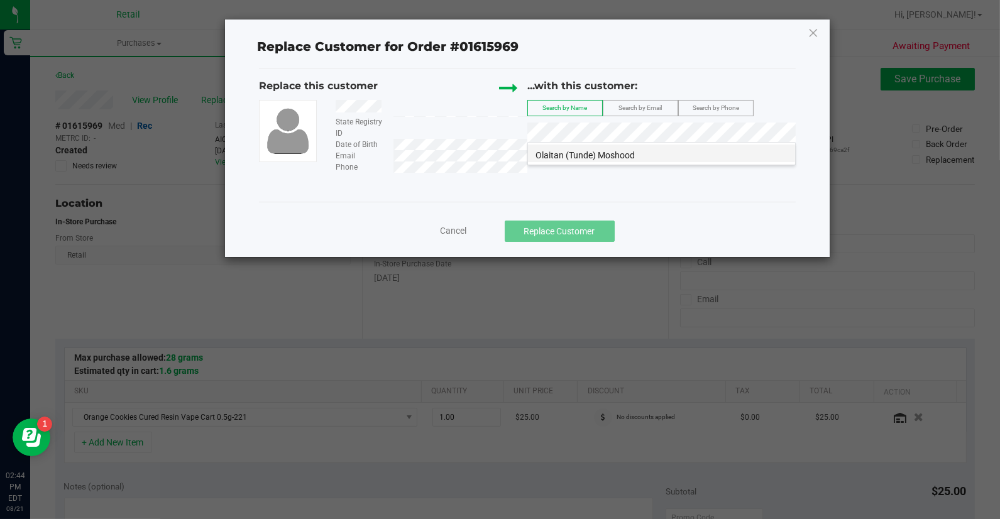
click at [671, 158] on li "Olaitan (Tunde) Moshood" at bounding box center [661, 154] width 267 height 18
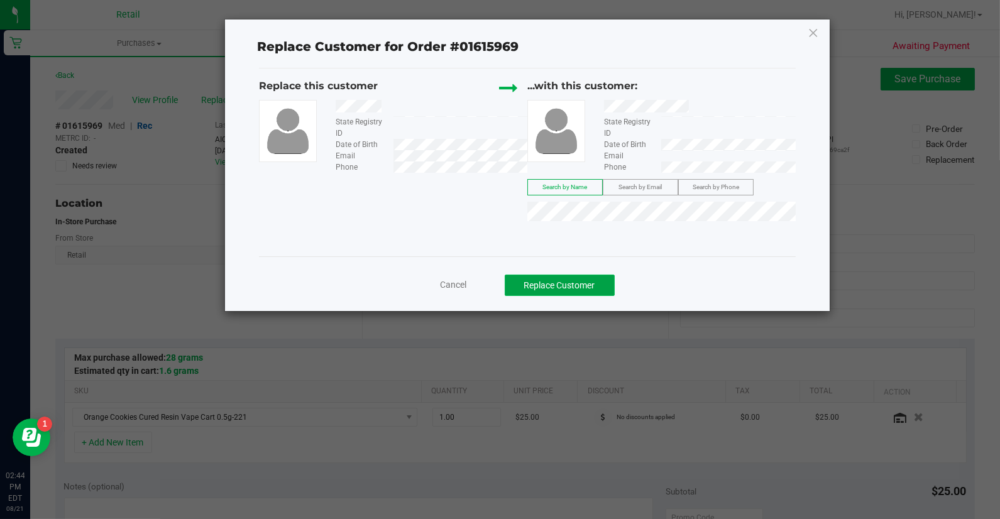
click at [579, 280] on button "Replace Customer" at bounding box center [560, 285] width 110 height 21
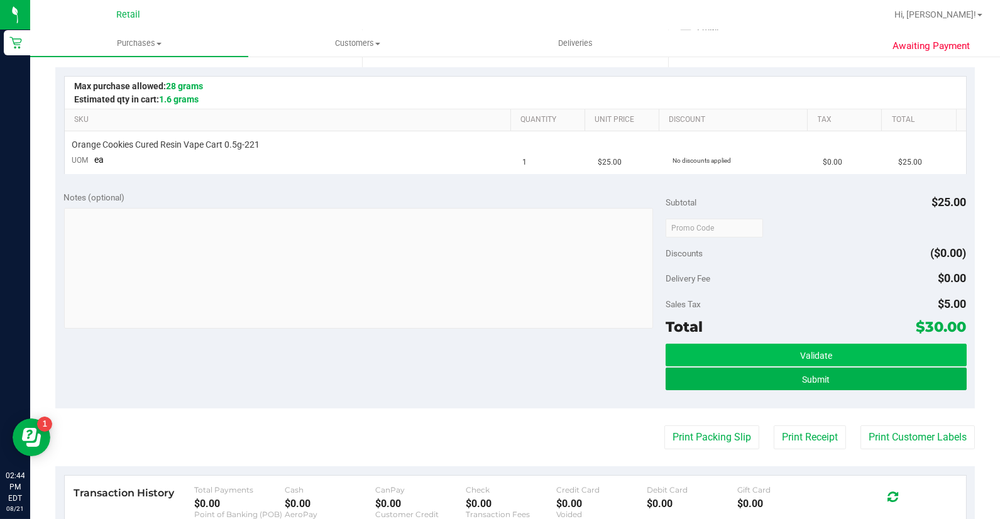
scroll to position [279, 0]
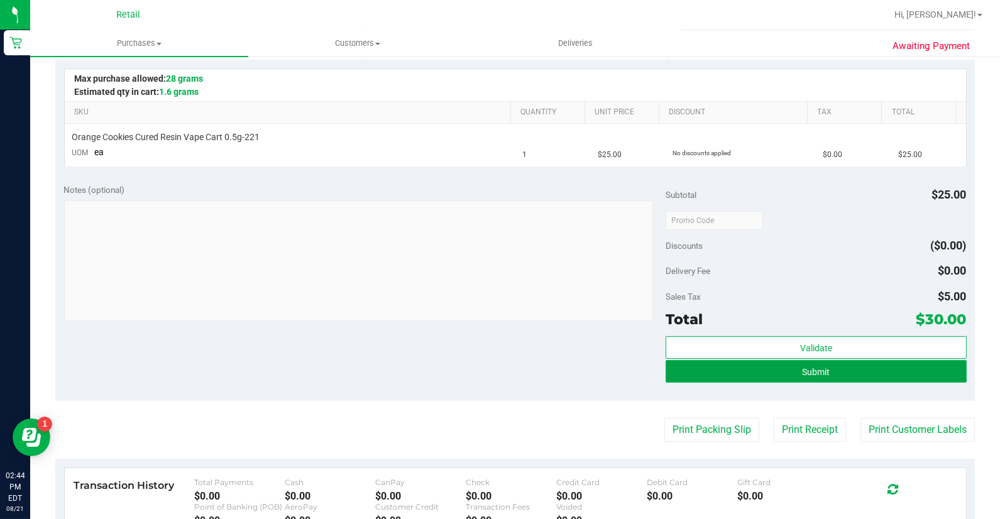
click at [787, 371] on button "Submit" at bounding box center [816, 371] width 301 height 23
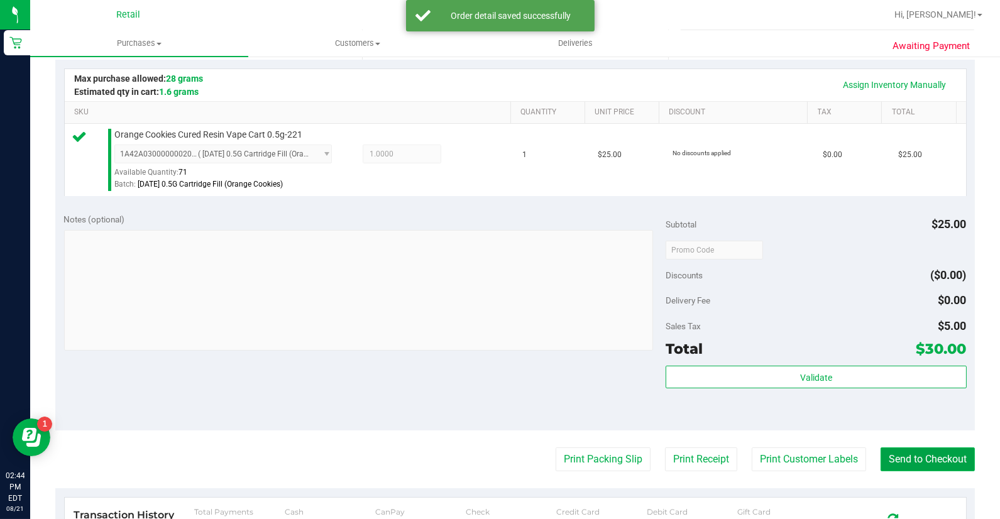
click at [918, 461] on button "Send to Checkout" at bounding box center [928, 460] width 94 height 24
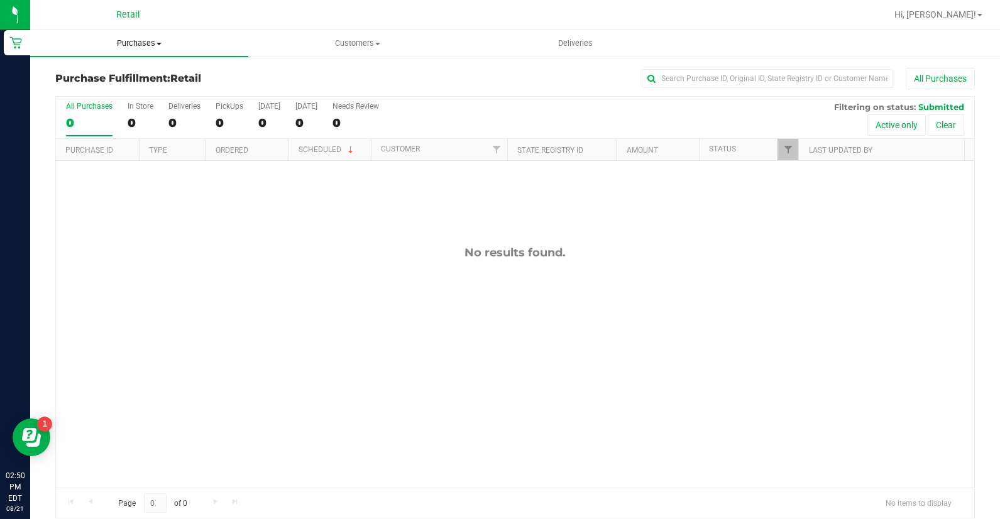
click at [141, 38] on span "Purchases" at bounding box center [139, 43] width 218 height 11
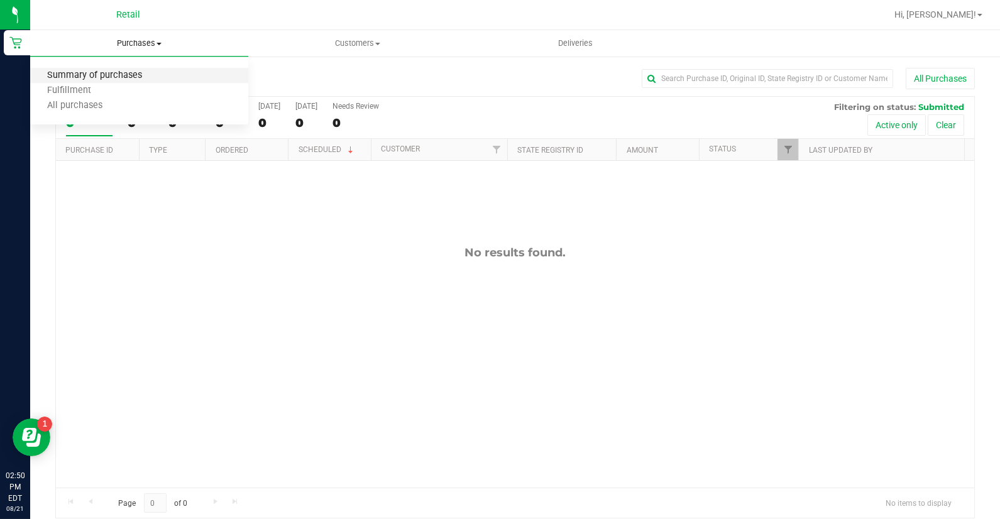
click at [141, 73] on span "Summary of purchases" at bounding box center [94, 75] width 129 height 11
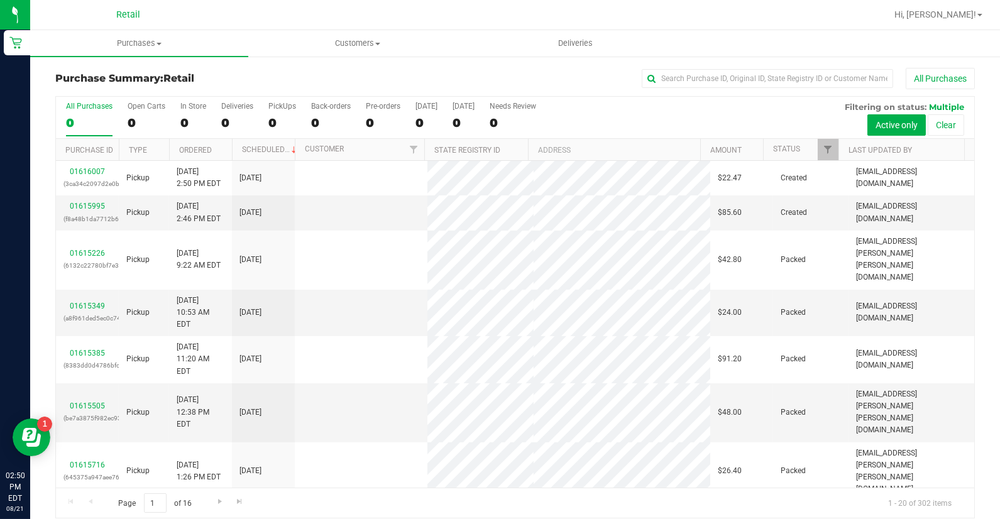
click at [706, 89] on div "All Purchases" at bounding box center [668, 78] width 613 height 21
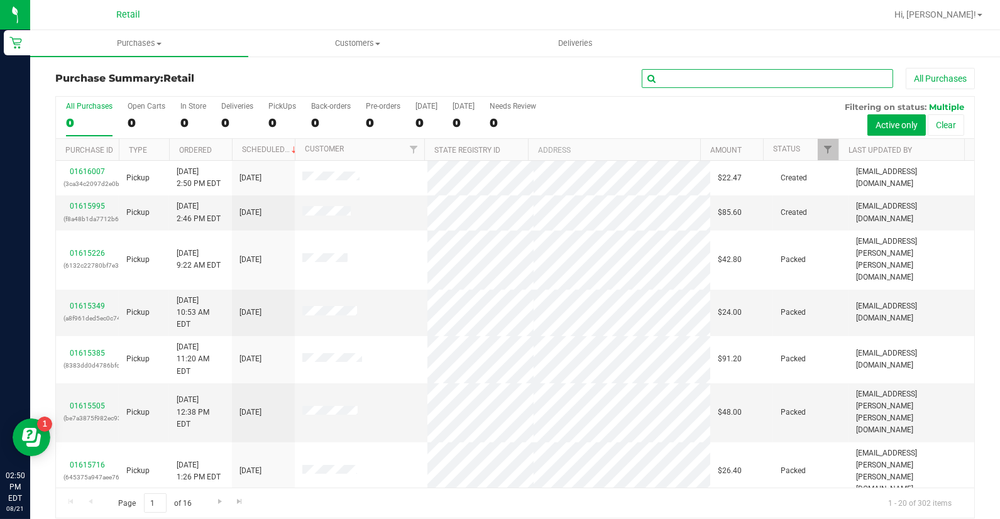
click at [707, 84] on input "text" at bounding box center [767, 78] width 251 height 19
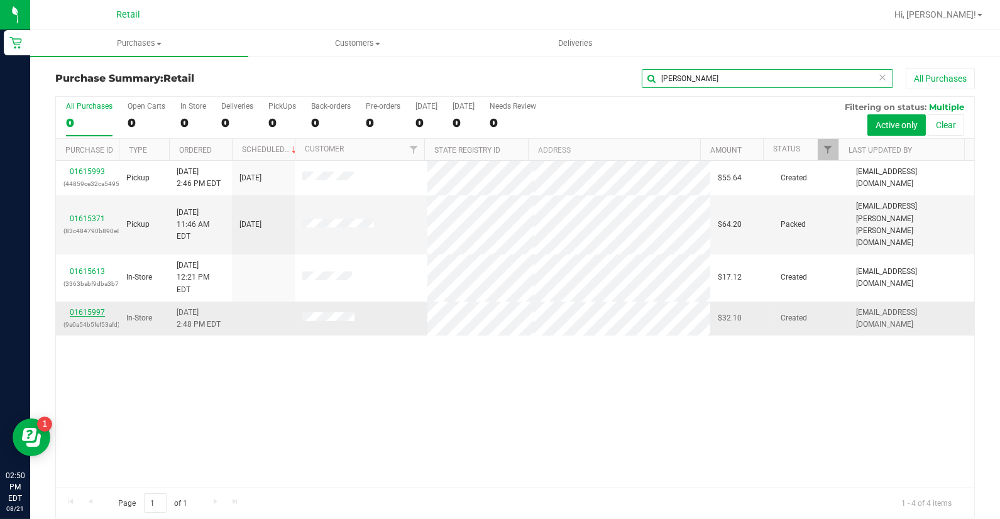
type input "[PERSON_NAME]"
click at [95, 308] on link "01615997" at bounding box center [87, 312] width 35 height 9
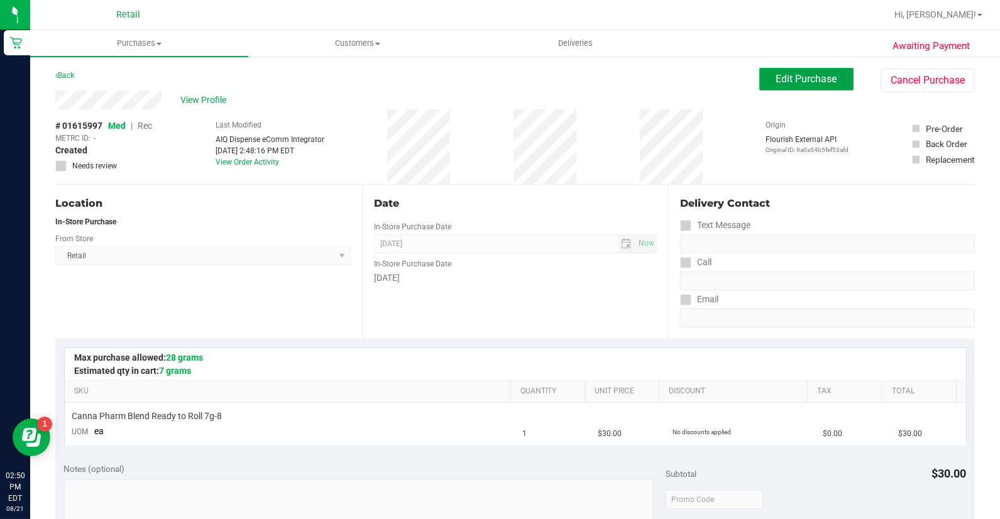
click at [763, 88] on button "Edit Purchase" at bounding box center [806, 79] width 94 height 23
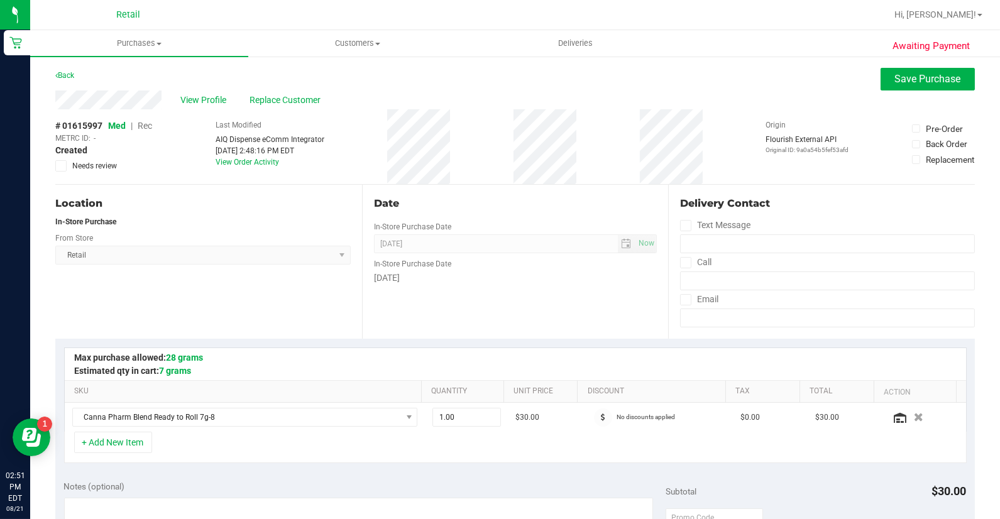
click at [147, 124] on span "Rec" at bounding box center [145, 126] width 14 height 10
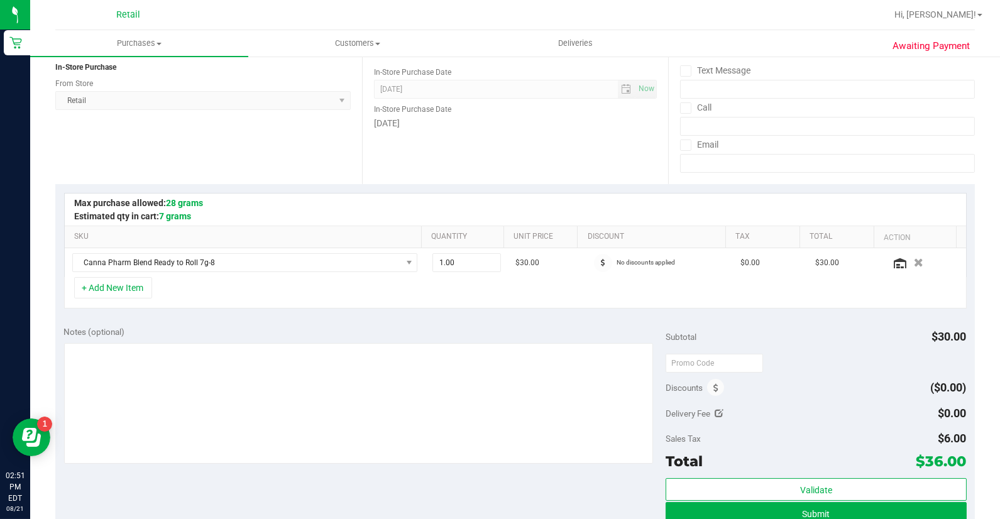
scroll to position [279, 0]
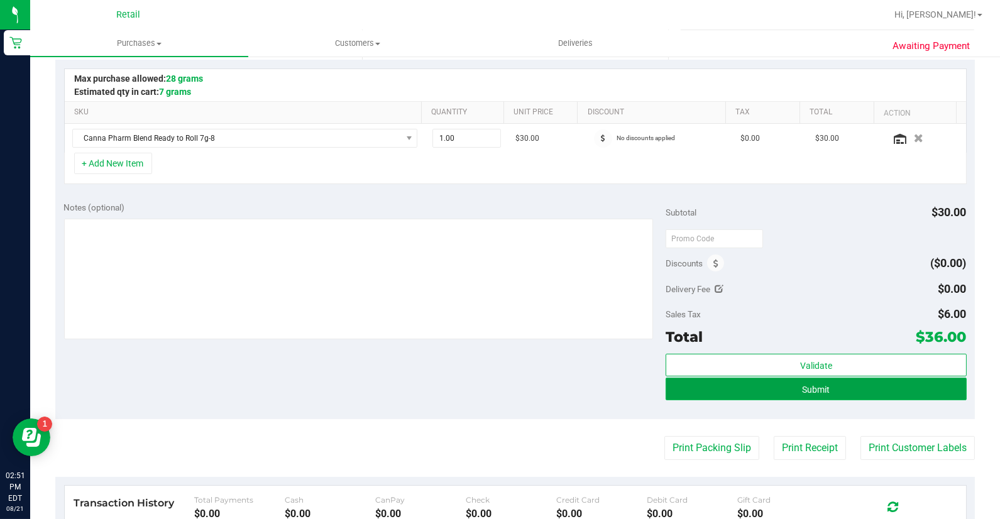
click at [839, 379] on button "Submit" at bounding box center [816, 389] width 301 height 23
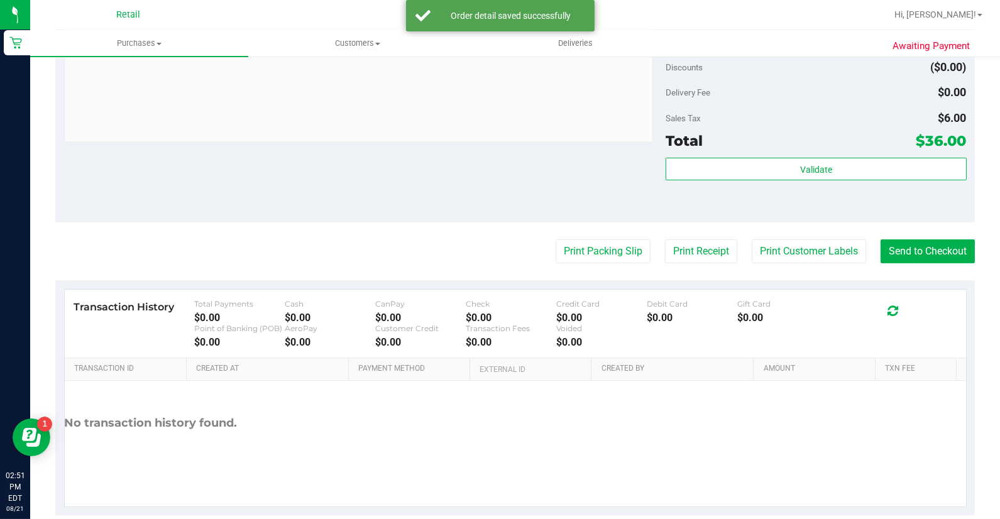
scroll to position [489, 0]
click at [914, 241] on button "Send to Checkout" at bounding box center [928, 250] width 94 height 24
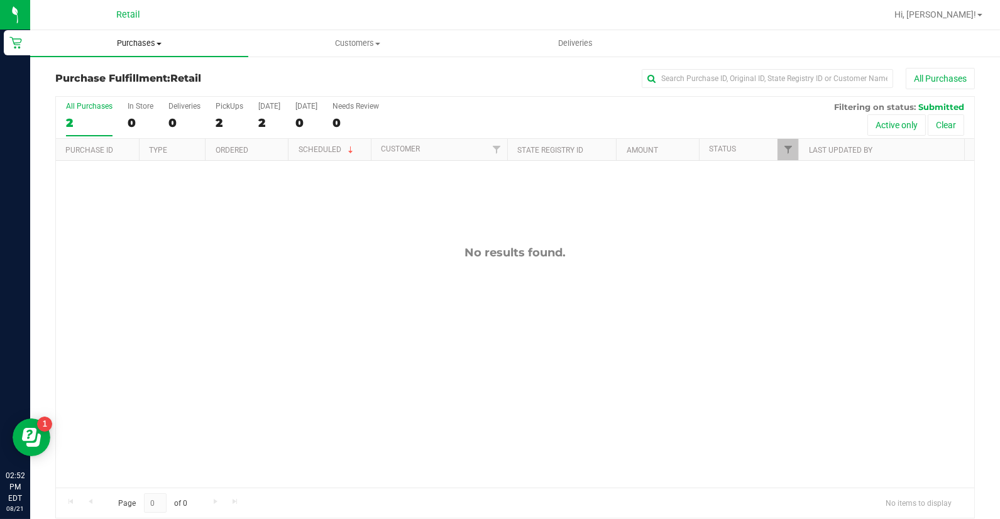
click at [126, 41] on span "Purchases" at bounding box center [139, 43] width 218 height 11
click at [136, 69] on li "Summary of purchases" at bounding box center [139, 76] width 218 height 15
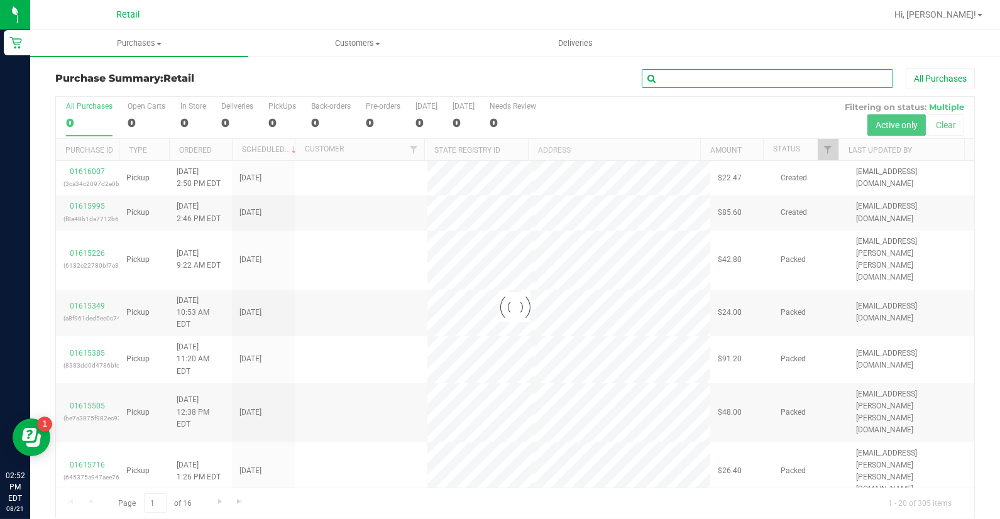
click at [710, 80] on input "text" at bounding box center [767, 78] width 251 height 19
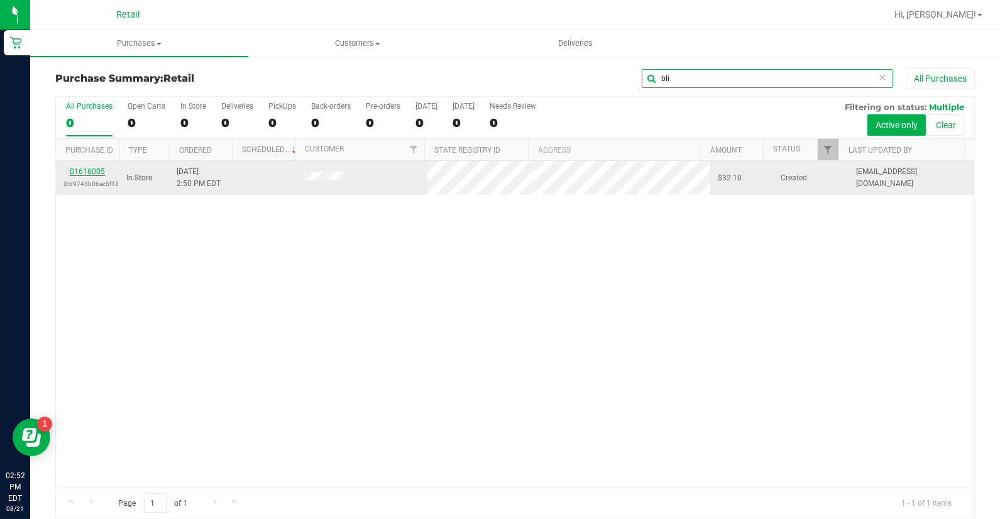
type input "bli"
click at [96, 170] on link "01616005" at bounding box center [87, 171] width 35 height 9
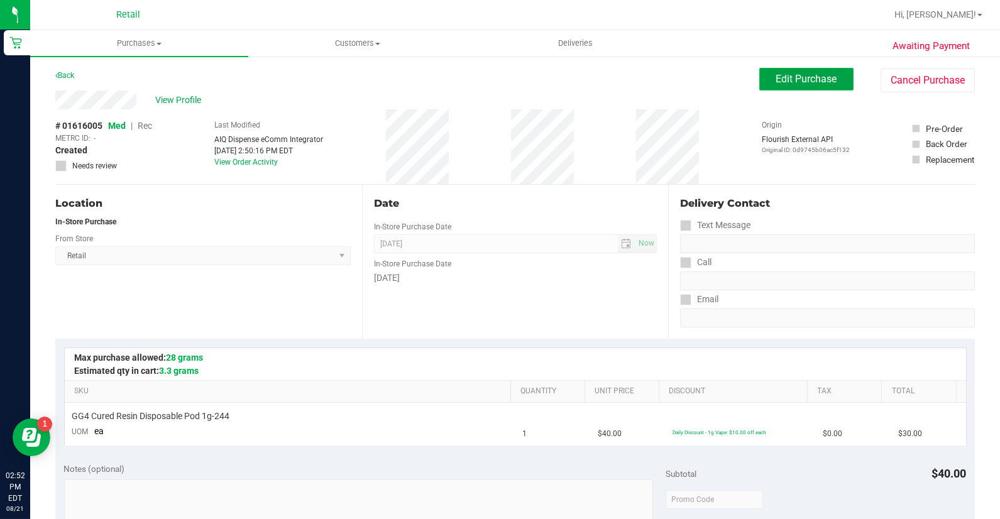
click at [776, 76] on span "Edit Purchase" at bounding box center [806, 79] width 61 height 12
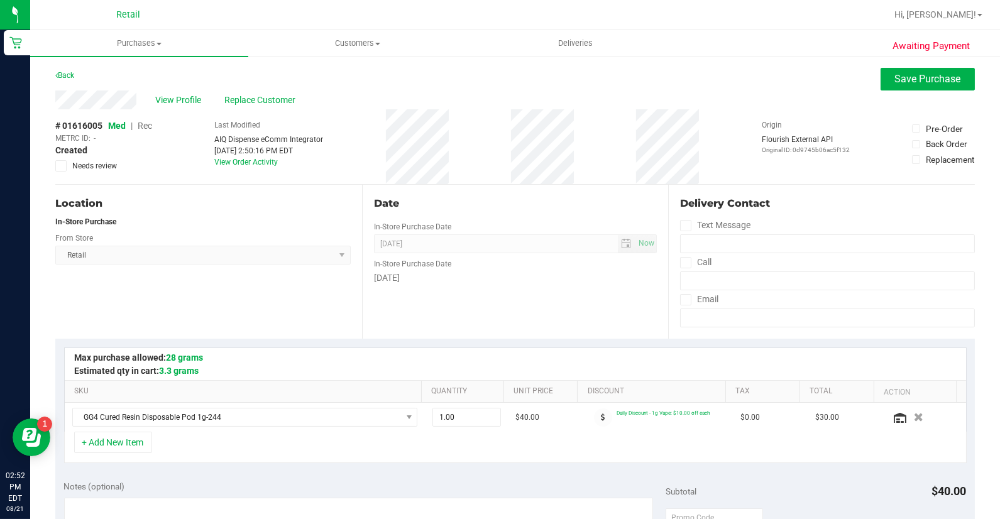
click at [146, 121] on span "Rec" at bounding box center [145, 126] width 14 height 10
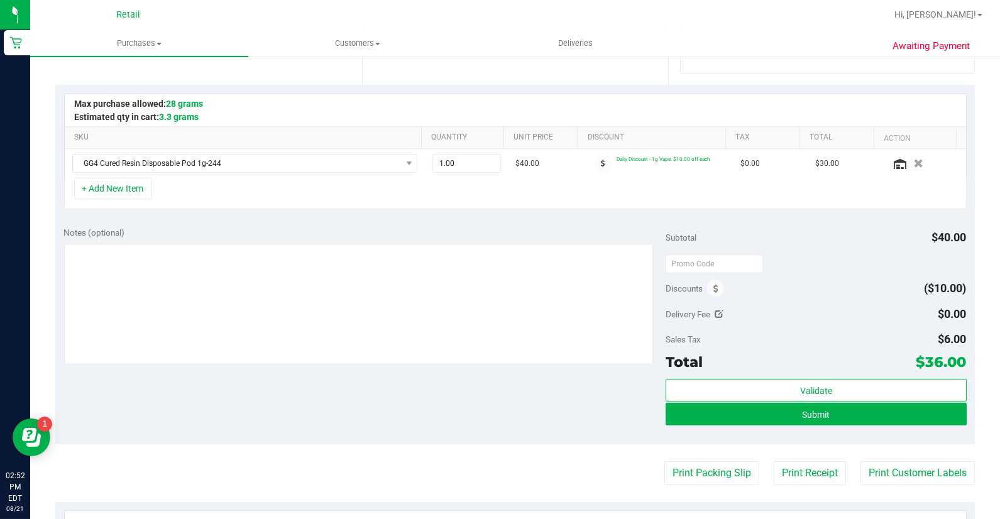
scroll to position [279, 0]
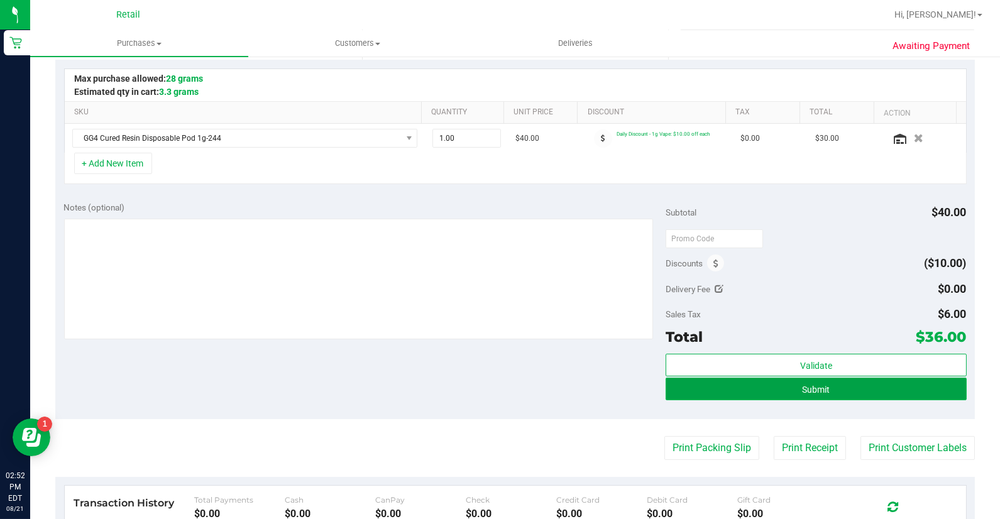
click at [778, 385] on button "Submit" at bounding box center [816, 389] width 301 height 23
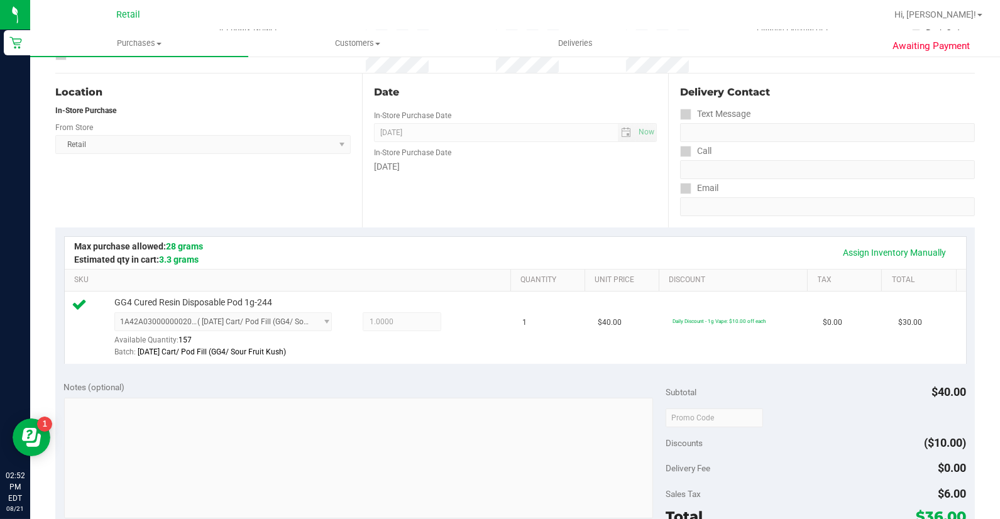
scroll to position [419, 0]
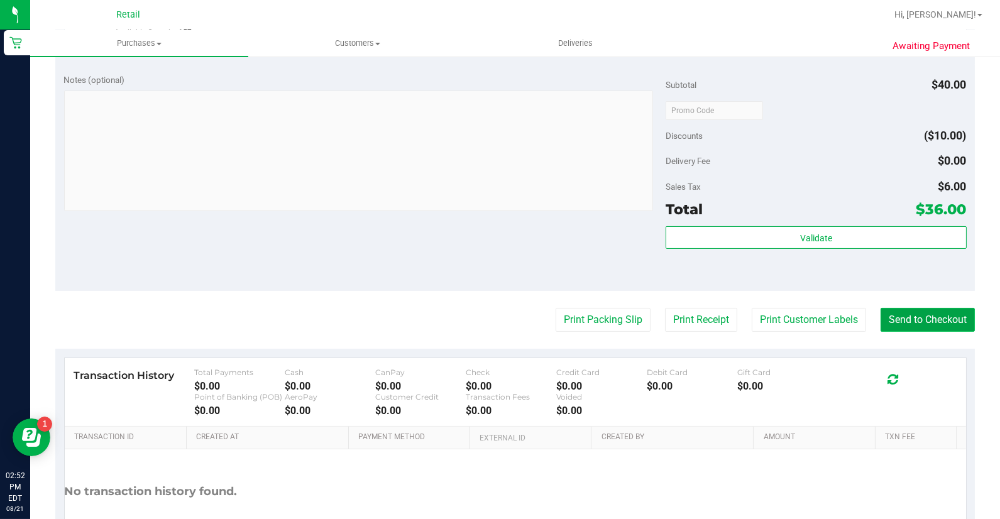
click at [916, 317] on button "Send to Checkout" at bounding box center [928, 320] width 94 height 24
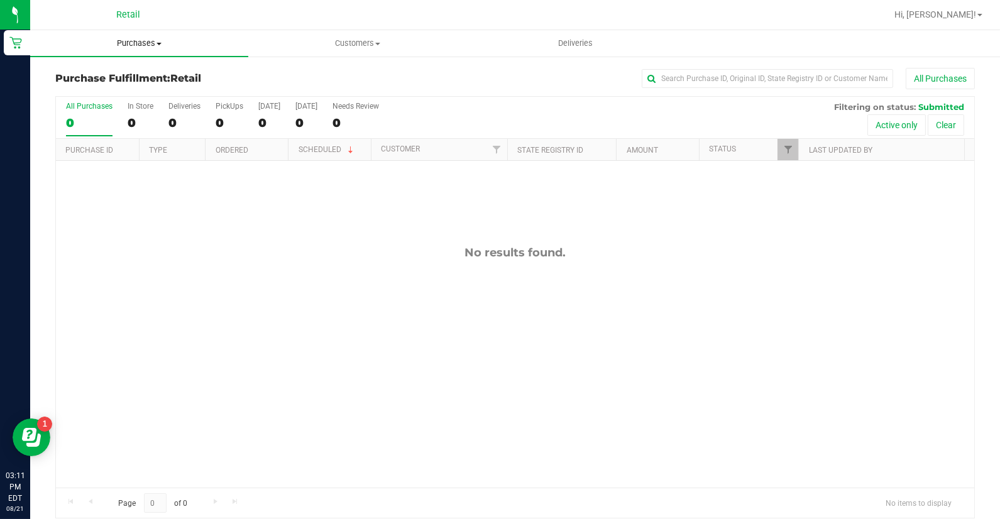
click at [148, 51] on uib-tab-heading "Purchases Summary of purchases Fulfillment All purchases" at bounding box center [139, 43] width 218 height 26
click at [80, 91] on span "Fulfillment" at bounding box center [69, 91] width 78 height 11
click at [963, 13] on span "Hi, [PERSON_NAME]!" at bounding box center [936, 14] width 82 height 10
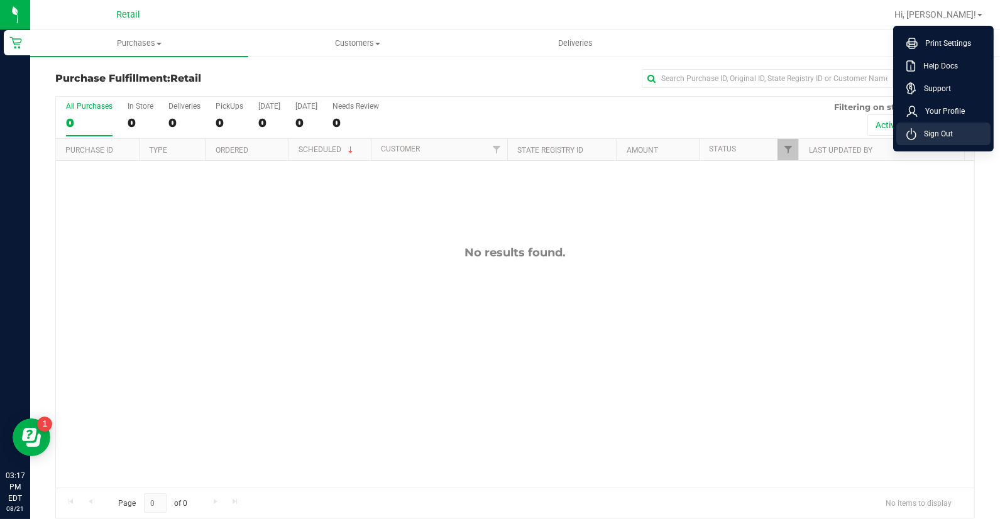
click at [945, 128] on span "Sign Out" at bounding box center [935, 134] width 36 height 13
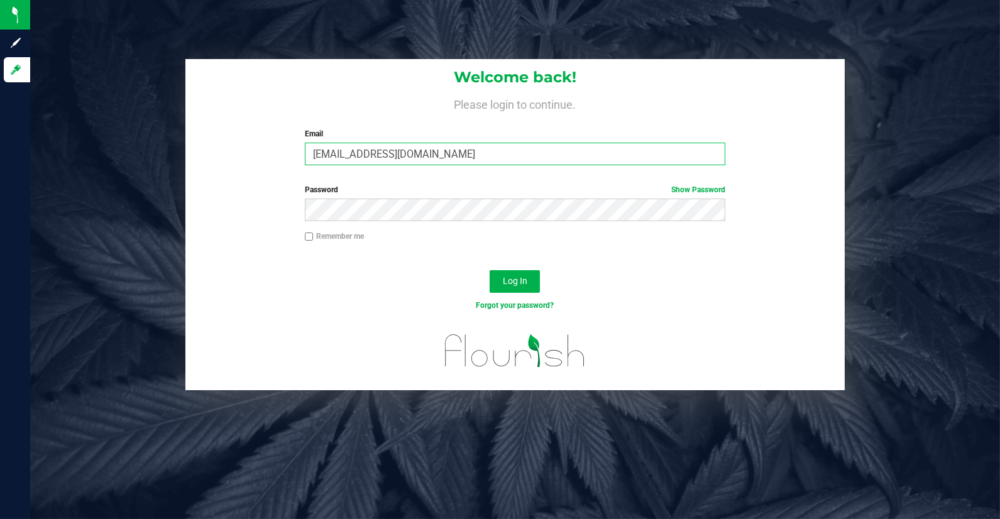
click at [425, 147] on input "[EMAIL_ADDRESS][DOMAIN_NAME]" at bounding box center [515, 154] width 421 height 23
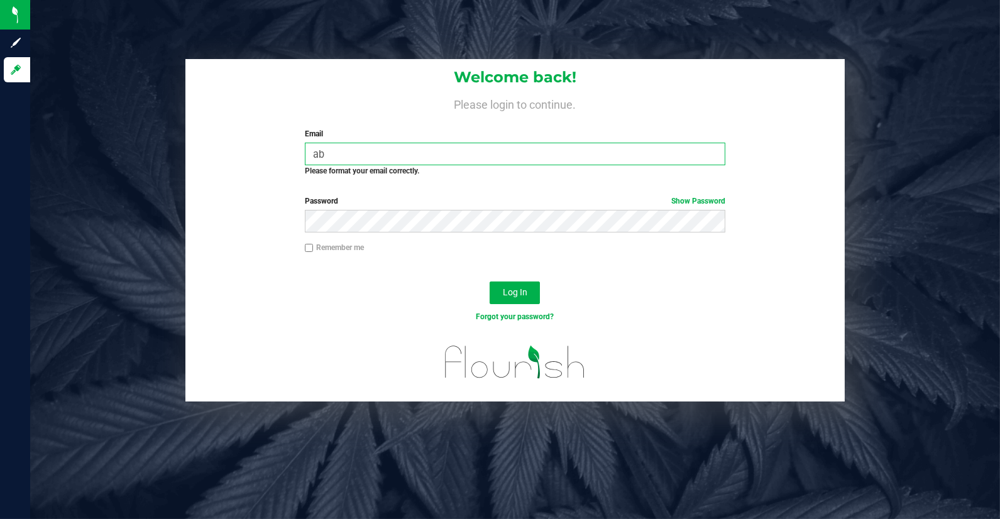
type input "a"
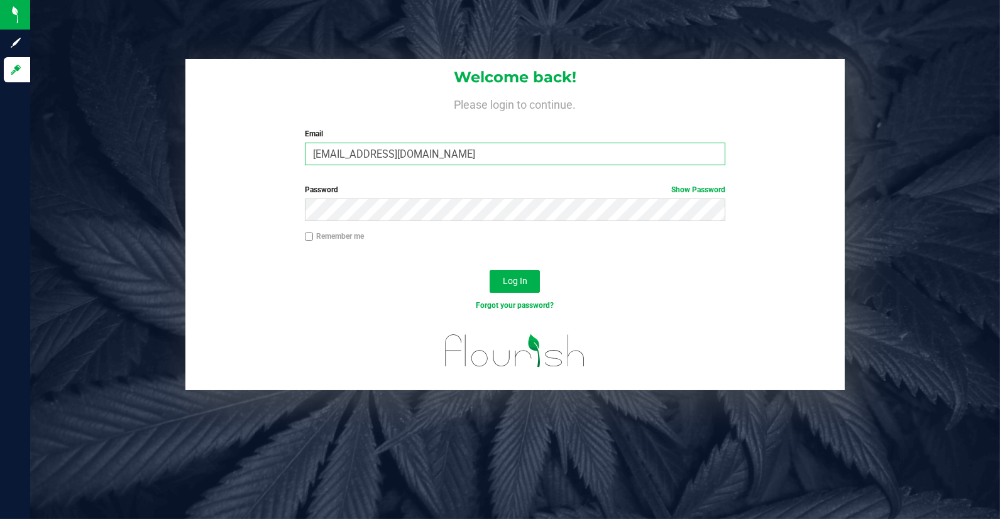
type input "[EMAIL_ADDRESS][DOMAIN_NAME]"
click at [490, 270] on button "Log In" at bounding box center [515, 281] width 50 height 23
